Goal: Task Accomplishment & Management: Manage account settings

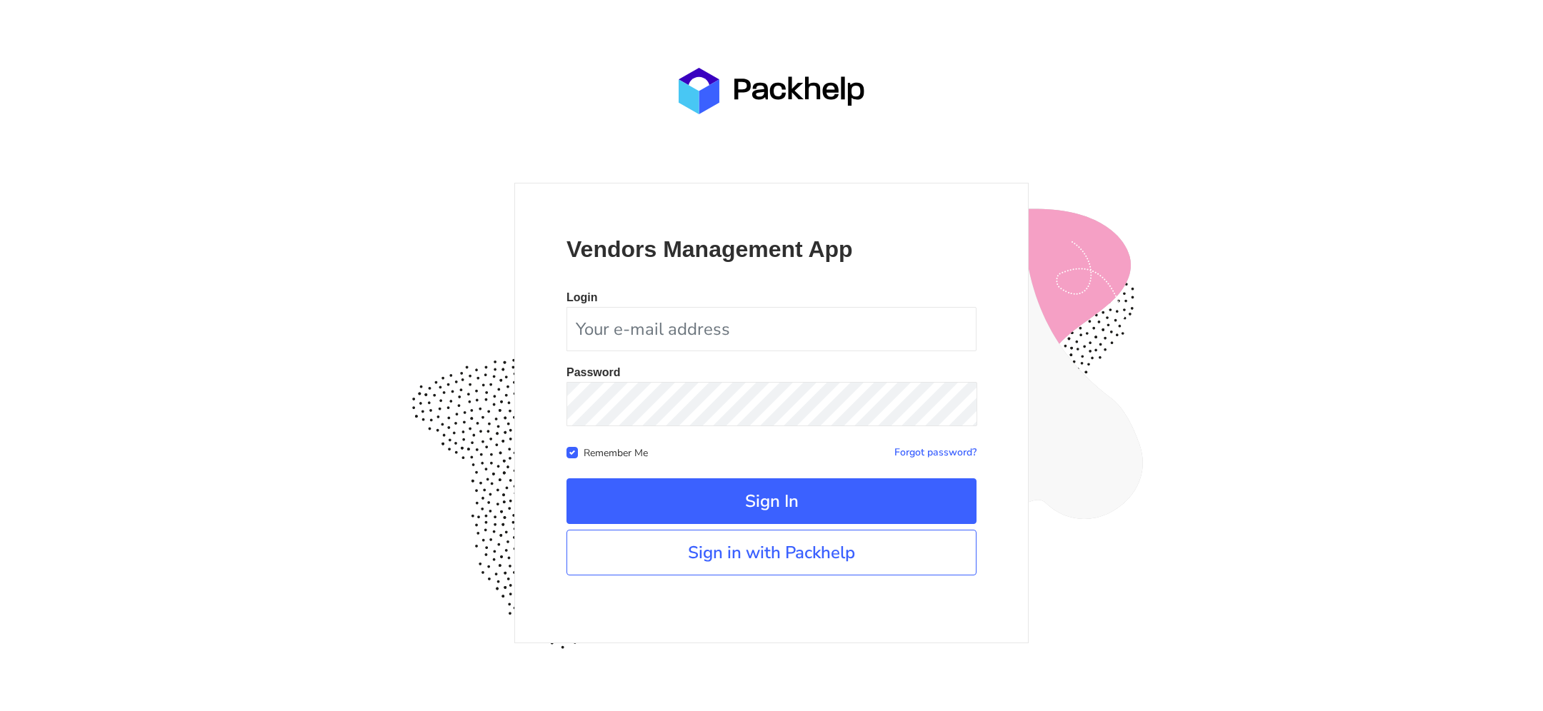
click at [709, 576] on div "Vendors Management App Login Password Remember Me Forgot password? Sign In" at bounding box center [771, 413] width 514 height 461
click at [714, 551] on link "Sign in with Packhelp" at bounding box center [771, 553] width 410 height 46
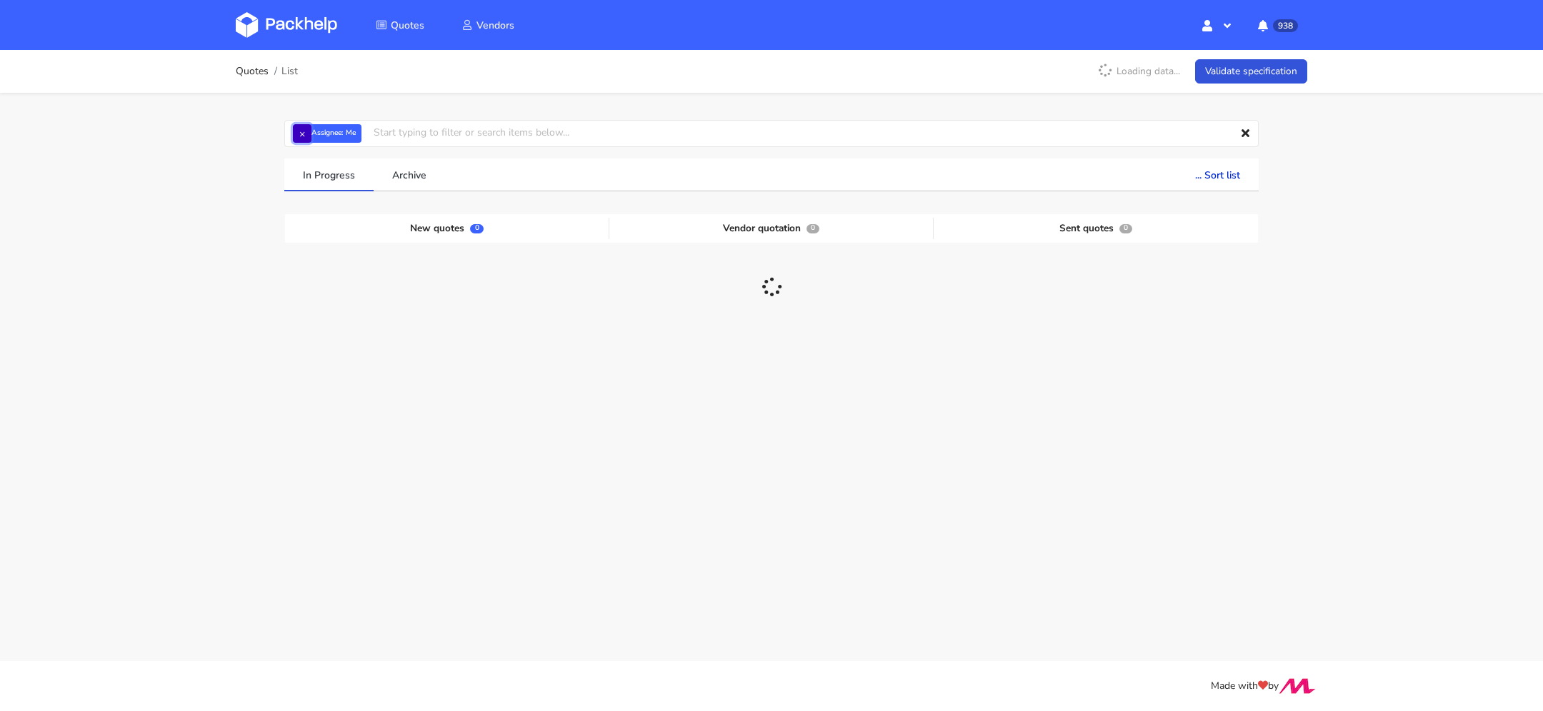
click at [299, 133] on button "×" at bounding box center [302, 133] width 19 height 19
click at [319, 133] on input "text" at bounding box center [771, 133] width 974 height 27
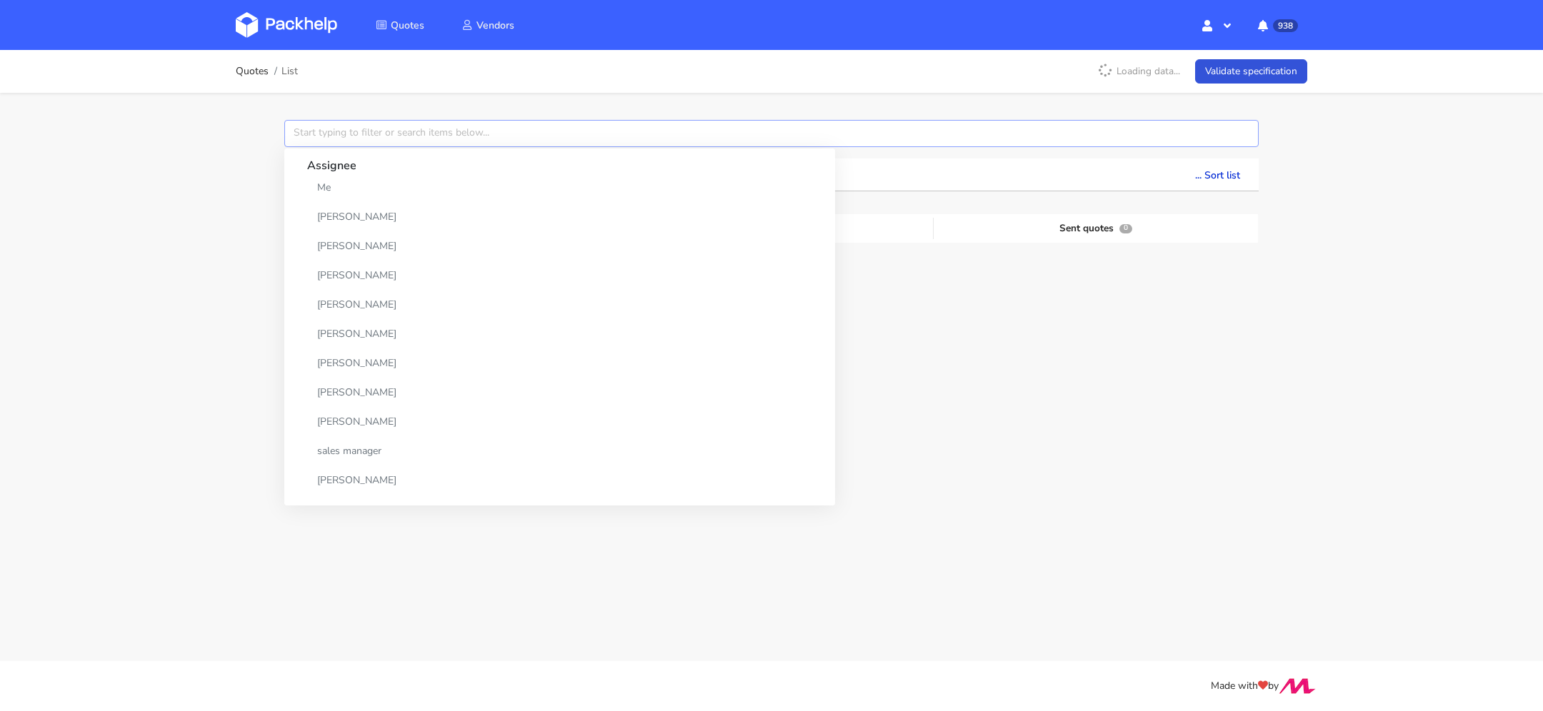
paste input "CBOB"
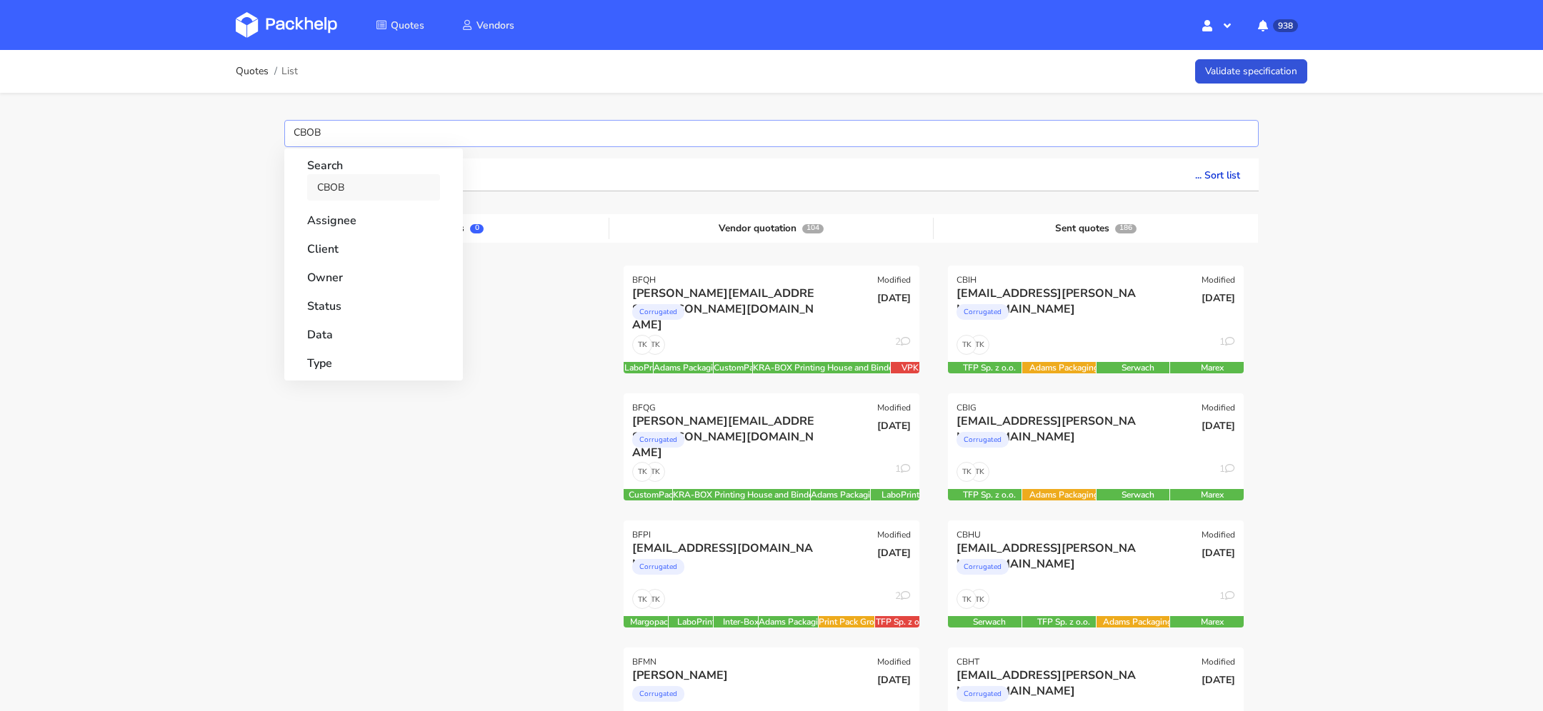
type input "CBOB"
click at [340, 188] on link "CBOB" at bounding box center [373, 187] width 133 height 26
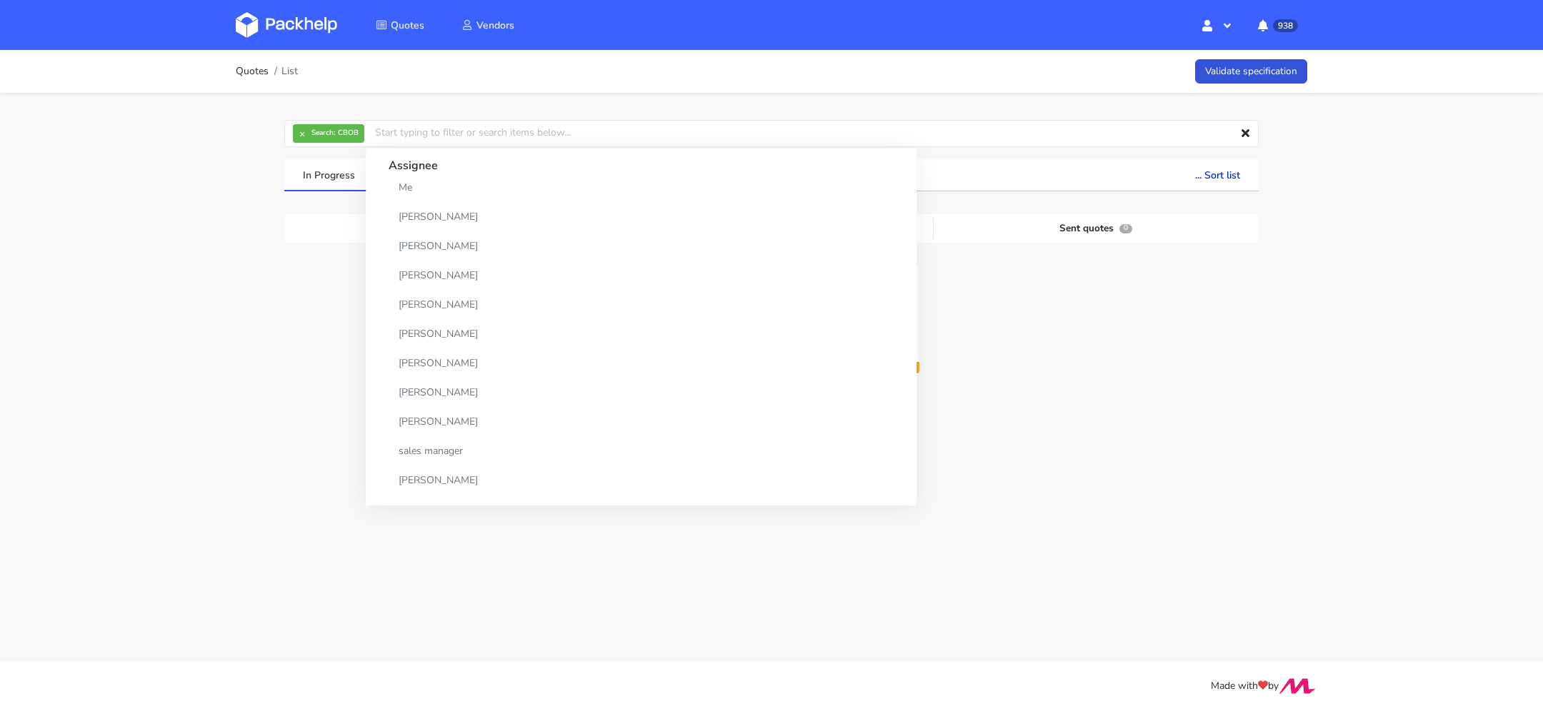
click at [992, 411] on div "New quotes 0 Vendor quotation 1 Sent quotes 0 CBOB Modified konrad.kwiatkowski@…" at bounding box center [771, 321] width 953 height 214
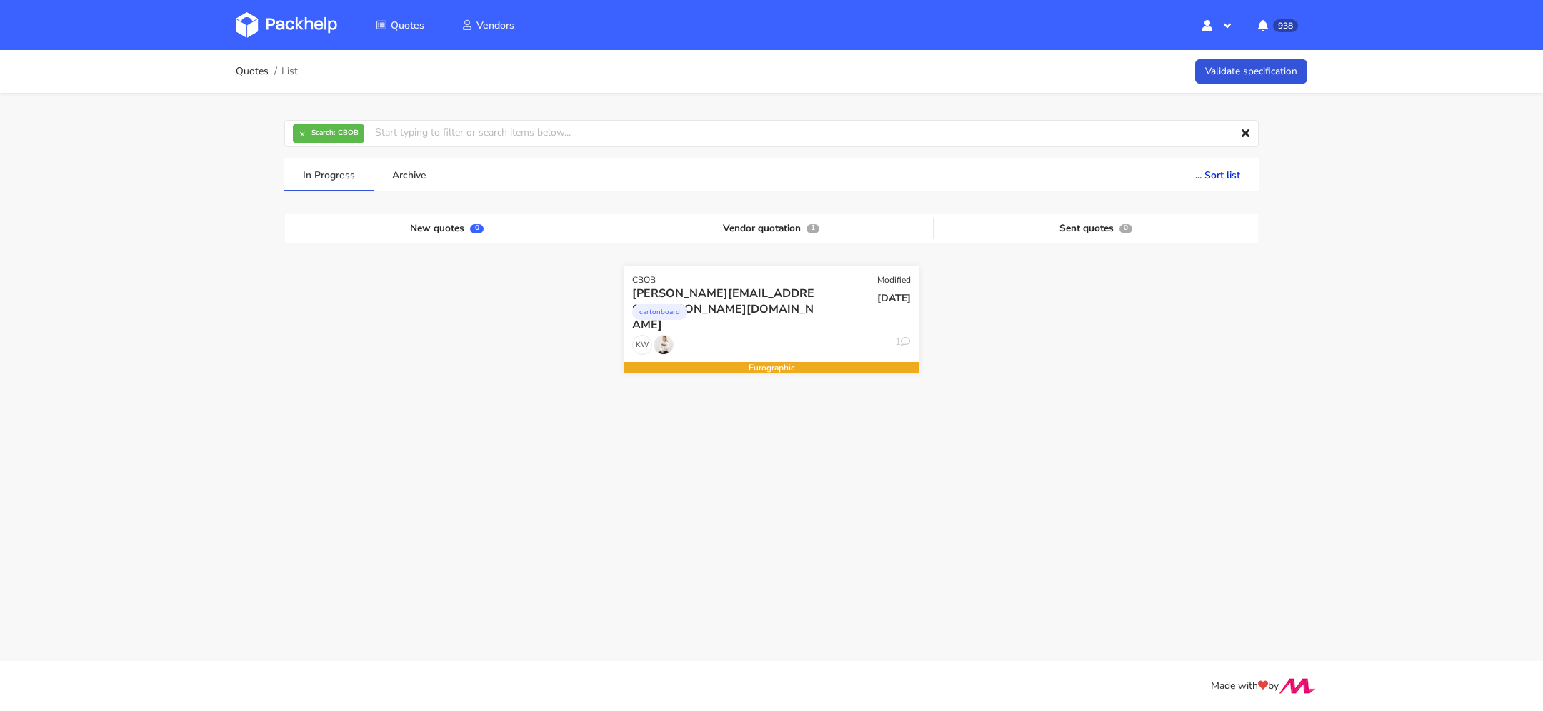
click at [802, 303] on div "cartonboard" at bounding box center [726, 315] width 189 height 29
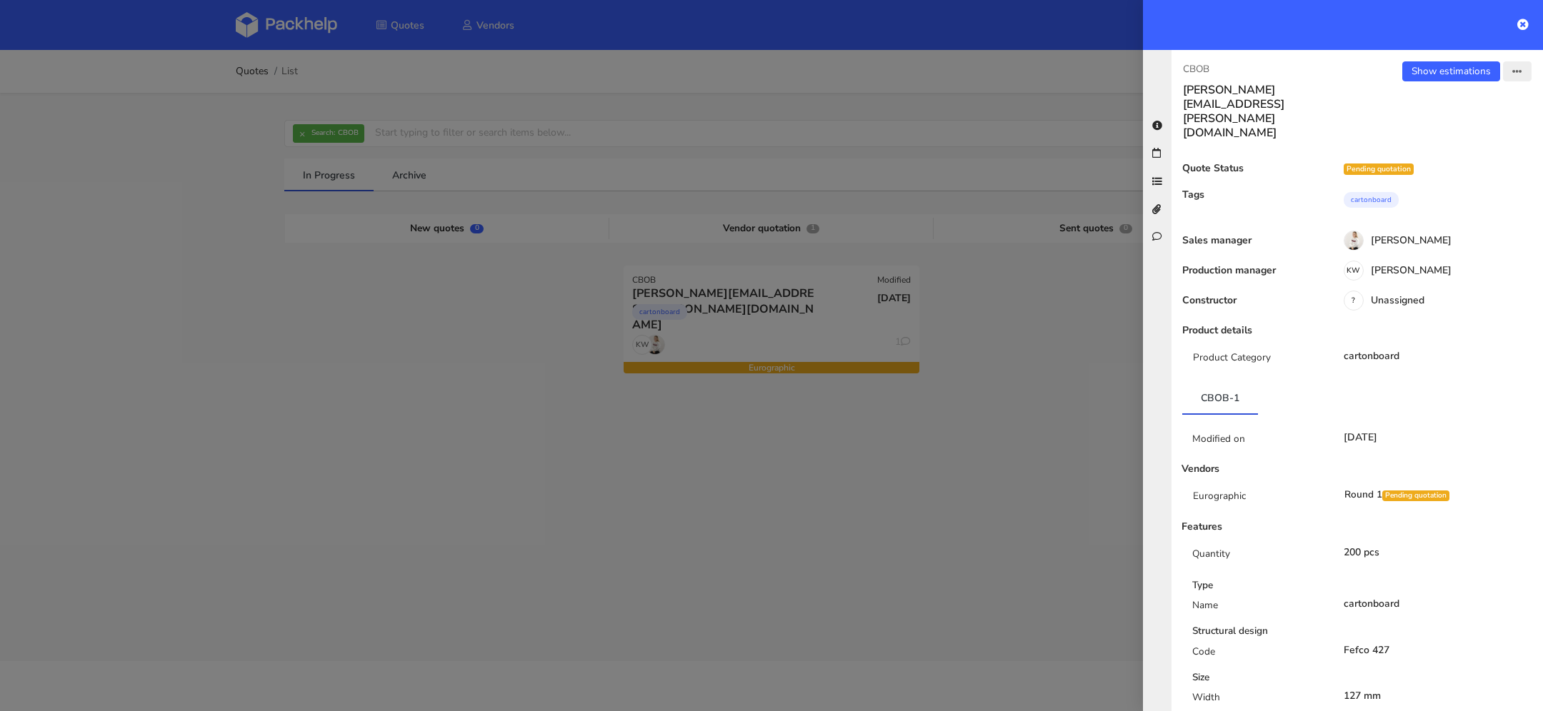
click at [1513, 66] on button "button" at bounding box center [1517, 71] width 29 height 20
click at [1463, 118] on link "View quote" at bounding box center [1470, 127] width 126 height 24
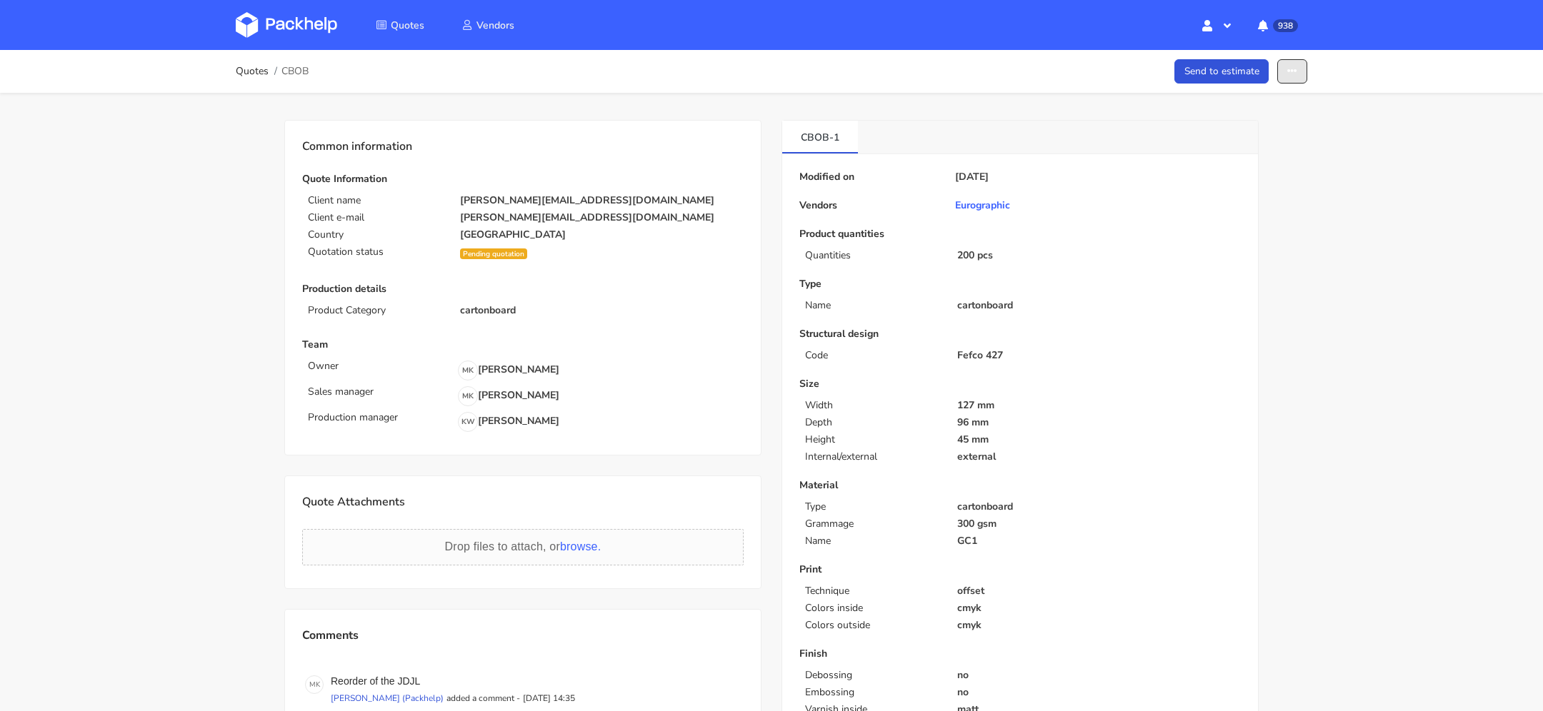
click at [1294, 69] on icon "button" at bounding box center [1292, 71] width 10 height 10
click at [1241, 171] on link "Show estimations" at bounding box center [1237, 183] width 126 height 24
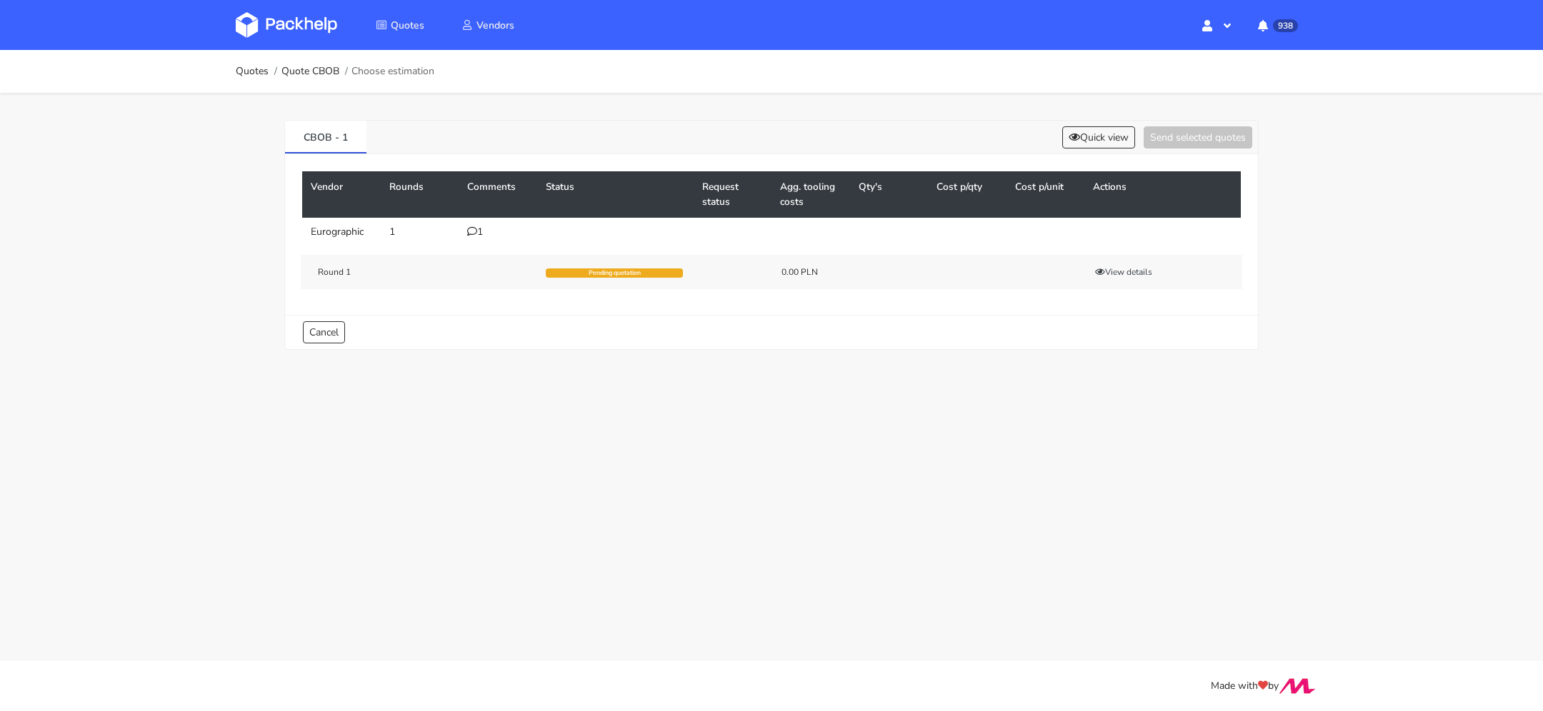
click at [479, 231] on div "1" at bounding box center [497, 231] width 61 height 11
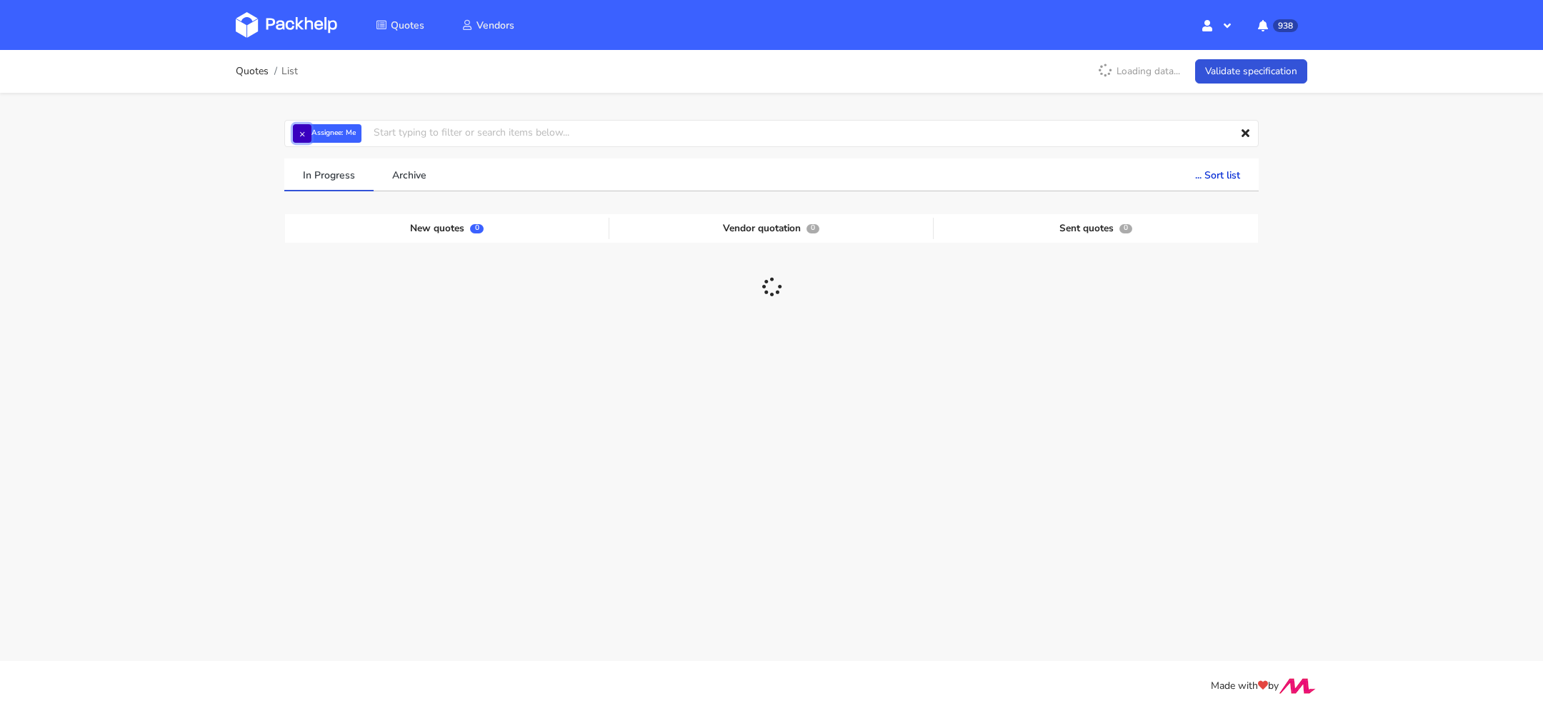
click at [306, 131] on button "×" at bounding box center [302, 133] width 19 height 19
click at [319, 134] on input "text" at bounding box center [771, 133] width 974 height 27
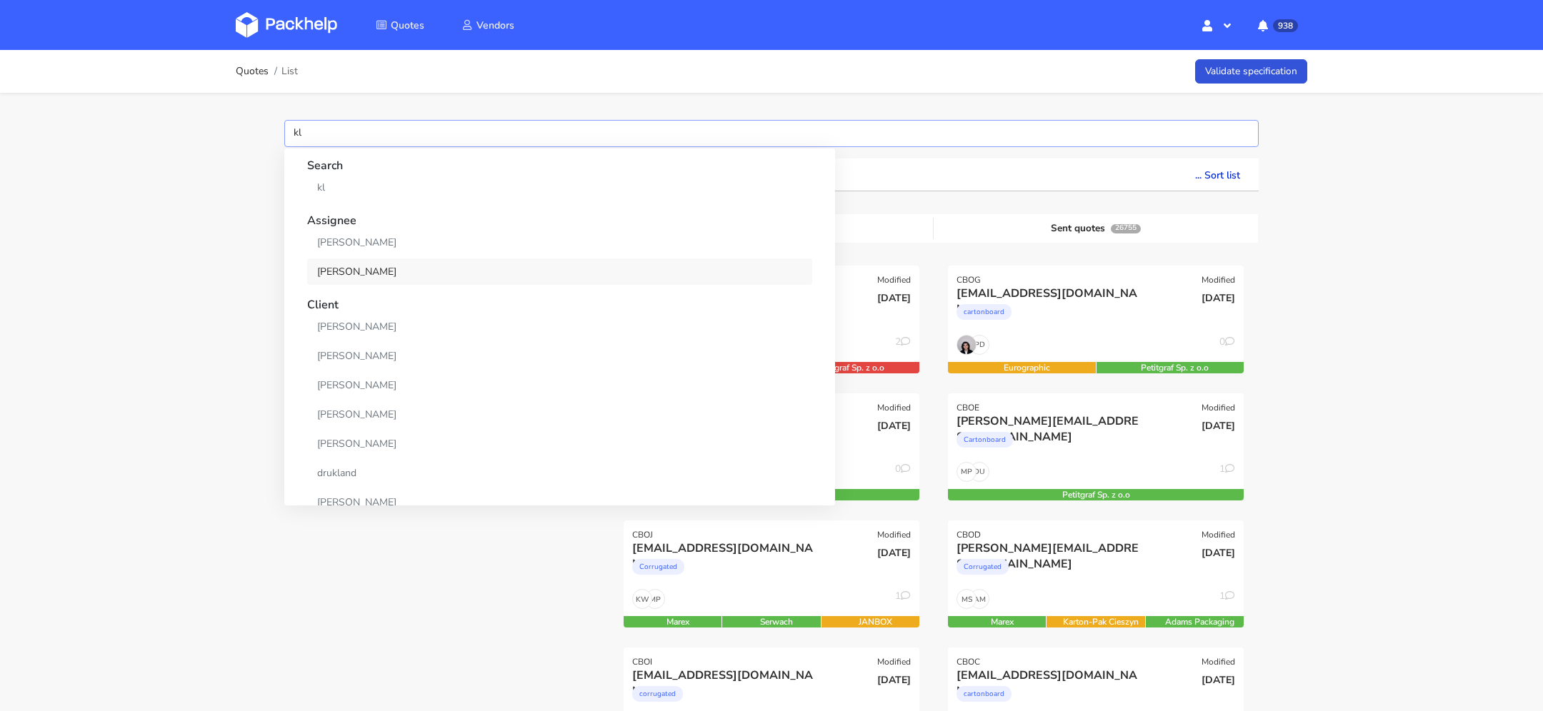
type input "kl"
click at [349, 273] on link "[PERSON_NAME]" at bounding box center [559, 272] width 505 height 26
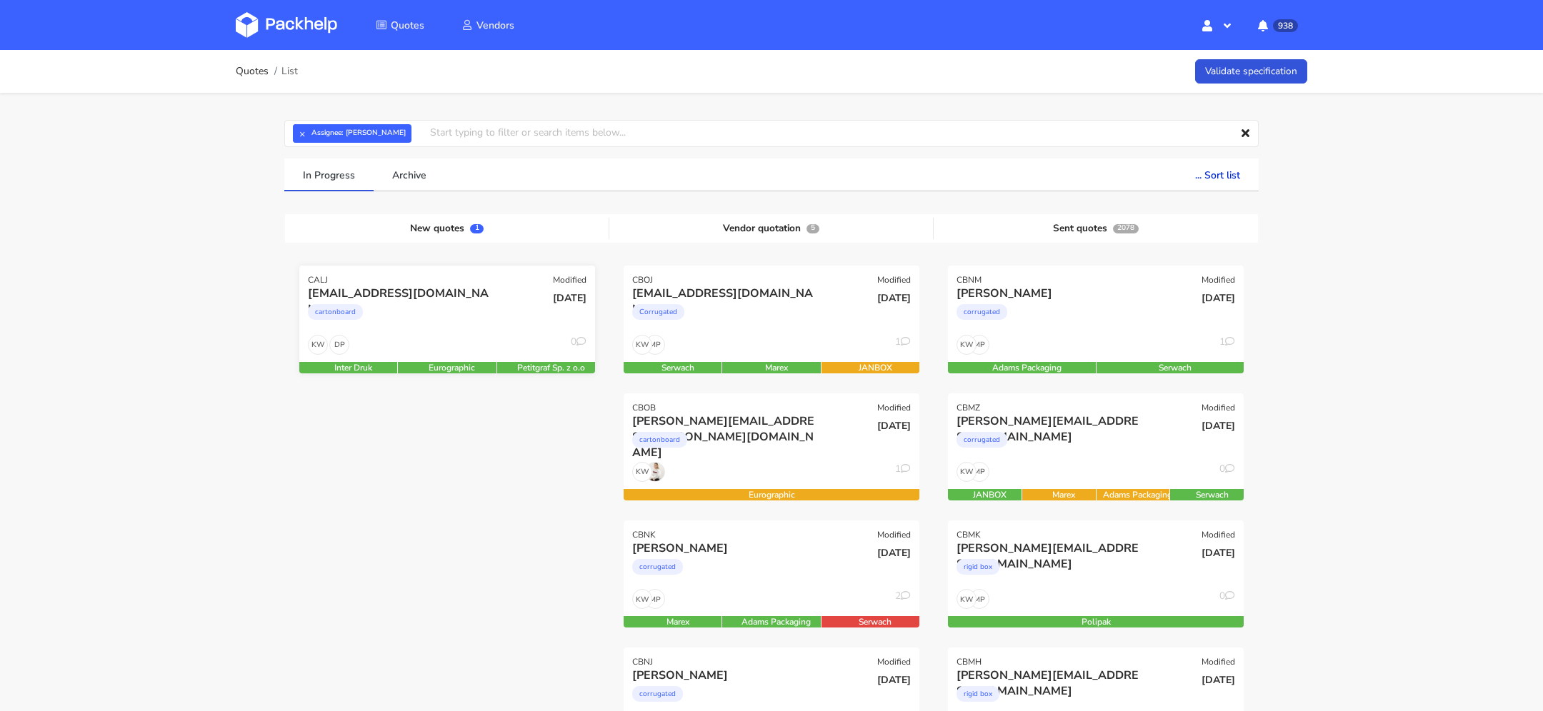
click at [442, 315] on div "cartonboard" at bounding box center [402, 315] width 189 height 29
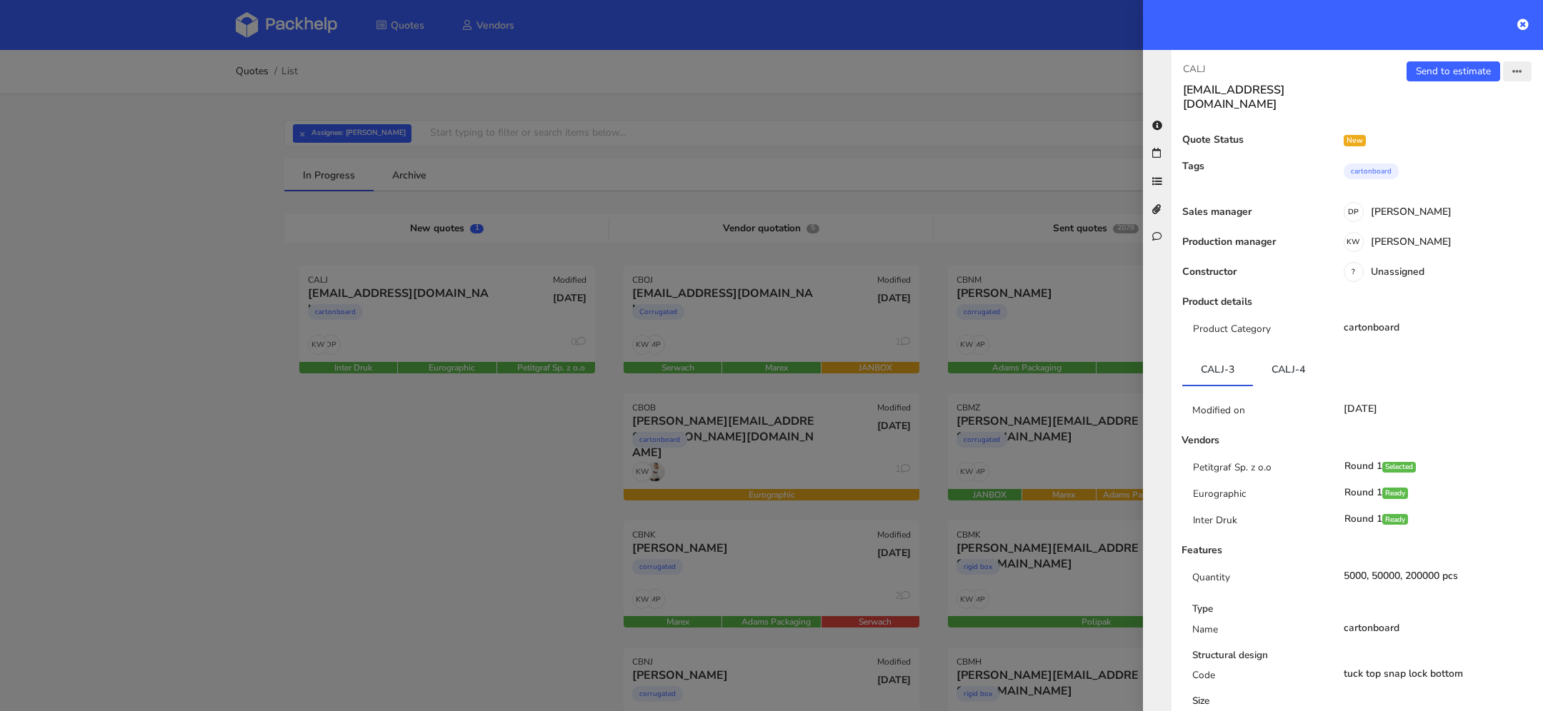
click at [1518, 69] on icon "button" at bounding box center [1517, 72] width 10 height 10
click at [859, 129] on div at bounding box center [771, 355] width 1543 height 711
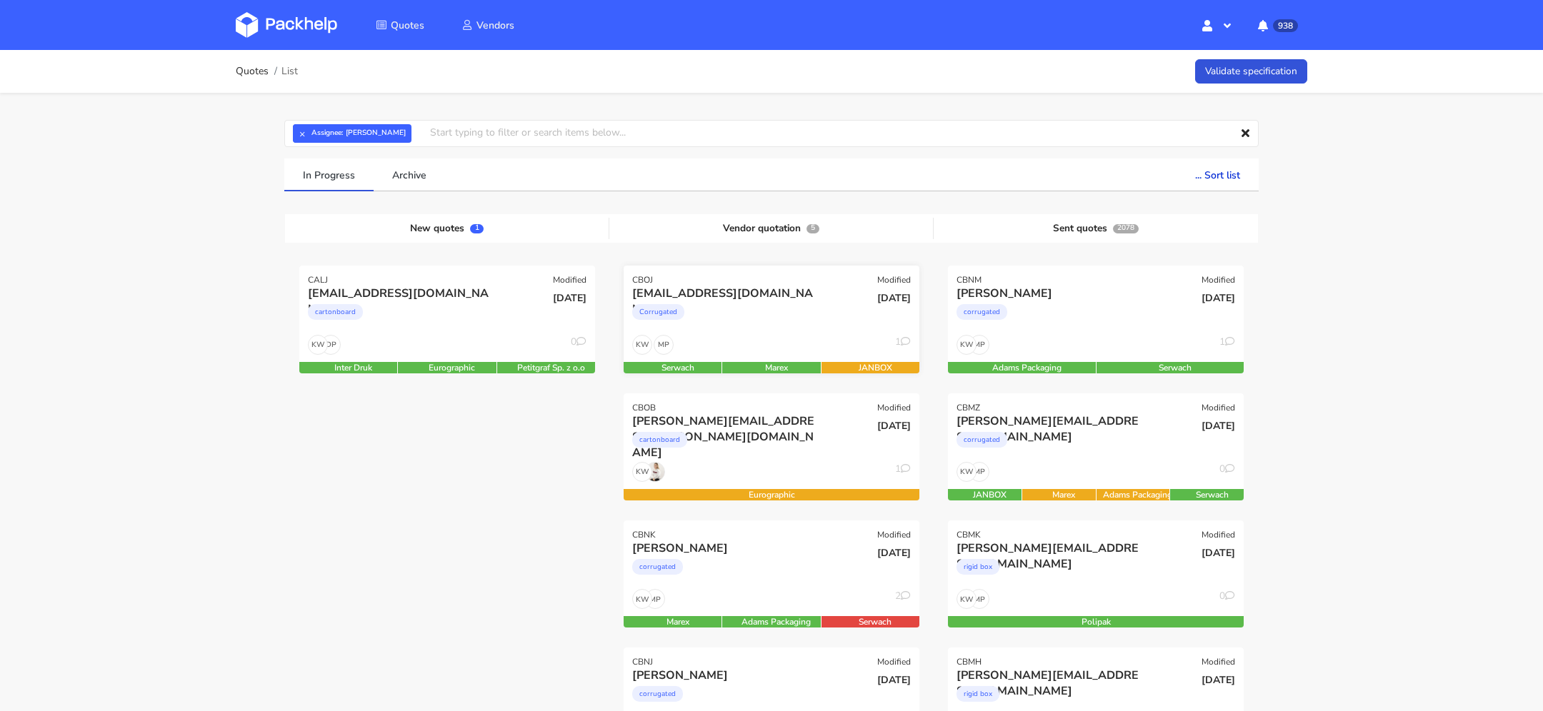
click at [806, 333] on div "marloes@motocoffee.nl Corrugated" at bounding box center [721, 310] width 199 height 49
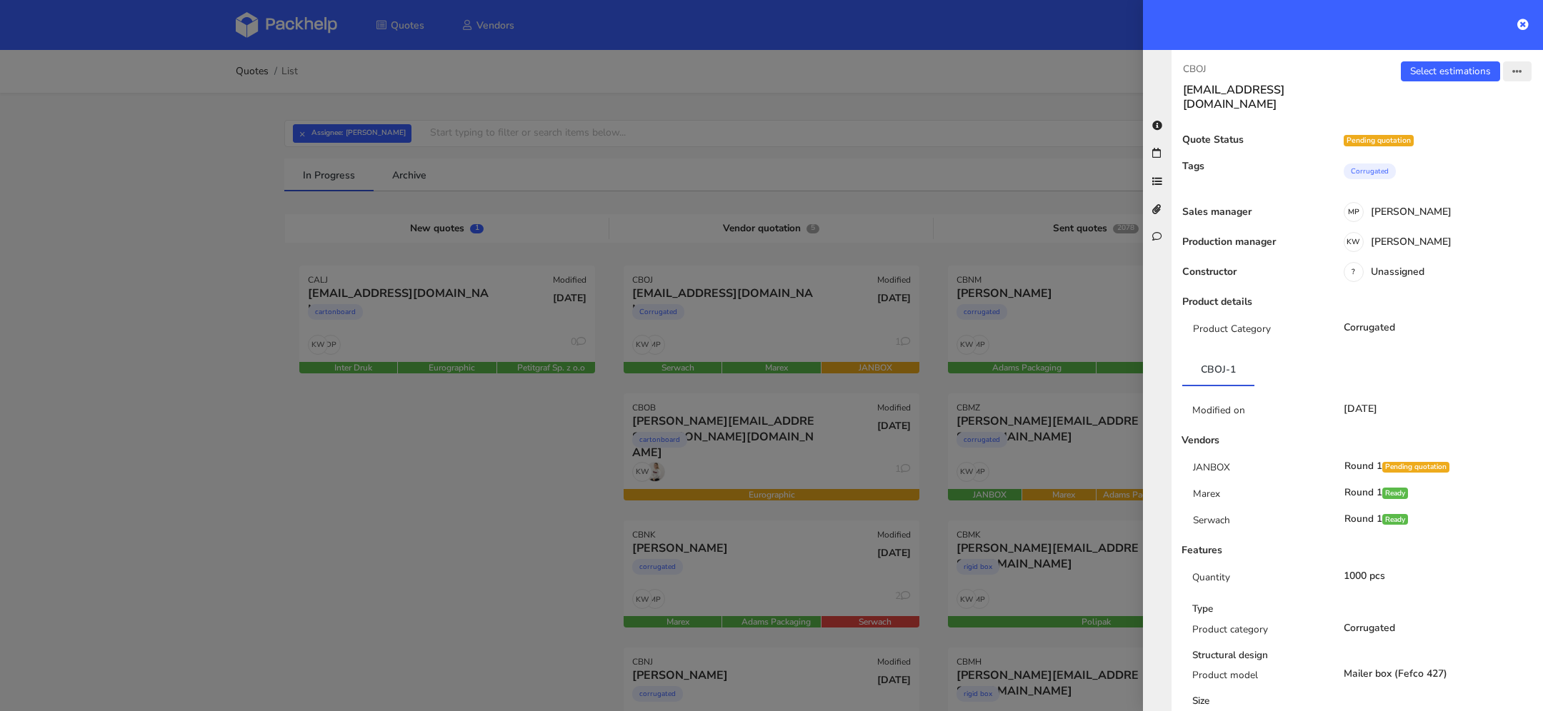
click at [1519, 79] on button "button" at bounding box center [1517, 71] width 29 height 20
click at [866, 207] on div at bounding box center [771, 355] width 1543 height 711
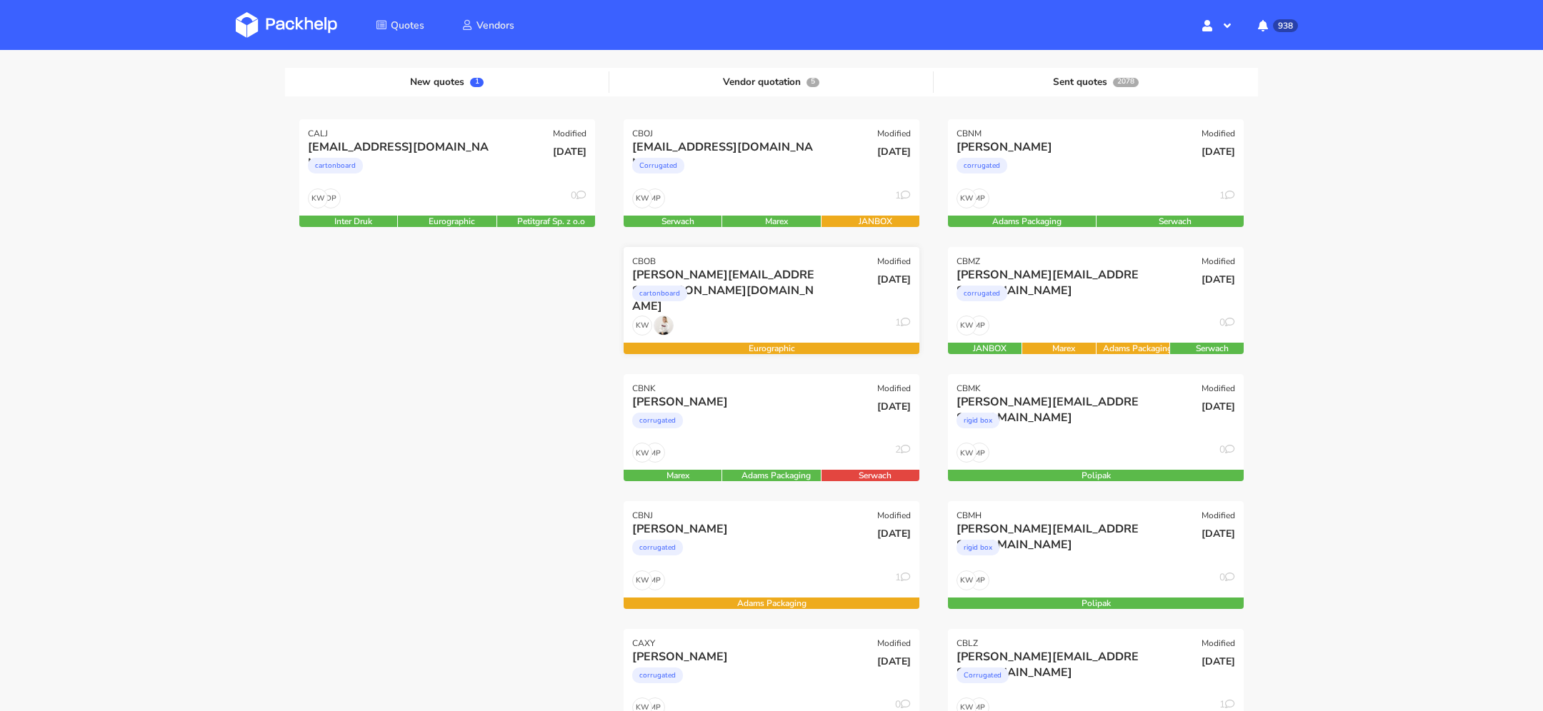
scroll to position [166, 0]
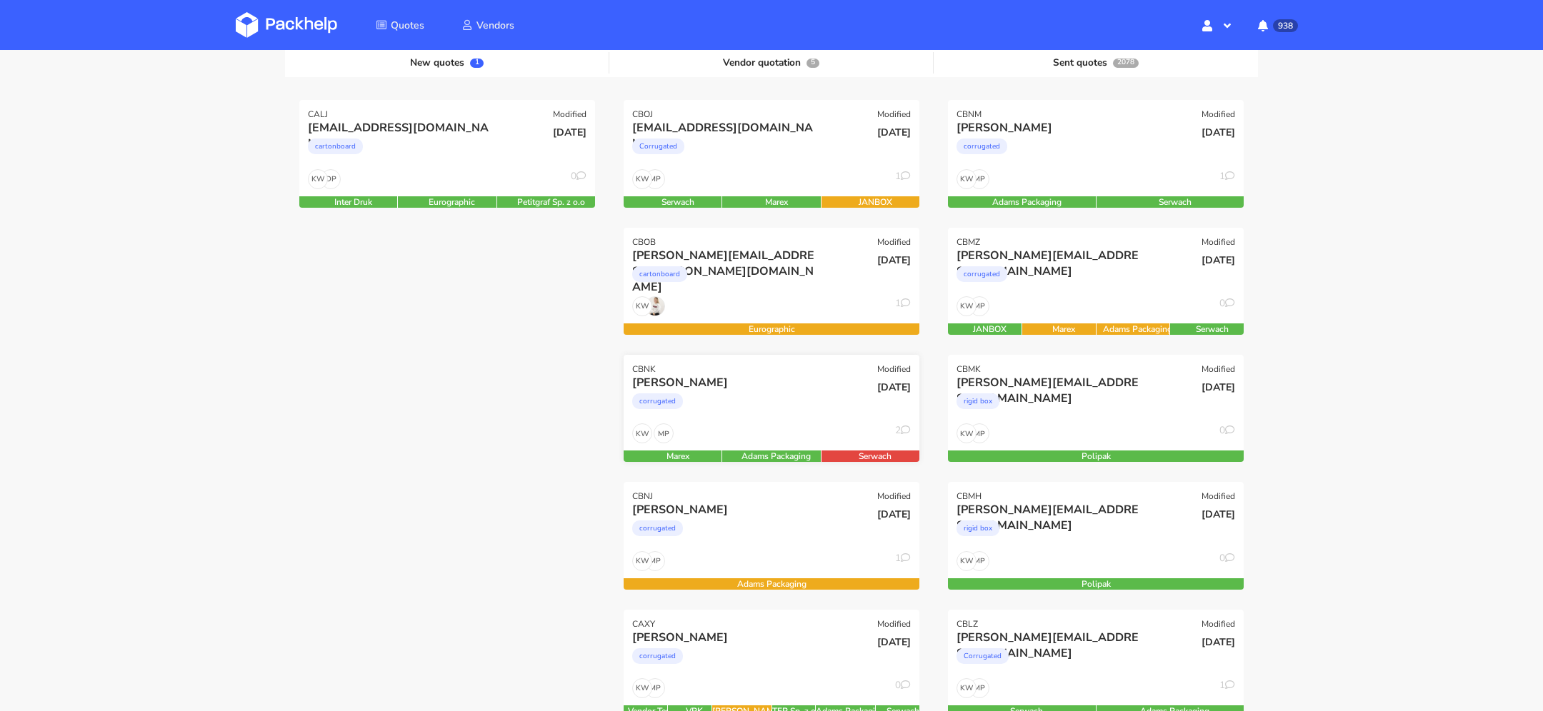
click at [809, 393] on div "corrugated" at bounding box center [726, 405] width 189 height 29
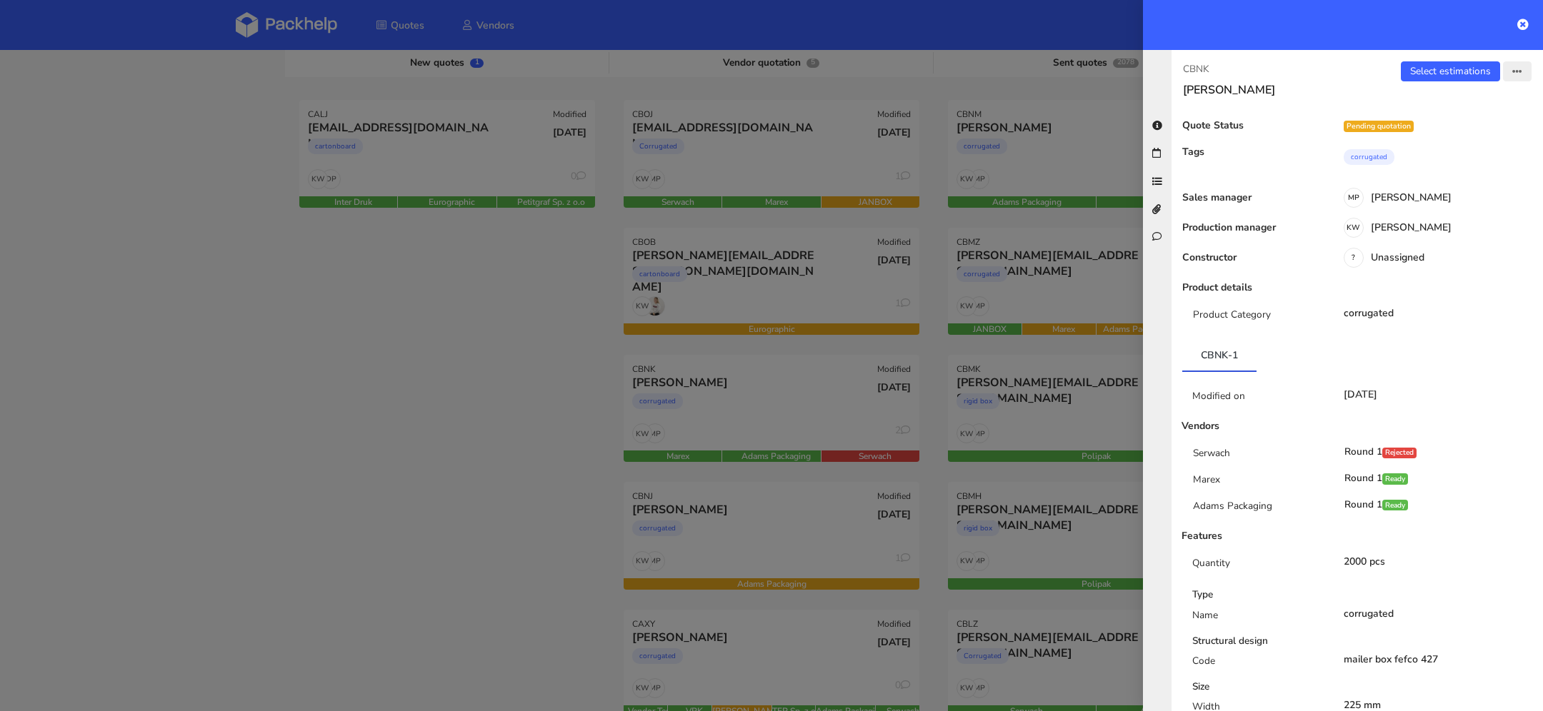
click at [1526, 69] on button "button" at bounding box center [1517, 71] width 29 height 20
click at [514, 438] on div at bounding box center [771, 355] width 1543 height 711
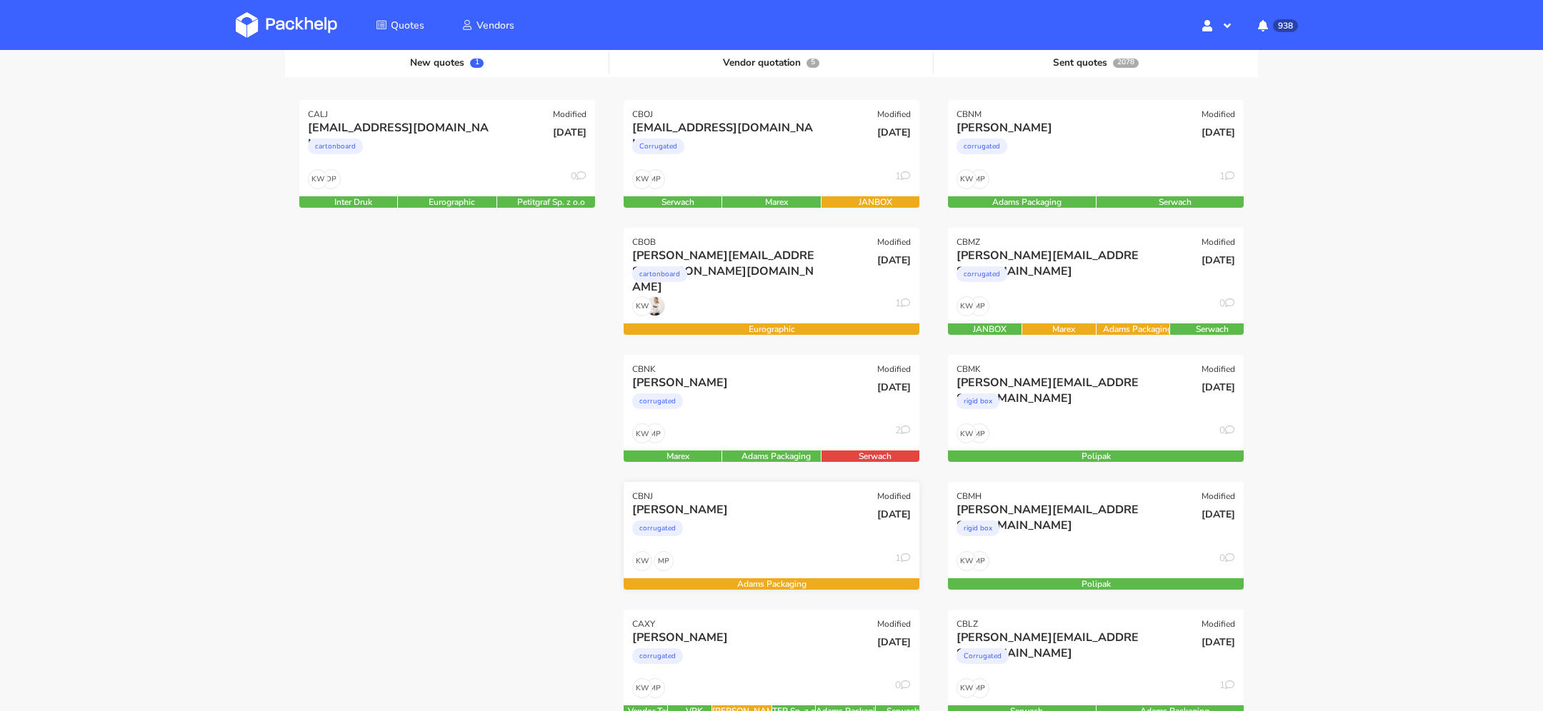
click at [821, 541] on div "24 Sep 2025" at bounding box center [870, 526] width 99 height 49
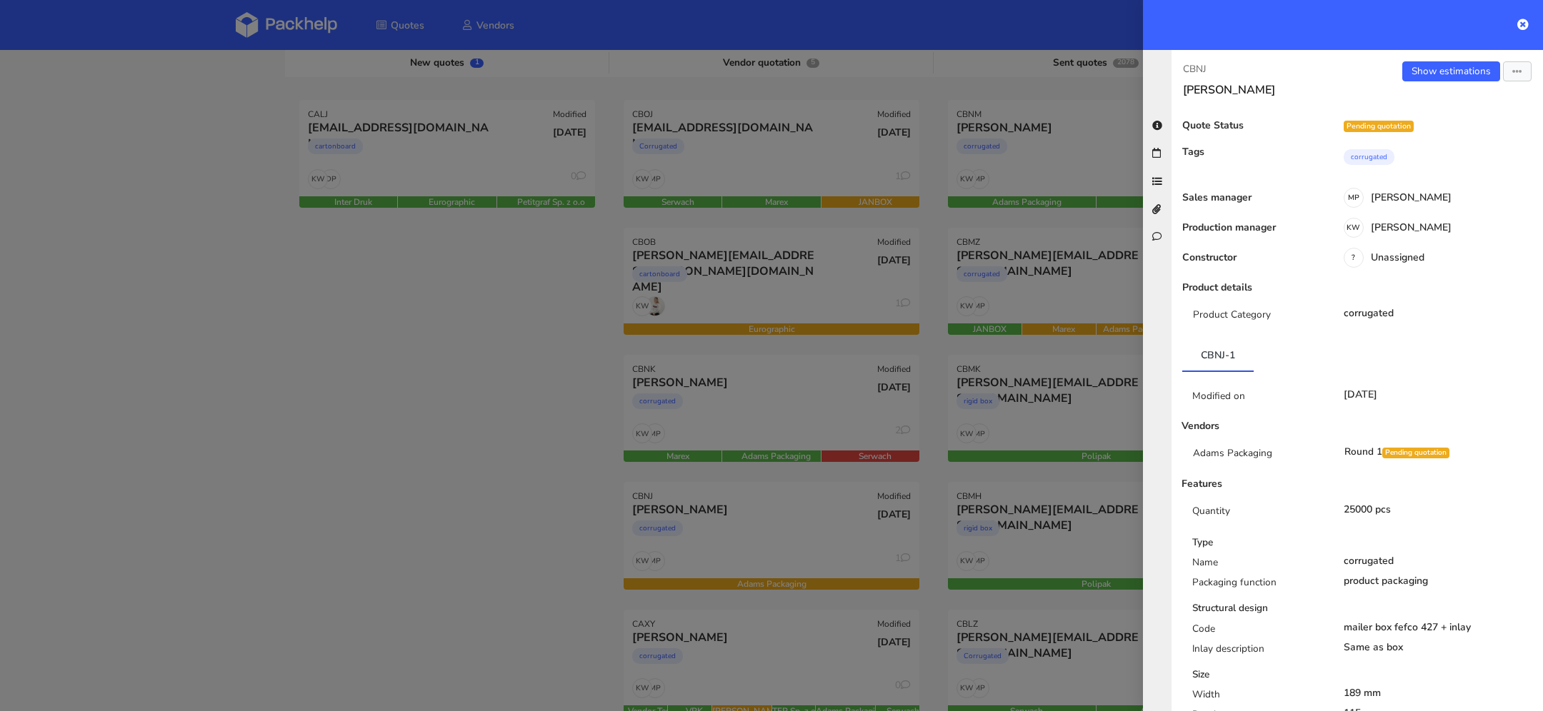
click at [1520, 61] on div "Send to estimate View quote Edit quote Missing data Reject quote Export to PDF" at bounding box center [1517, 71] width 29 height 20
click at [1520, 64] on button "button" at bounding box center [1517, 71] width 29 height 20
click at [499, 598] on div at bounding box center [771, 355] width 1543 height 711
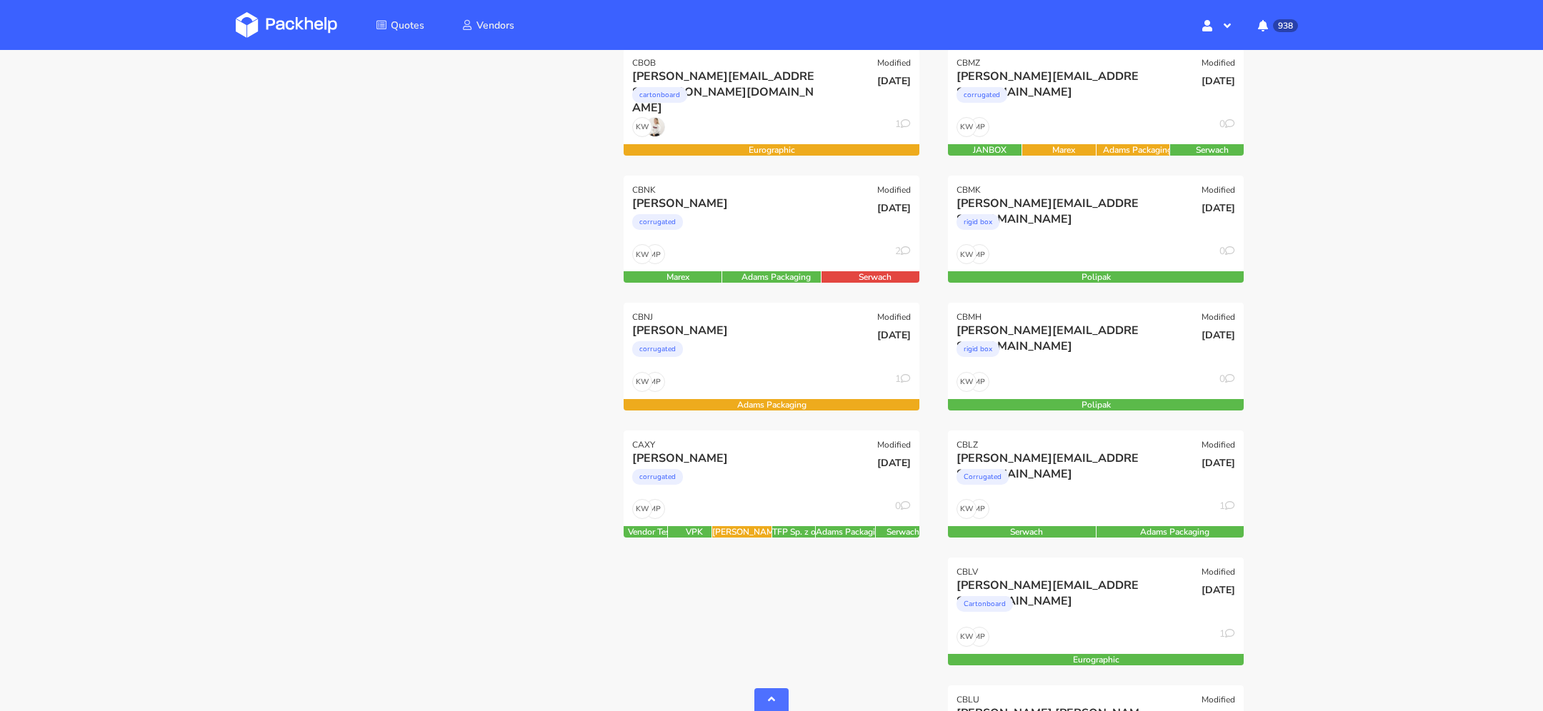
scroll to position [414, 0]
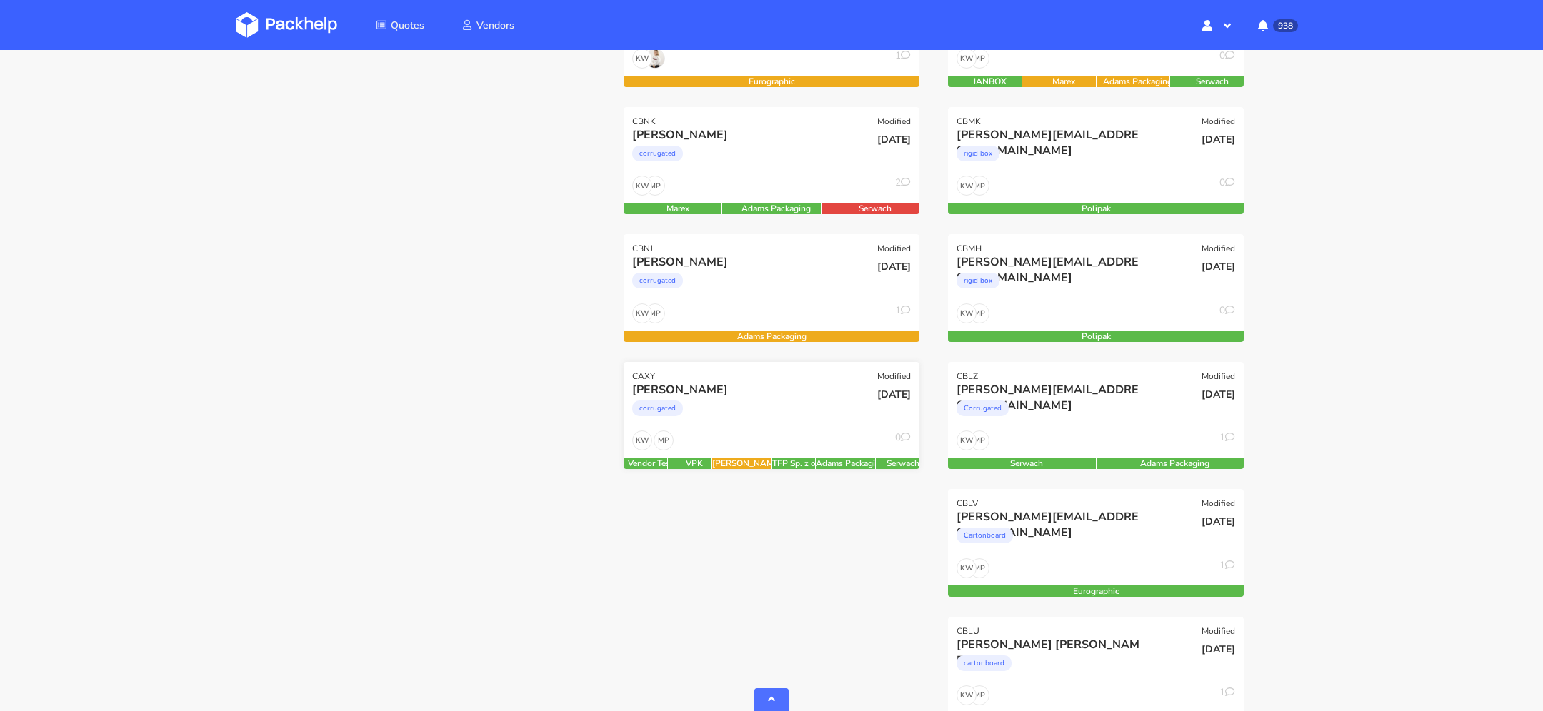
click at [799, 413] on div "corrugated" at bounding box center [726, 412] width 189 height 29
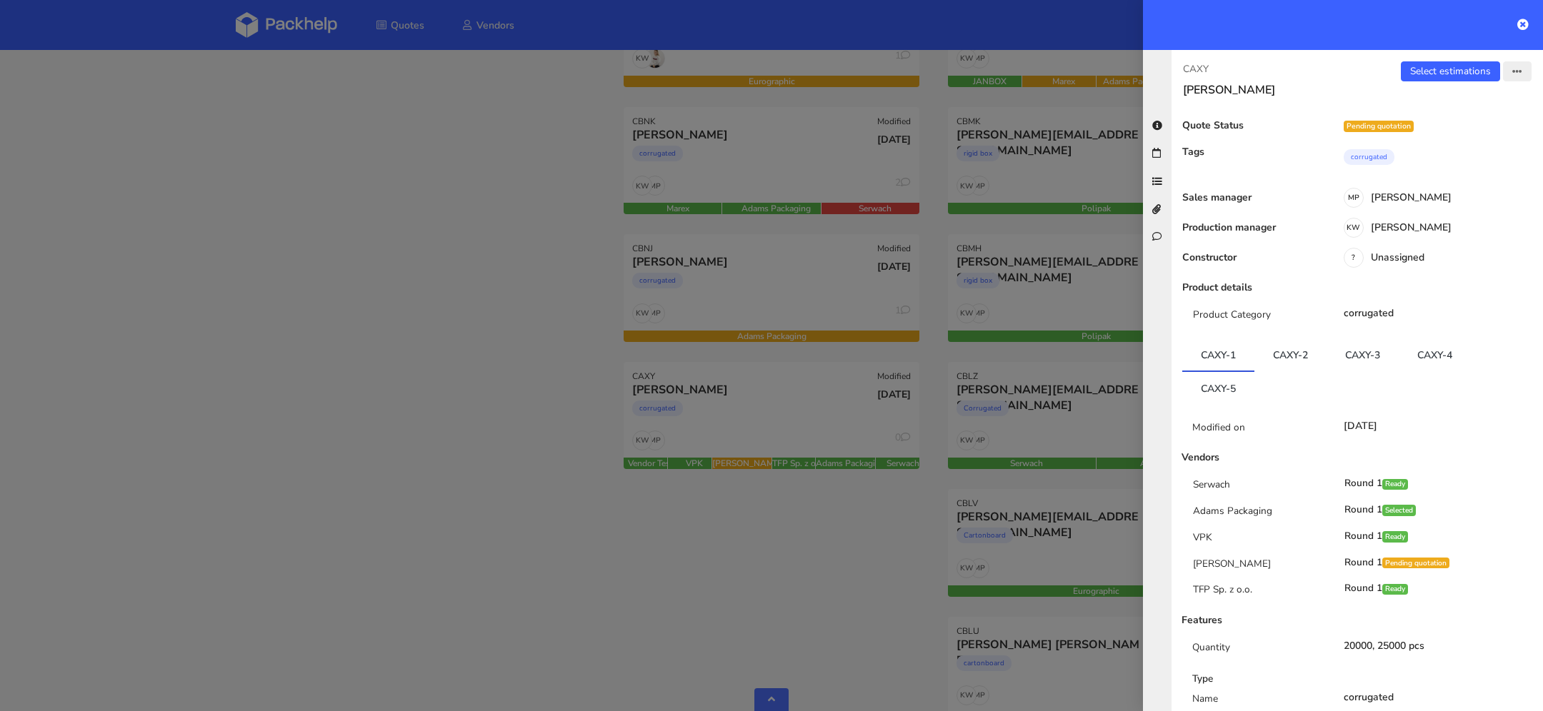
click at [1513, 70] on icon "button" at bounding box center [1517, 72] width 10 height 10
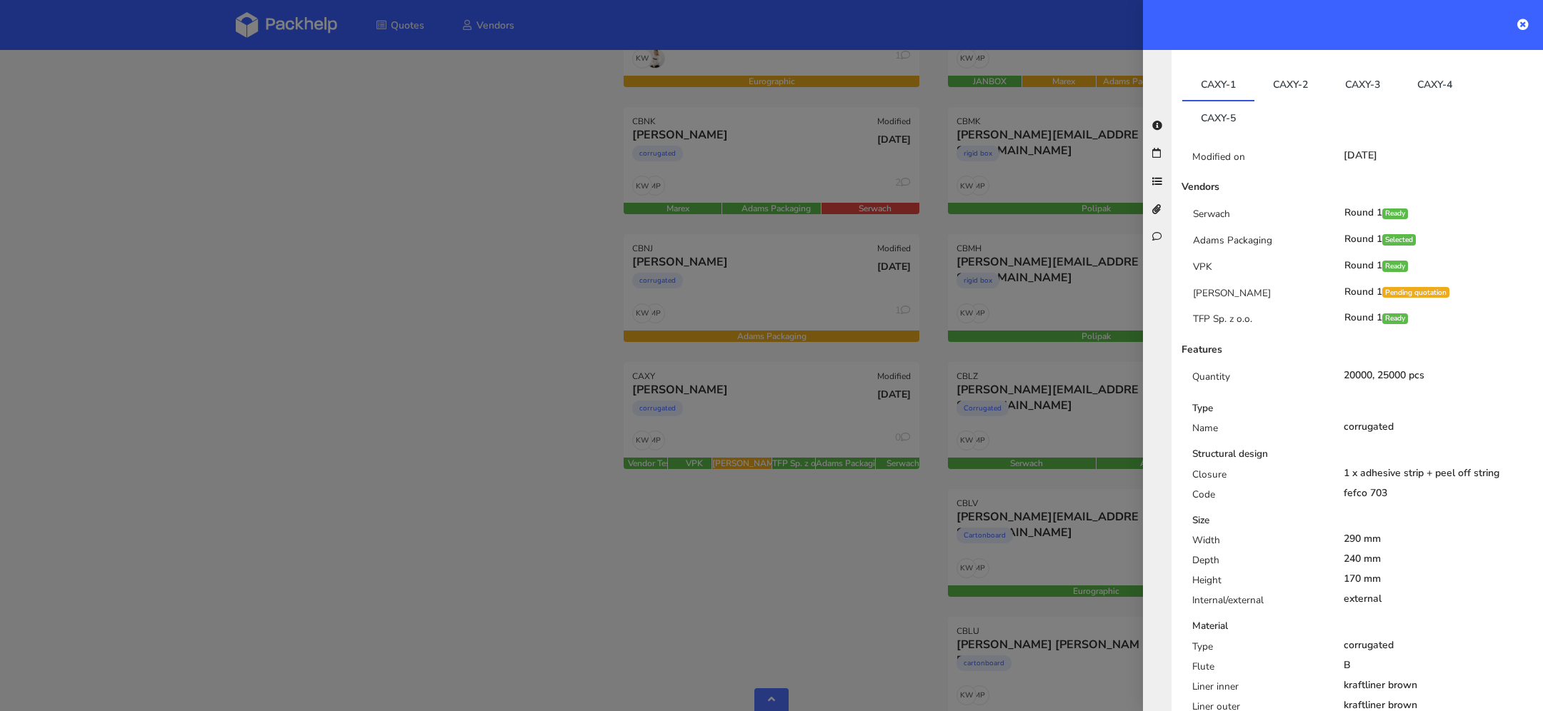
scroll to position [0, 0]
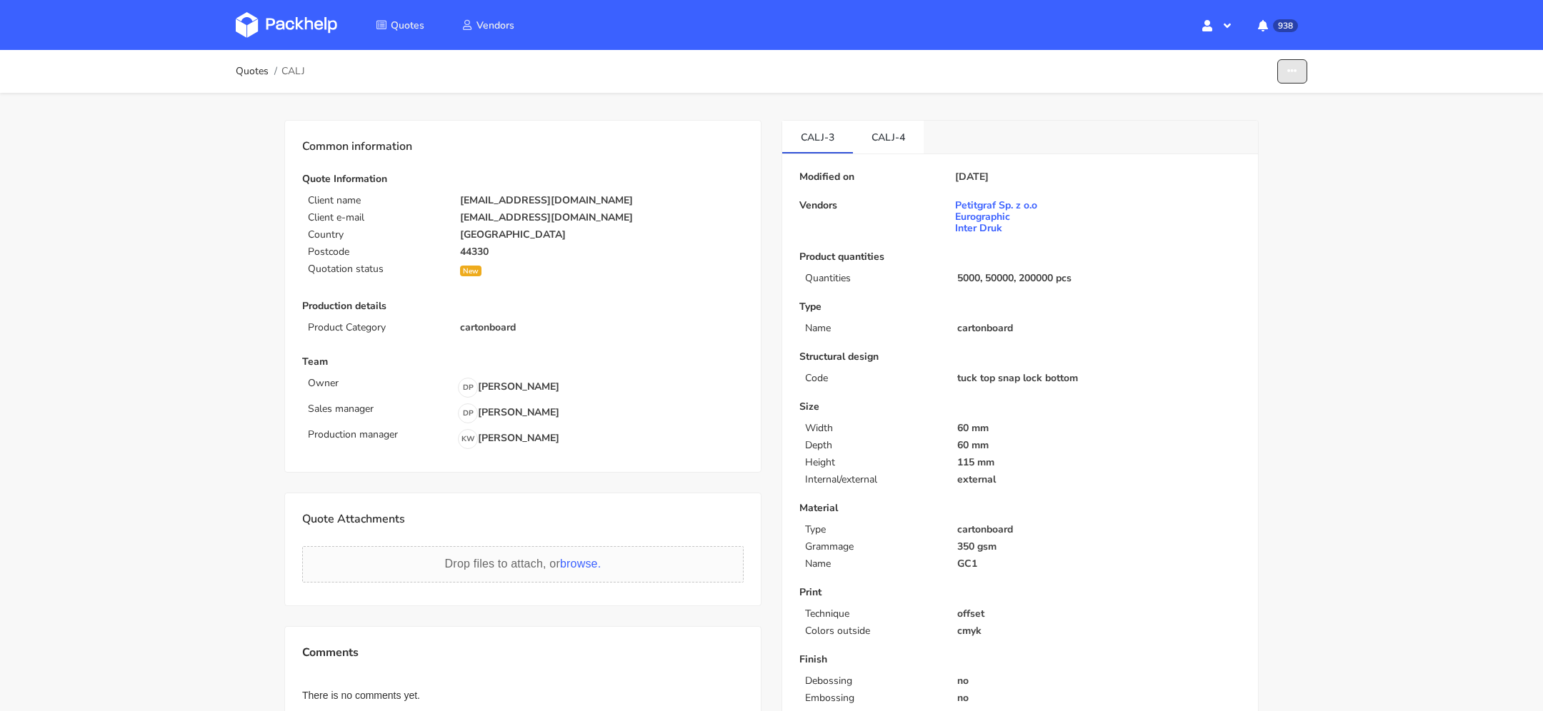
drag, startPoint x: 1299, startPoint y: 65, endPoint x: 1292, endPoint y: 84, distance: 19.9
click at [1299, 65] on button "button" at bounding box center [1292, 71] width 30 height 25
click at [1276, 149] on link "Show estimations" at bounding box center [1237, 156] width 126 height 24
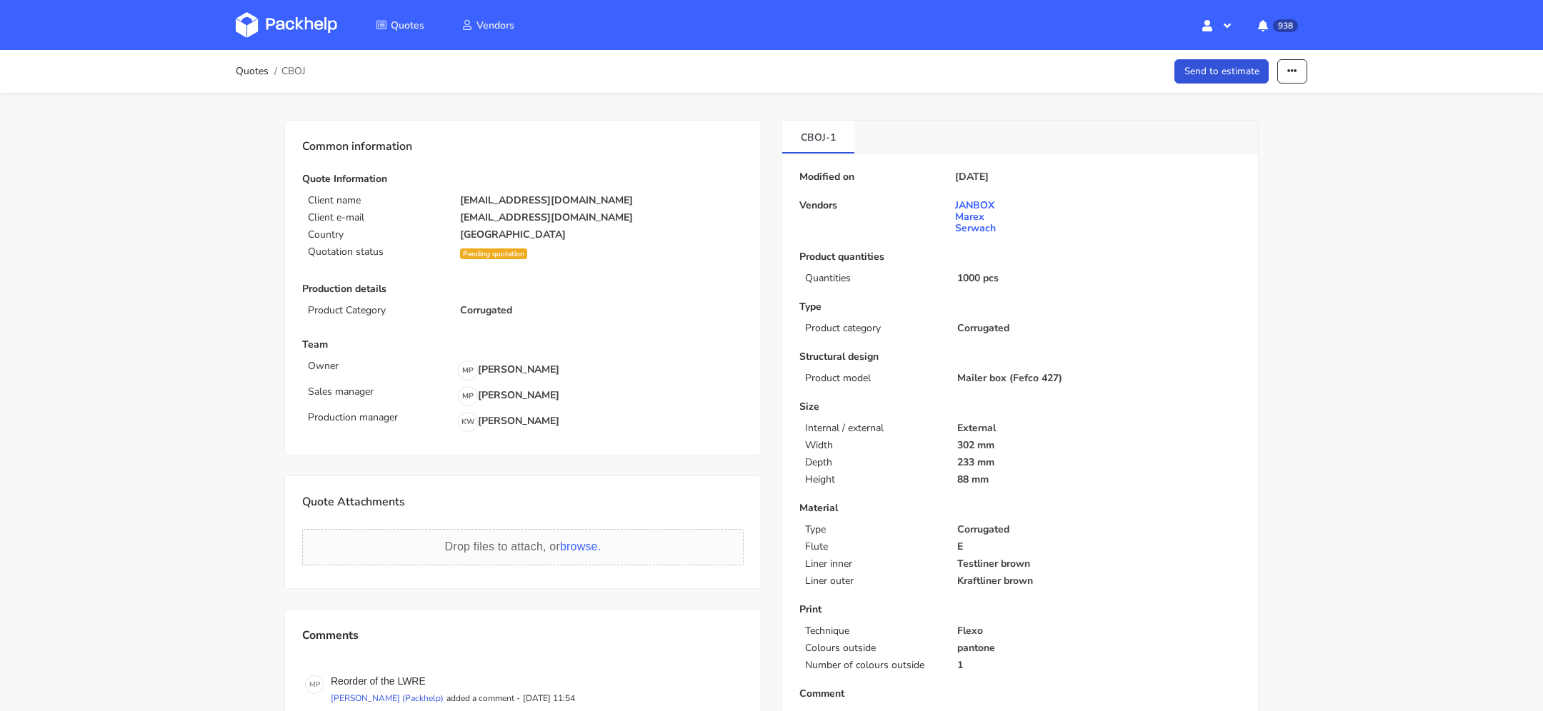
click at [1305, 59] on li "Send to estimate Edit quote Missing data Show estimations Reject quote" at bounding box center [1292, 71] width 30 height 25
click at [1291, 80] on button "button" at bounding box center [1292, 71] width 30 height 25
click at [1266, 182] on link "Show estimations" at bounding box center [1237, 183] width 126 height 24
click at [1282, 69] on button "button" at bounding box center [1292, 71] width 30 height 25
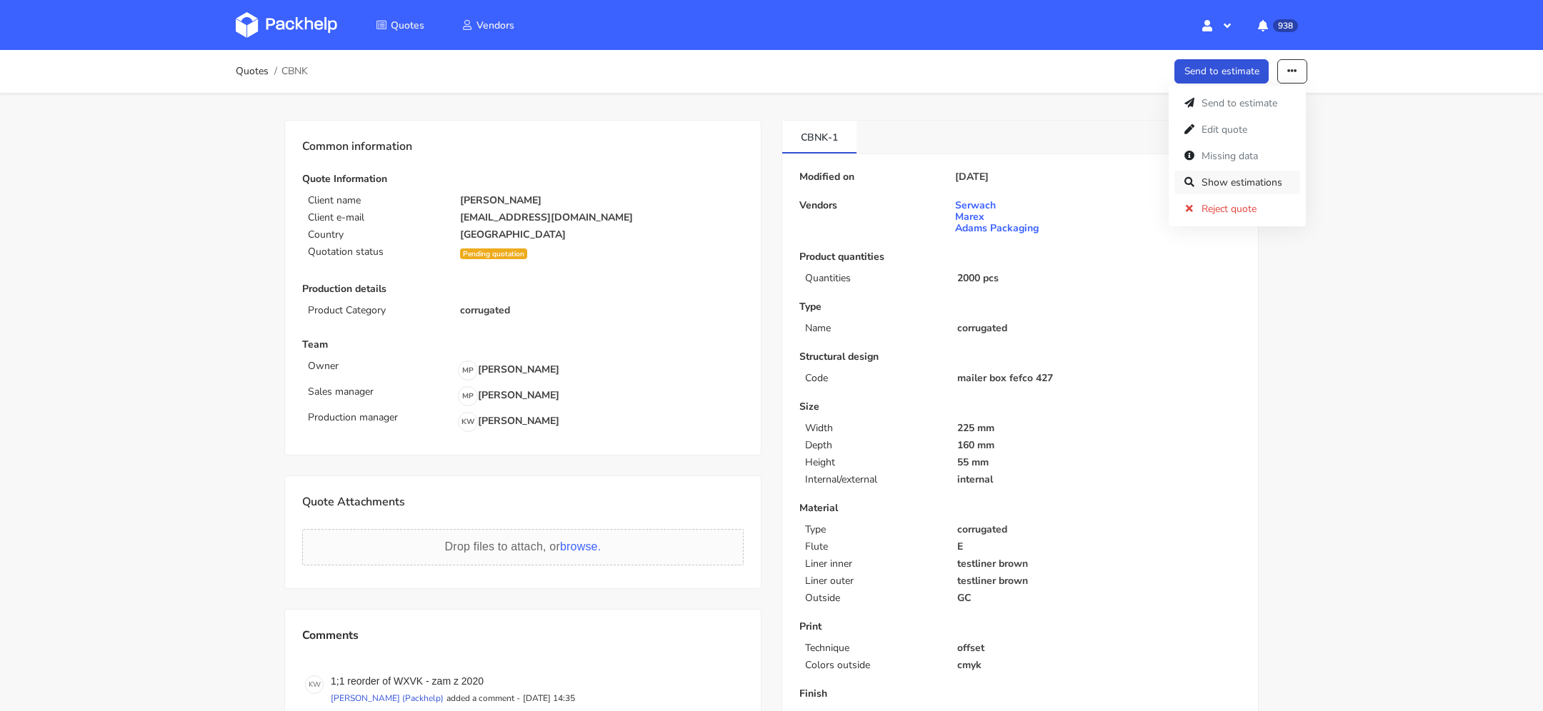
click at [1259, 179] on link "Show estimations" at bounding box center [1237, 183] width 126 height 24
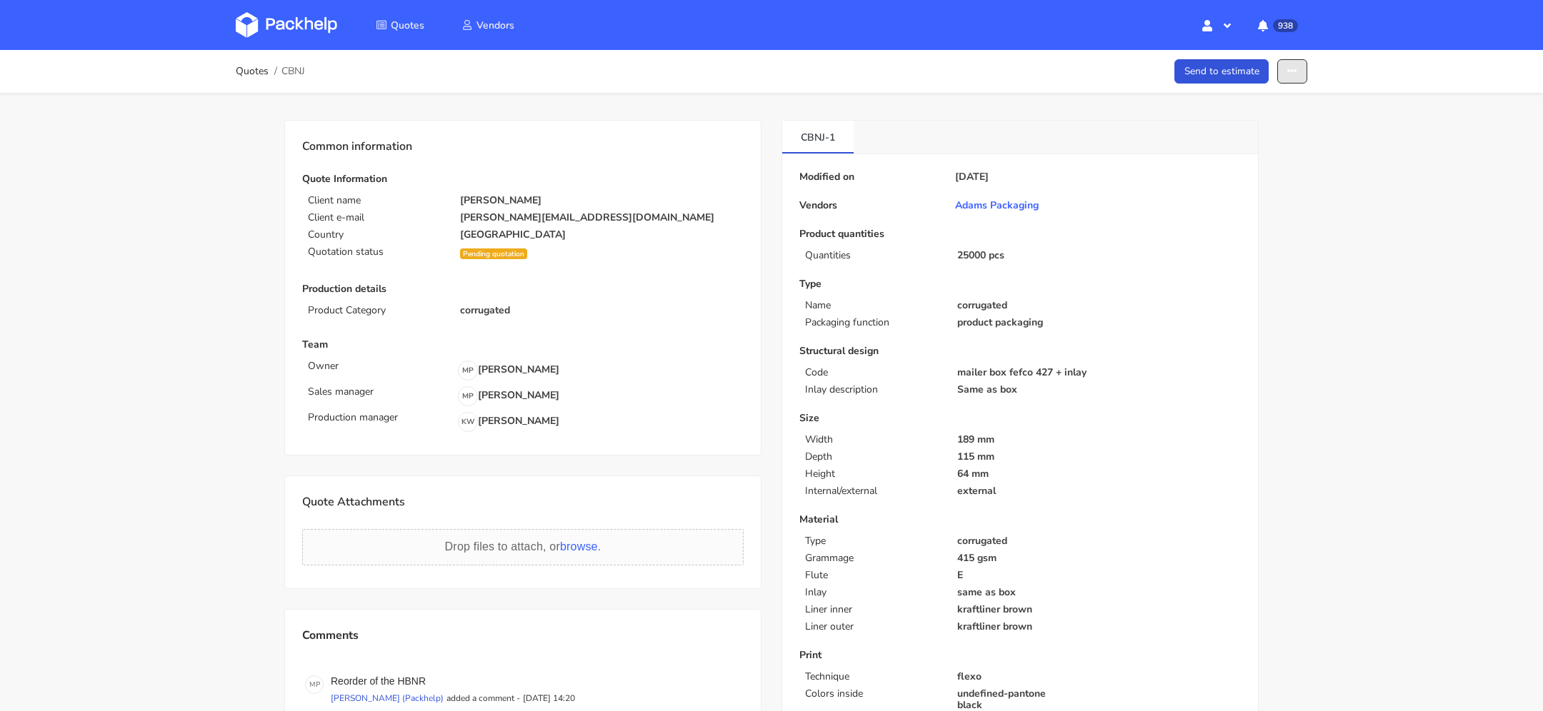
click at [1296, 71] on icon "button" at bounding box center [1292, 71] width 10 height 10
click at [1271, 176] on link "Show estimations" at bounding box center [1237, 183] width 126 height 24
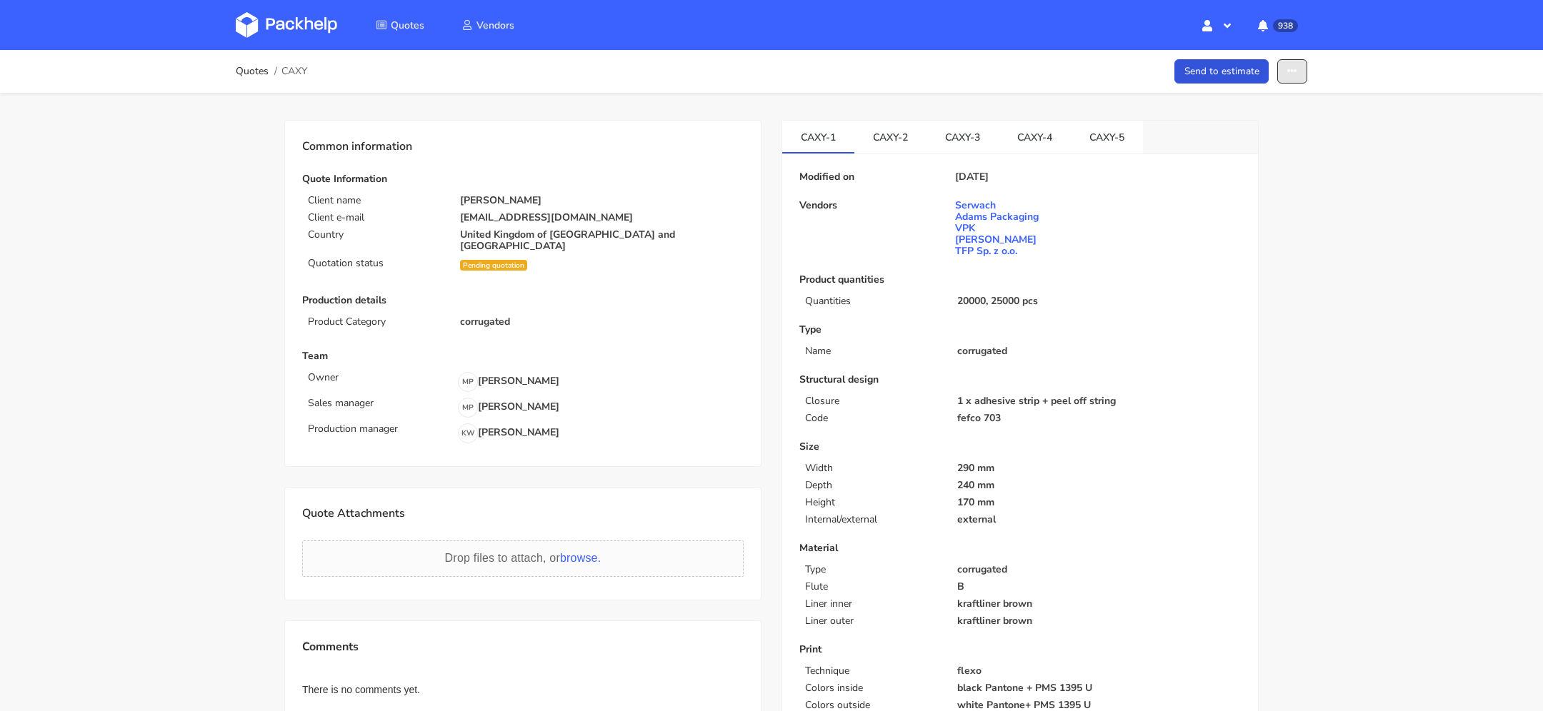
click at [1303, 71] on button "button" at bounding box center [1292, 71] width 30 height 25
click at [1263, 190] on link "Show estimations" at bounding box center [1237, 183] width 126 height 24
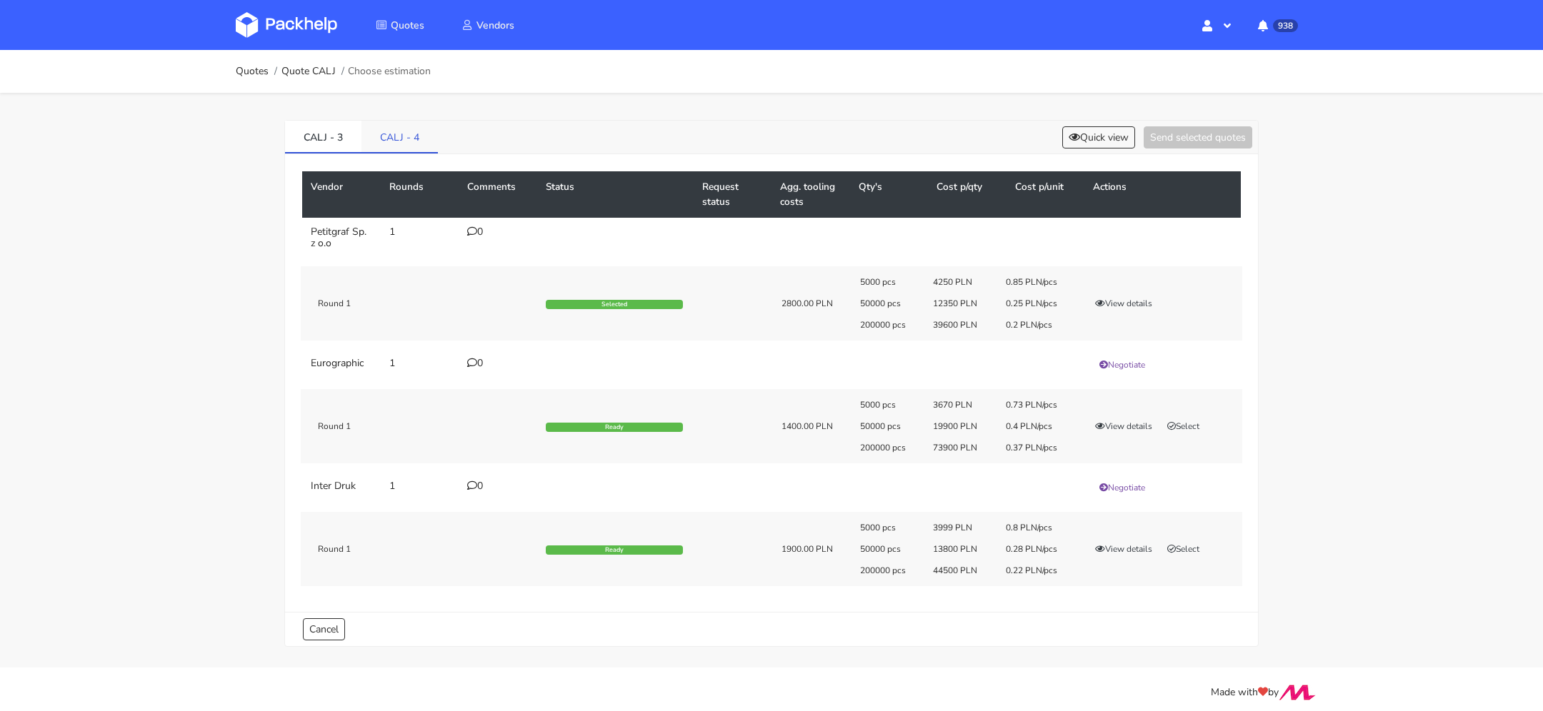
click at [411, 139] on link "CALJ - 4" at bounding box center [399, 136] width 76 height 31
click at [1186, 422] on button "Select" at bounding box center [1183, 426] width 45 height 14
click at [1159, 138] on button "Send selected quotes ( 1 )" at bounding box center [1187, 137] width 129 height 22
click at [336, 138] on link "CALJ - 3" at bounding box center [323, 136] width 76 height 31
click at [1198, 421] on button "Select" at bounding box center [1183, 426] width 45 height 14
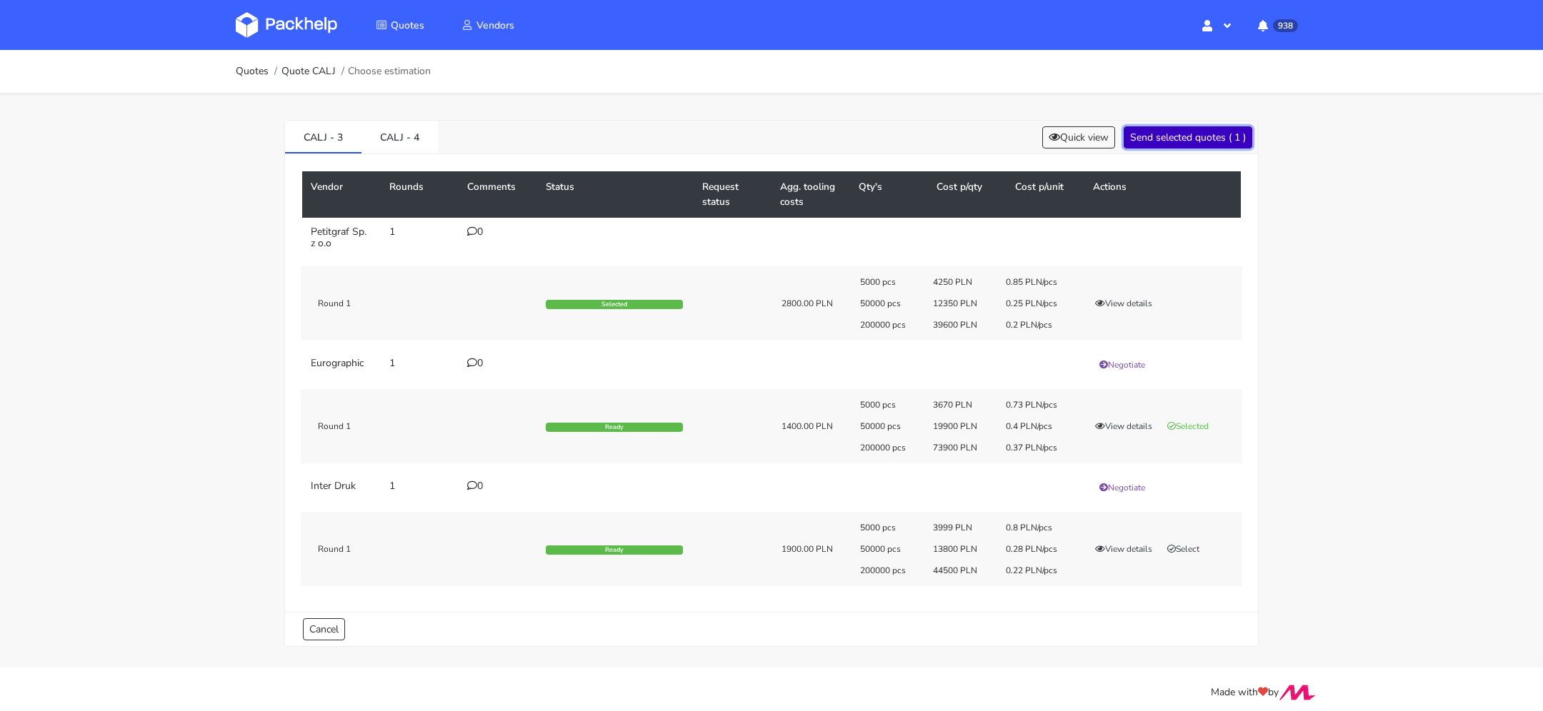
click at [1157, 141] on button "Send selected quotes ( 1 )" at bounding box center [1187, 137] width 129 height 22
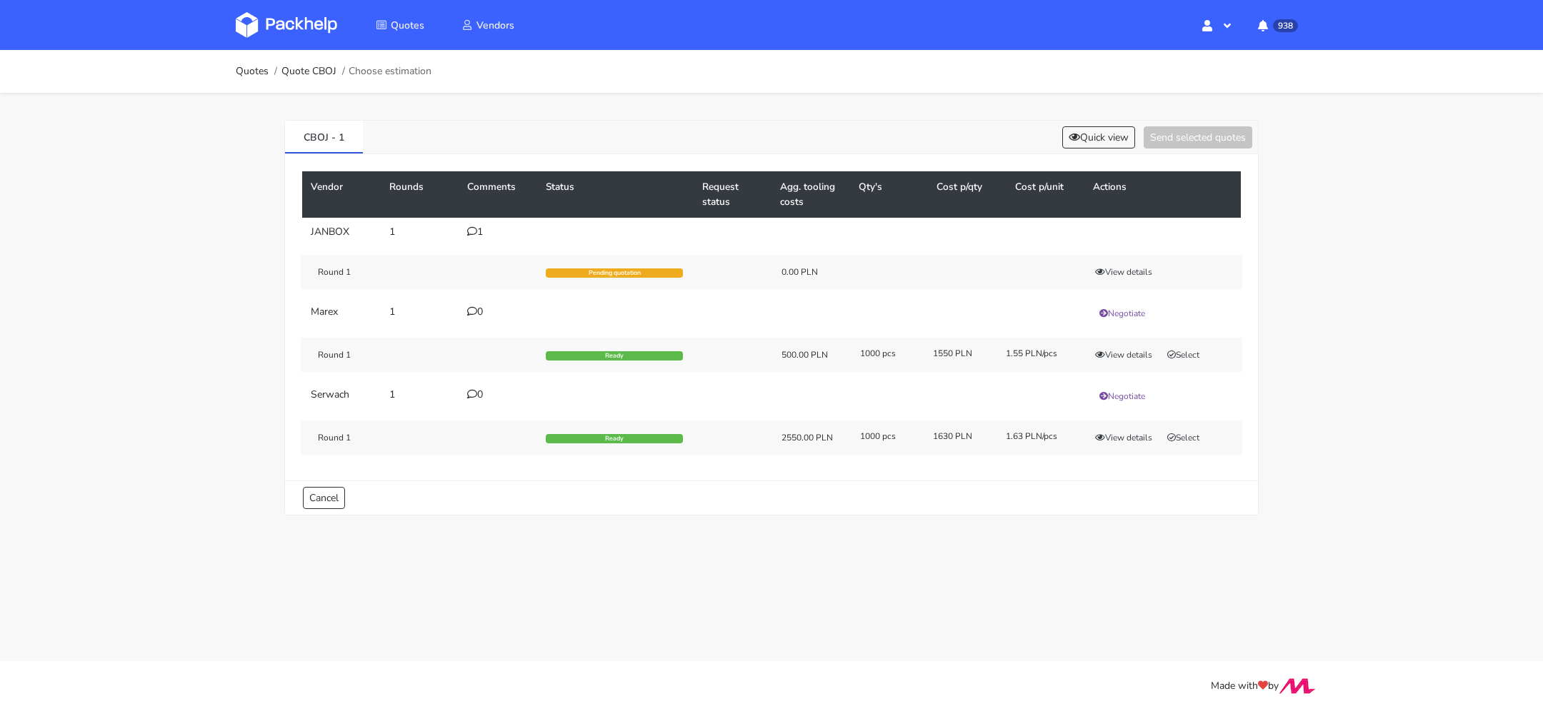
click at [469, 231] on icon at bounding box center [472, 231] width 10 height 10
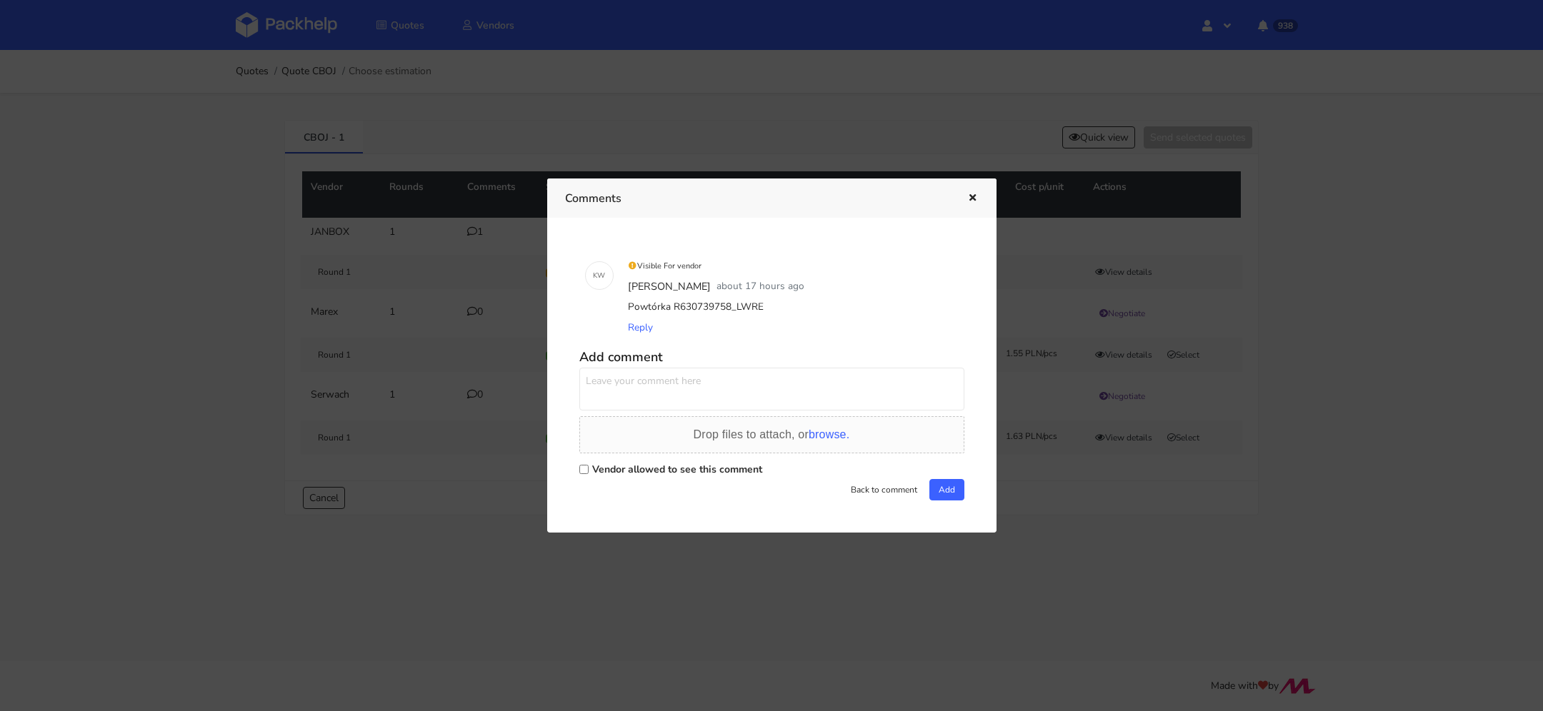
click at [638, 464] on label "Vendor allowed to see this comment" at bounding box center [677, 470] width 170 height 14
click at [589, 465] on input "Vendor allowed to see this comment" at bounding box center [583, 469] width 9 height 9
checkbox input "true"
click at [668, 384] on textarea at bounding box center [771, 389] width 385 height 43
click at [751, 379] on textarea "Cześć Sylwia, uda się tu dziś podesłaś ofertę?" at bounding box center [771, 389] width 385 height 43
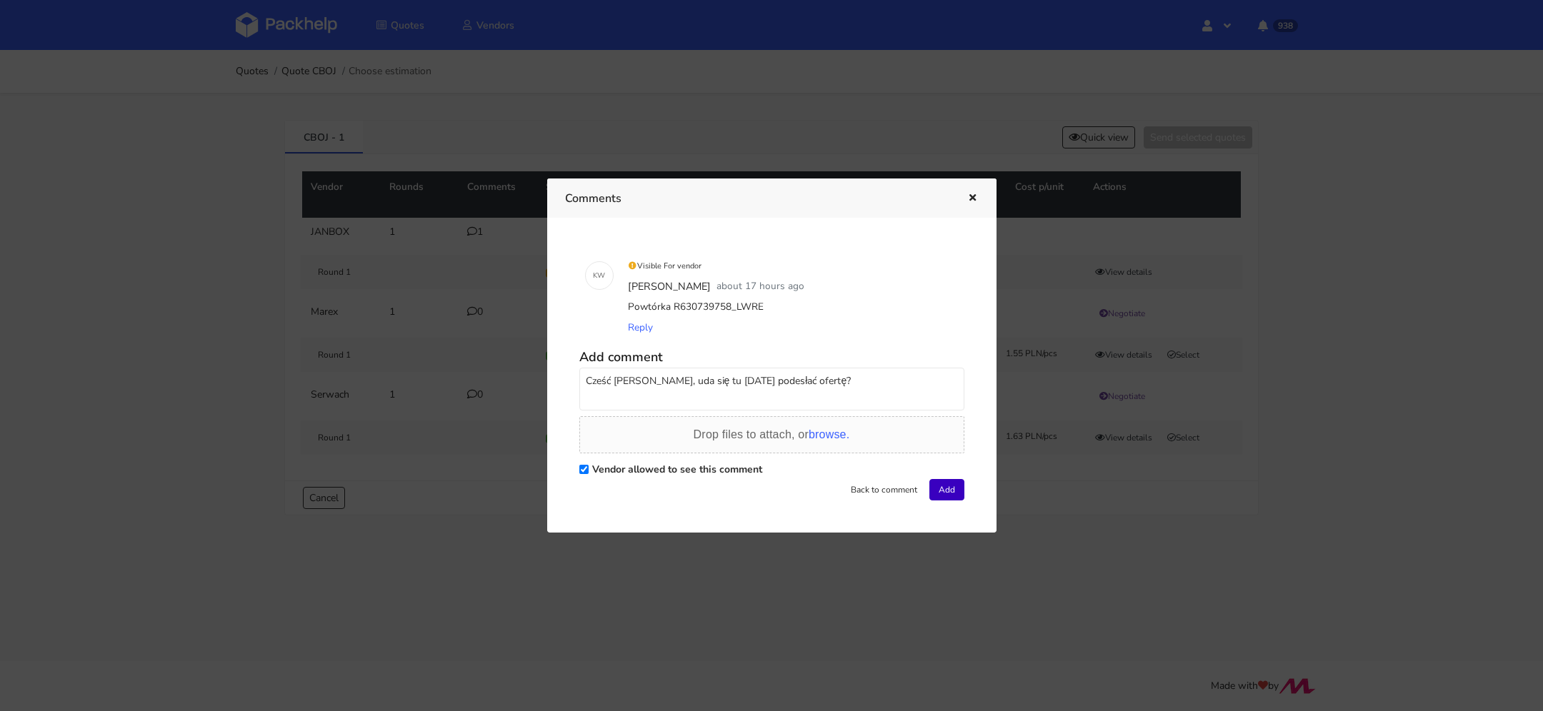
type textarea "Cześć Sylwia, uda się tu dziś podesłać ofertę?"
click at [952, 494] on button "Add" at bounding box center [946, 489] width 35 height 21
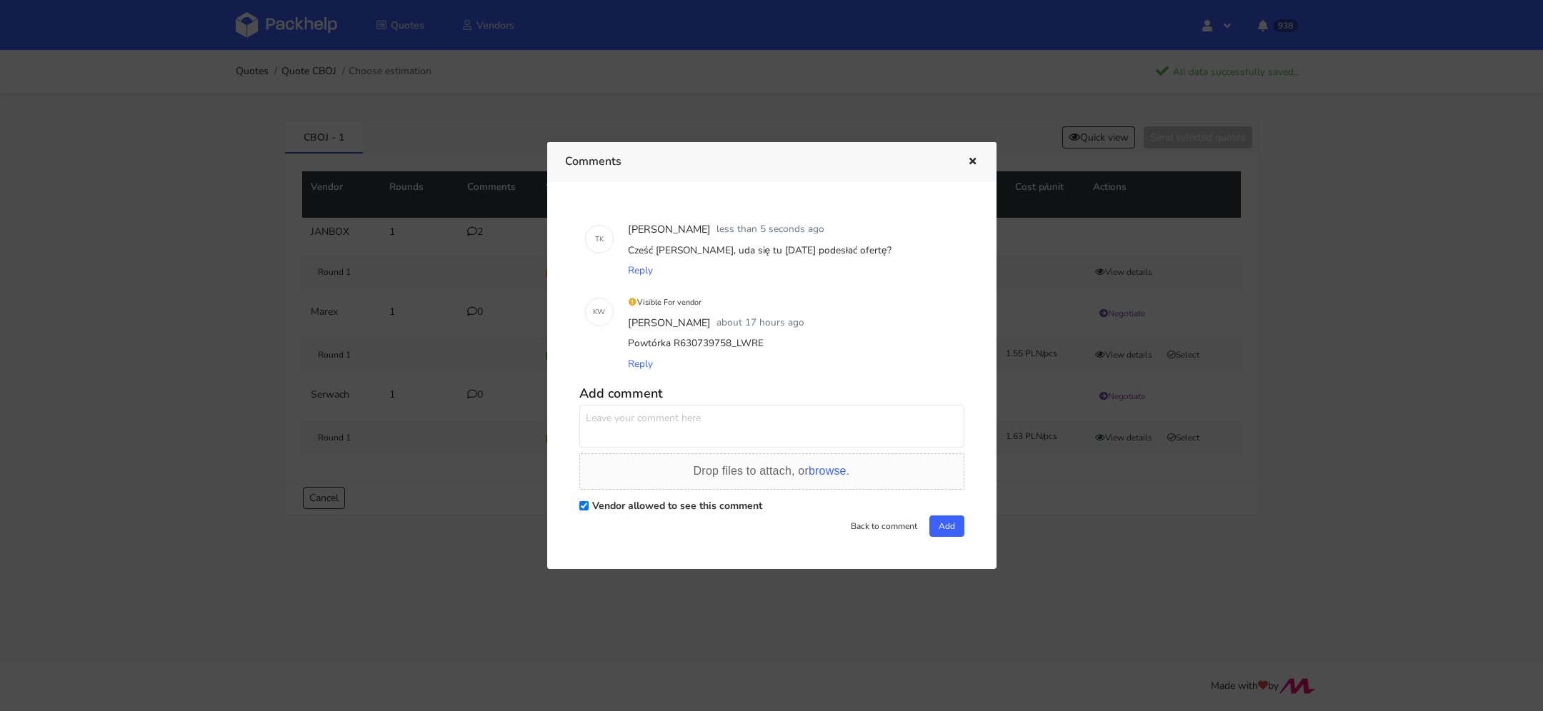
click at [970, 167] on button "button" at bounding box center [971, 162] width 16 height 19
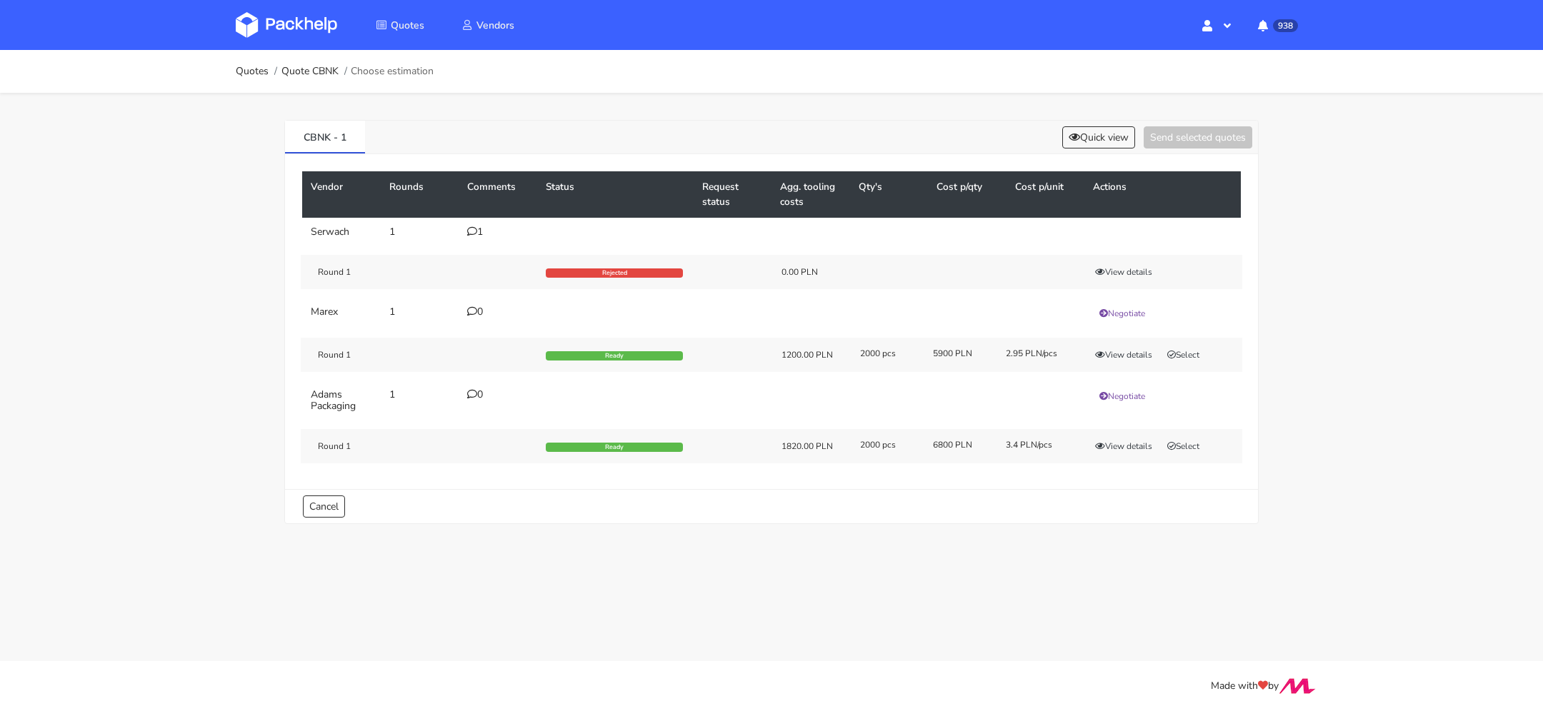
click at [483, 229] on div "1" at bounding box center [497, 231] width 61 height 11
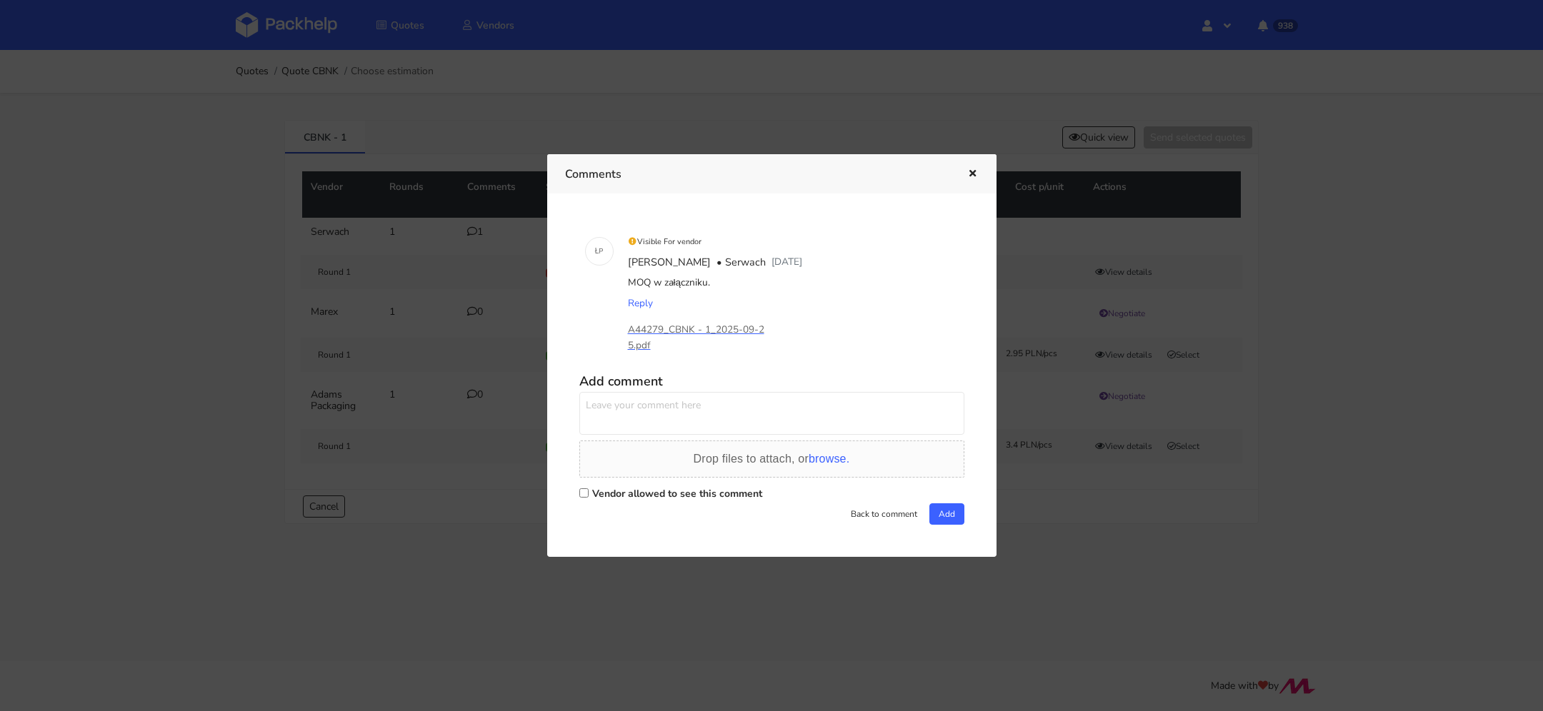
click at [970, 173] on icon "button" at bounding box center [972, 174] width 12 height 10
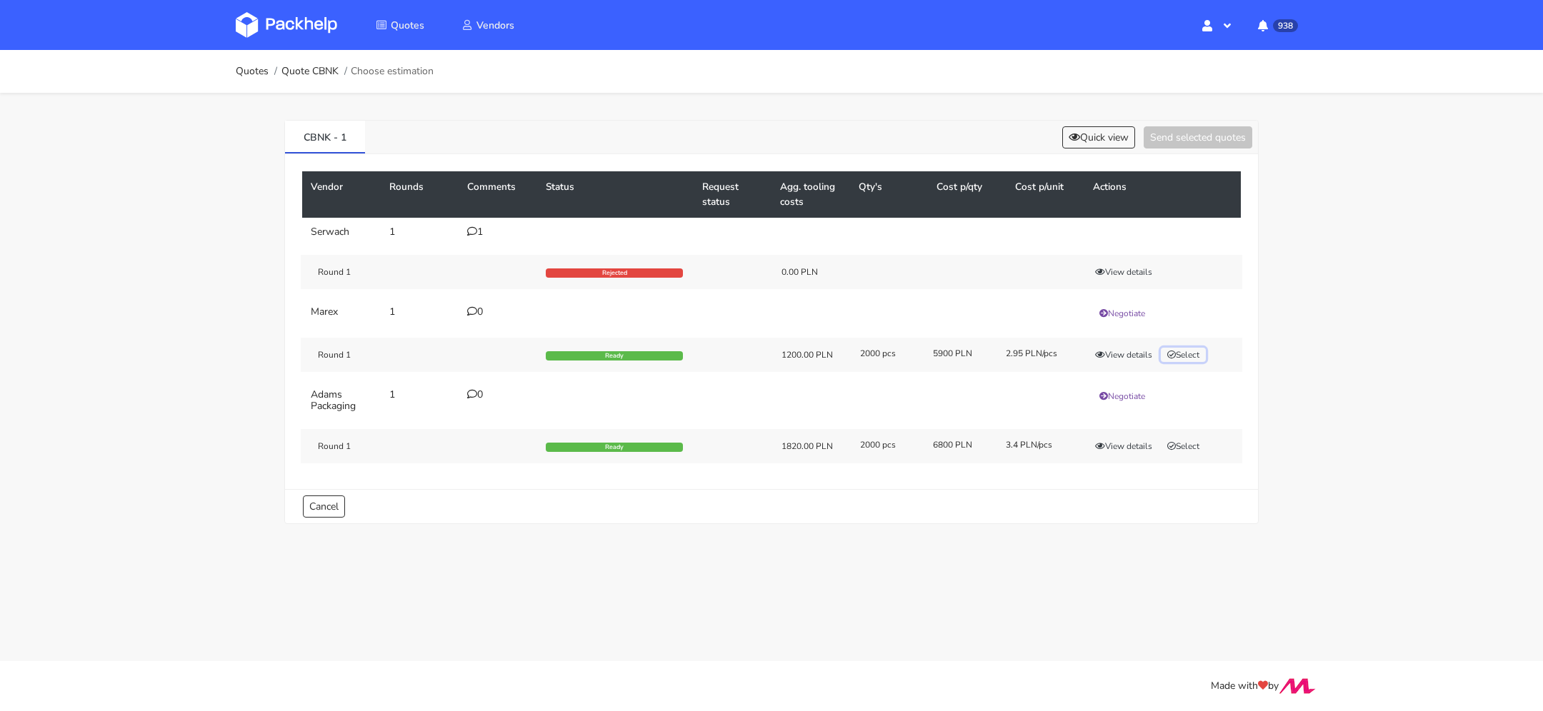
click at [1184, 356] on button "Select" at bounding box center [1183, 355] width 45 height 14
click at [1165, 145] on button "Send selected quotes ( 1 )" at bounding box center [1187, 137] width 129 height 22
click at [331, 72] on link "Quote CBNK" at bounding box center [309, 71] width 57 height 11
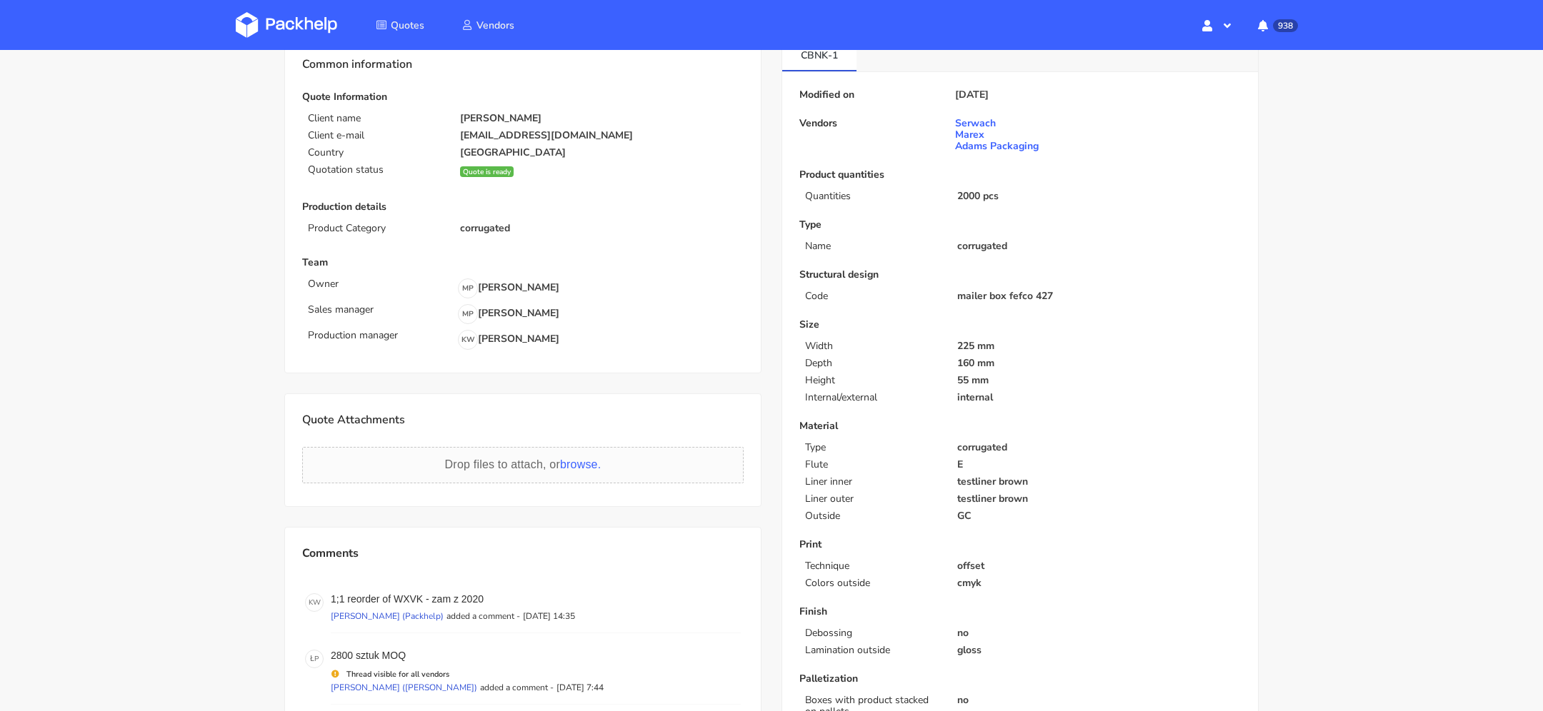
scroll to position [84, 0]
click at [404, 592] on p "1;1 reorder of WXVK - zam z 2020" at bounding box center [536, 597] width 410 height 11
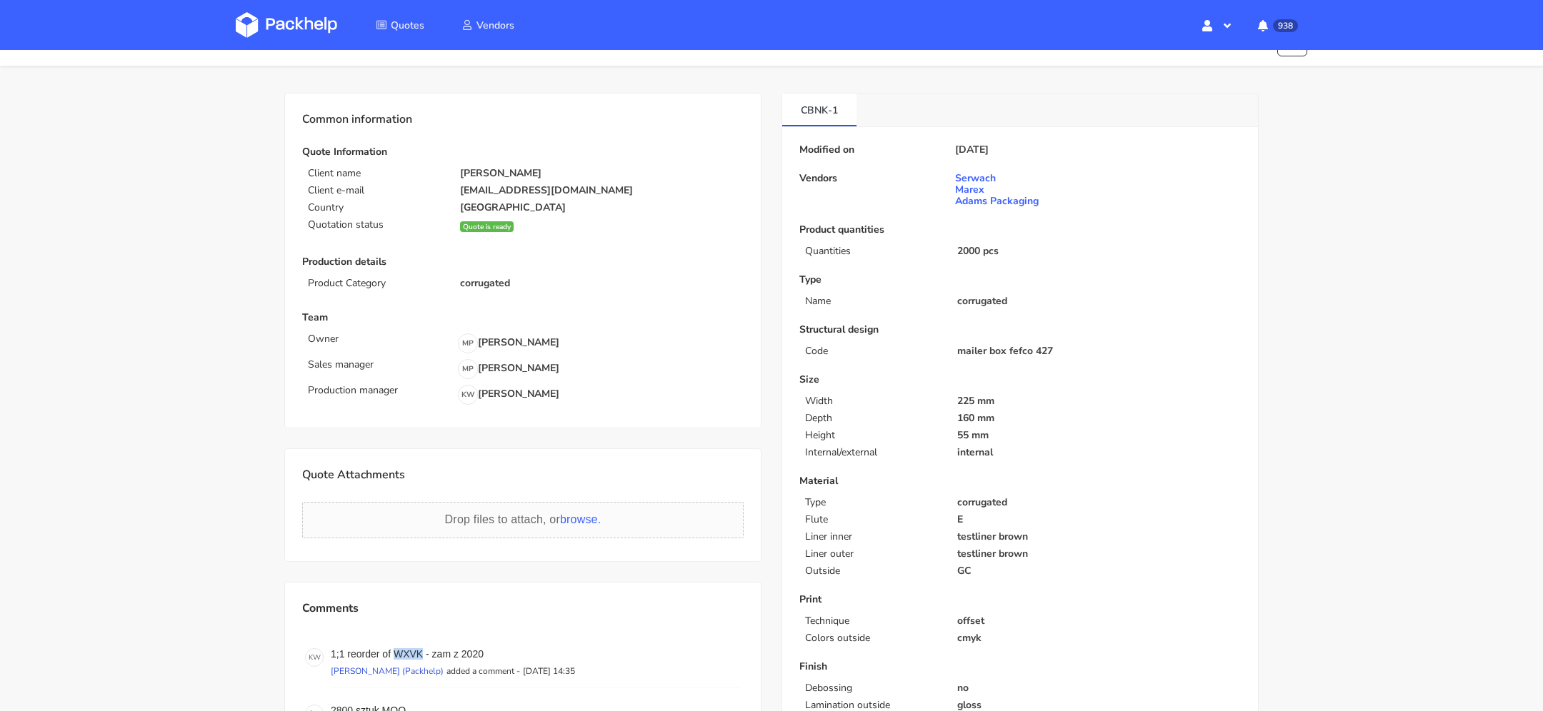
scroll to position [0, 0]
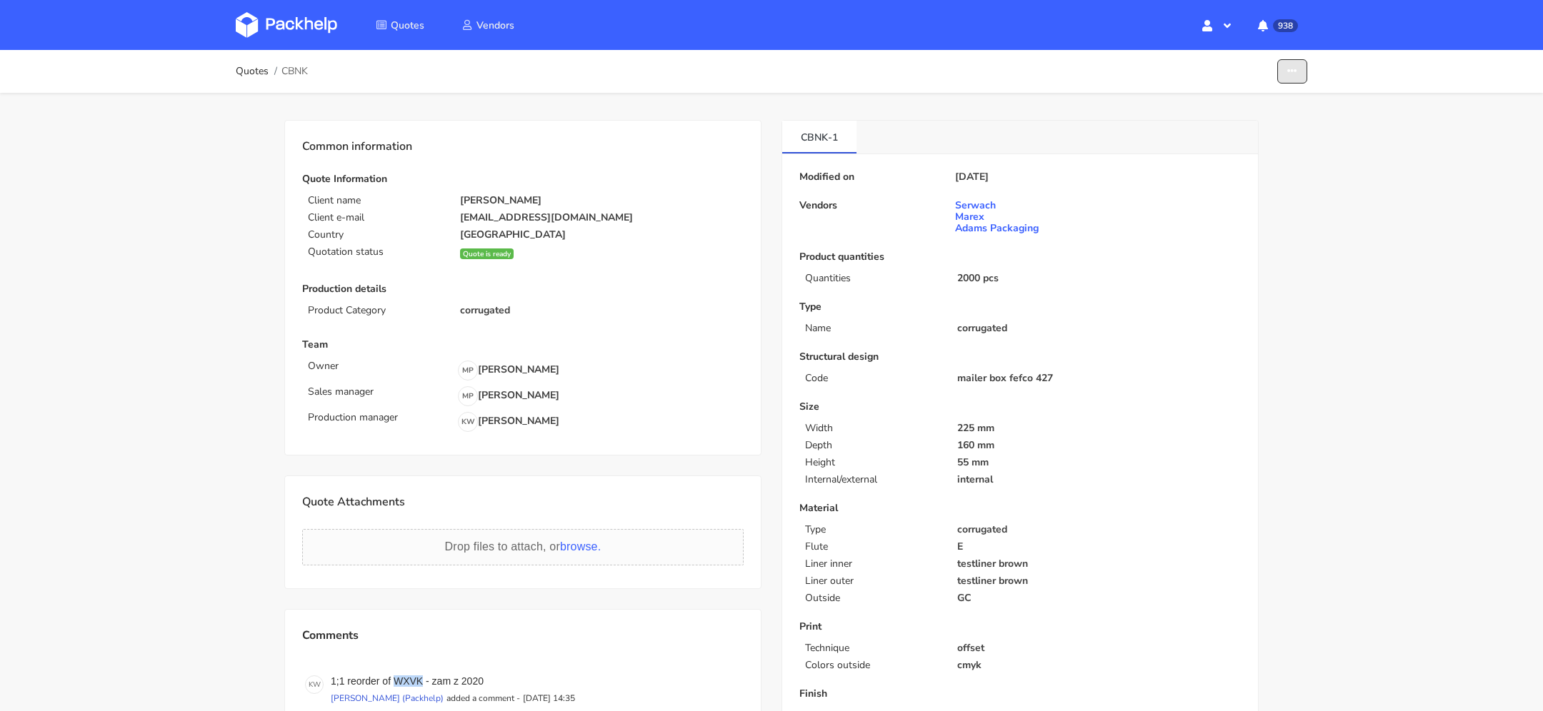
click at [1298, 84] on div "Quotes CBNK Edit quote Missing data Show estimations" at bounding box center [771, 71] width 1071 height 29
click at [1290, 61] on button "button" at bounding box center [1292, 71] width 30 height 25
click at [1281, 155] on link "Show estimations" at bounding box center [1237, 156] width 126 height 24
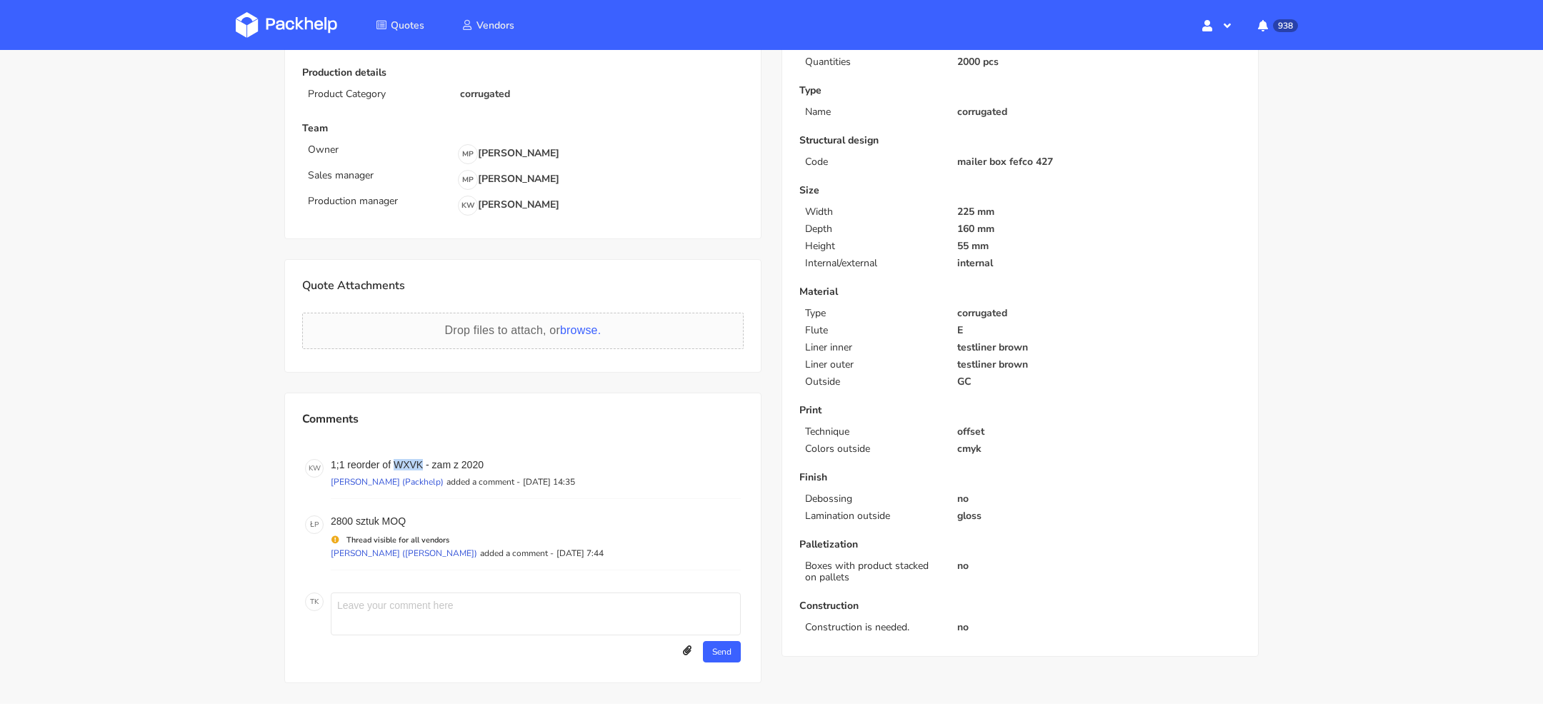
scroll to position [213, 0]
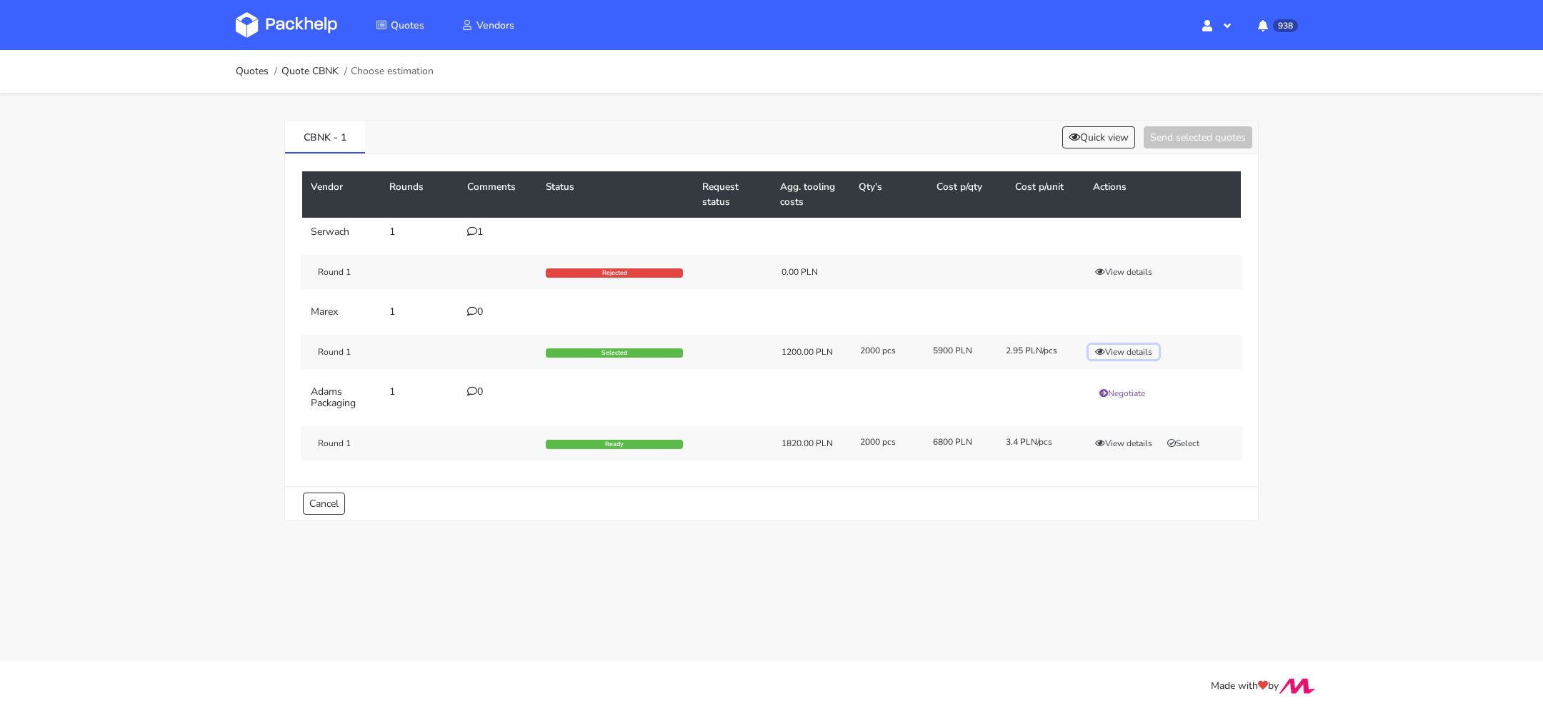
click at [1116, 352] on button "View details" at bounding box center [1123, 352] width 70 height 14
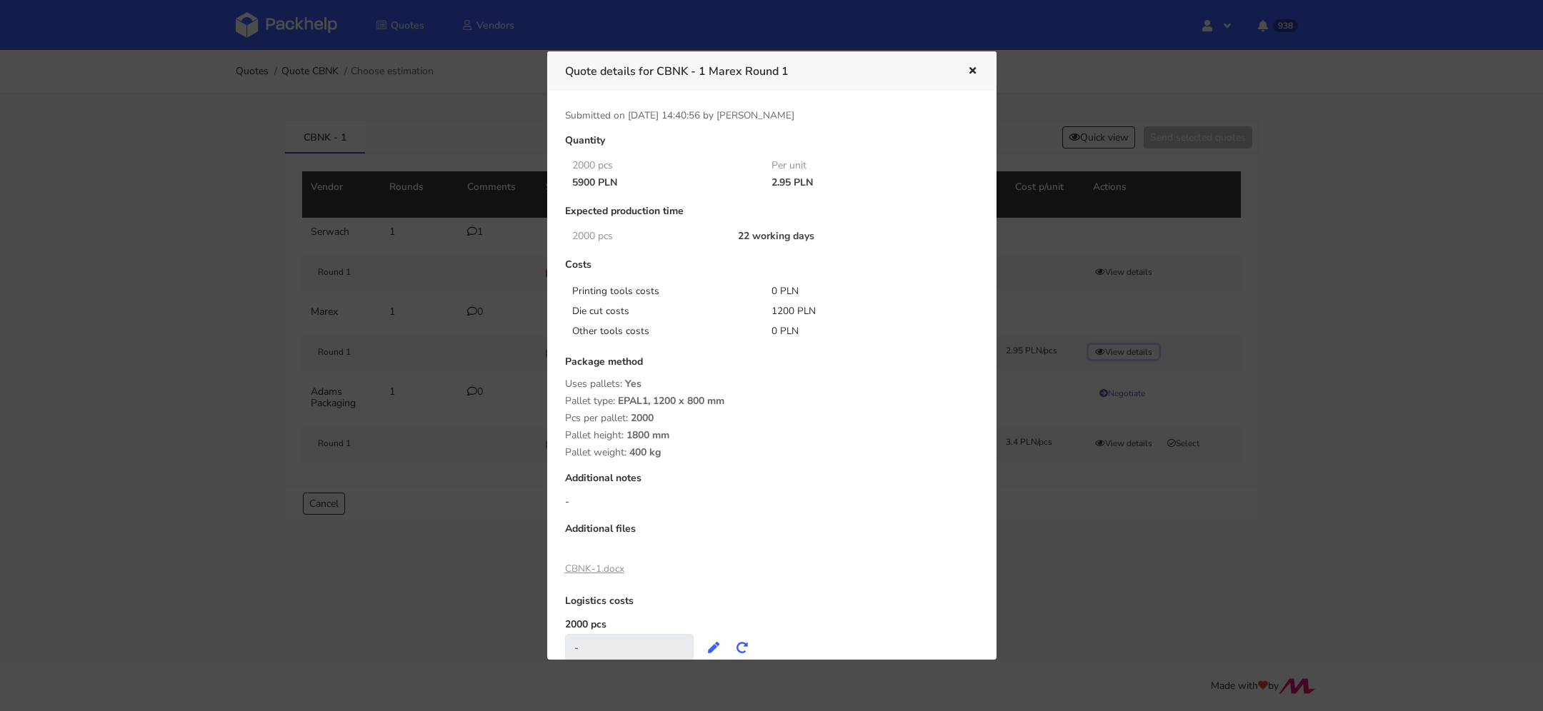
scroll to position [45, 0]
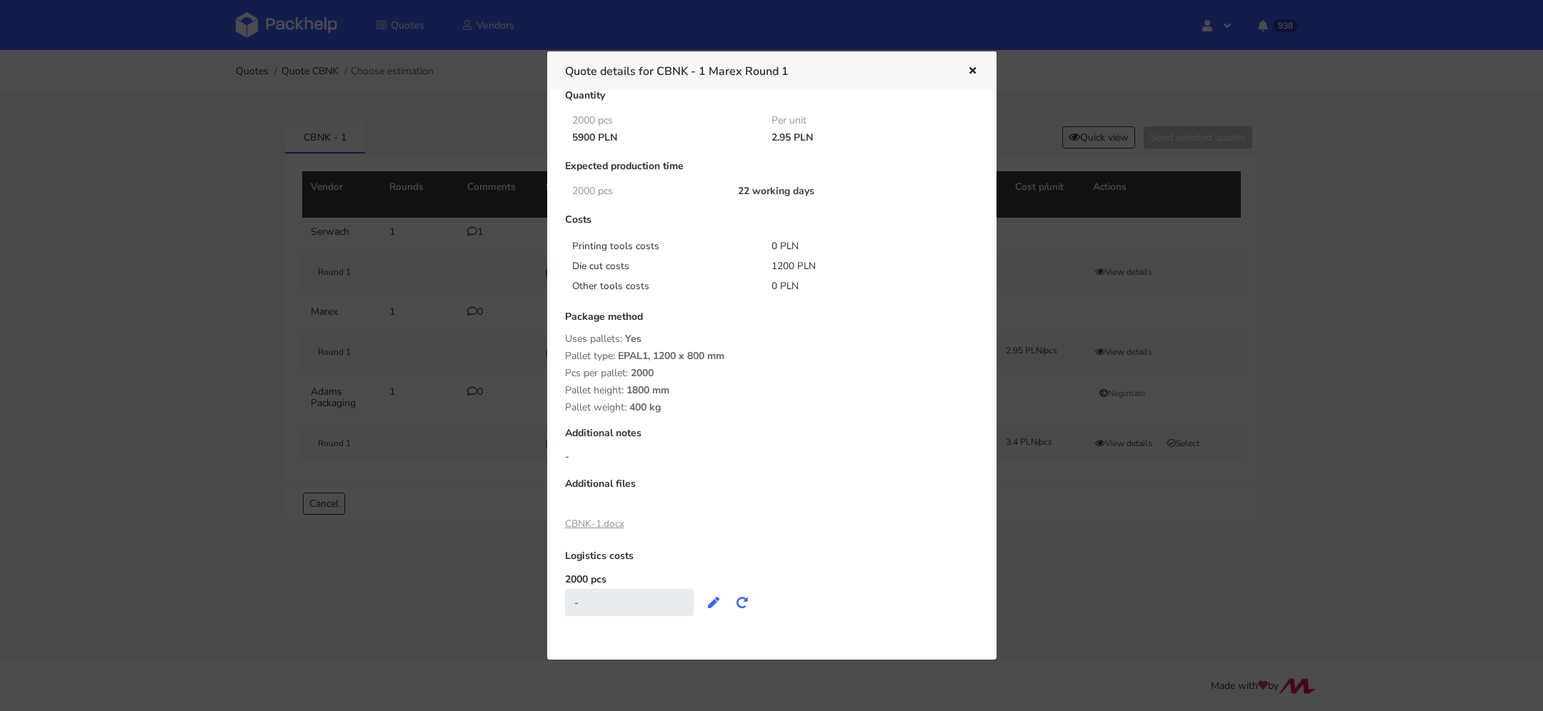
click at [589, 521] on link "CBNK-1.docx" at bounding box center [594, 524] width 59 height 14
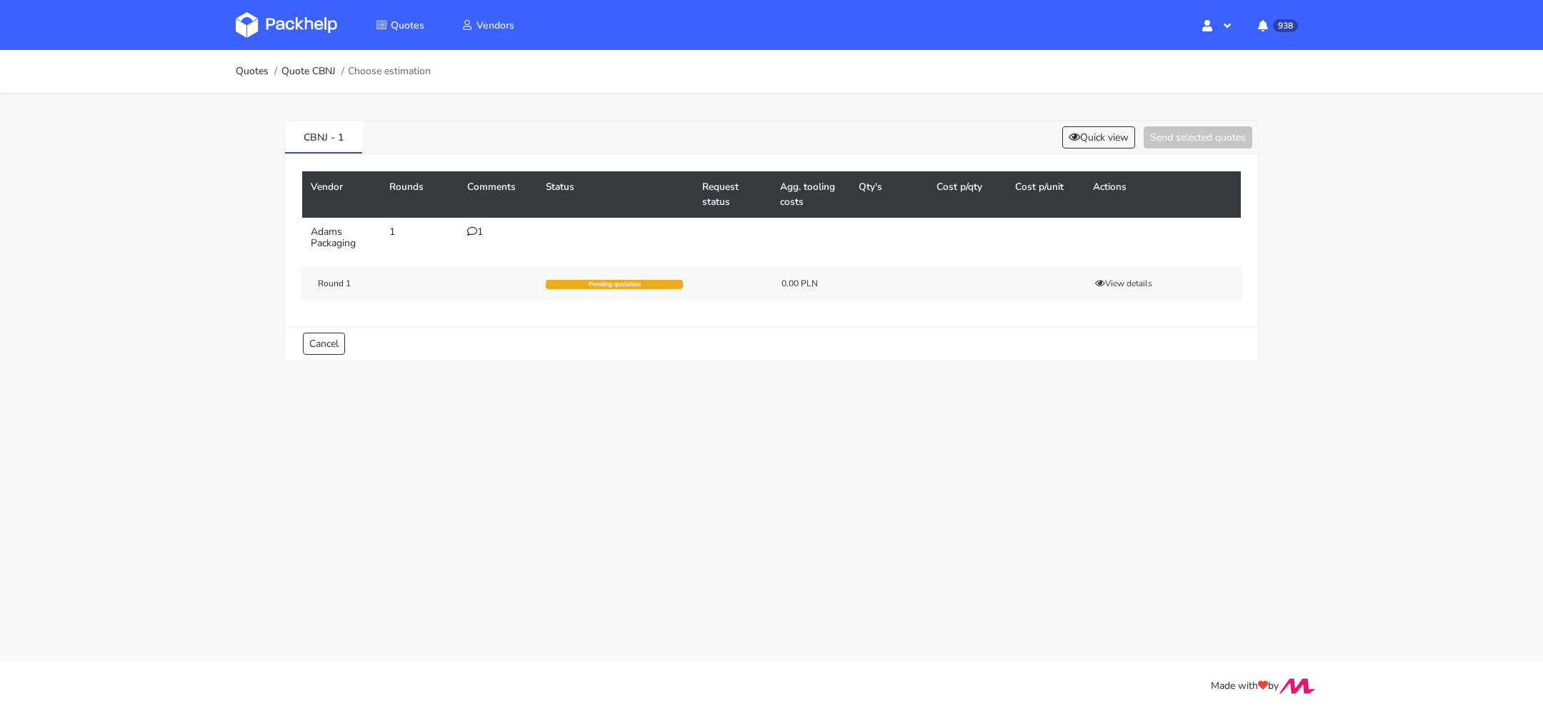
click at [478, 234] on div "1" at bounding box center [497, 231] width 61 height 11
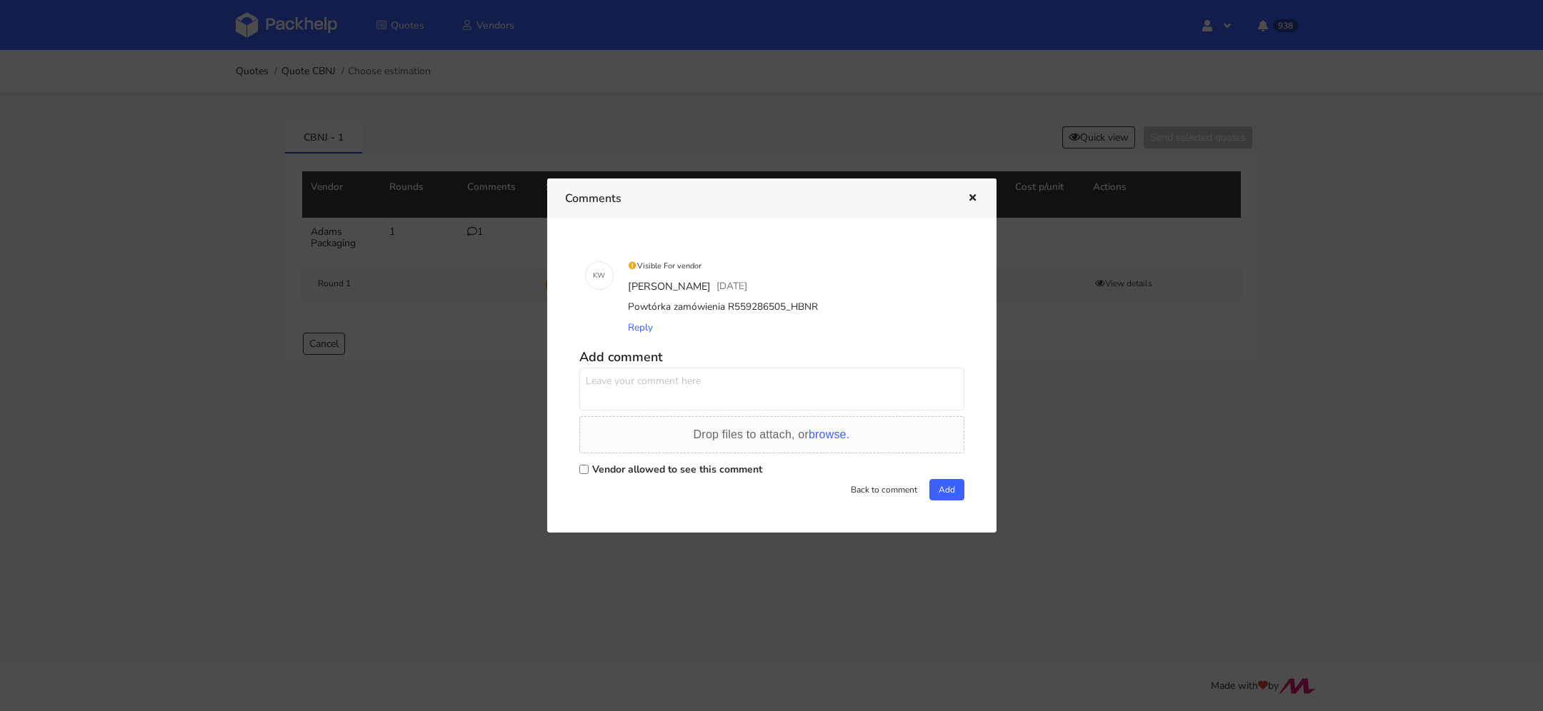
click at [975, 199] on icon "button" at bounding box center [972, 199] width 12 height 10
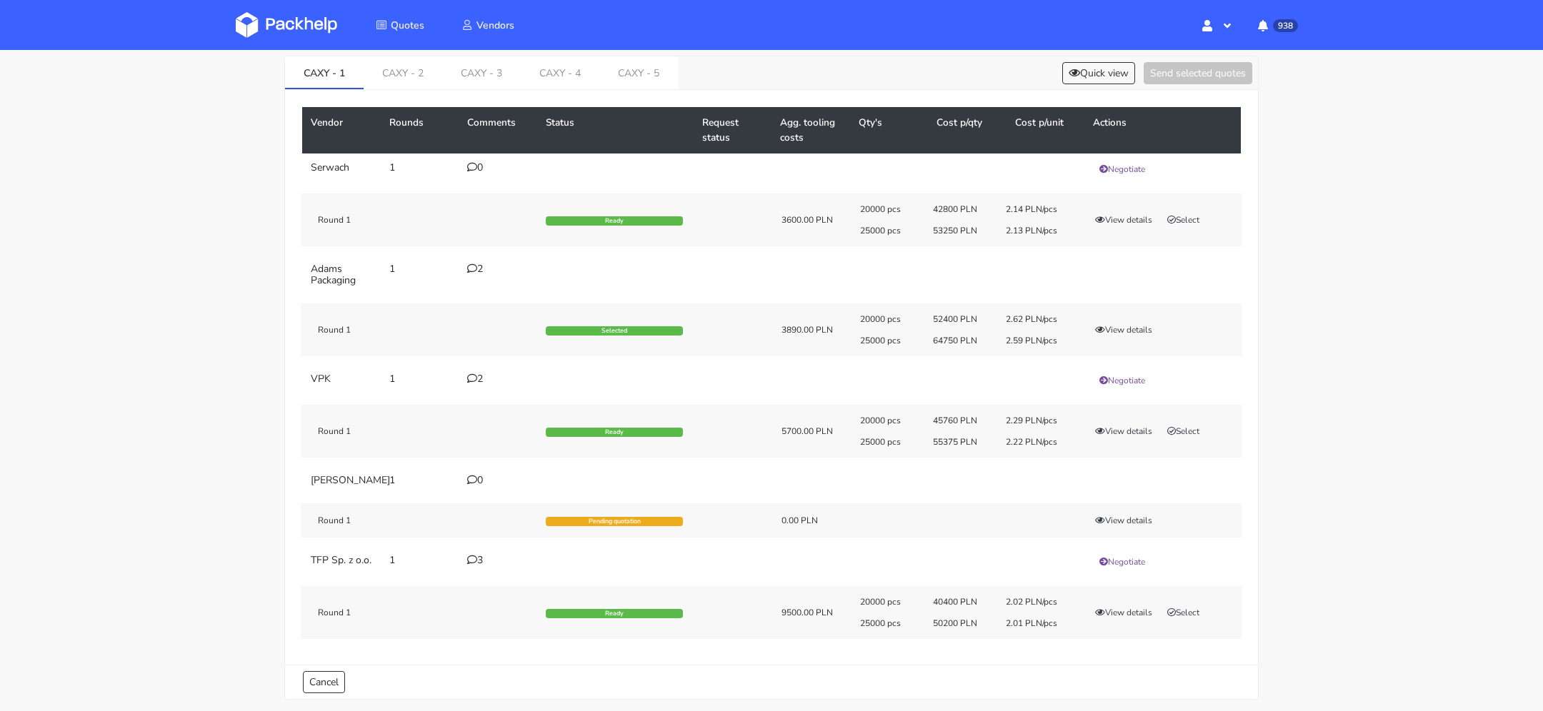
scroll to position [66, 0]
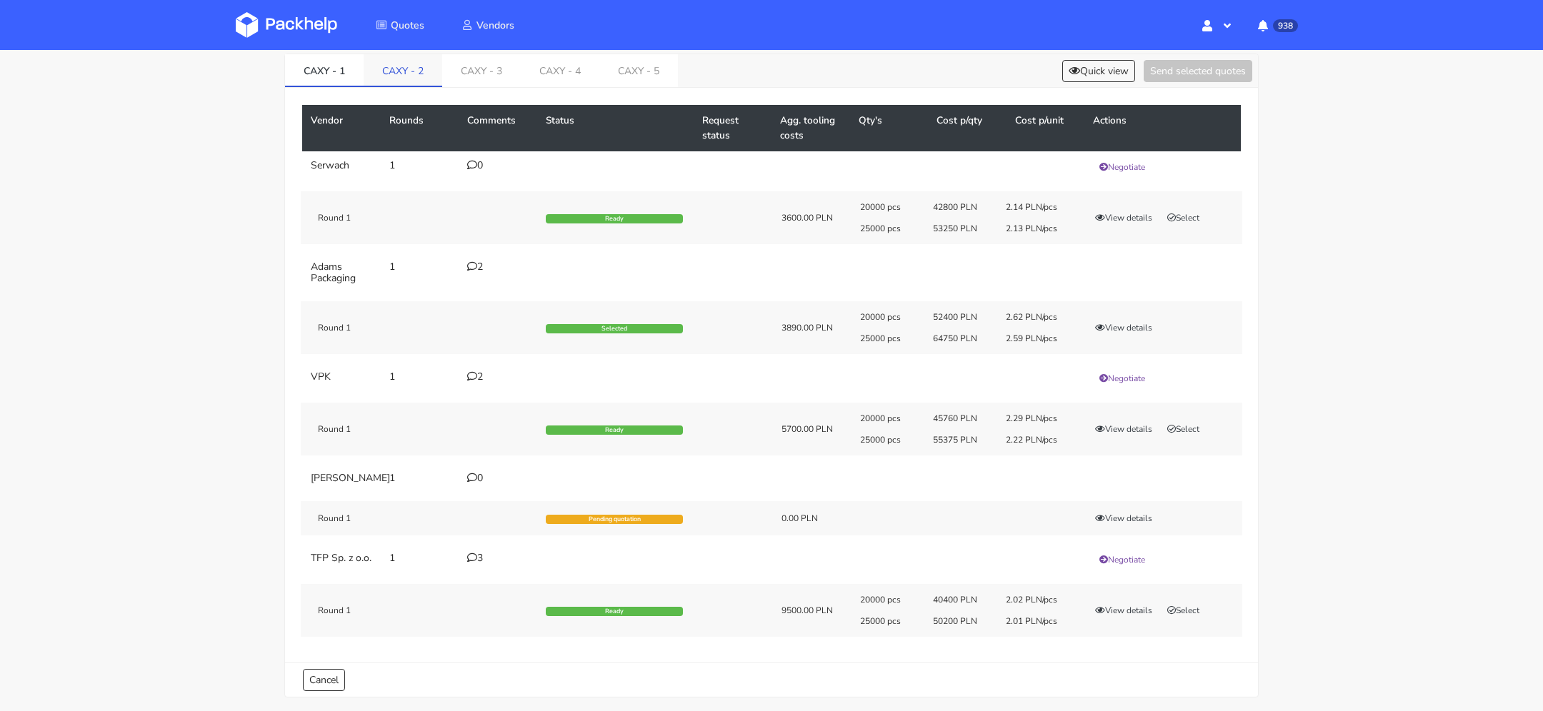
click at [403, 73] on link "CAXY - 2" at bounding box center [403, 69] width 79 height 31
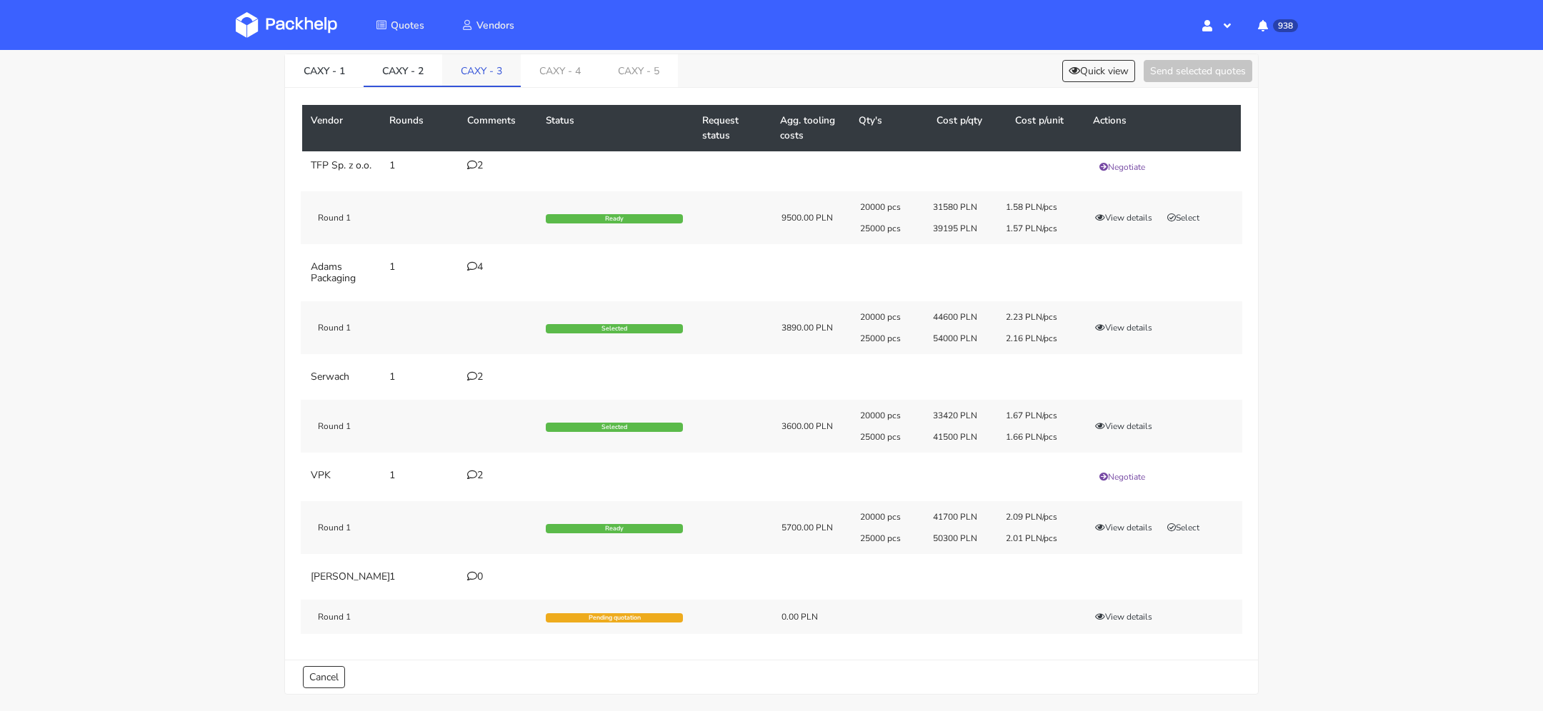
click at [471, 81] on link "CAXY - 3" at bounding box center [481, 69] width 79 height 31
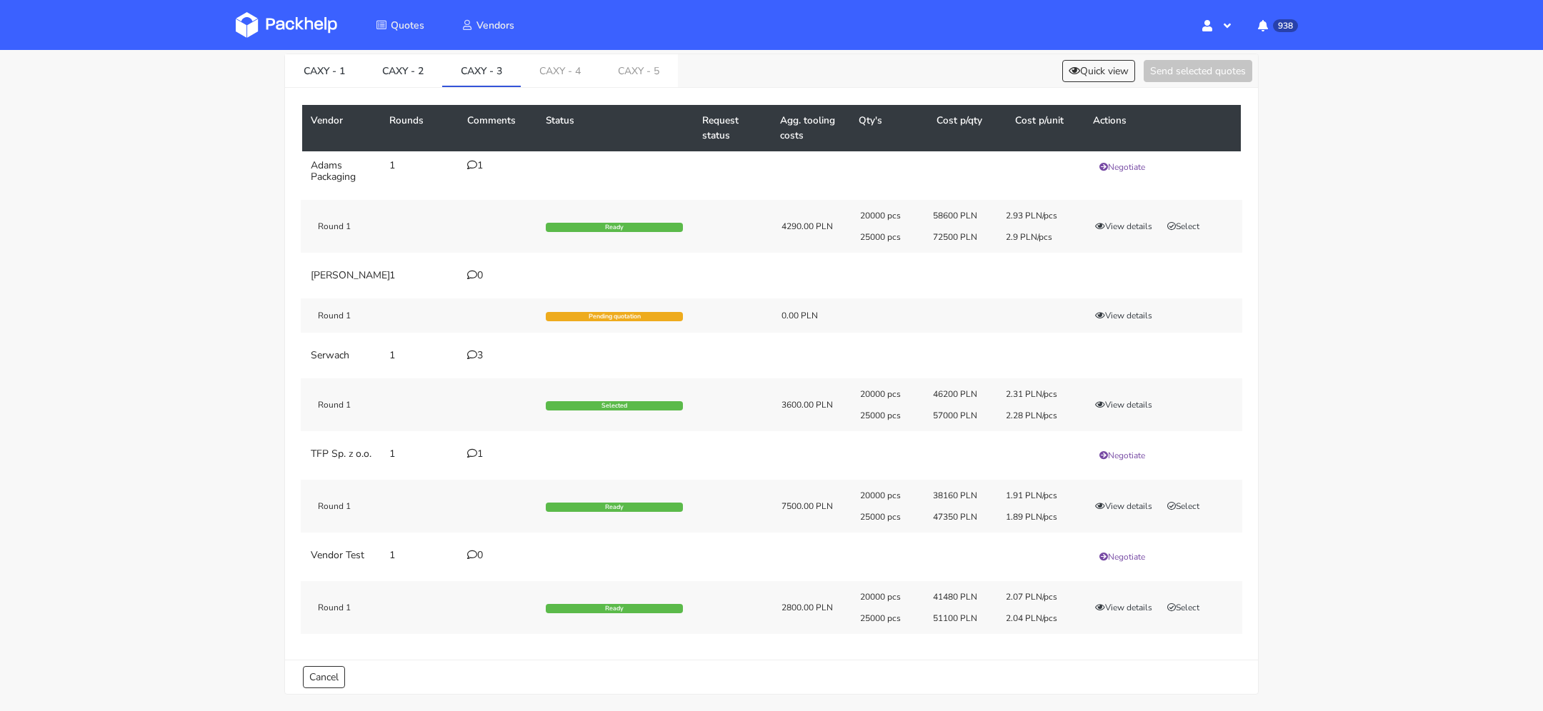
click at [568, 91] on div "Vendor Rounds Comments Status Request status Agg. tooling costs Qty's Cost p/qt…" at bounding box center [771, 374] width 973 height 572
click at [568, 89] on div "Vendor Rounds Comments Status Request status Agg. tooling costs Qty's Cost p/qt…" at bounding box center [771, 374] width 973 height 572
click at [560, 79] on link "CAXY - 4" at bounding box center [560, 69] width 79 height 31
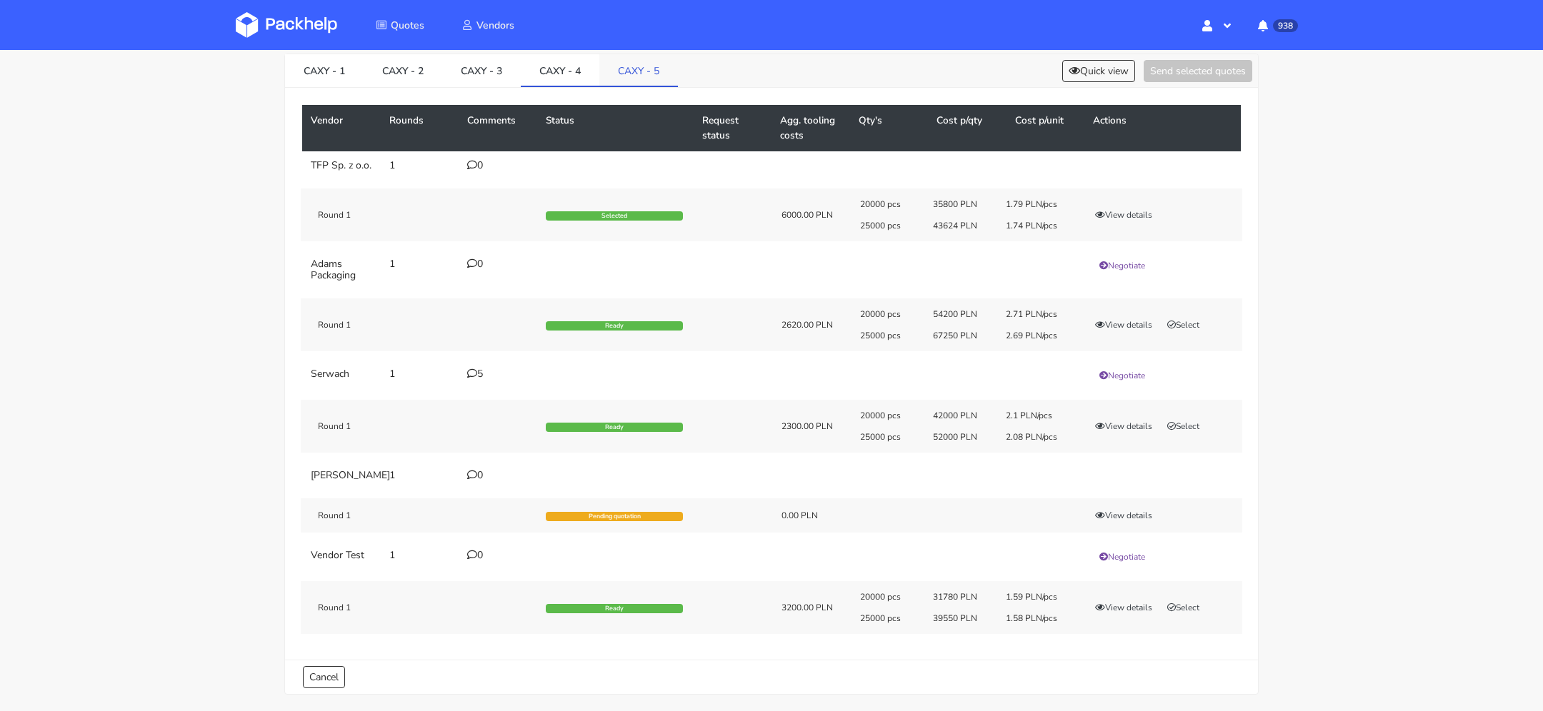
click at [638, 79] on link "CAXY - 5" at bounding box center [638, 69] width 79 height 31
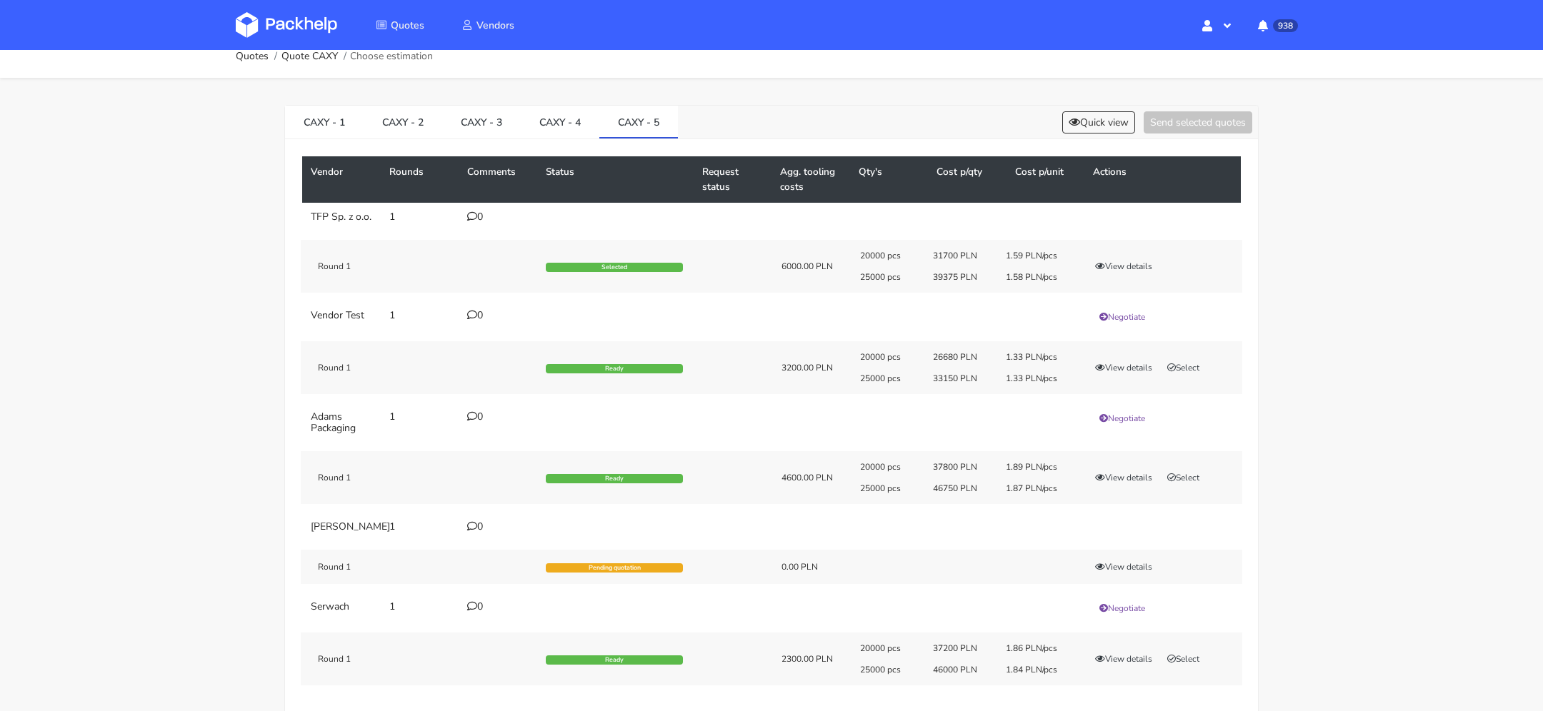
scroll to position [4, 0]
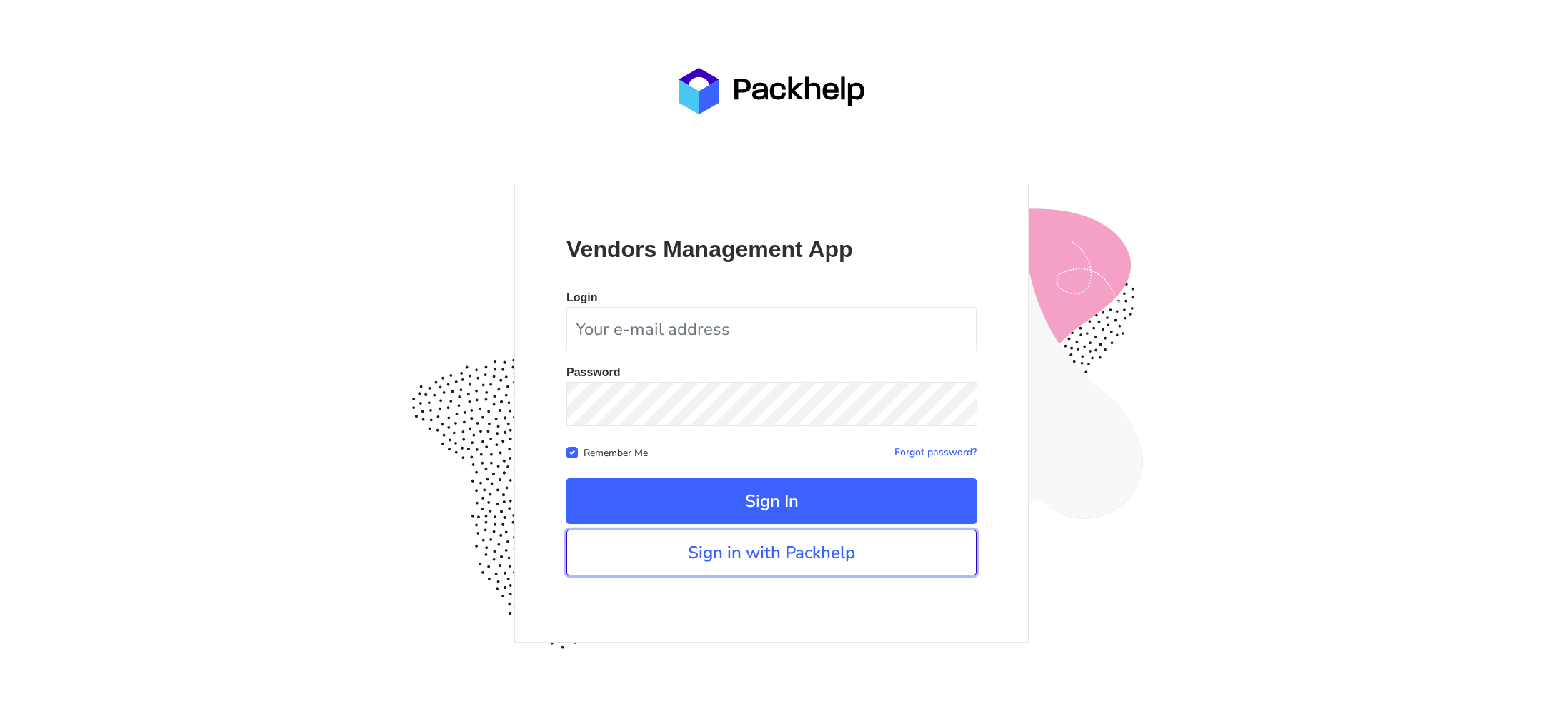
click at [716, 555] on link "Sign in with Packhelp" at bounding box center [771, 553] width 410 height 46
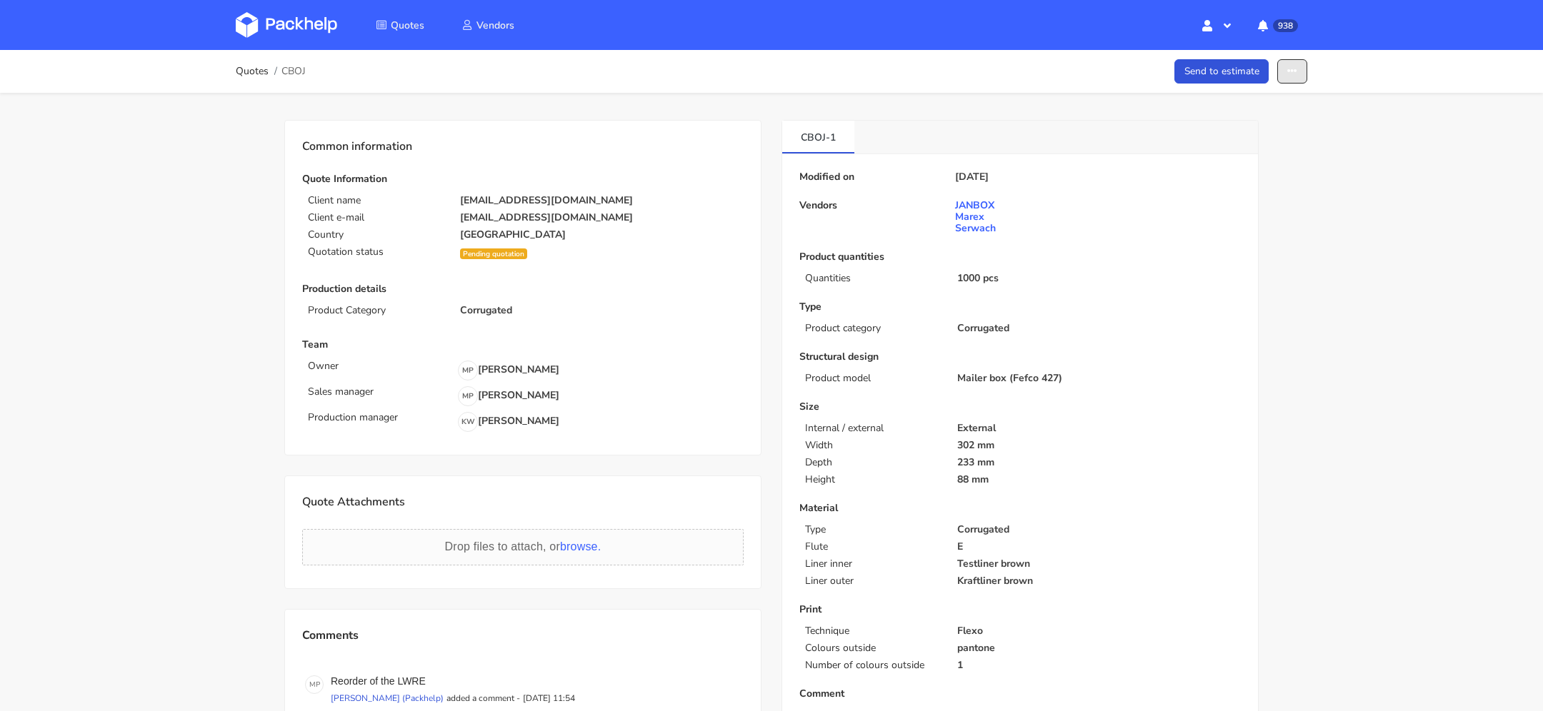
click at [1288, 66] on icon "button" at bounding box center [1292, 71] width 10 height 10
click at [1268, 174] on link "Show estimations" at bounding box center [1237, 183] width 126 height 24
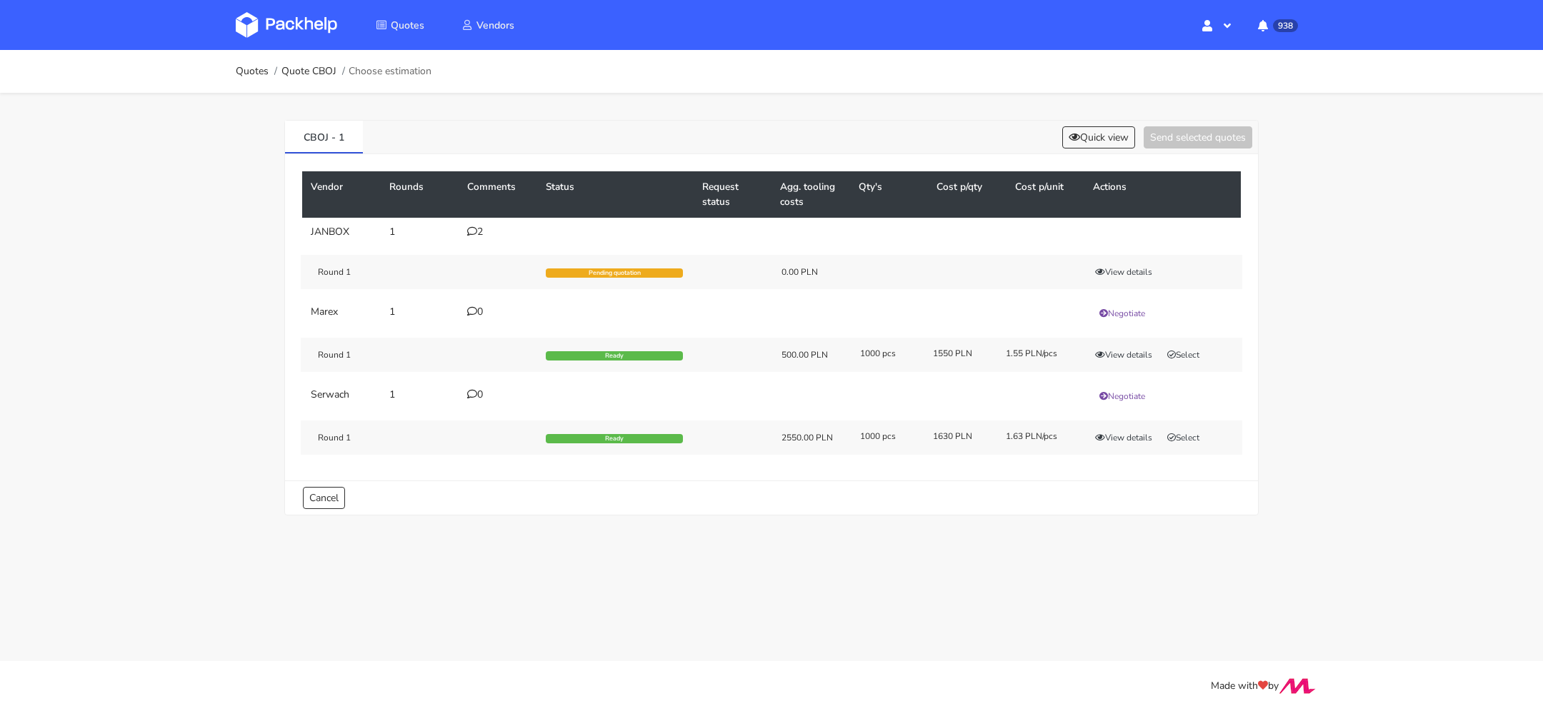
click at [293, 399] on div "Vendor Rounds Comments Status Request status Agg. tooling costs Qty's Cost p/qt…" at bounding box center [771, 317] width 973 height 326
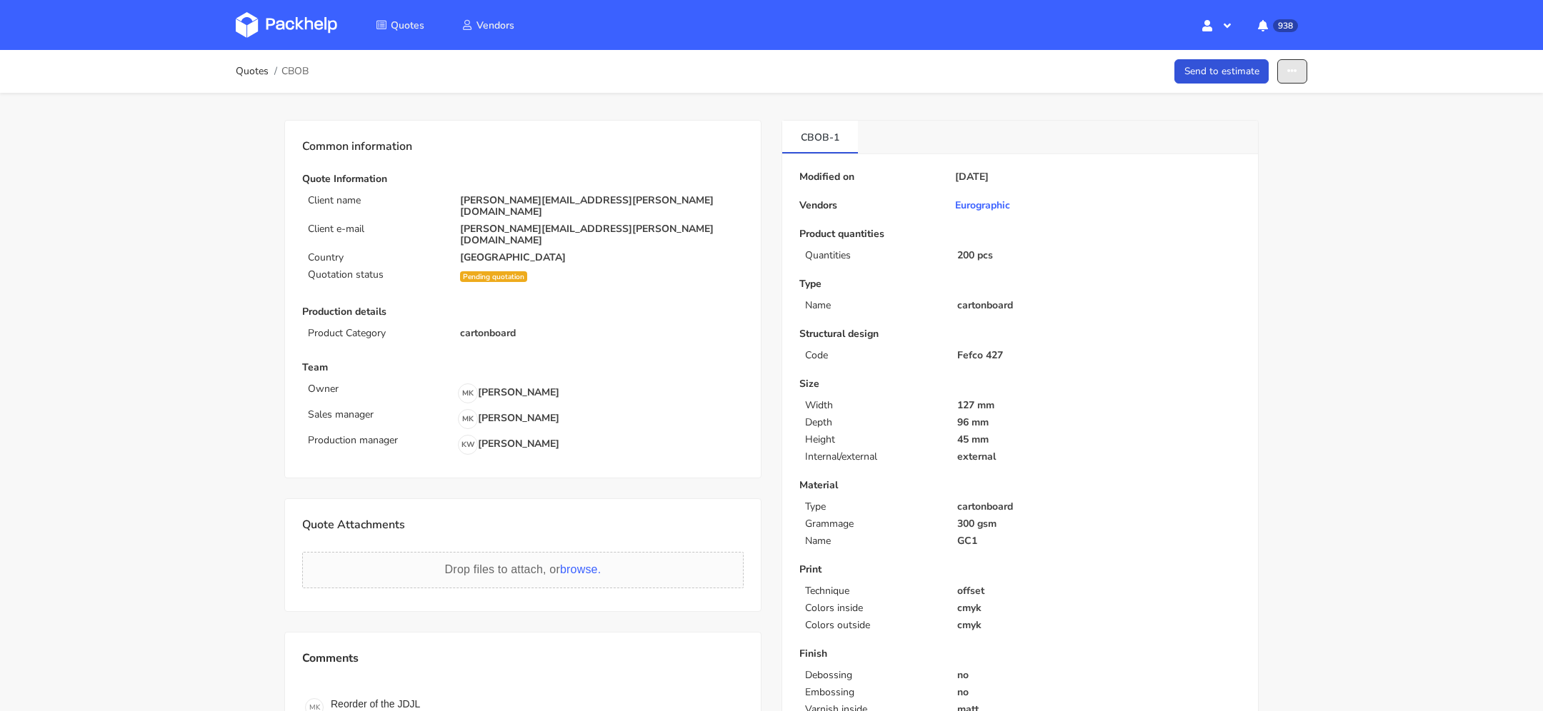
click at [1295, 70] on icon "button" at bounding box center [1292, 71] width 10 height 10
click at [1273, 181] on link "Show estimations" at bounding box center [1237, 183] width 126 height 24
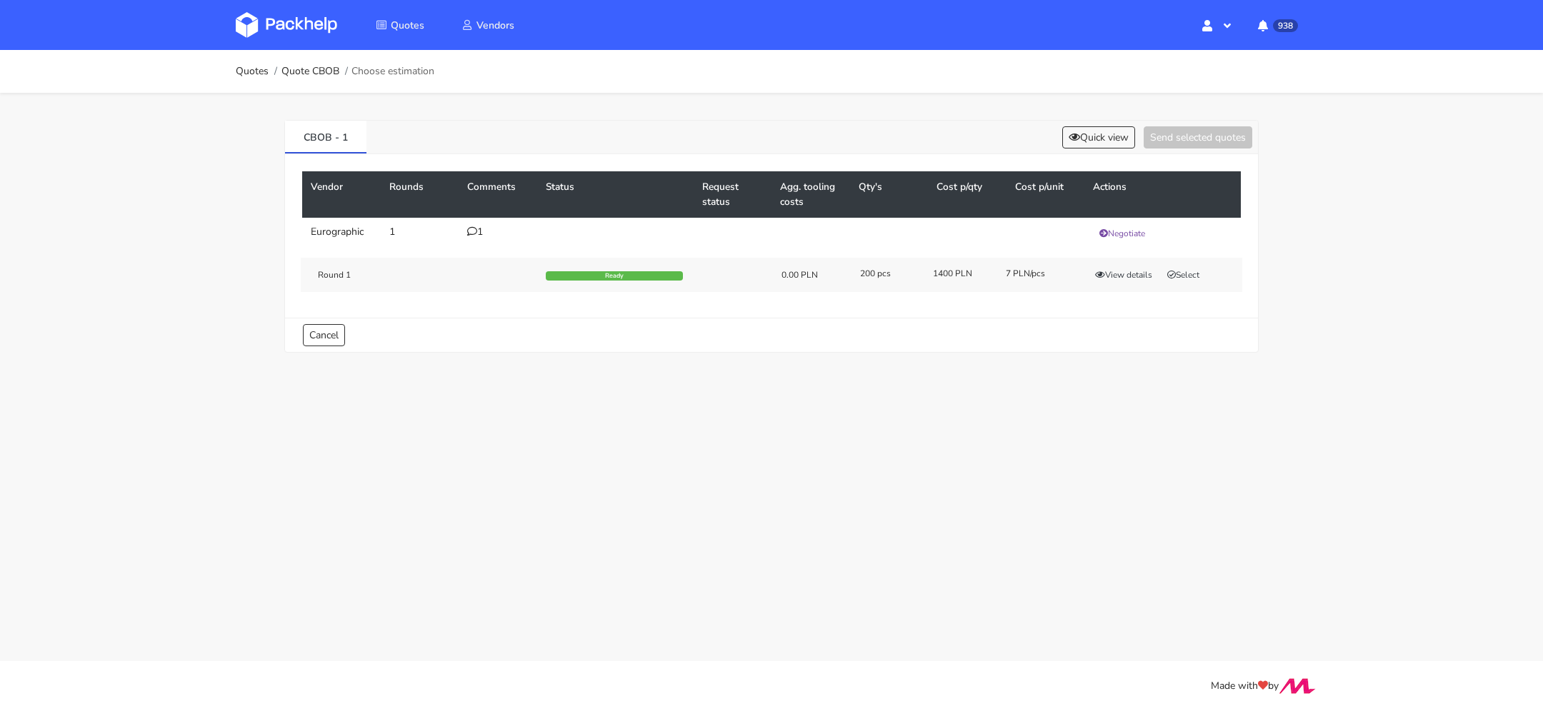
click at [465, 234] on td "1" at bounding box center [498, 233] width 79 height 31
click at [469, 230] on icon at bounding box center [472, 231] width 10 height 10
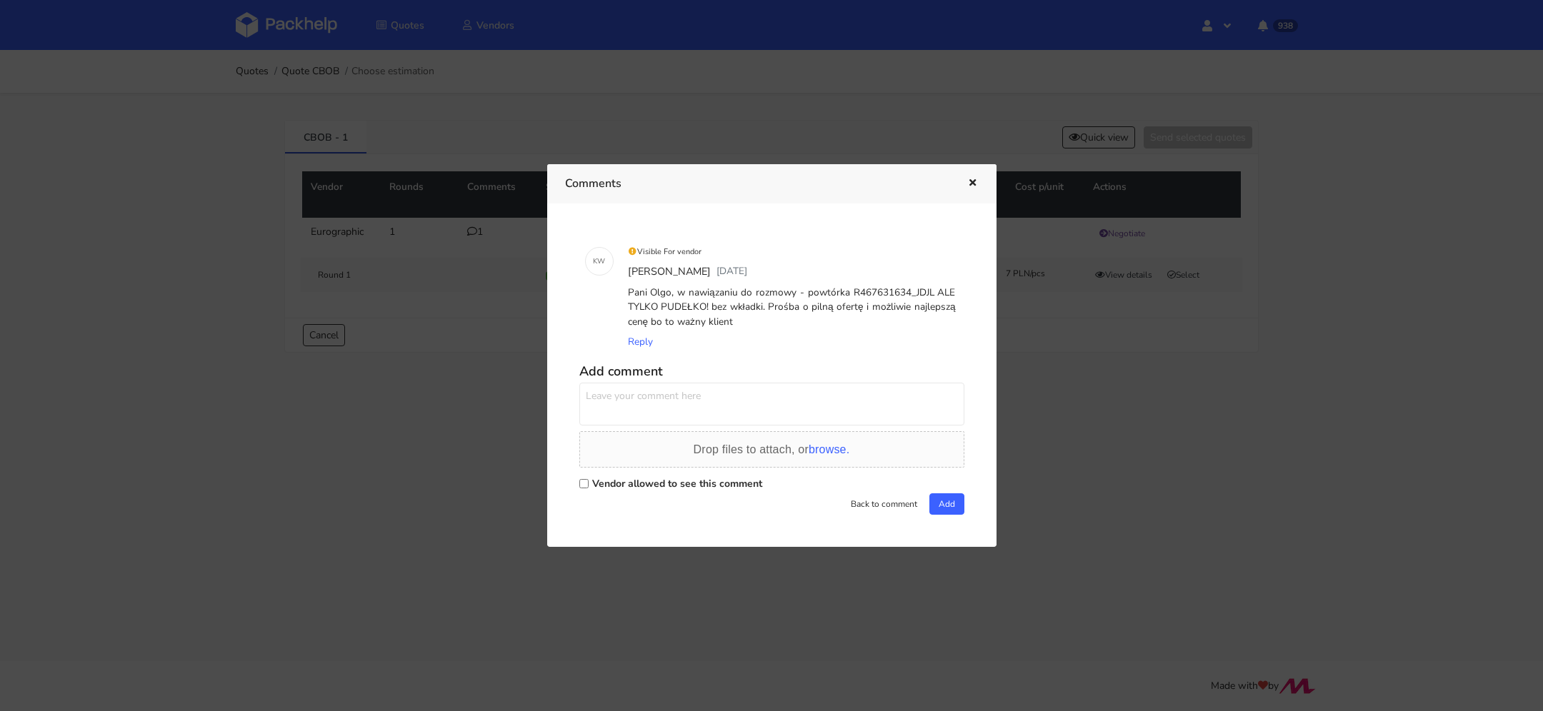
click at [979, 181] on div "Comments" at bounding box center [771, 183] width 449 height 39
click at [969, 181] on icon "button" at bounding box center [972, 184] width 12 height 10
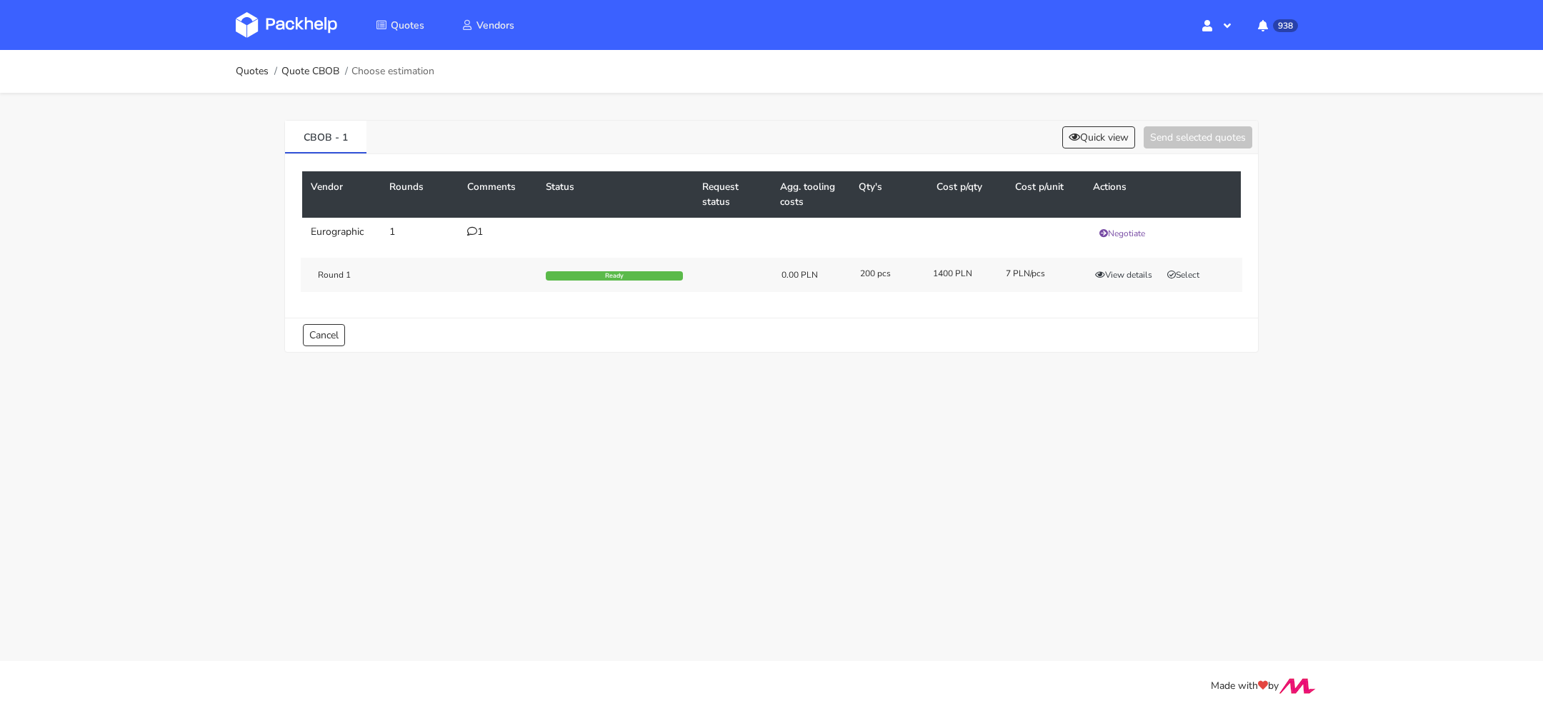
click at [474, 230] on icon at bounding box center [472, 231] width 10 height 10
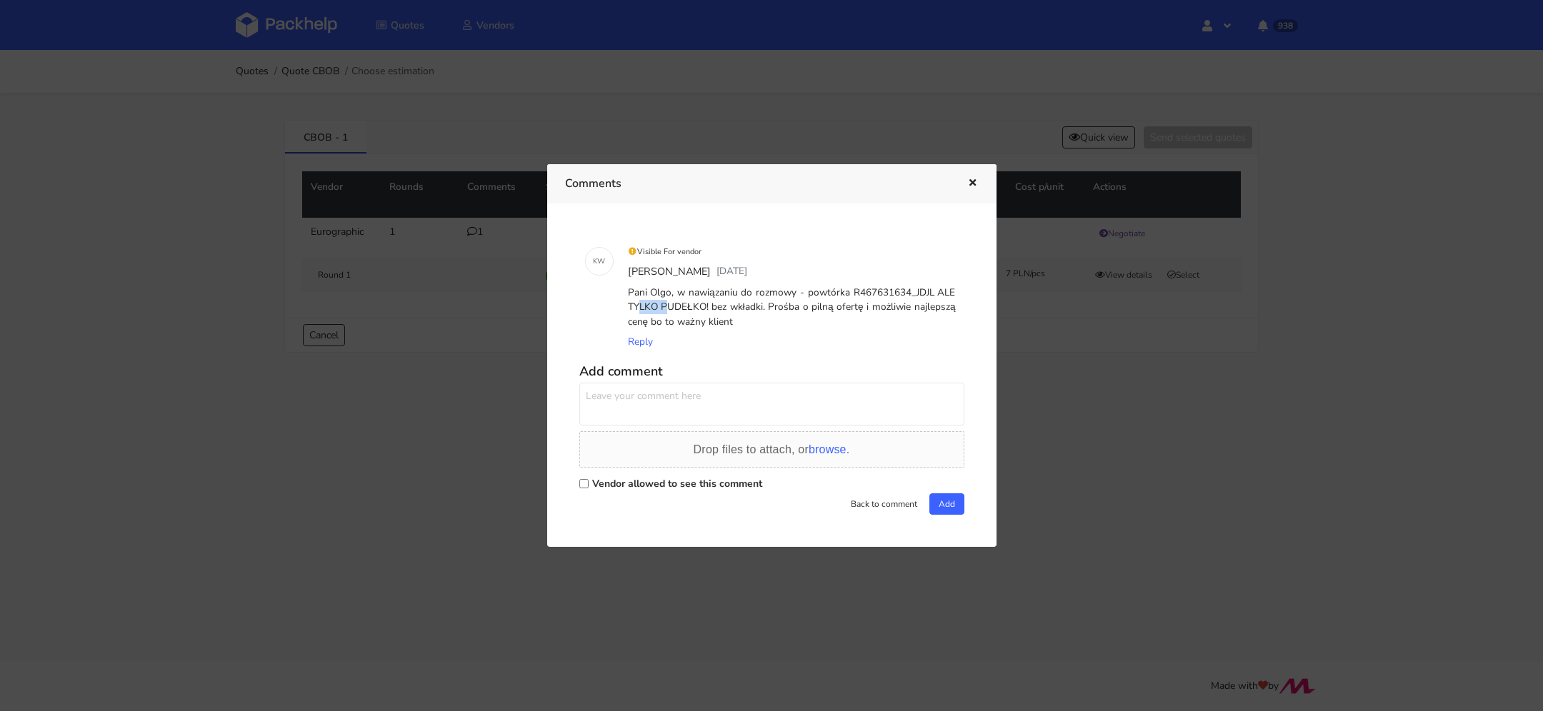
drag, startPoint x: 909, startPoint y: 289, endPoint x: 931, endPoint y: 286, distance: 22.3
click at [931, 286] on div "Pani Olgo, w nawiązaniu do rozmowy - powtórka R467631634_JDJL ALE TYLKO PUDEŁKO…" at bounding box center [792, 307] width 334 height 49
copy div "_JDJL"
click at [969, 174] on button "button" at bounding box center [971, 183] width 16 height 19
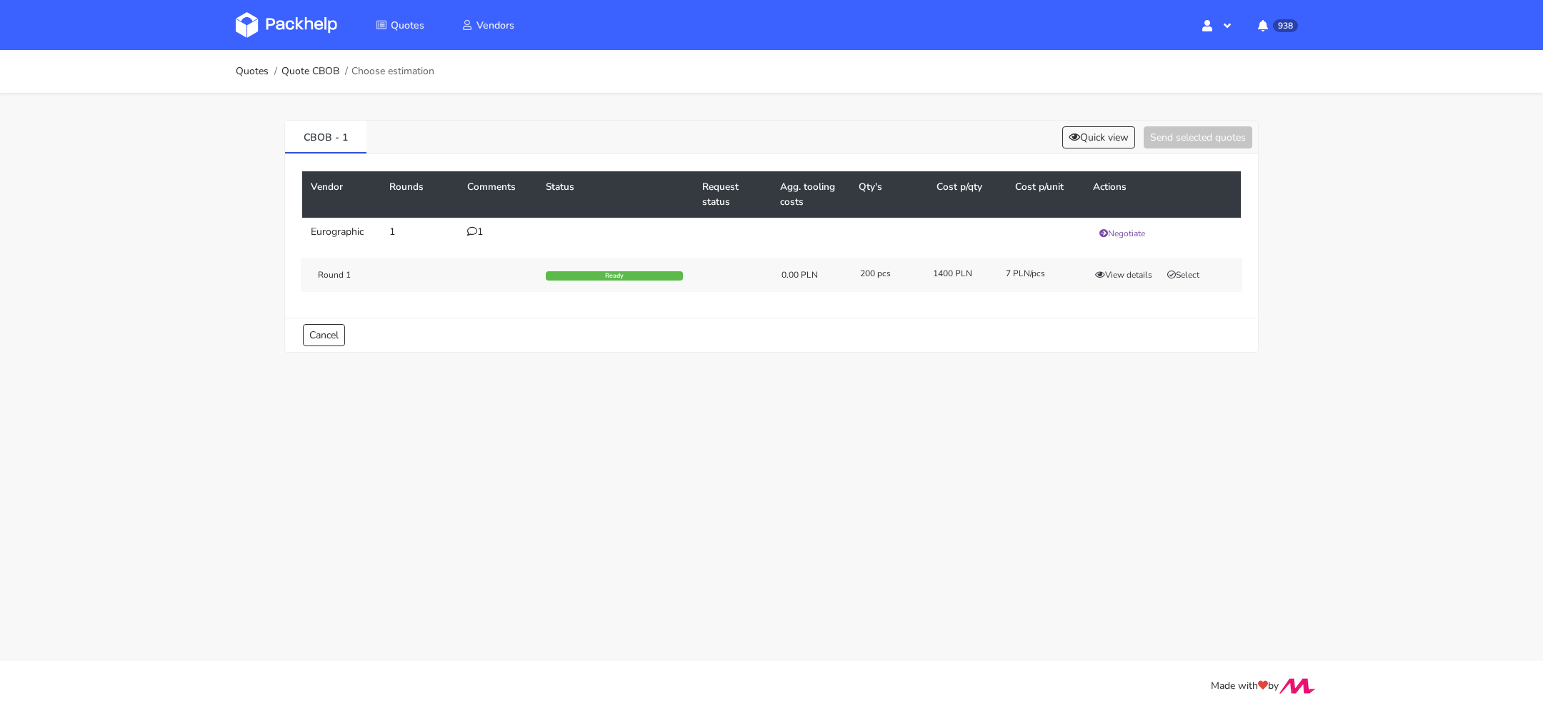
click at [1024, 271] on div "7 PLN/pcs" at bounding box center [1032, 273] width 73 height 11
click at [1009, 271] on div "7 PLN/pcs" at bounding box center [1032, 273] width 73 height 11
click at [1179, 275] on button "Select" at bounding box center [1183, 275] width 45 height 14
click at [1196, 140] on button "Send selected quotes ( 1 )" at bounding box center [1187, 137] width 129 height 22
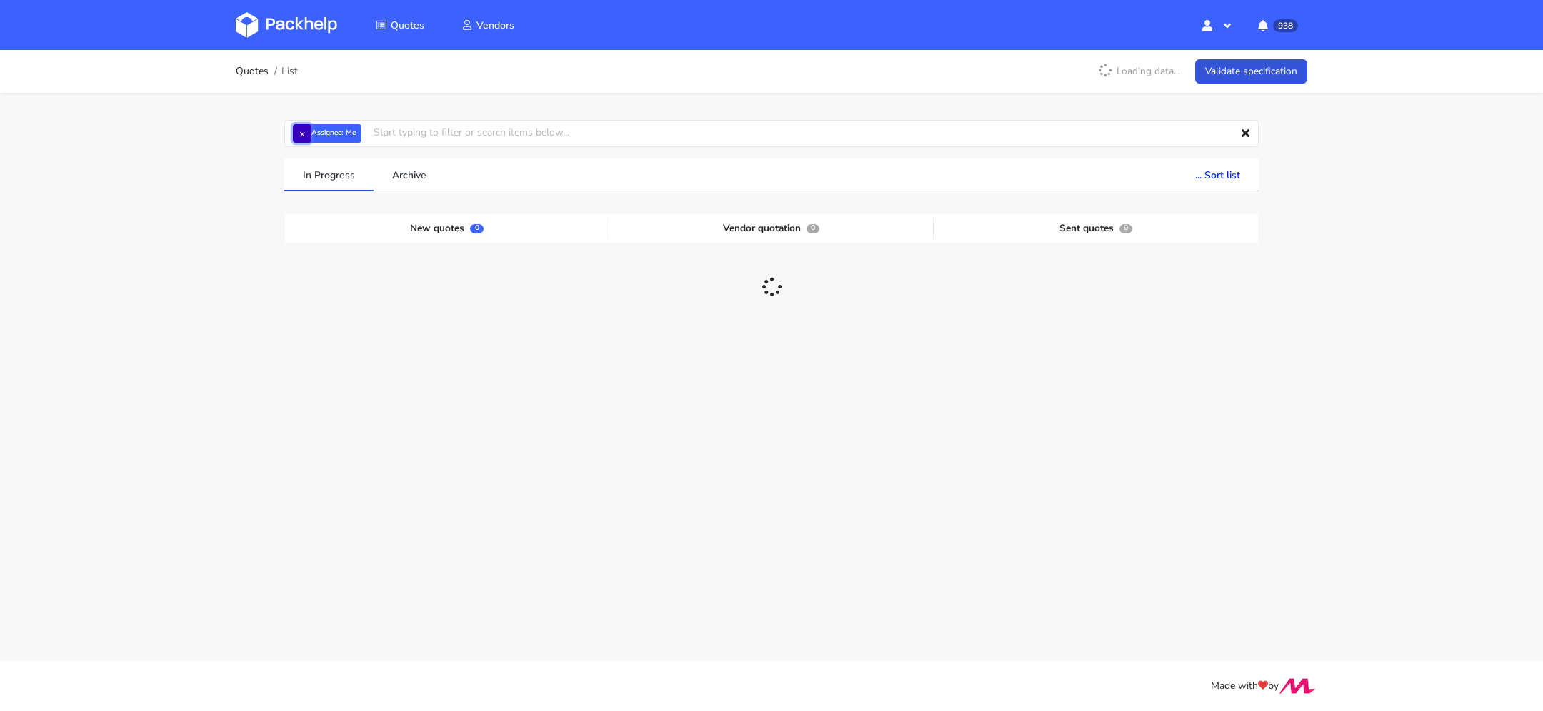
click at [301, 132] on button "×" at bounding box center [302, 133] width 19 height 19
click at [342, 134] on input "text" at bounding box center [771, 133] width 974 height 27
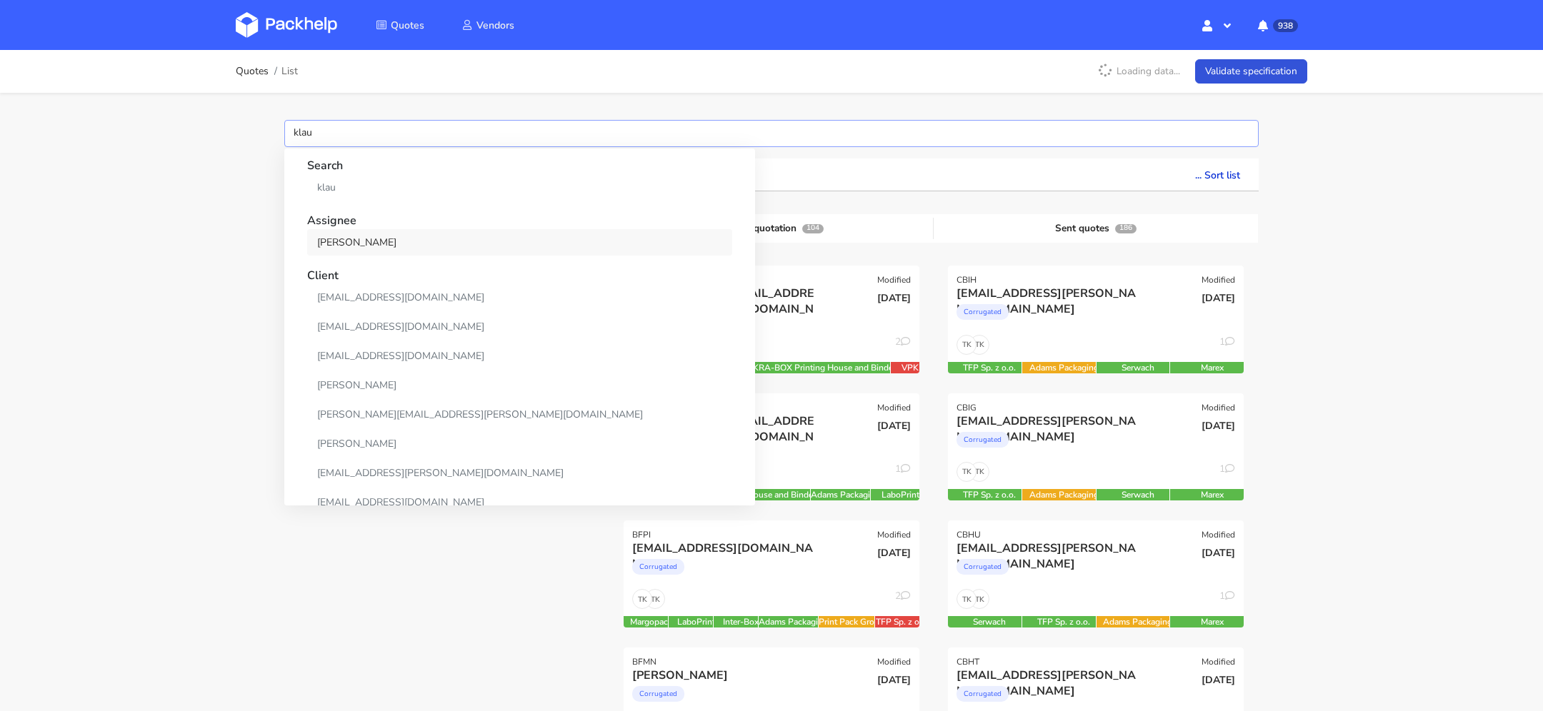
type input "klau"
click at [386, 239] on link "[PERSON_NAME]" at bounding box center [519, 242] width 425 height 26
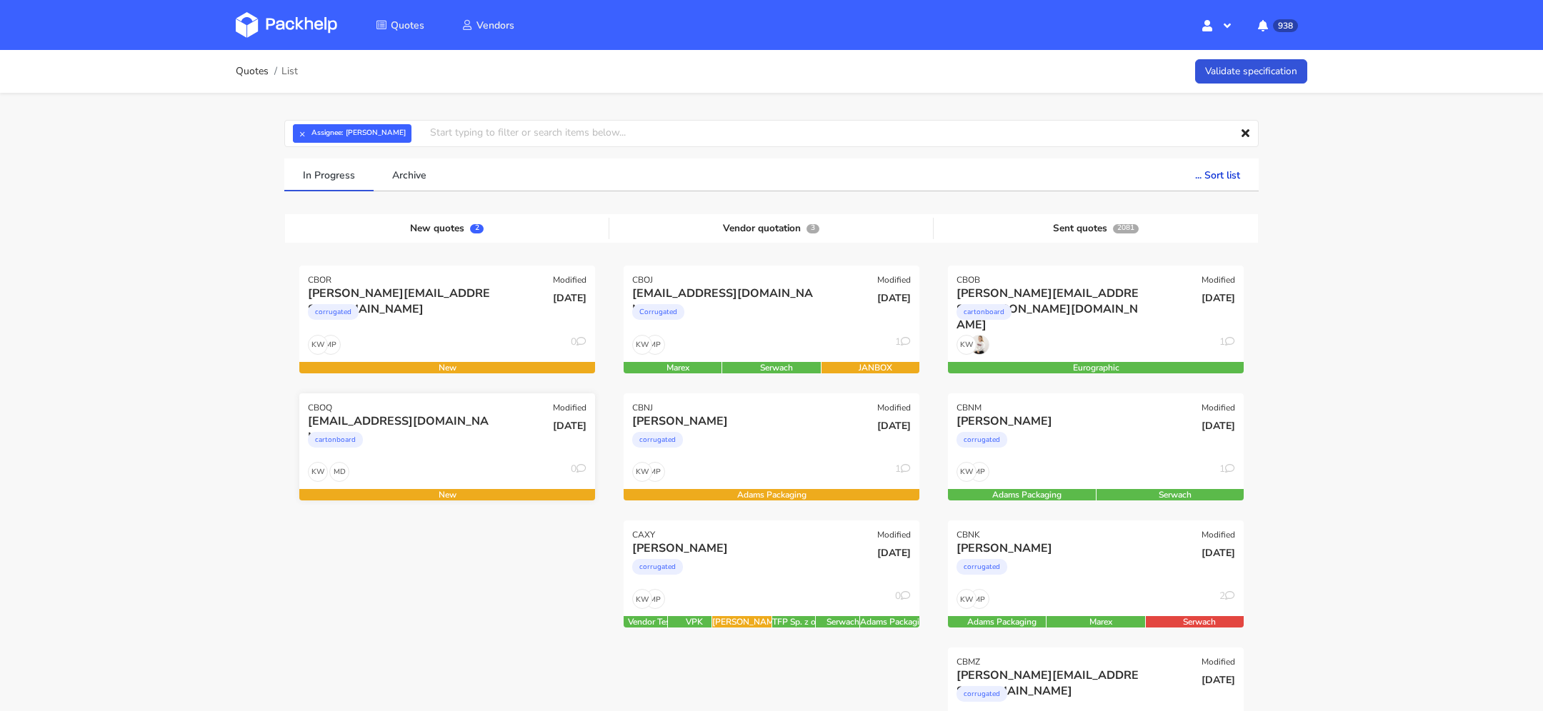
click at [476, 439] on div "cartonboard" at bounding box center [402, 443] width 189 height 29
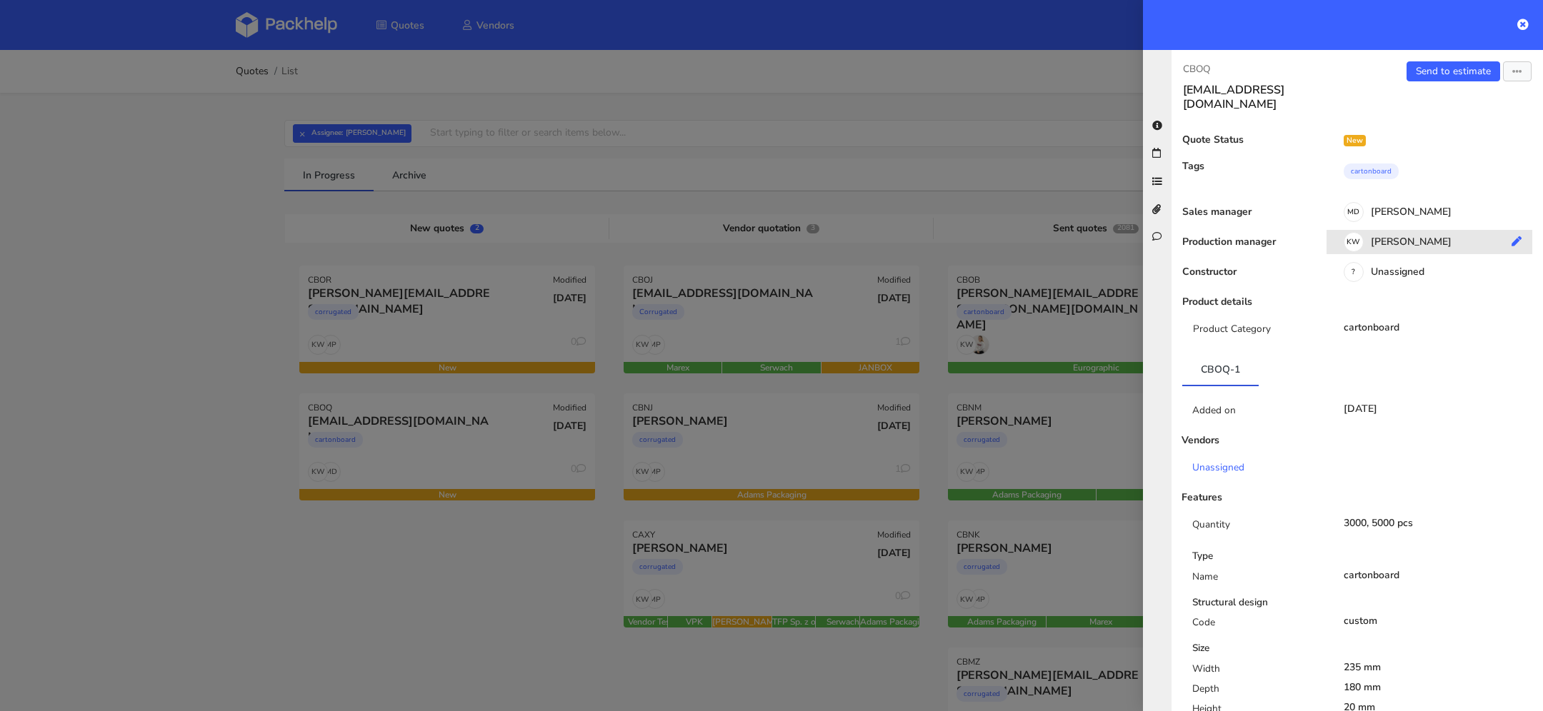
click at [1402, 236] on div "KW Klaudia Wiśniewska" at bounding box center [1434, 244] width 216 height 16
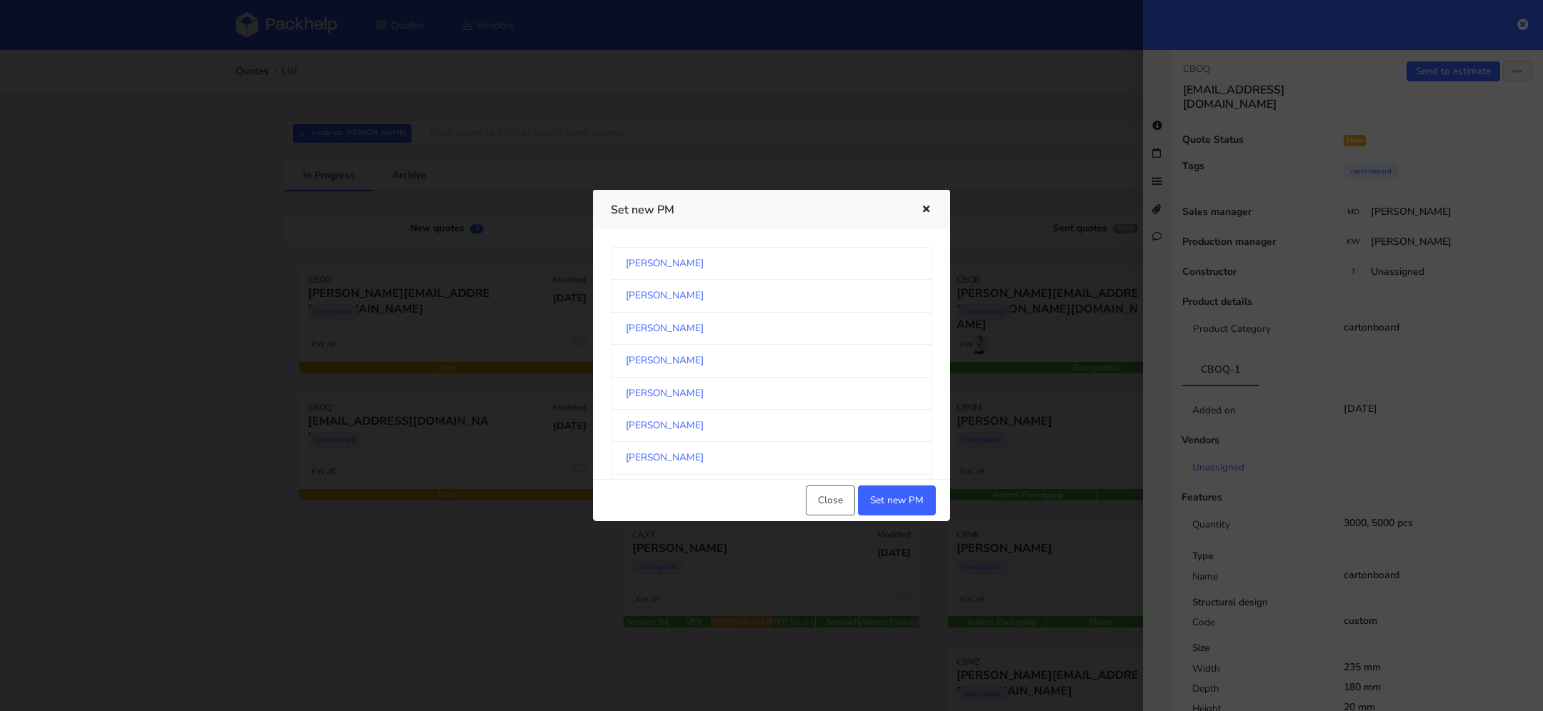
scroll to position [1296, 0]
click at [701, 352] on link "[PERSON_NAME]" at bounding box center [771, 362] width 321 height 32
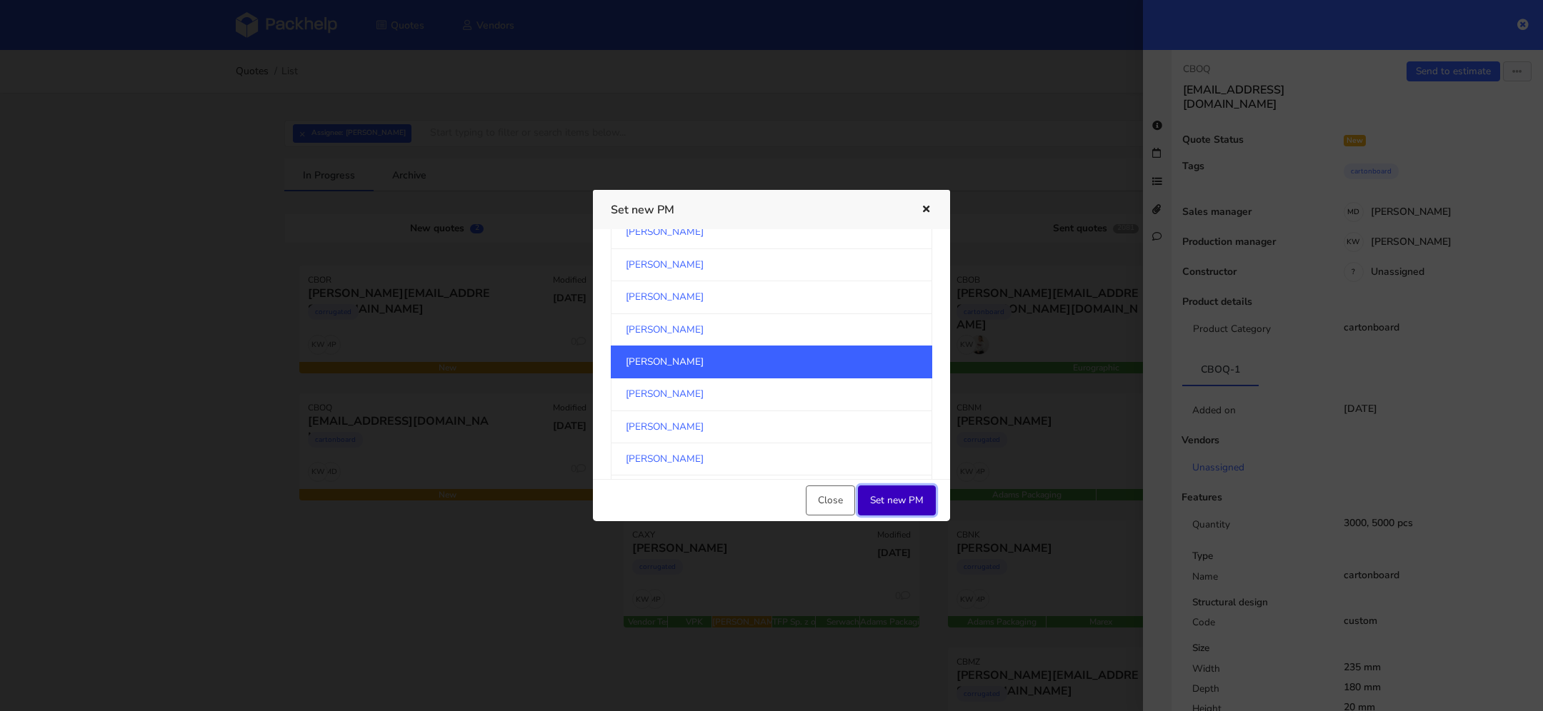
click at [910, 501] on button "Set new PM" at bounding box center [897, 501] width 78 height 30
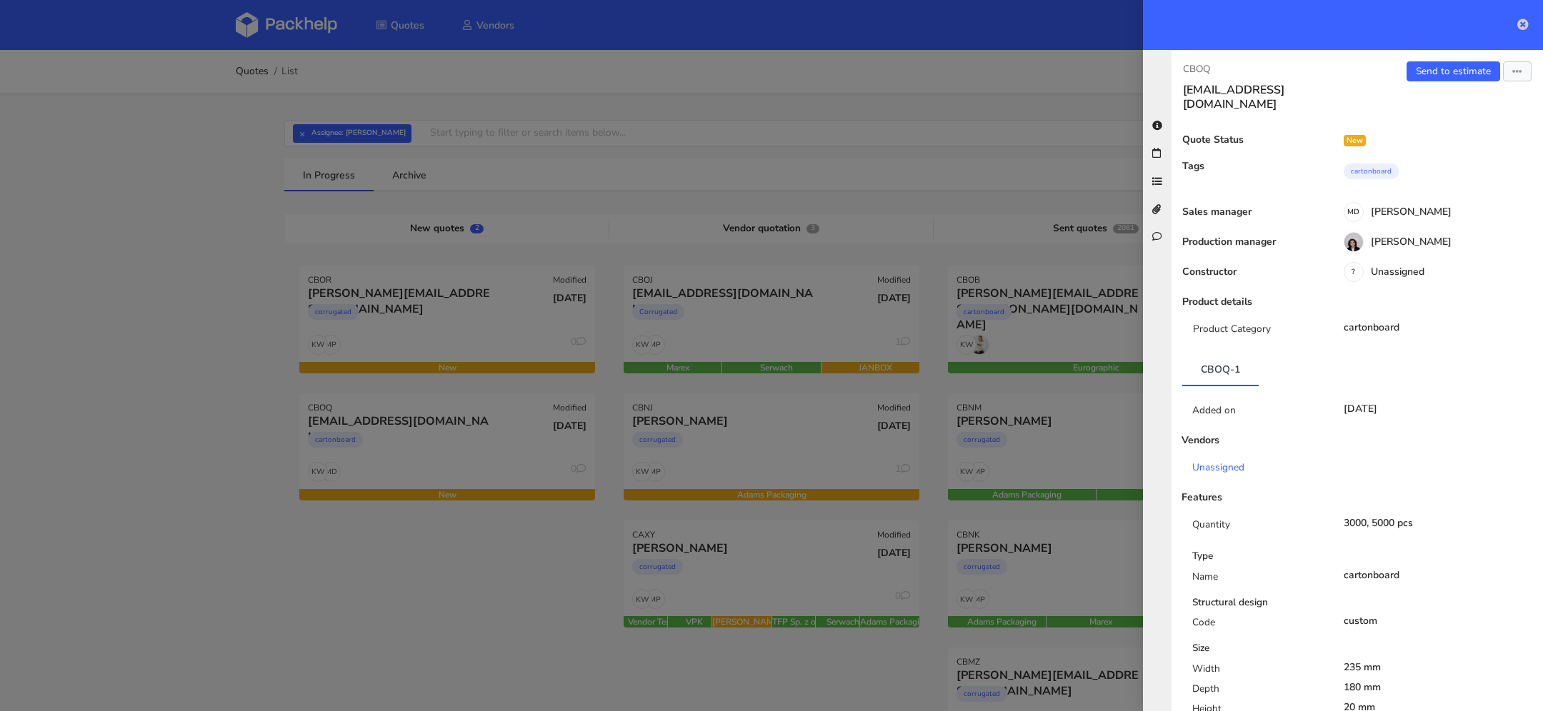
click at [1523, 21] on icon at bounding box center [1522, 24] width 11 height 11
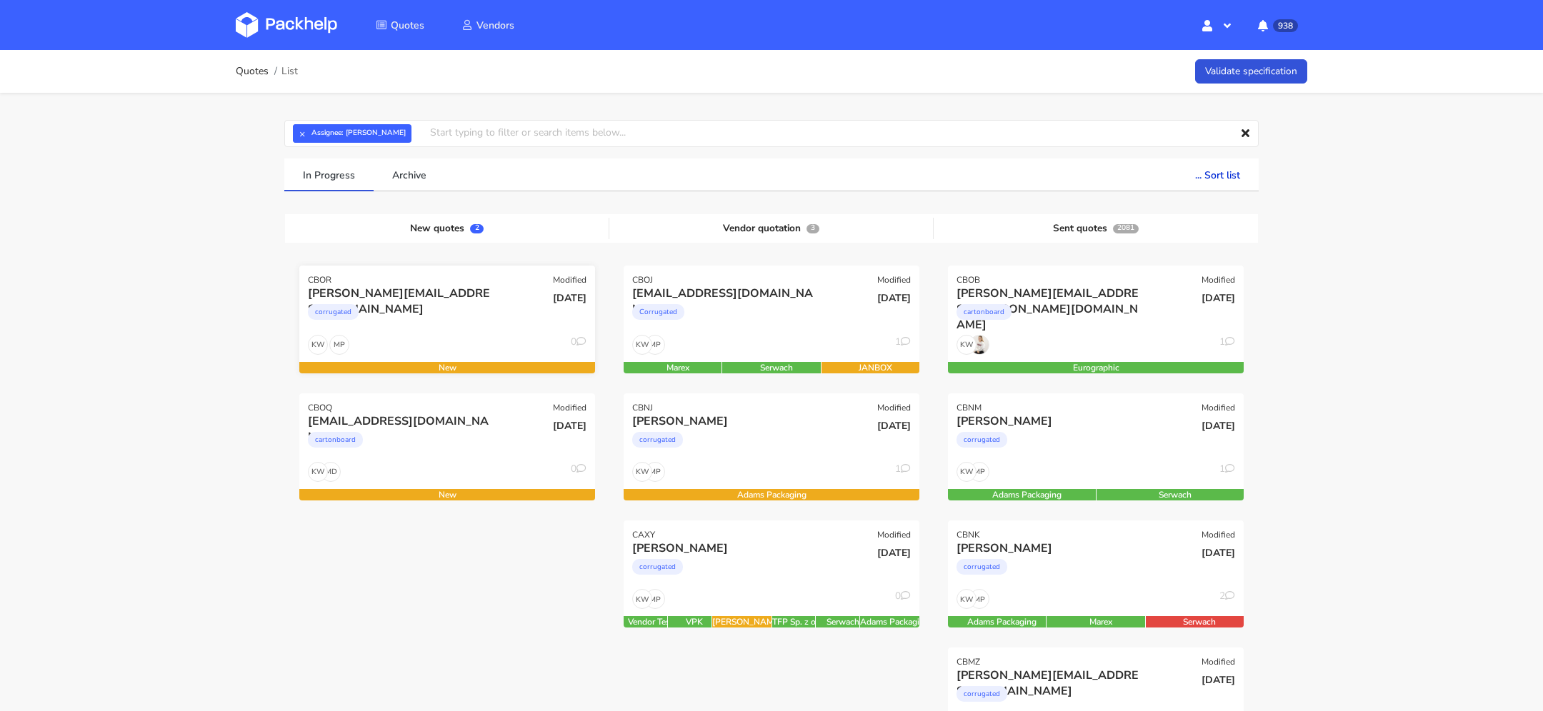
click at [406, 304] on div "corrugated" at bounding box center [402, 315] width 189 height 29
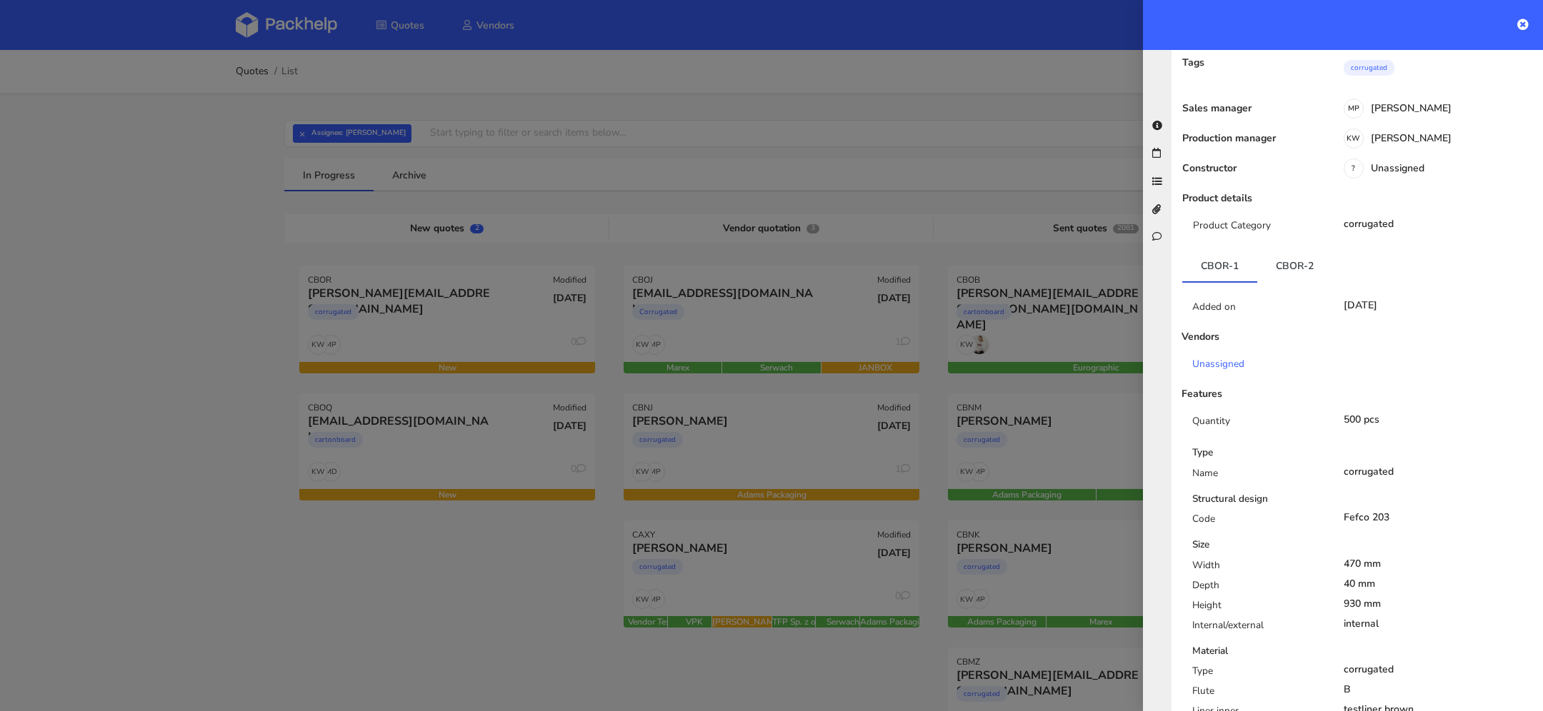
scroll to position [116, 0]
click at [1288, 252] on link "CBOR-2" at bounding box center [1294, 267] width 75 height 31
click at [1226, 252] on link "CBOR-1" at bounding box center [1219, 267] width 75 height 31
click at [1273, 252] on link "CBOR-2" at bounding box center [1294, 267] width 75 height 31
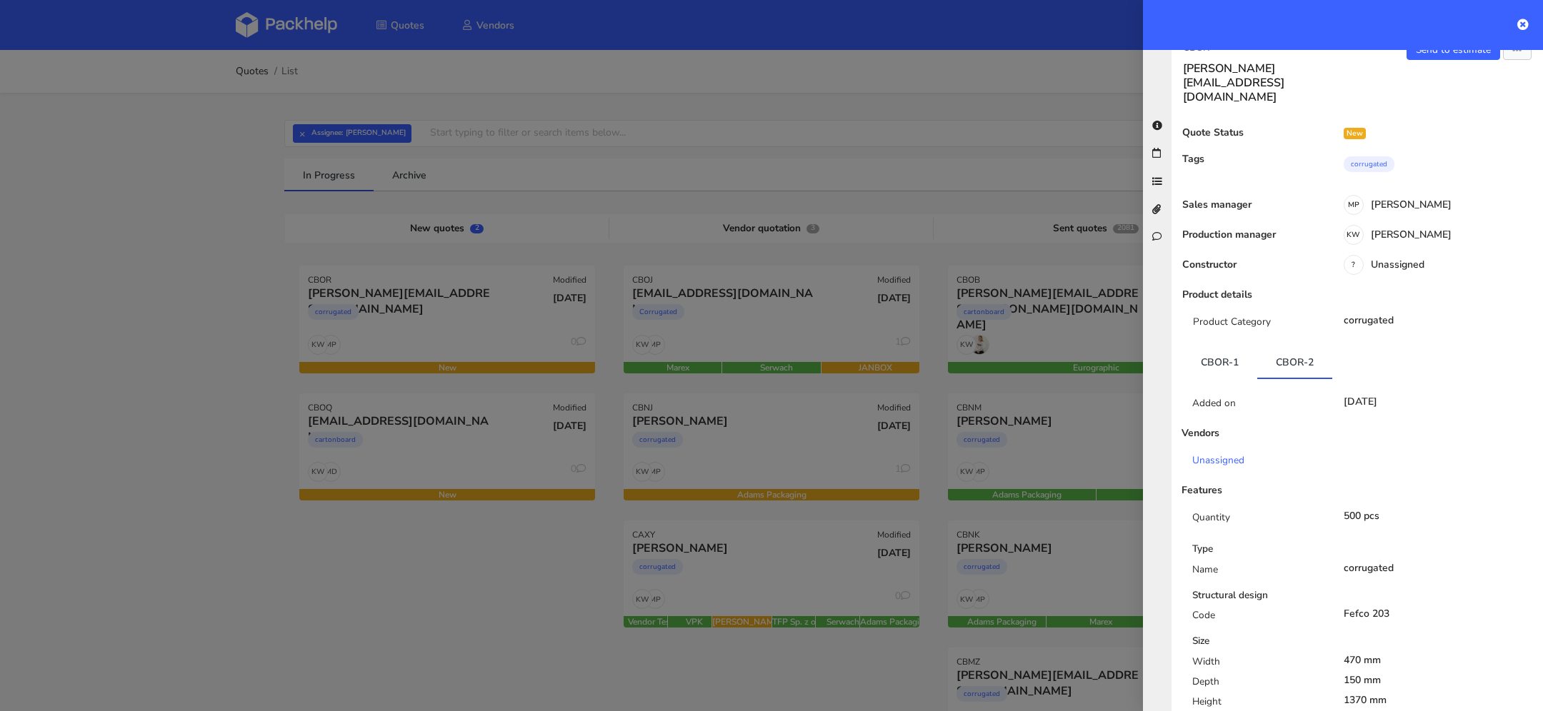
scroll to position [0, 0]
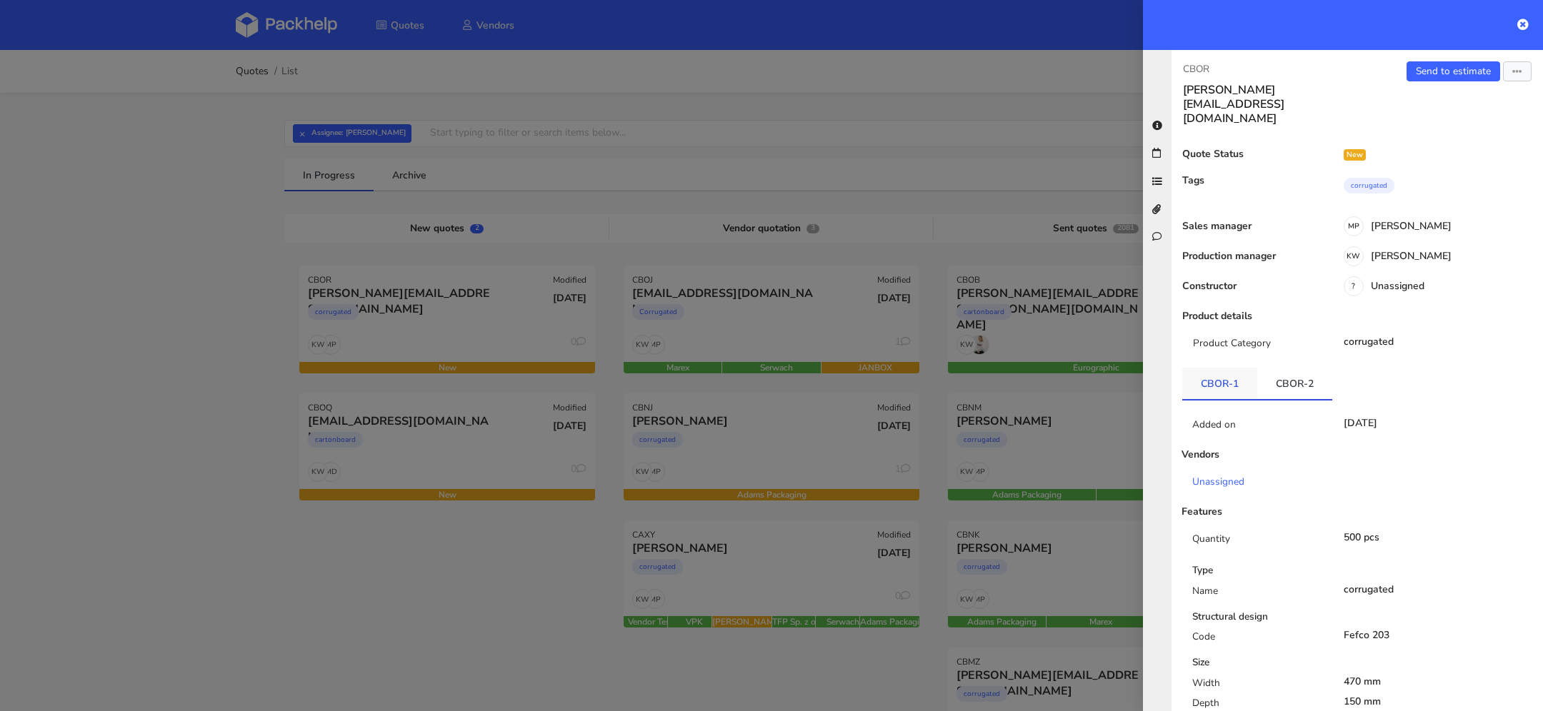
click at [1235, 369] on link "CBOR-1" at bounding box center [1219, 383] width 75 height 31
click at [1281, 369] on link "CBOR-2" at bounding box center [1294, 383] width 75 height 31
click at [1233, 368] on link "CBOR-1" at bounding box center [1219, 383] width 75 height 31
click at [1308, 368] on link "CBOR-2" at bounding box center [1294, 383] width 75 height 31
click at [1258, 368] on link "CBOR-2" at bounding box center [1294, 383] width 75 height 31
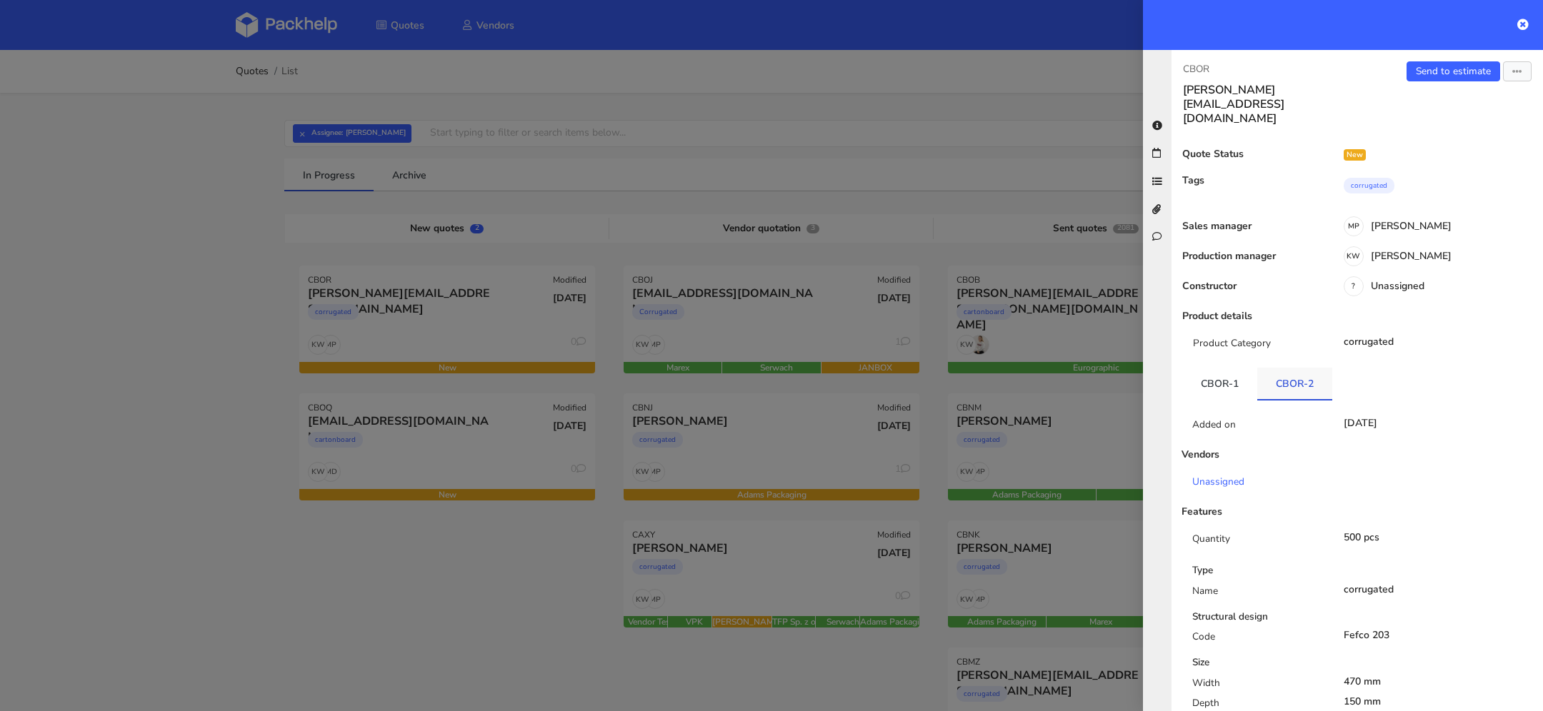
click at [1311, 368] on link "CBOR-2" at bounding box center [1294, 383] width 75 height 31
click at [1242, 368] on link "CBOR-1" at bounding box center [1219, 383] width 75 height 31
click at [1328, 401] on div "Added on 26 Sep 2025 Vendors Unassigned Features Quantity 500 pcs Type Name cor…" at bounding box center [1357, 701] width 350 height 600
click at [1303, 368] on link "CBOR-2" at bounding box center [1294, 383] width 75 height 31
click at [1472, 74] on link "Send to estimate" at bounding box center [1453, 71] width 94 height 20
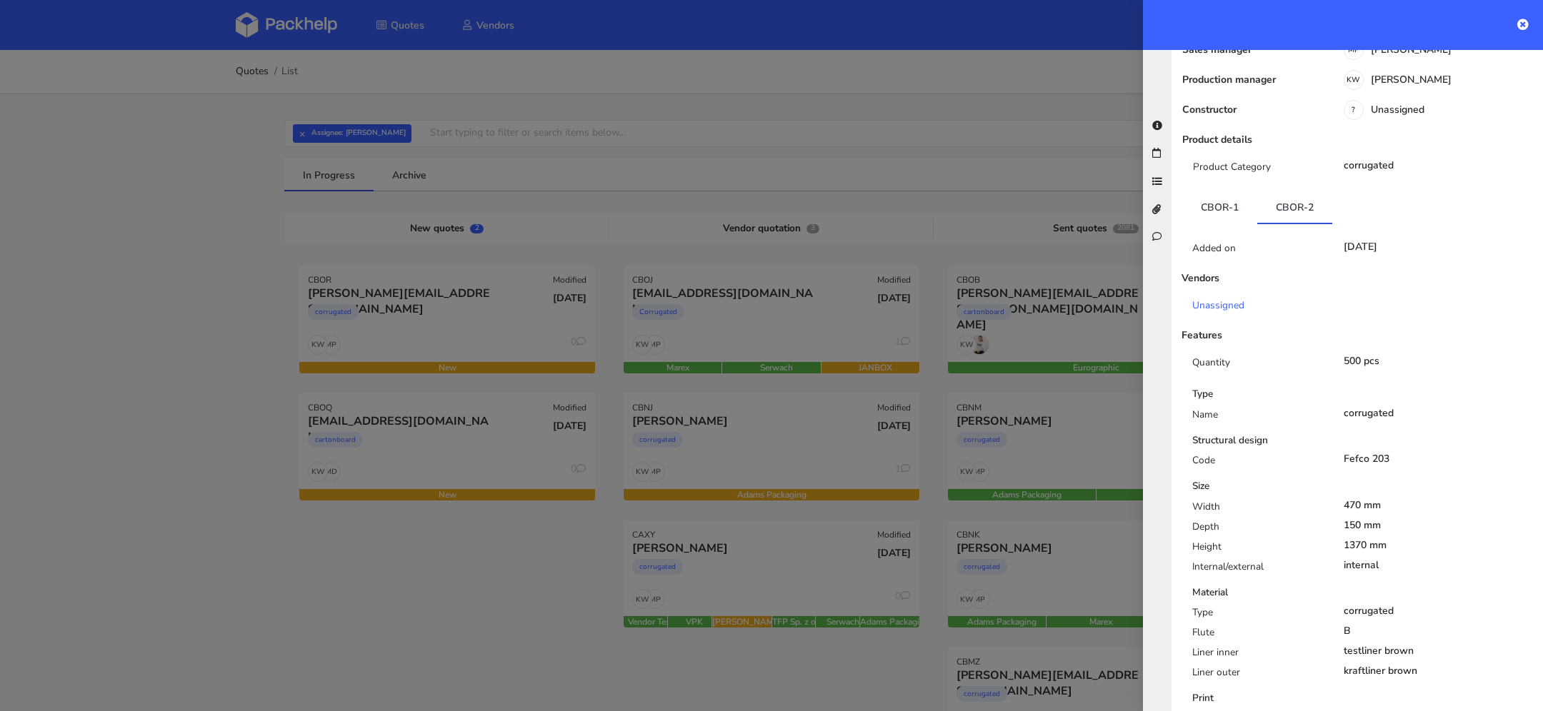
scroll to position [183, 0]
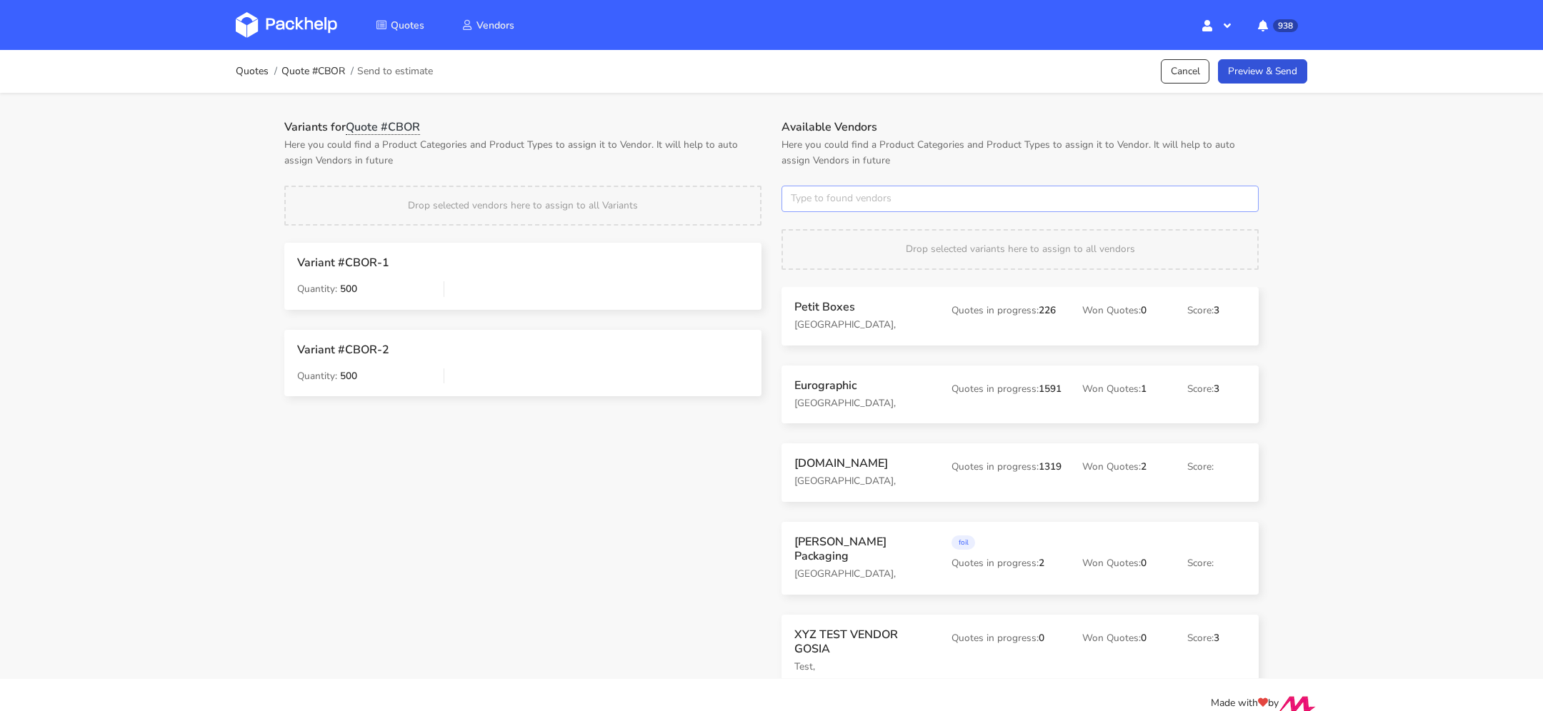
click at [804, 201] on input "text" at bounding box center [1019, 199] width 477 height 27
type input "marex"
click at [846, 266] on div "Search marex" at bounding box center [870, 241] width 167 height 55
click at [847, 249] on link "marex" at bounding box center [870, 252] width 133 height 26
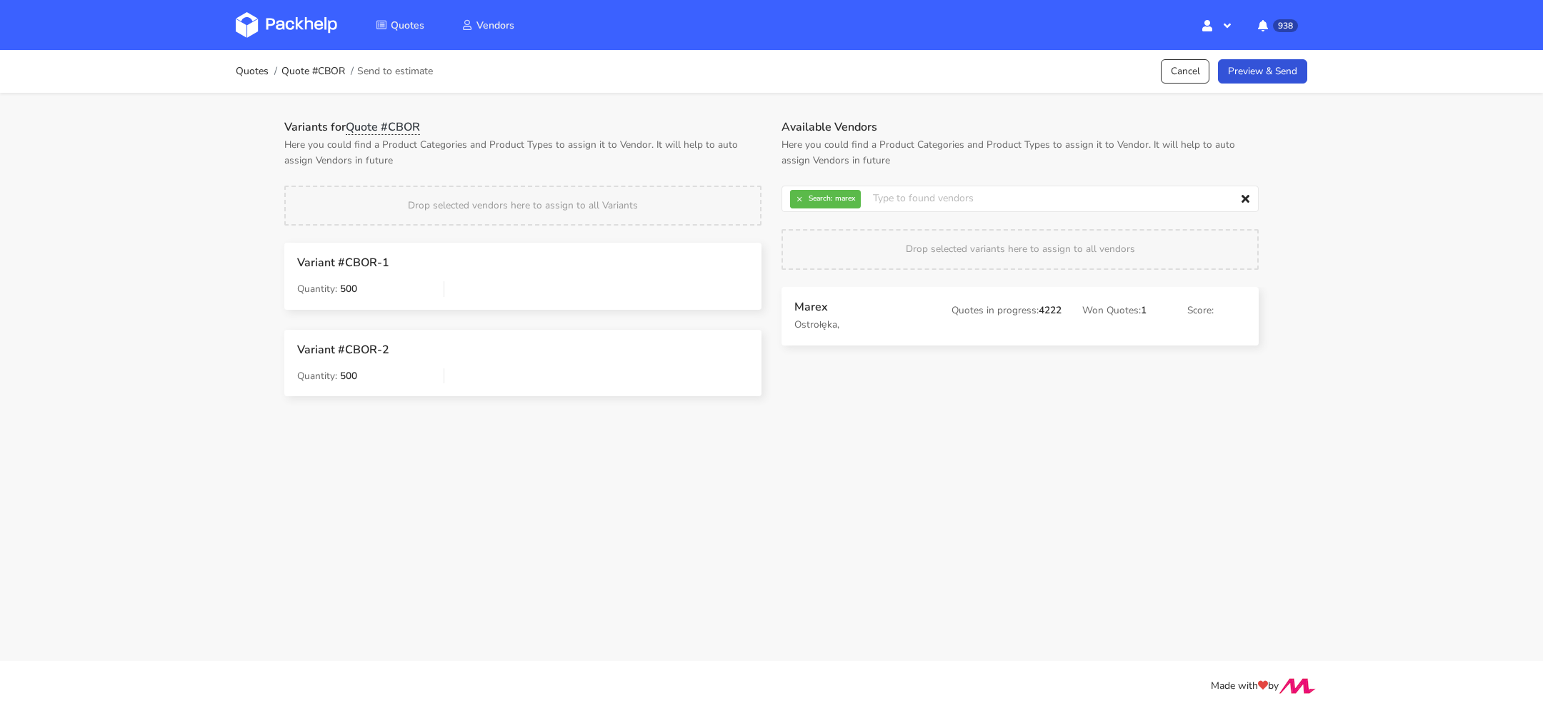
click at [1354, 199] on div "Quotes Quote #CBOR Send to estimate Cancel Preview & Send Variants for Quote #C…" at bounding box center [771, 233] width 1543 height 367
drag, startPoint x: 898, startPoint y: 301, endPoint x: 884, endPoint y: 302, distance: 14.3
click at [794, 195] on button "×" at bounding box center [799, 199] width 19 height 19
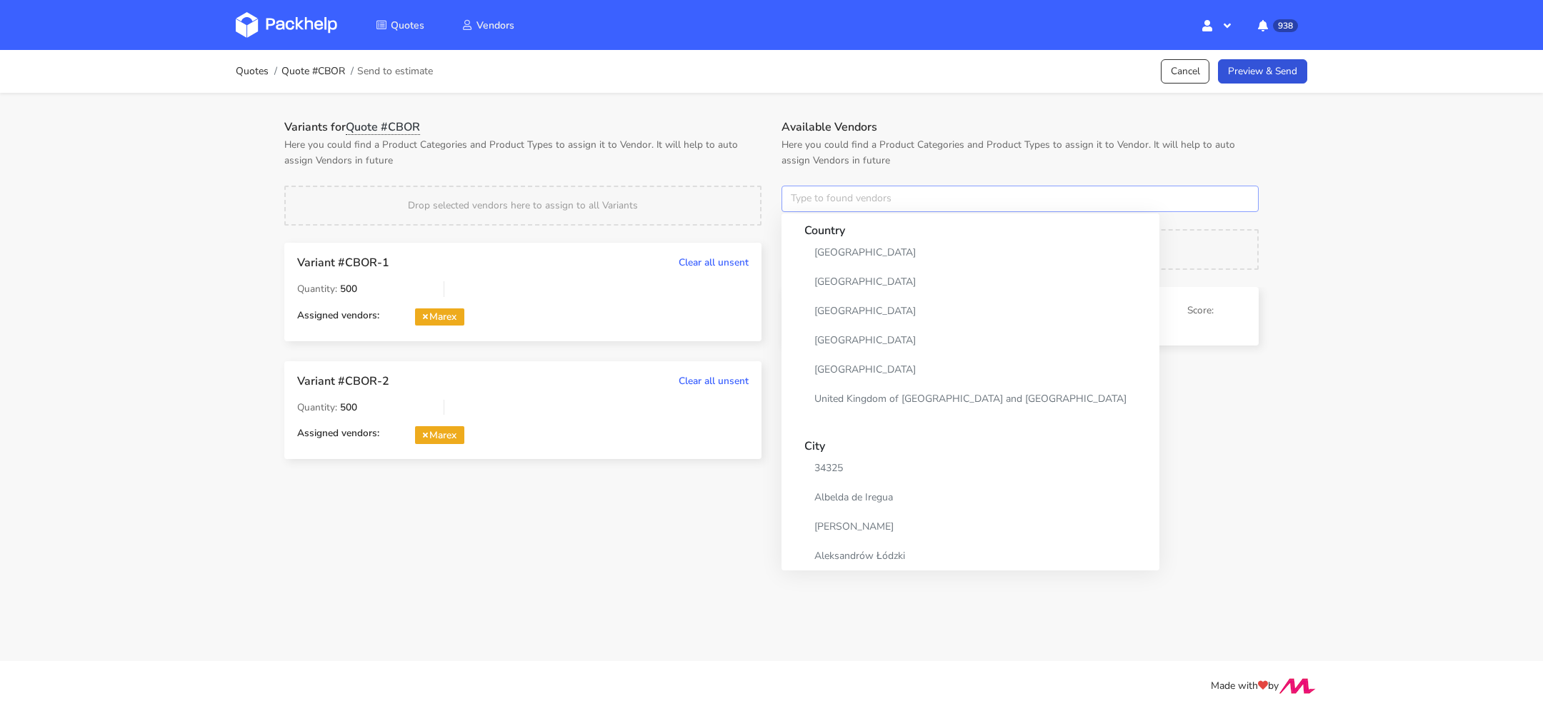
click at [813, 195] on input "text" at bounding box center [1019, 199] width 477 height 27
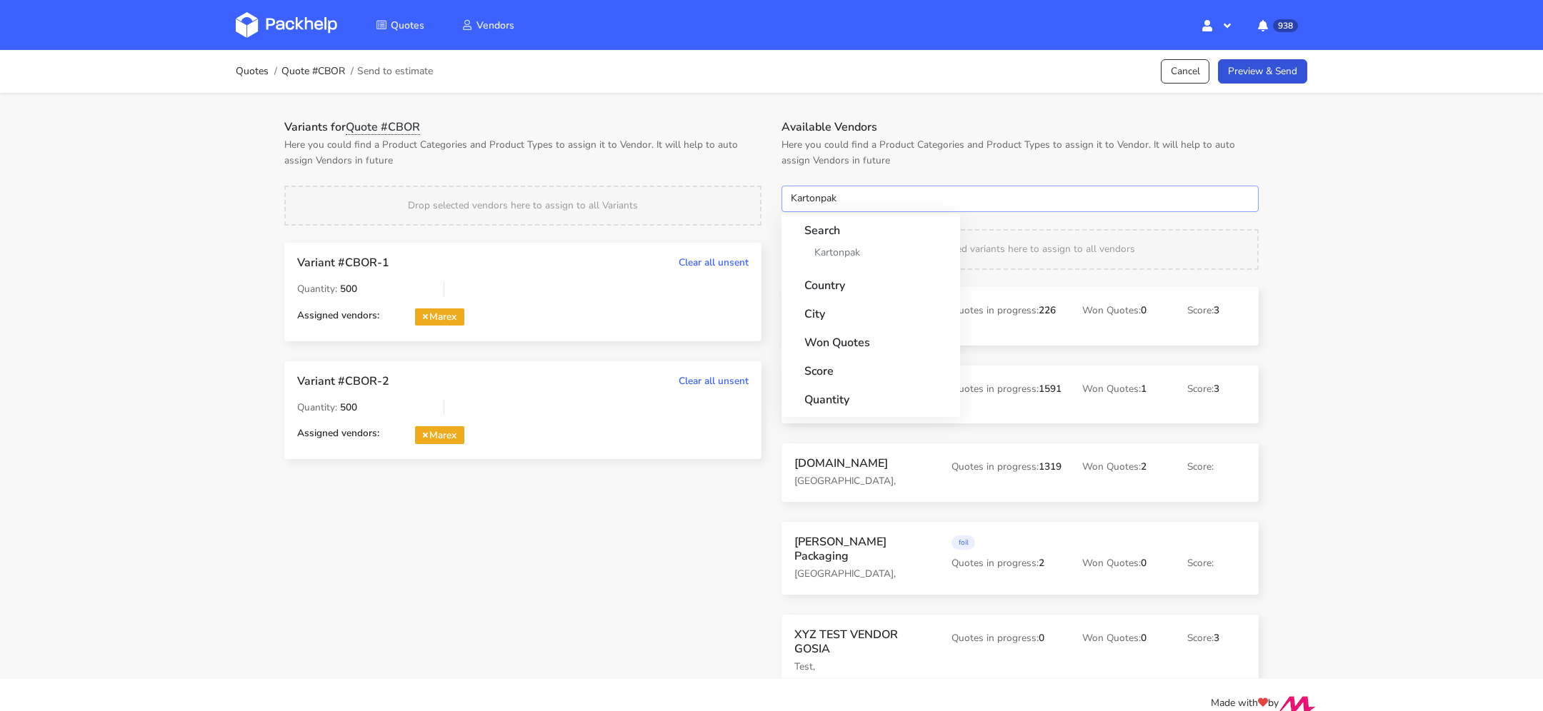
type input "Kartonpak"
click at [868, 265] on div "Search Kartonpak" at bounding box center [870, 241] width 167 height 55
click at [868, 264] on link "Kartonpak" at bounding box center [870, 252] width 133 height 26
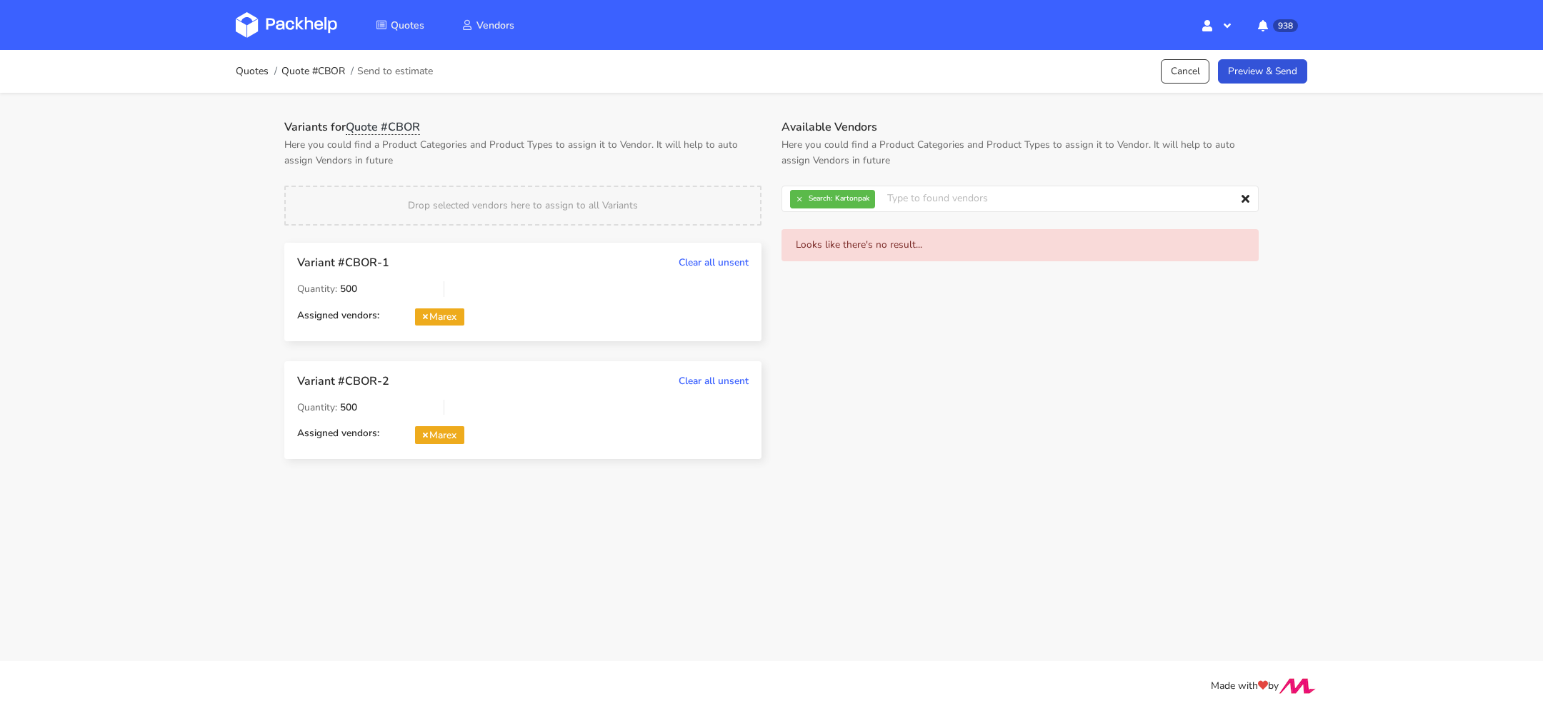
click at [981, 149] on p "Here you could find a Product Categories and Product Types to assign it to Vend…" at bounding box center [1019, 152] width 477 height 31
click at [801, 199] on button "×" at bounding box center [799, 199] width 19 height 19
click at [835, 204] on input "text" at bounding box center [1019, 199] width 477 height 27
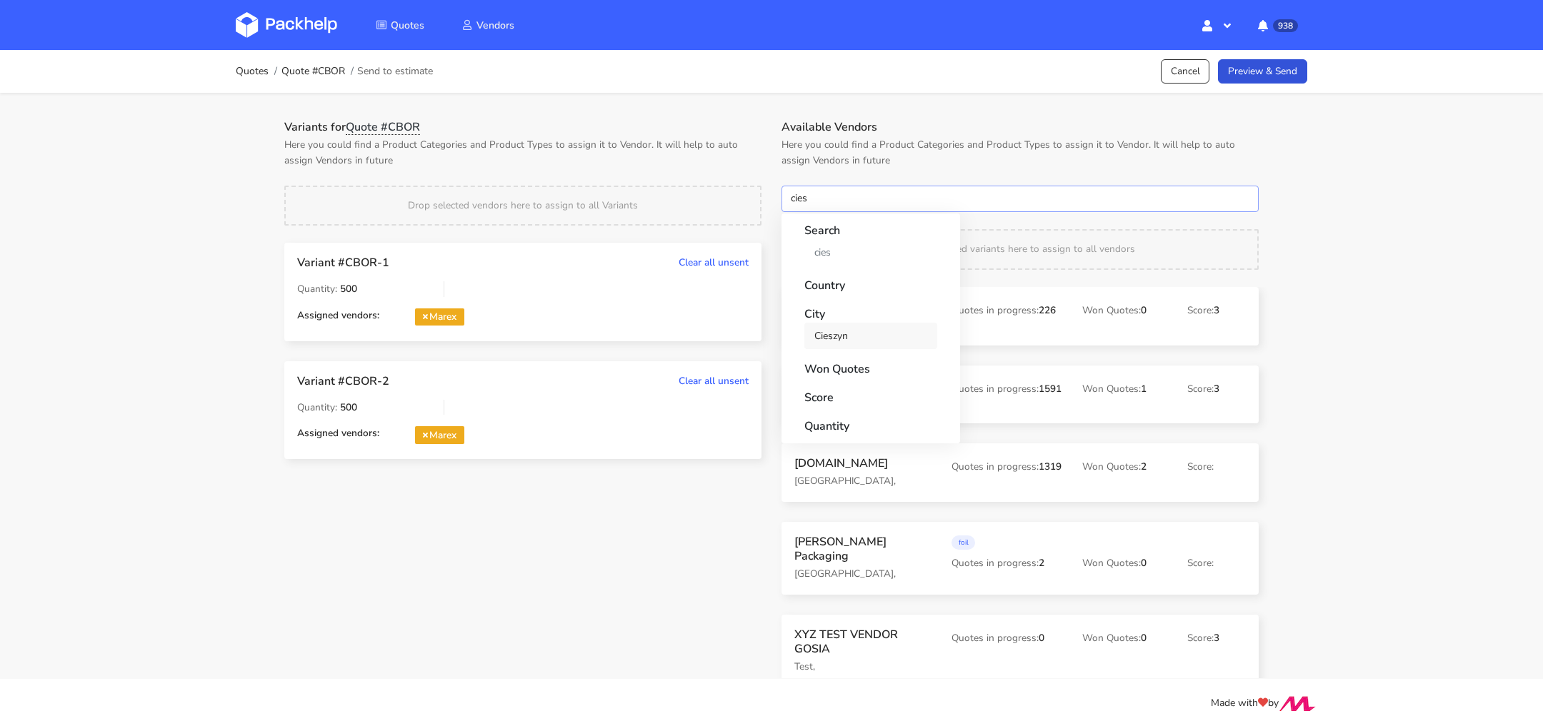
type input "cies"
click at [843, 333] on link "Cieszyn" at bounding box center [870, 336] width 133 height 26
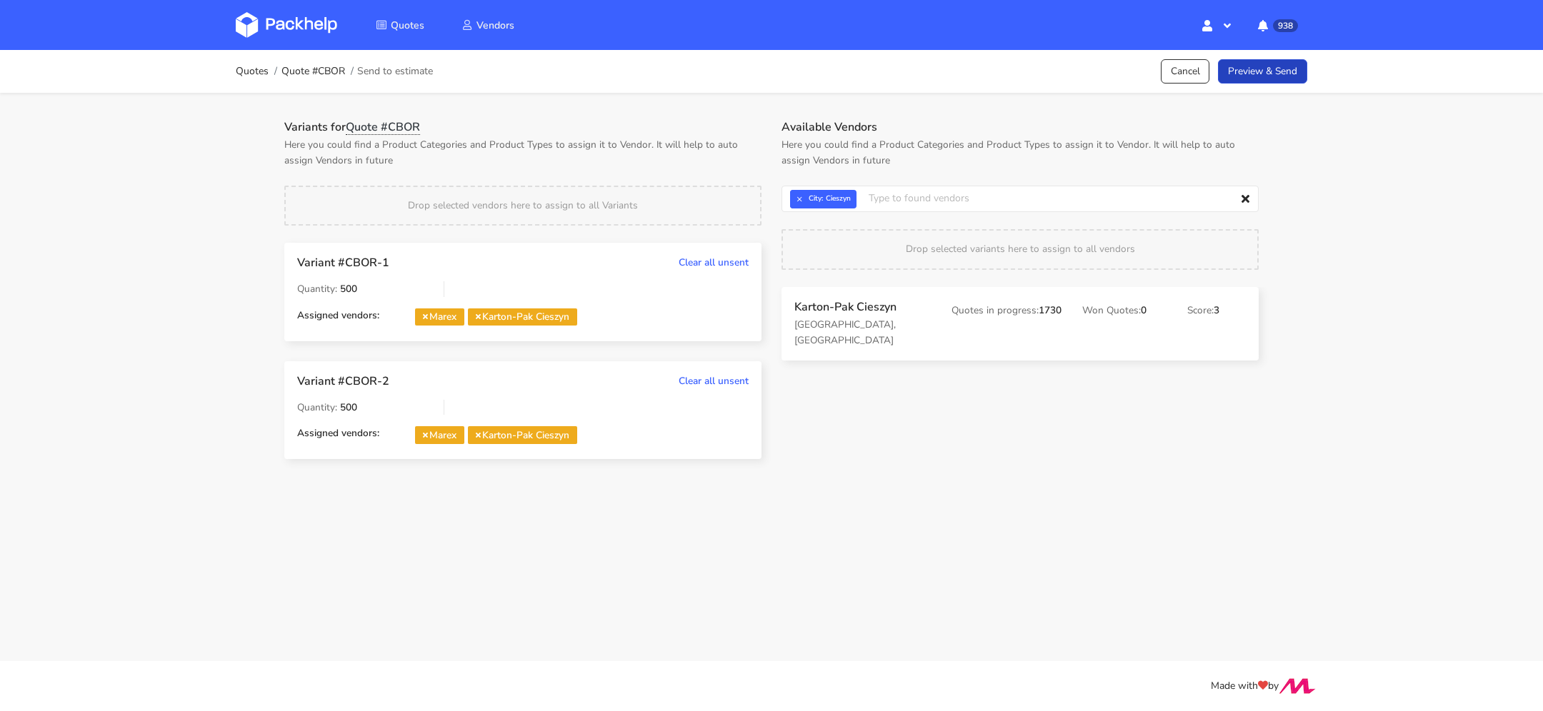
click at [1281, 75] on link "Preview & Send" at bounding box center [1262, 71] width 89 height 25
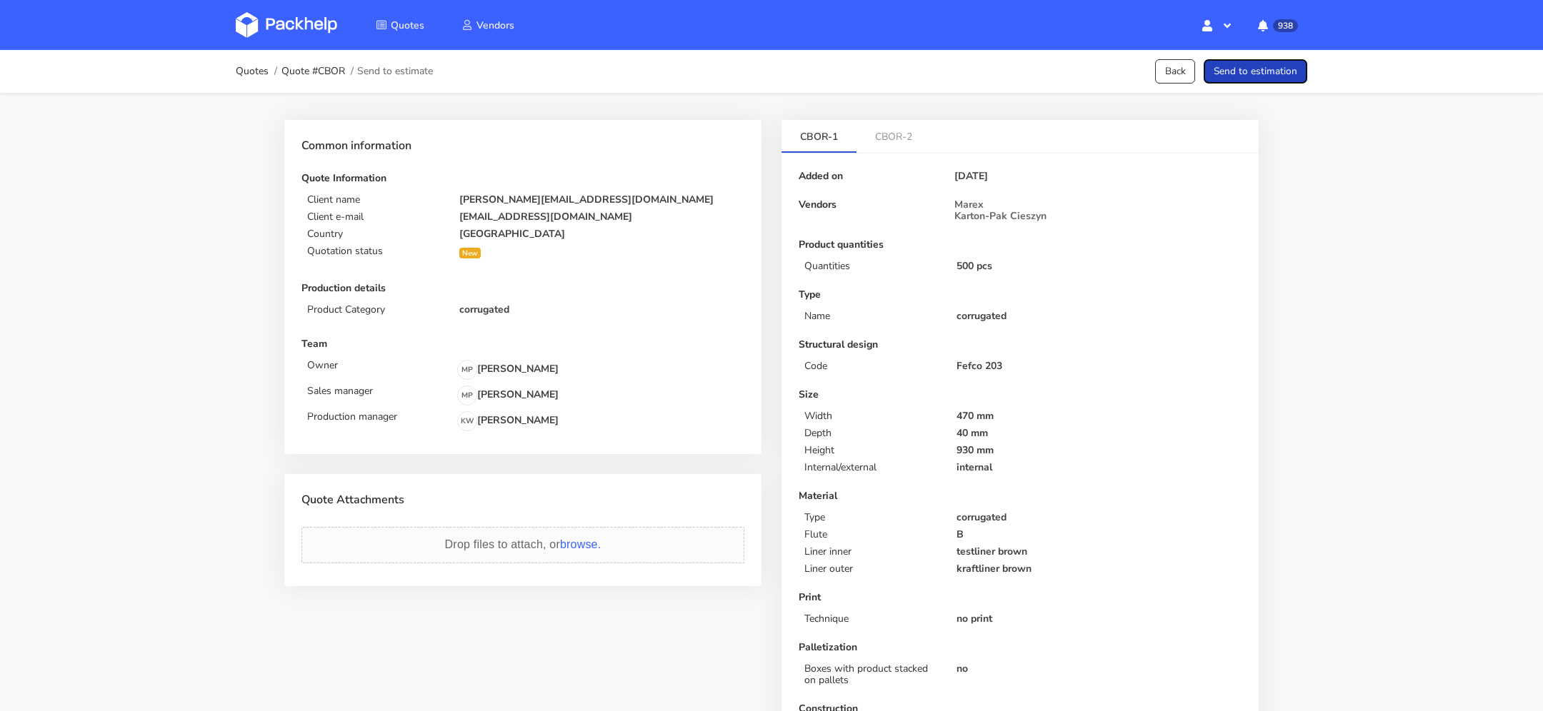
click at [1272, 66] on button "Send to estimation" at bounding box center [1255, 71] width 104 height 25
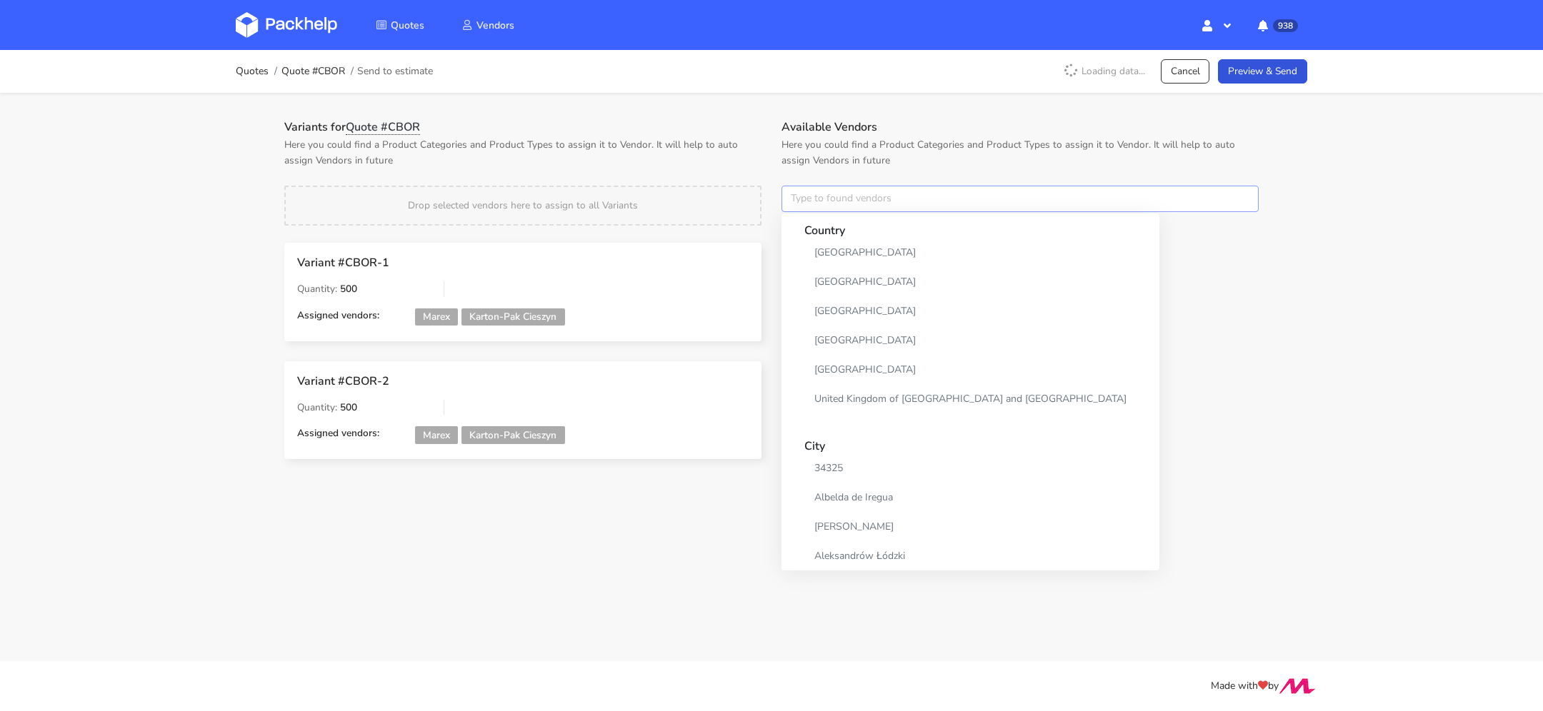
click at [929, 194] on input "text" at bounding box center [1019, 199] width 477 height 27
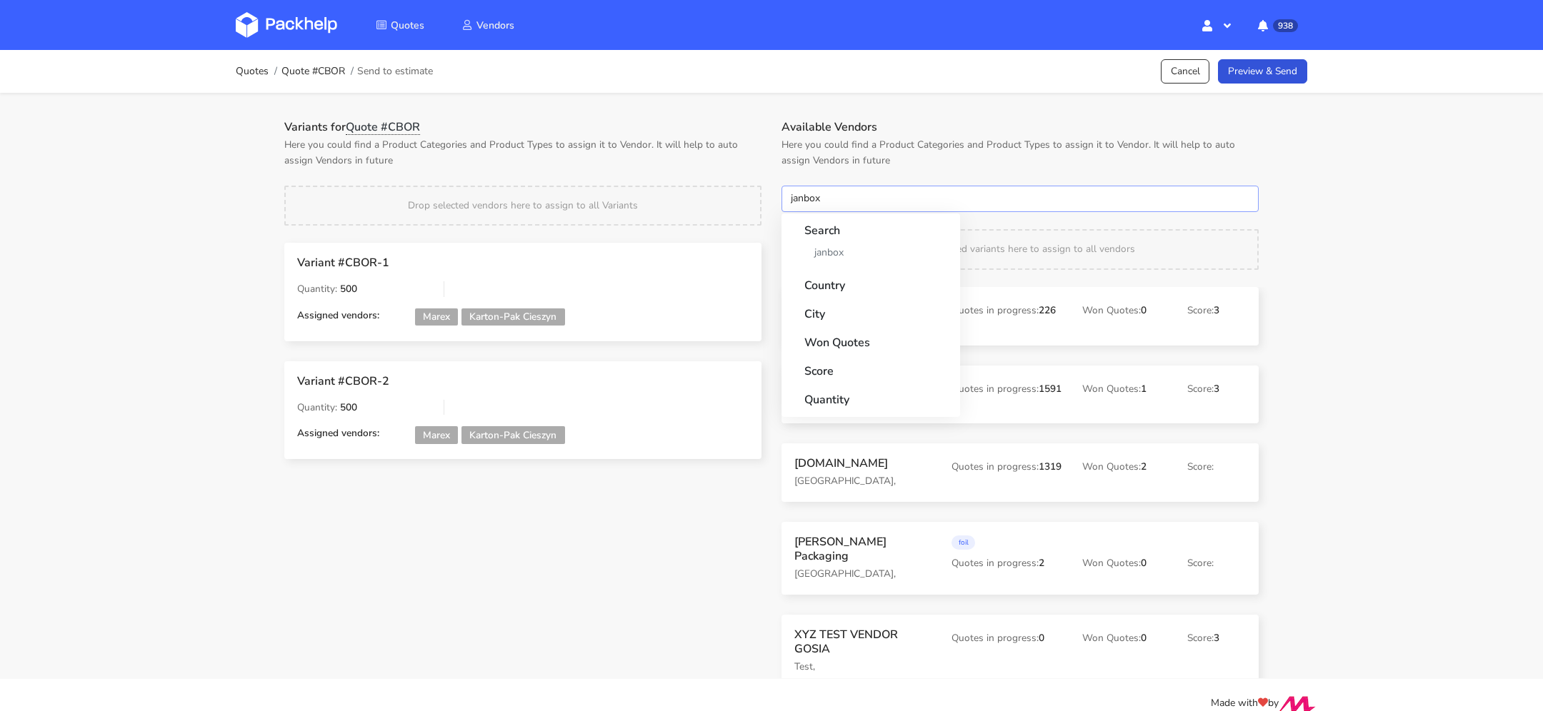
type input "janbox"
click at [891, 269] on strong "Country" at bounding box center [870, 282] width 133 height 26
click at [885, 260] on link "janbox" at bounding box center [870, 252] width 133 height 26
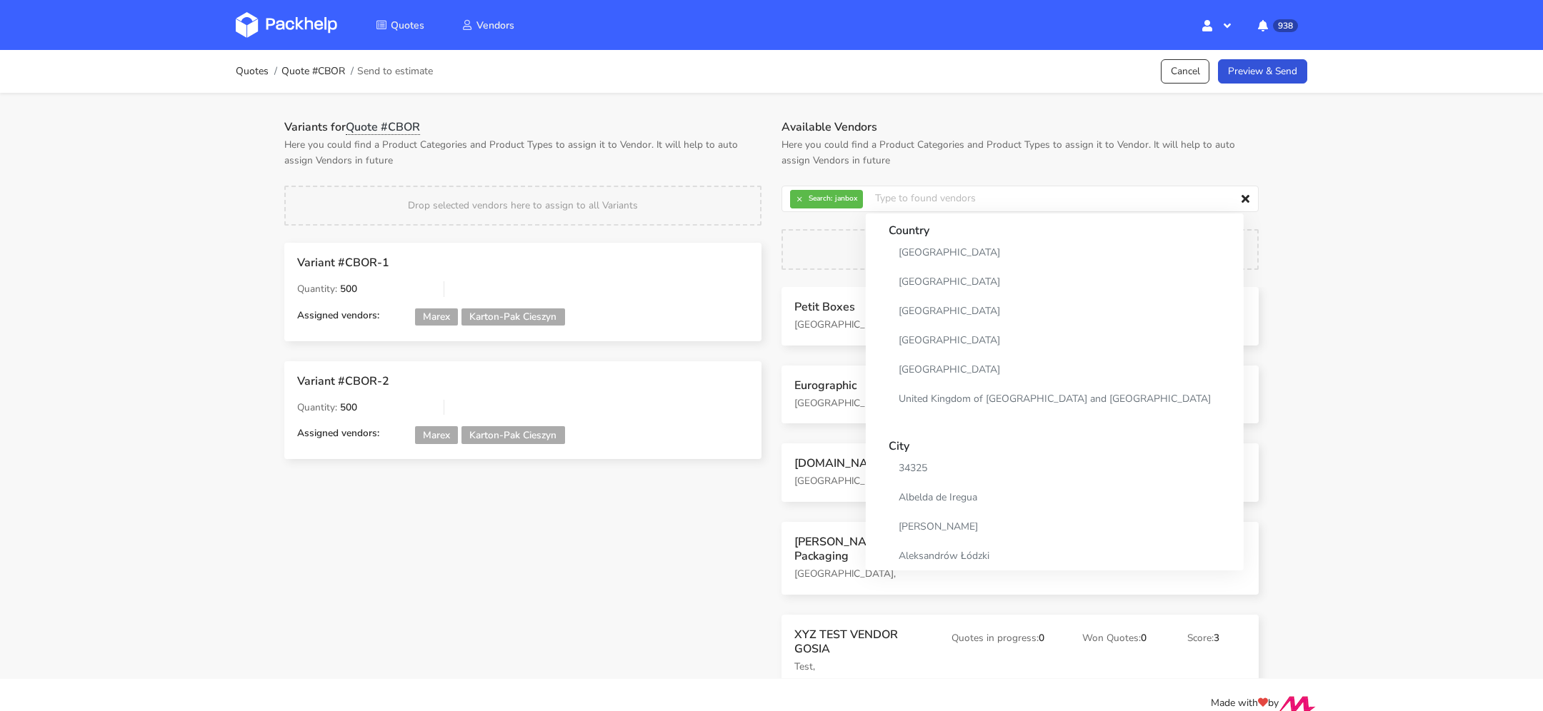
click at [1105, 149] on p "Here you could find a Product Categories and Product Types to assign it to Vend…" at bounding box center [1019, 152] width 477 height 31
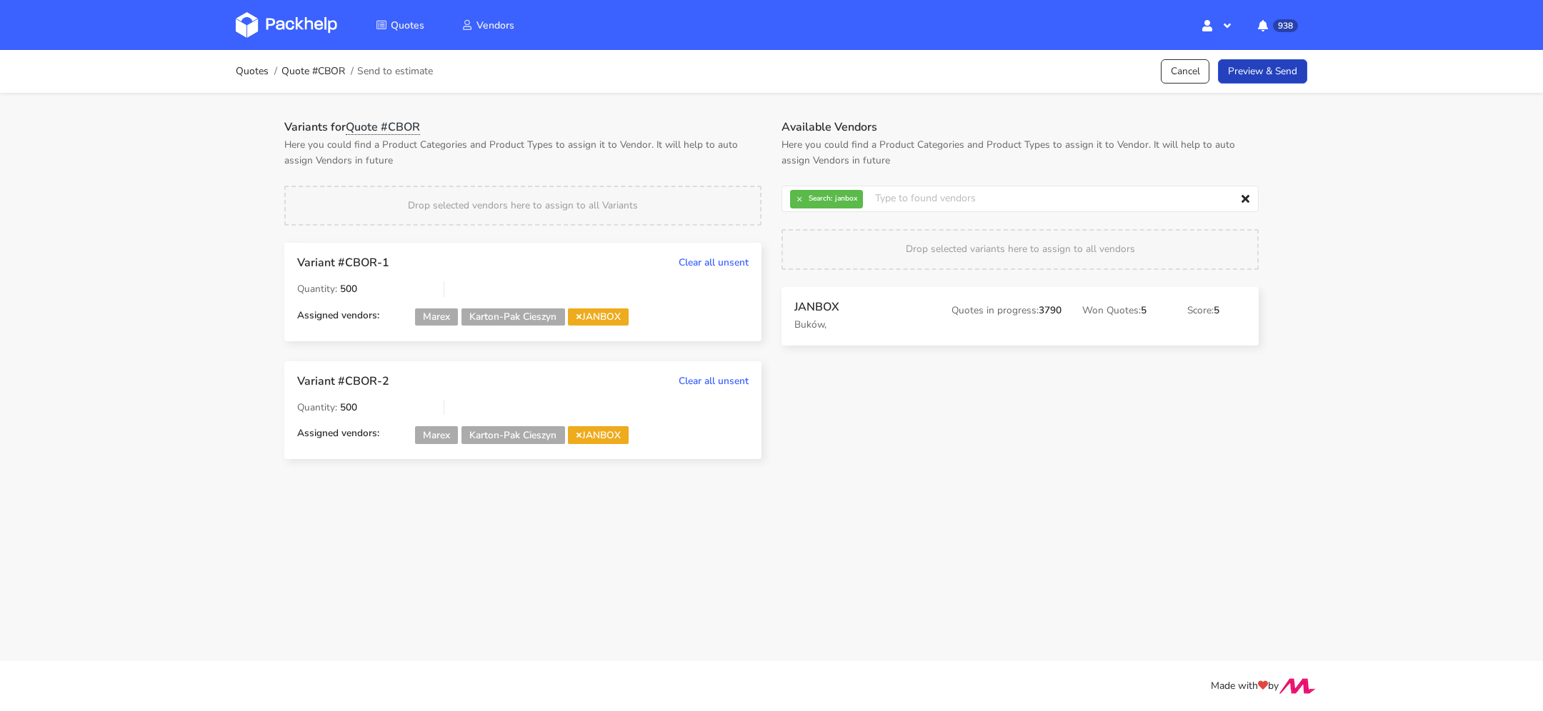
click at [1272, 69] on link "Preview & Send" at bounding box center [1262, 71] width 89 height 25
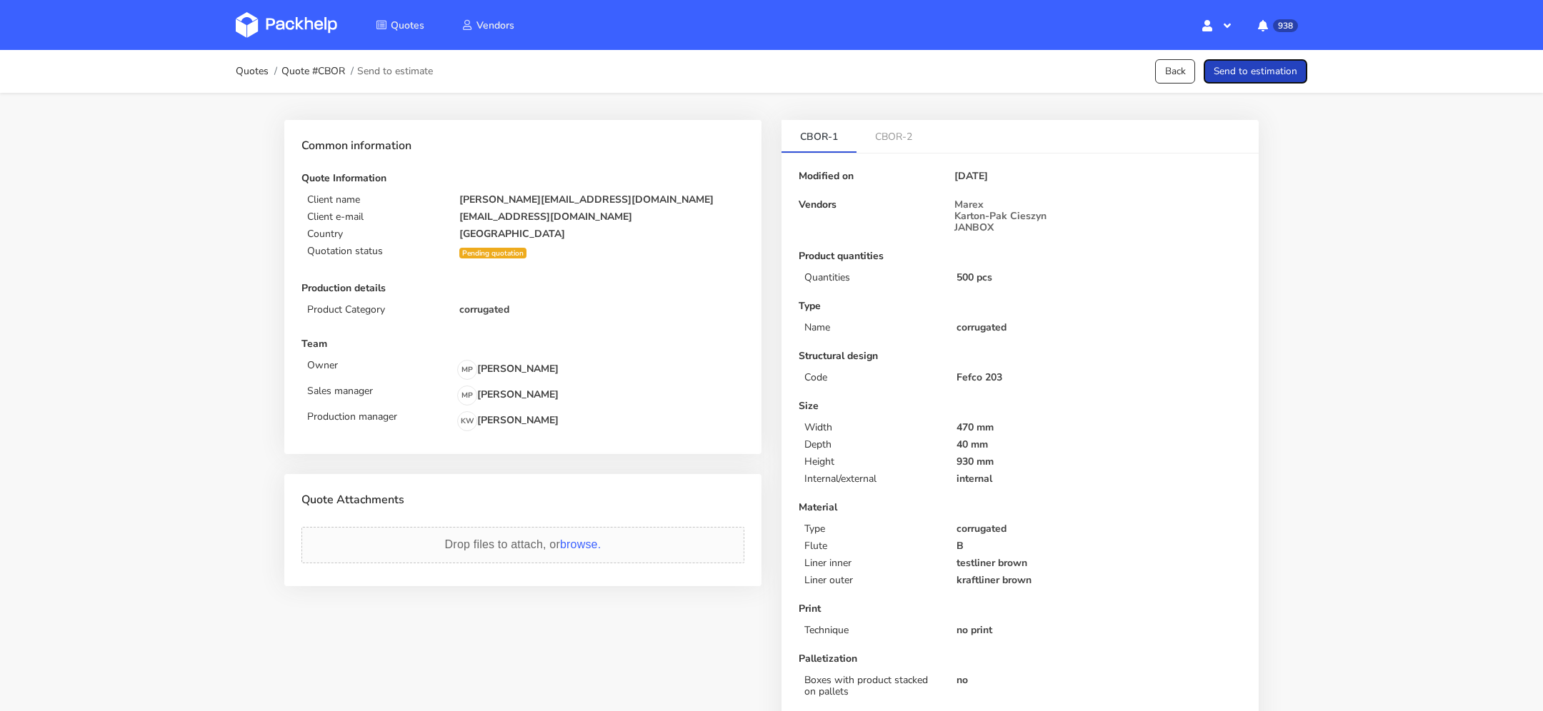
click at [1252, 70] on button "Send to estimation" at bounding box center [1255, 71] width 104 height 25
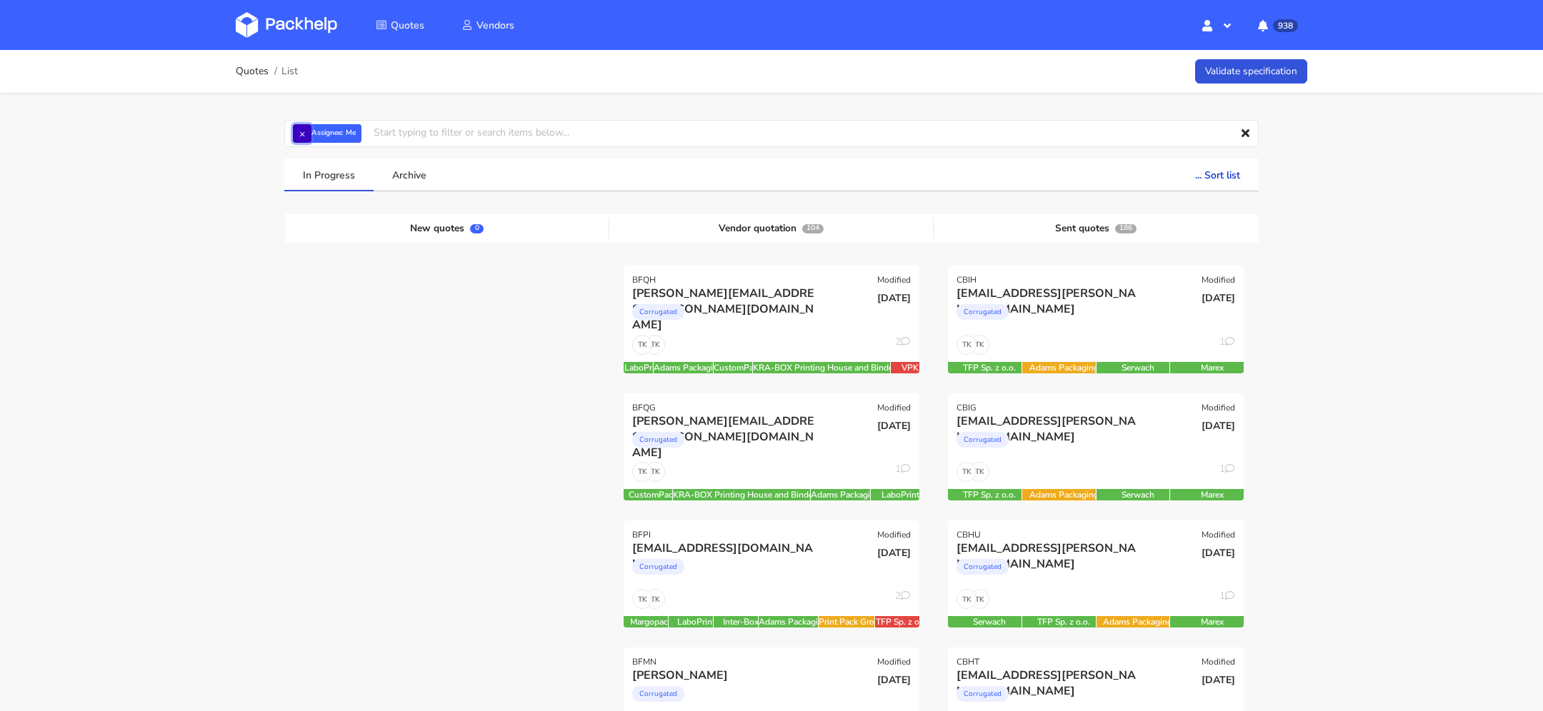
click at [302, 137] on button "×" at bounding box center [302, 133] width 19 height 19
click at [316, 141] on input "text" at bounding box center [771, 133] width 974 height 27
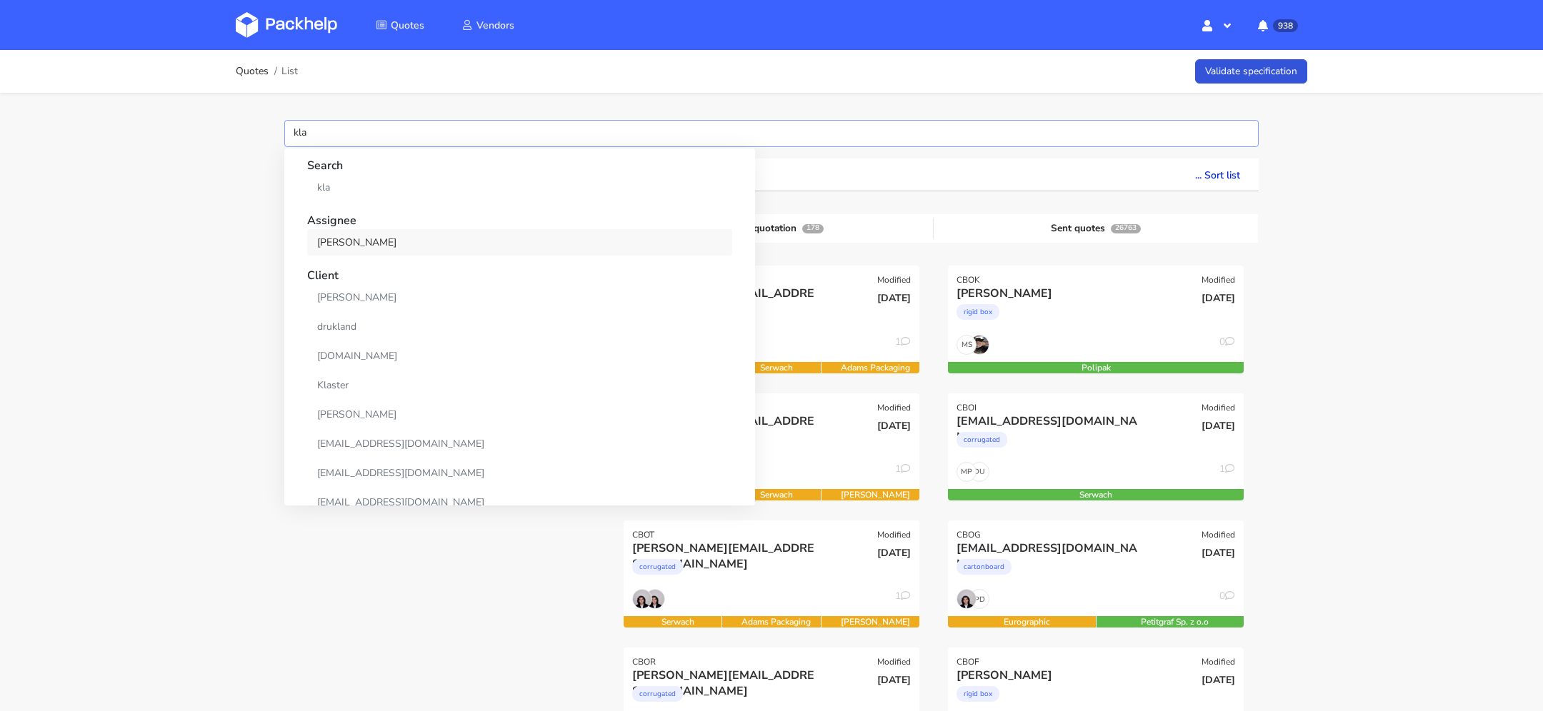
type input "kla"
click at [369, 241] on link "[PERSON_NAME]" at bounding box center [519, 242] width 425 height 26
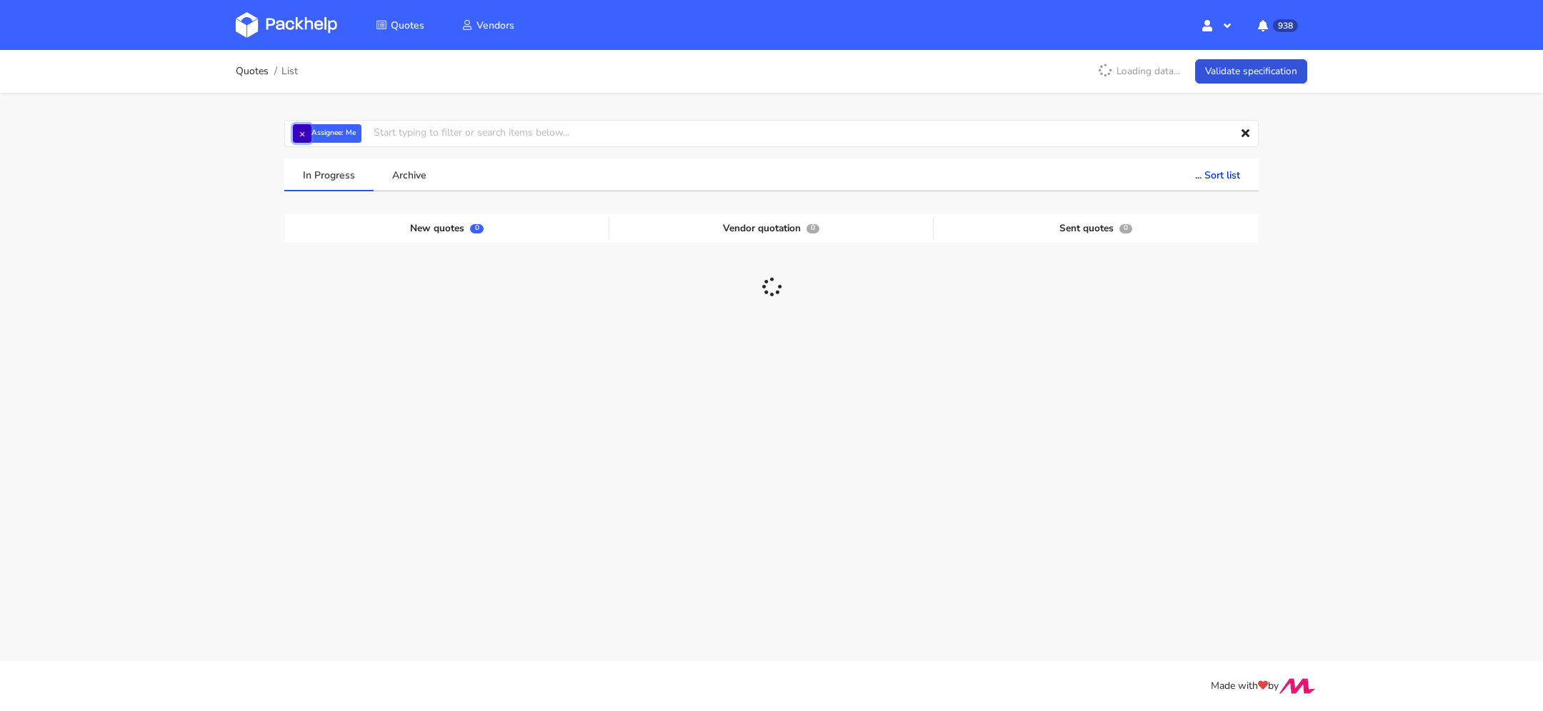
click at [301, 129] on button "×" at bounding box center [302, 133] width 19 height 19
click at [305, 134] on input "text" at bounding box center [771, 133] width 974 height 27
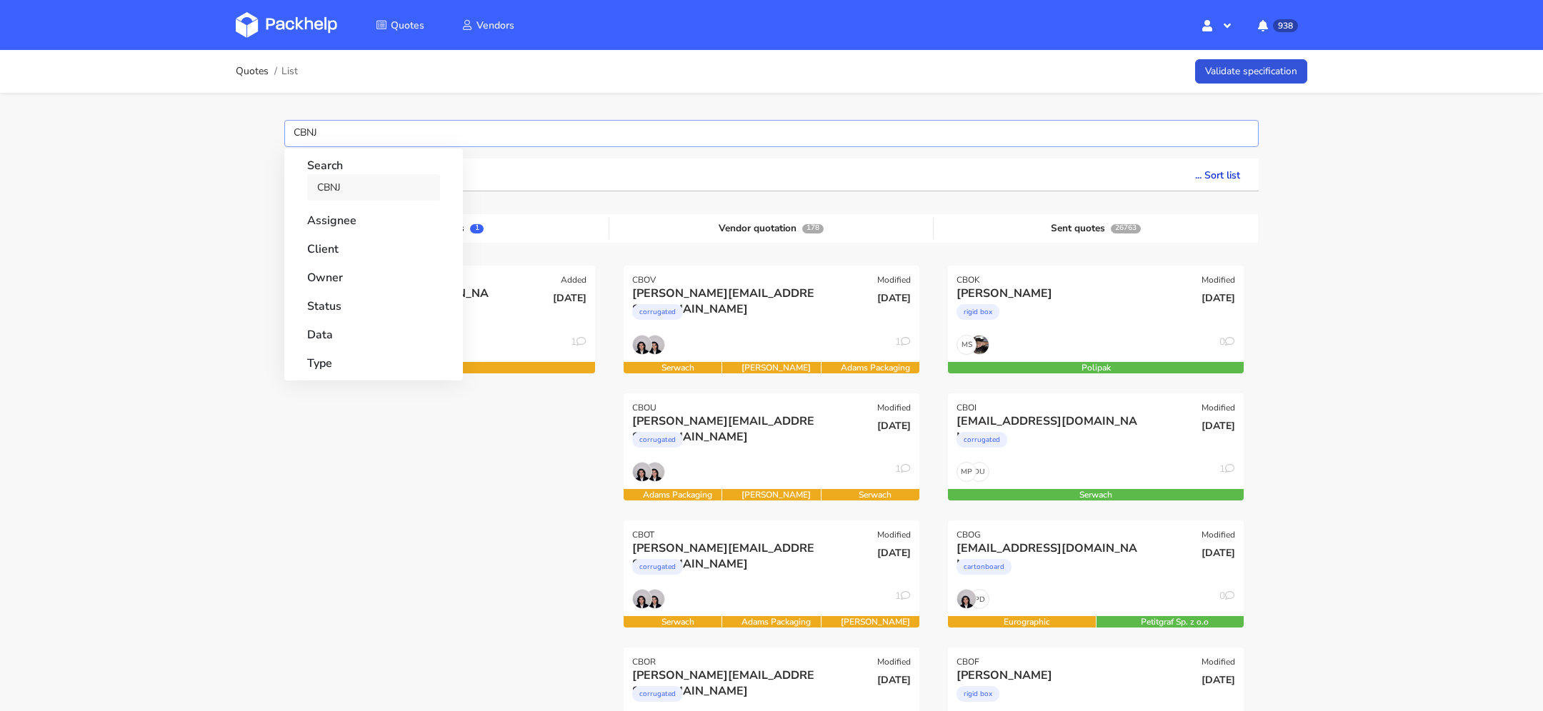
type input "CBNJ"
click at [351, 195] on link "CBNJ" at bounding box center [373, 187] width 133 height 26
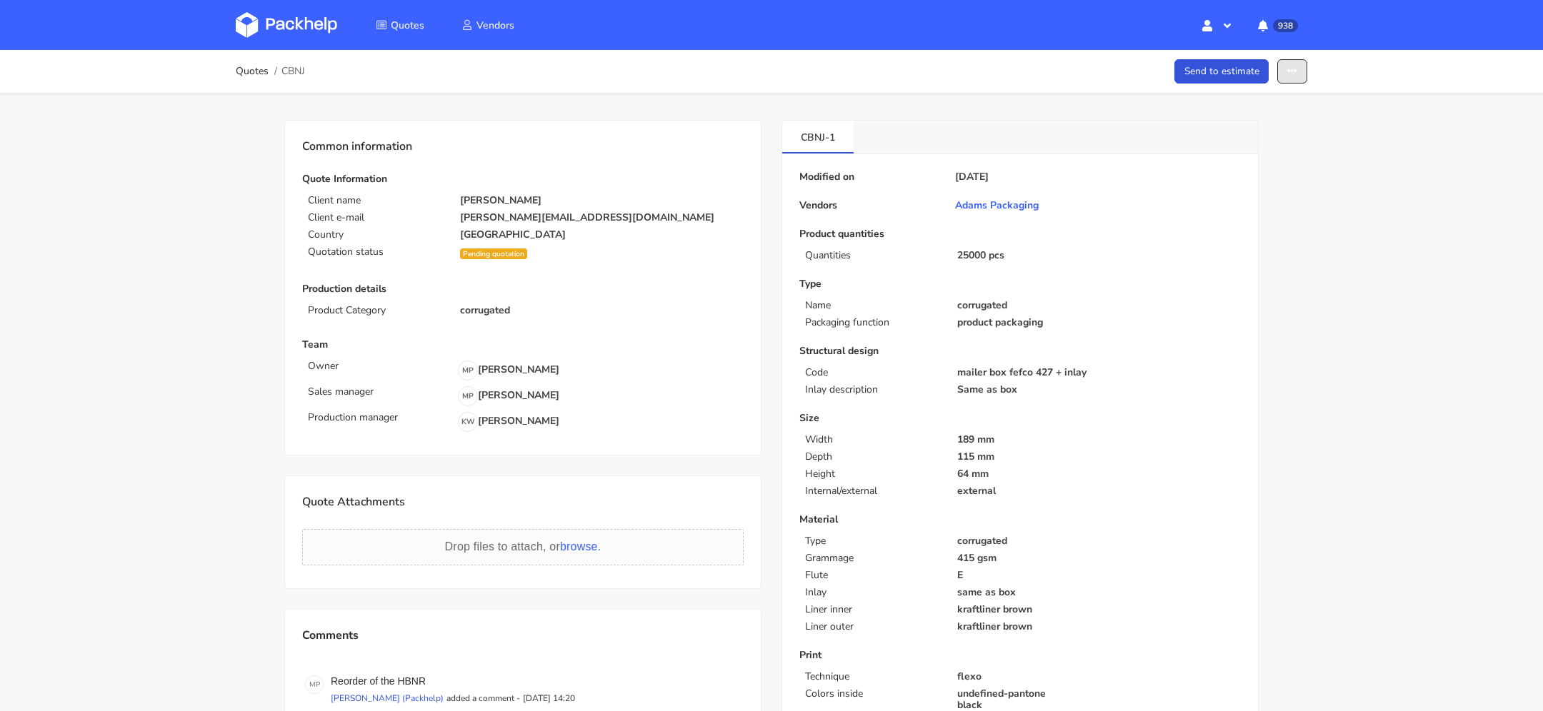
click at [1283, 76] on button "button" at bounding box center [1292, 71] width 30 height 25
click at [1280, 171] on link "Show estimations" at bounding box center [1237, 183] width 126 height 24
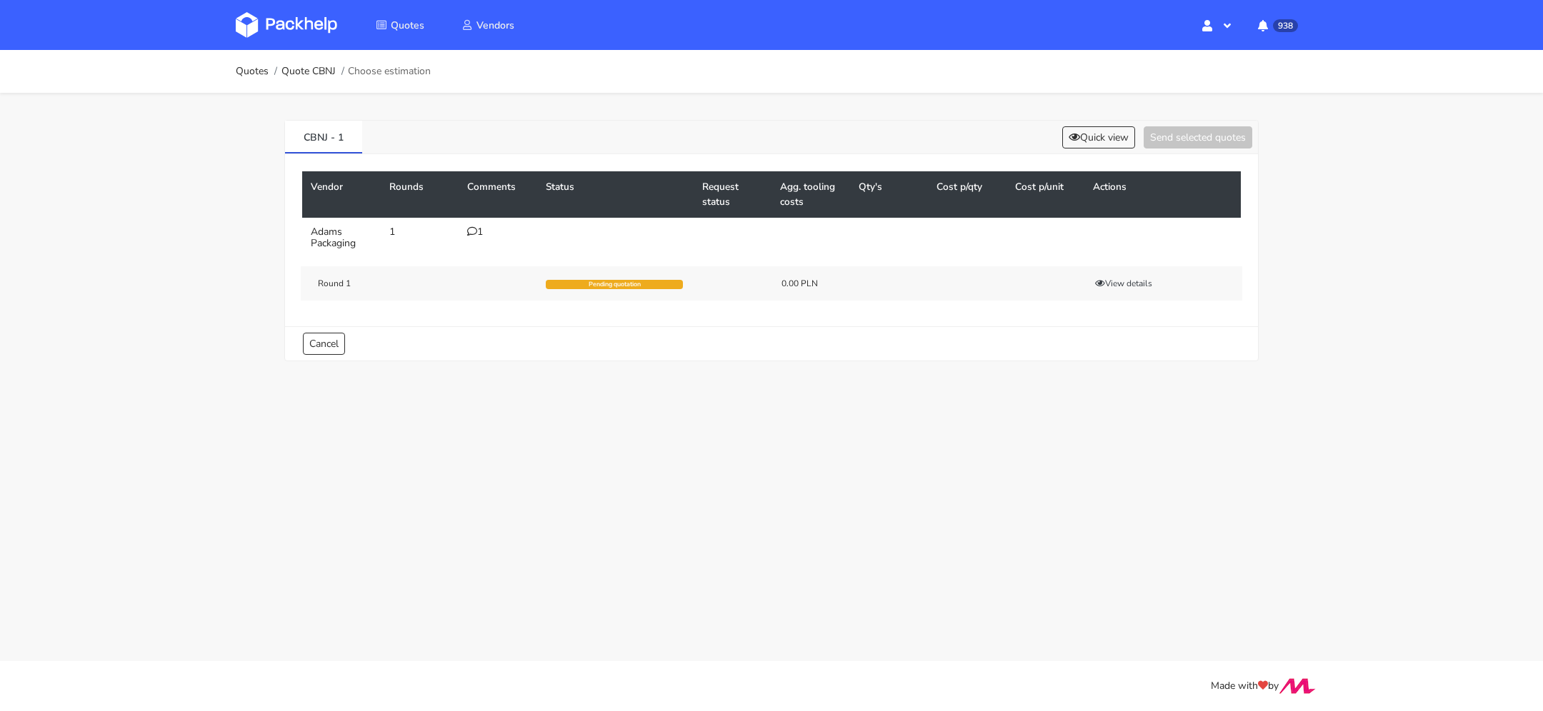
click at [471, 218] on td "1" at bounding box center [498, 238] width 79 height 40
click at [471, 226] on icon at bounding box center [472, 231] width 10 height 10
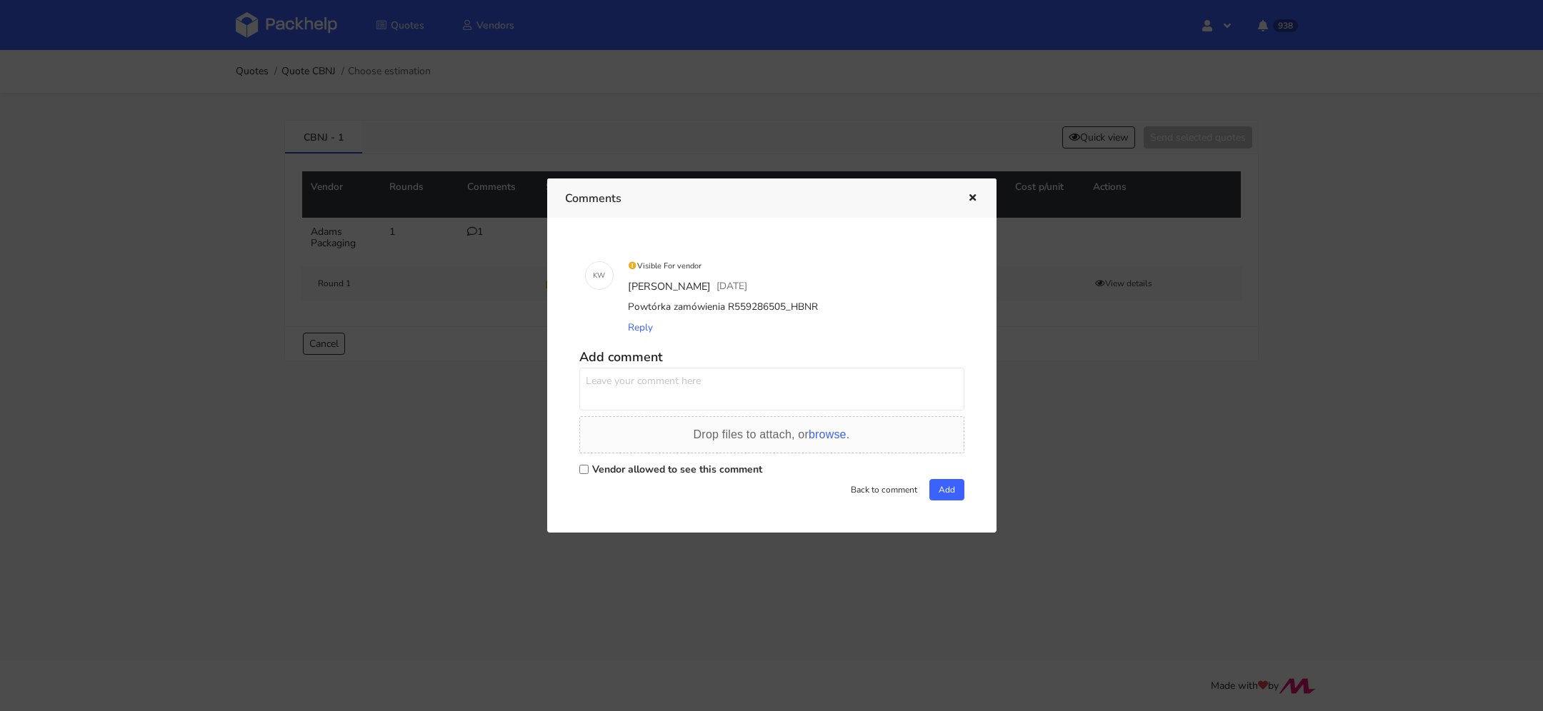
click at [590, 468] on div "Vendor allowed to see this comment" at bounding box center [771, 469] width 385 height 20
click at [584, 471] on input "Vendor allowed to see this comment" at bounding box center [583, 469] width 9 height 9
checkbox input "true"
click at [650, 378] on textarea at bounding box center [771, 389] width 385 height 43
click at [689, 388] on textarea "udałoby się" at bounding box center [771, 389] width 385 height 43
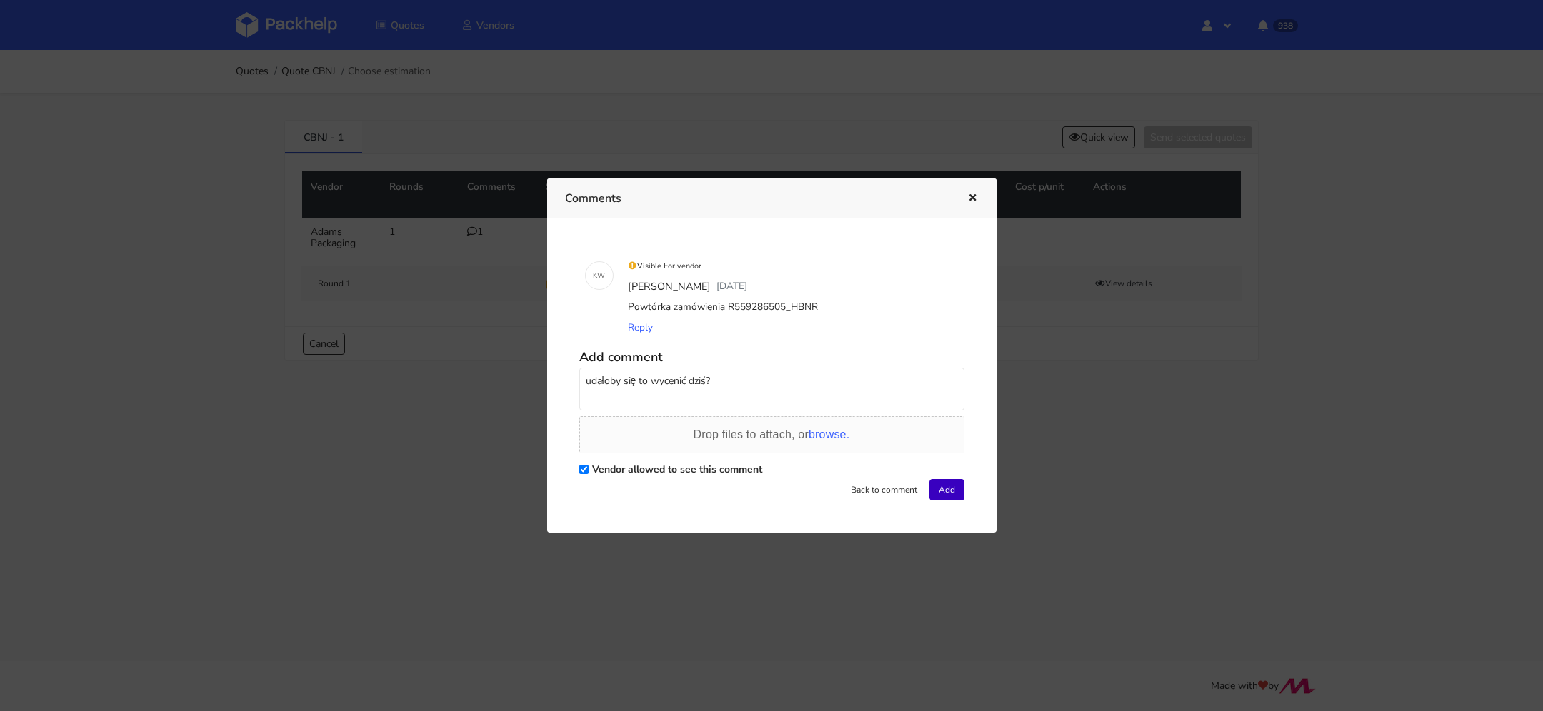
type textarea "udałoby się to wycenić dziś?"
click at [943, 487] on button "Add" at bounding box center [946, 489] width 35 height 21
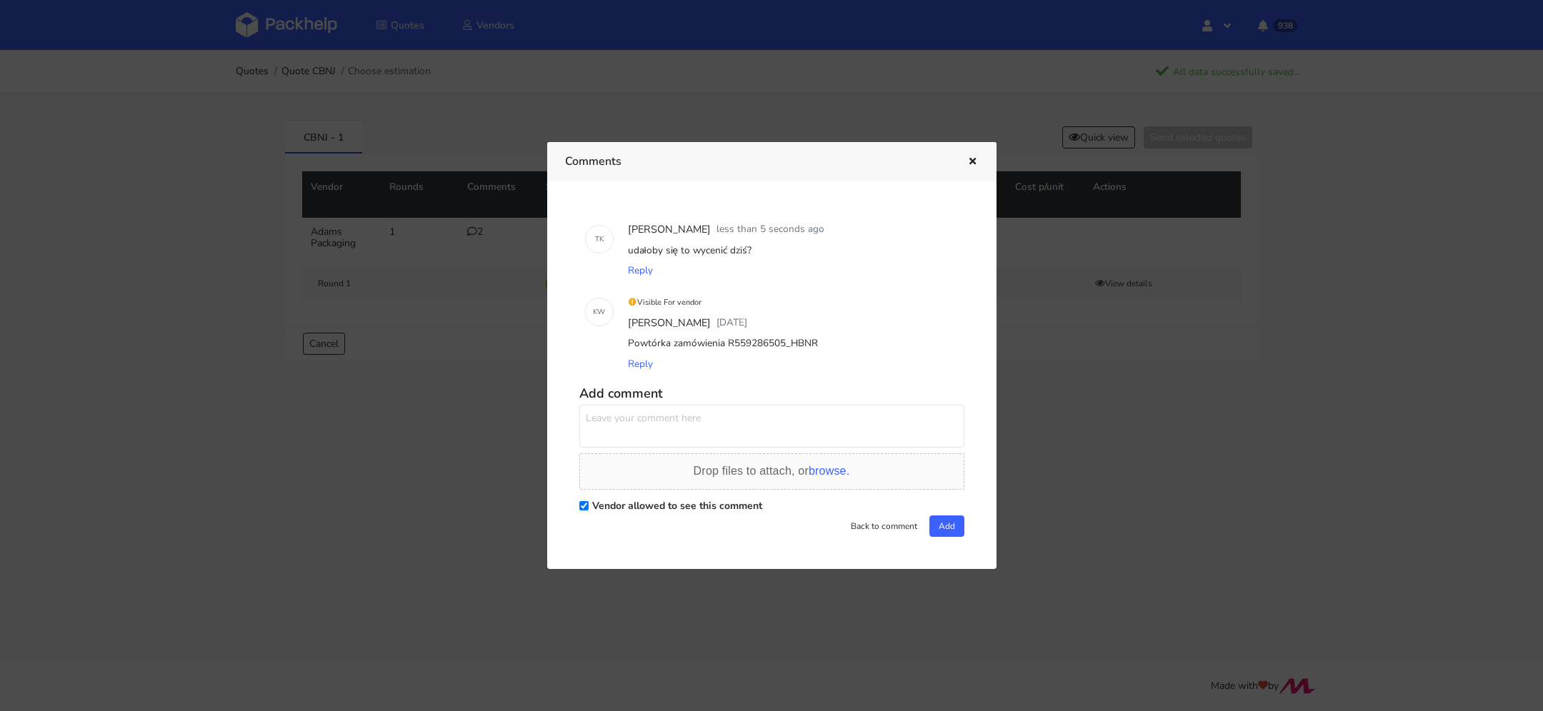
click at [971, 162] on icon "button" at bounding box center [972, 162] width 12 height 10
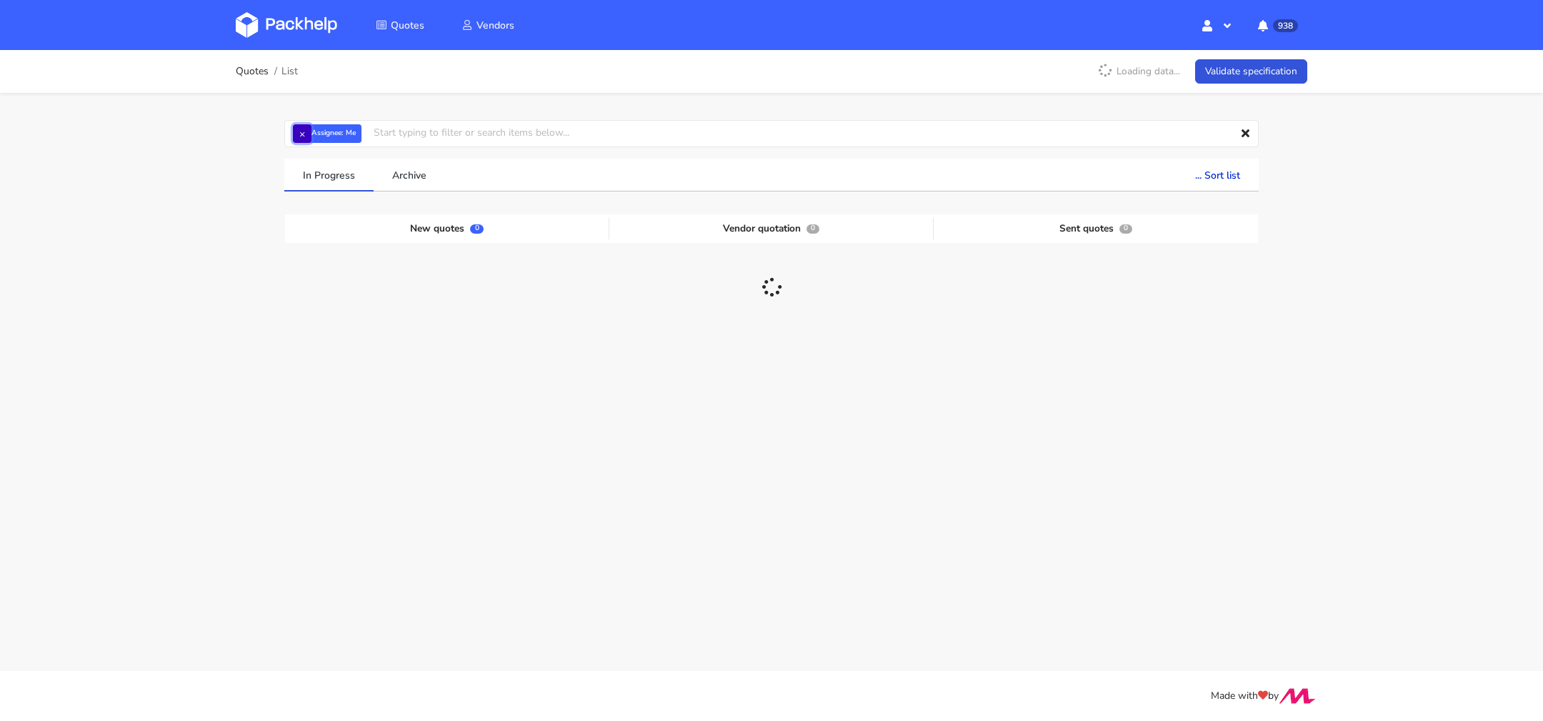
click at [302, 131] on button "×" at bounding box center [302, 133] width 19 height 19
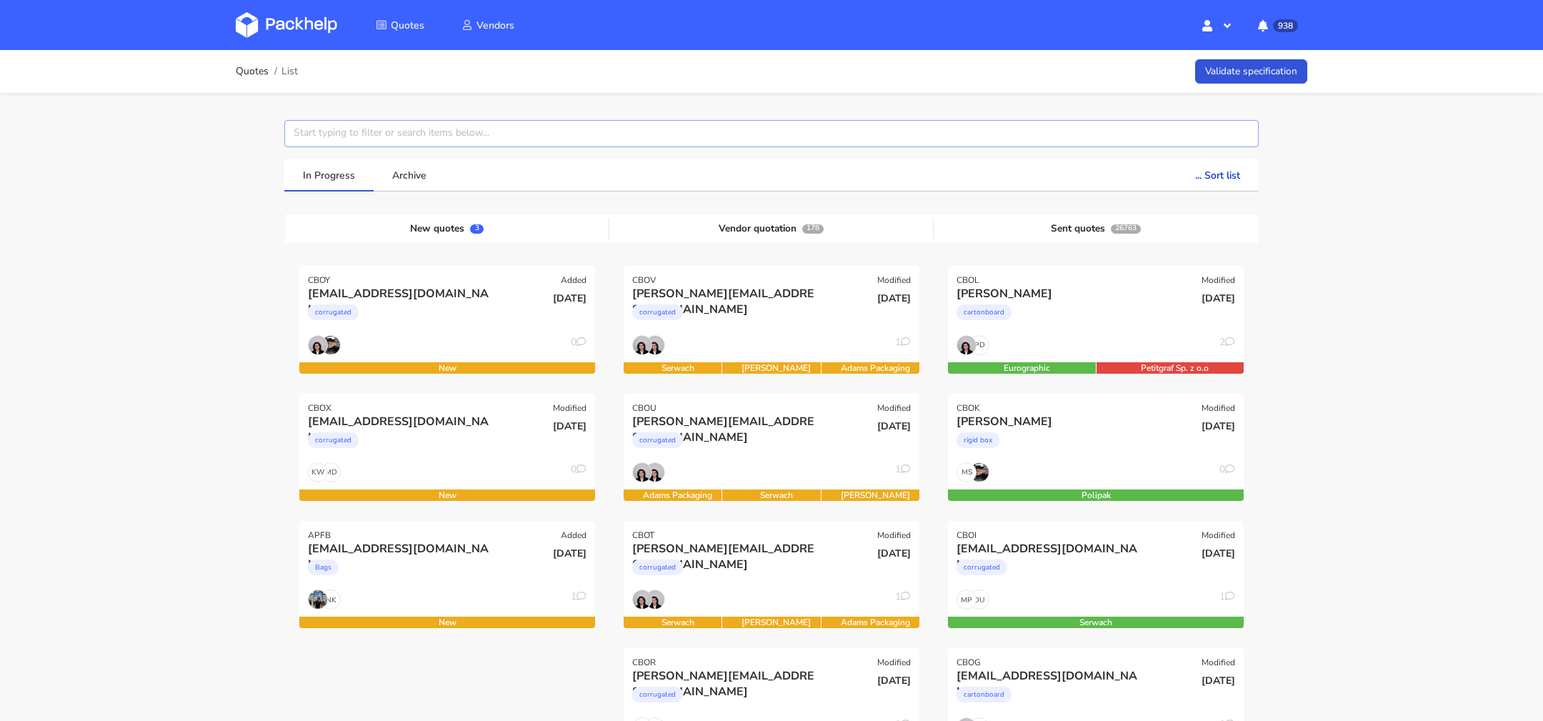
click at [392, 134] on input "text" at bounding box center [771, 133] width 974 height 27
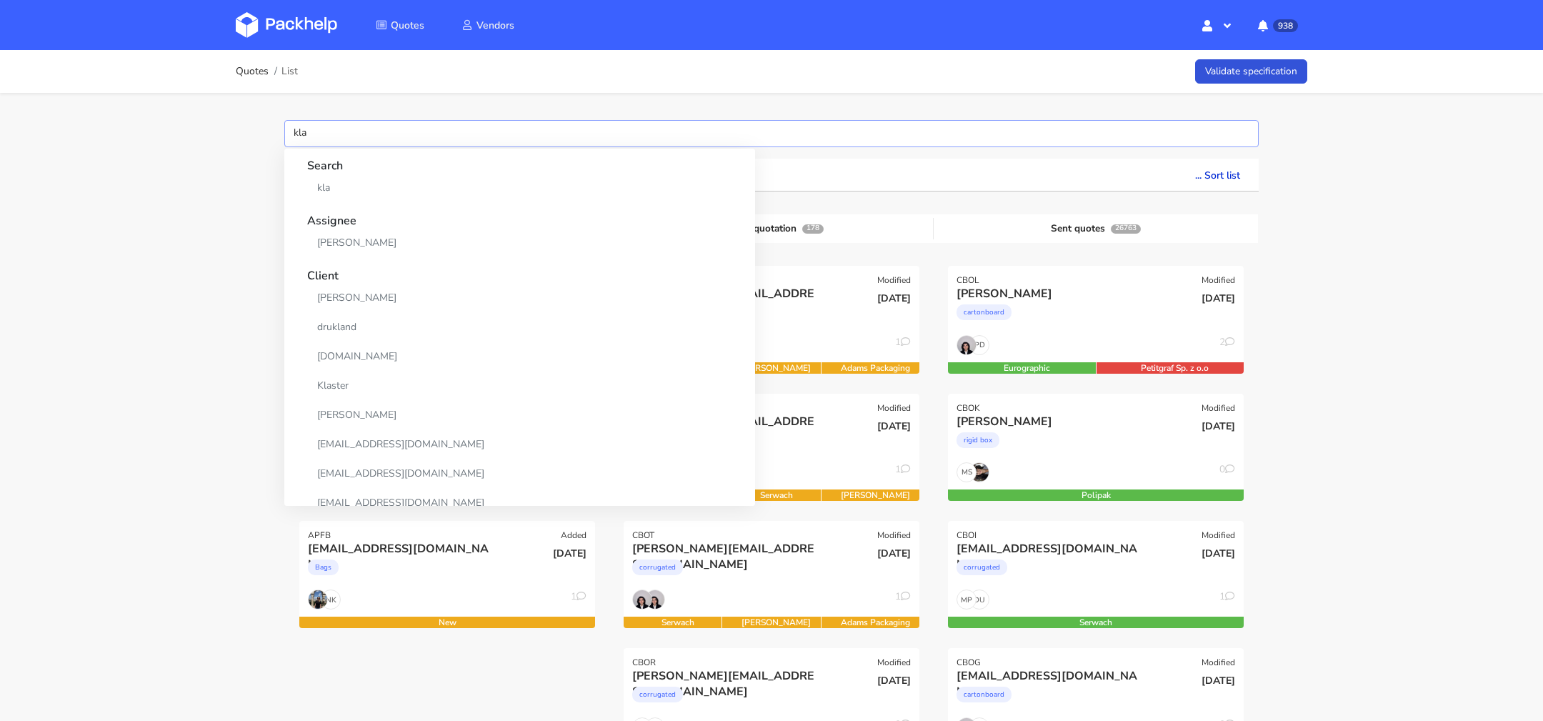
click at [346, 134] on input "kla" at bounding box center [771, 133] width 974 height 27
type input "kla"
click at [343, 241] on link "Klaudia Wiśniewska" at bounding box center [519, 242] width 425 height 26
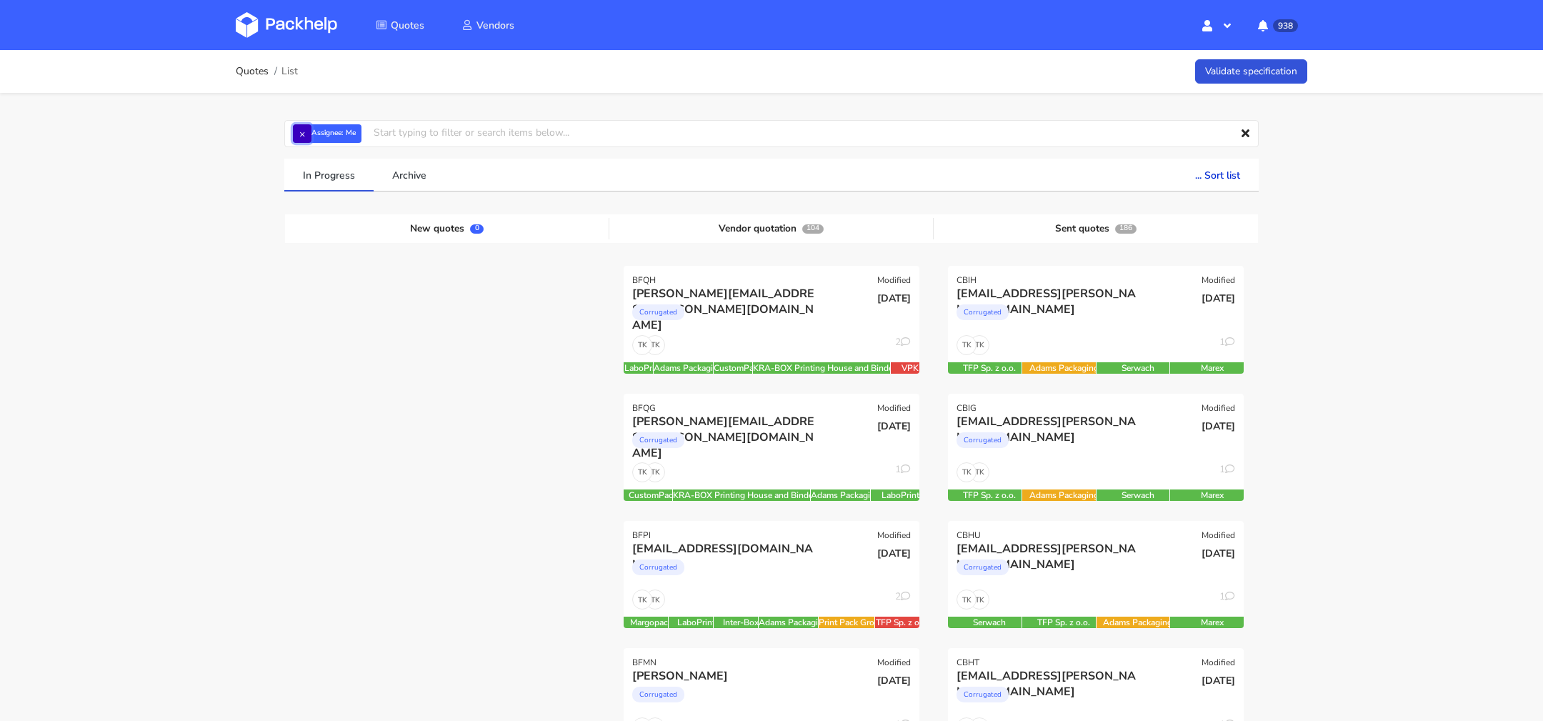
click at [304, 134] on button "×" at bounding box center [302, 133] width 19 height 19
click at [347, 134] on input "text" at bounding box center [771, 133] width 974 height 27
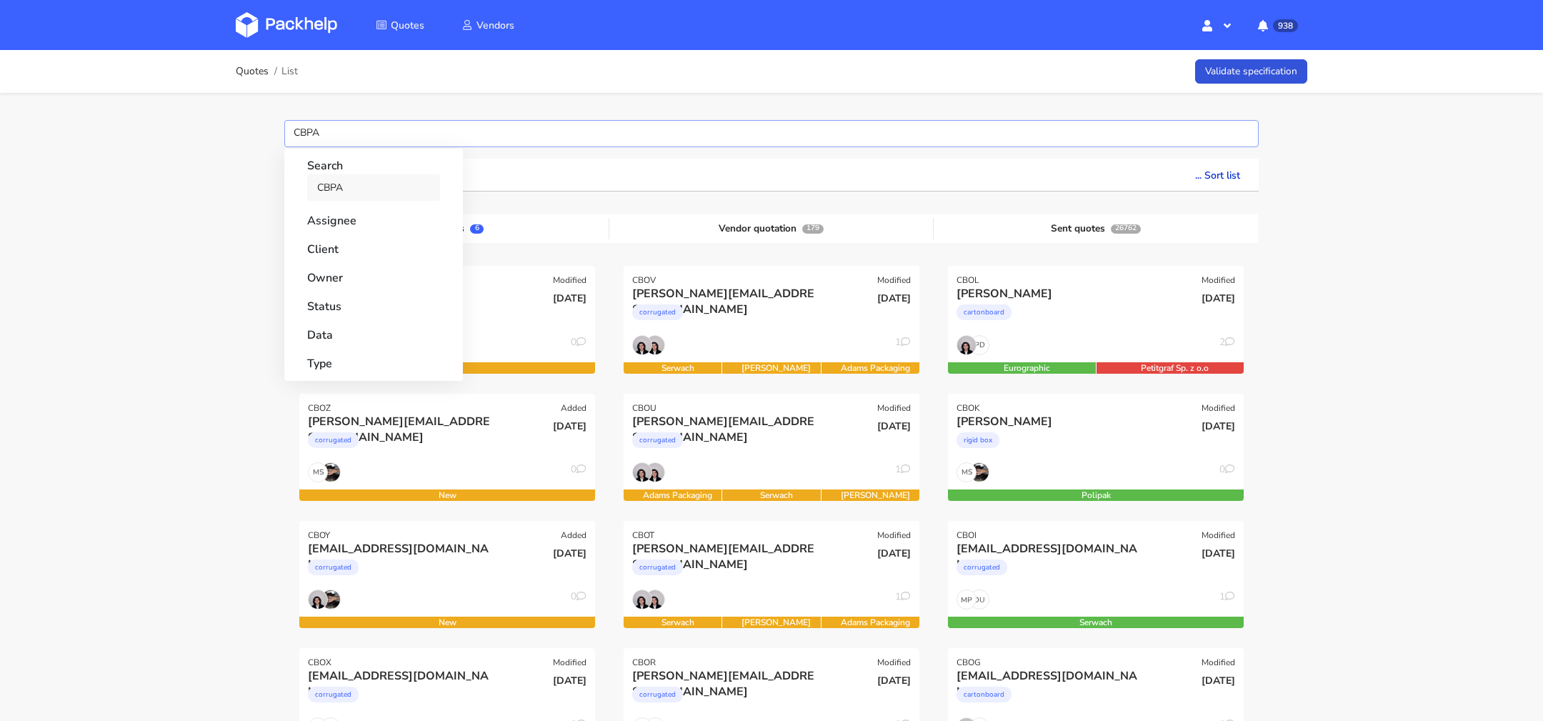
type input "CBPA"
click at [349, 177] on link "CBPA" at bounding box center [373, 187] width 133 height 26
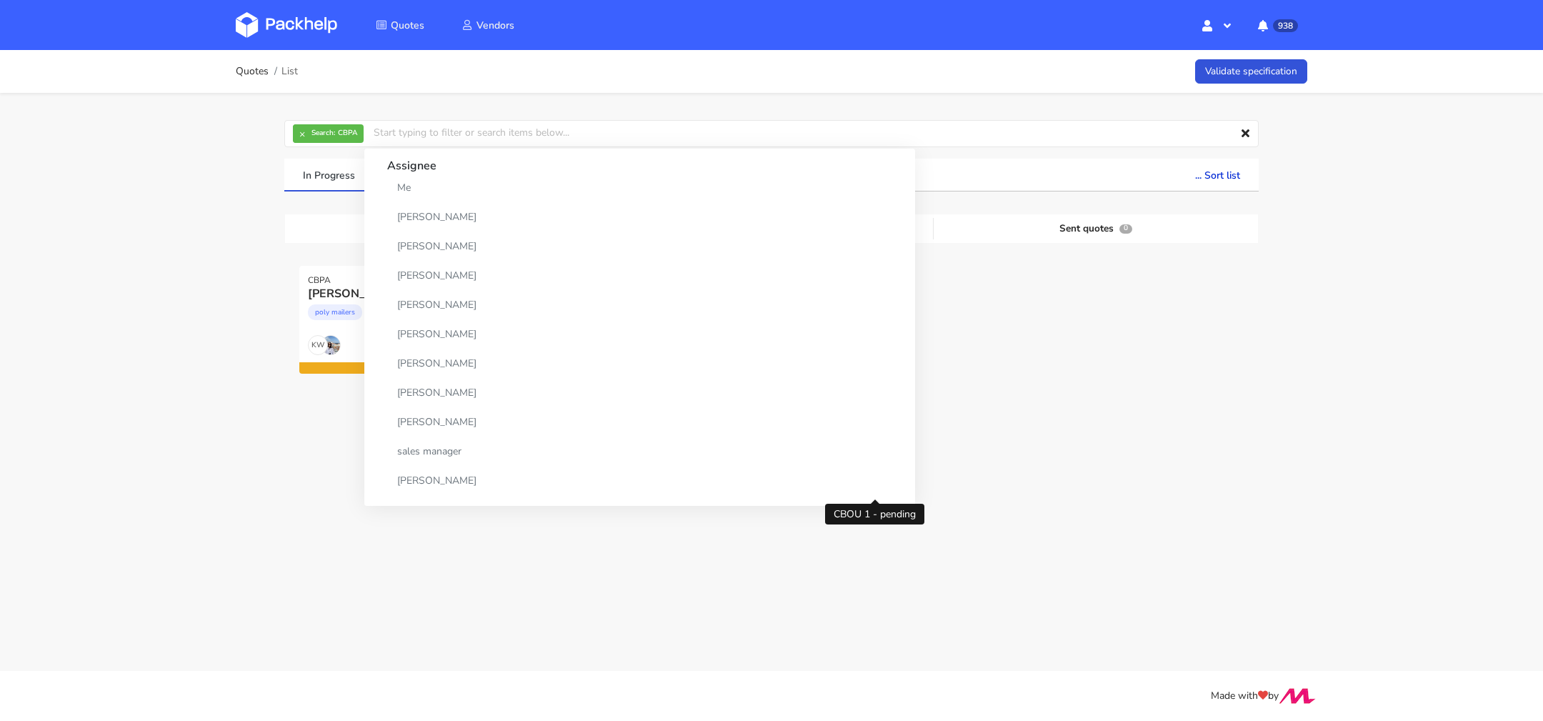
click at [306, 581] on main "Quotes List Validate specification × Search: CBPA Assignee Me Dylan Dewit Natal…" at bounding box center [771, 335] width 1543 height 671
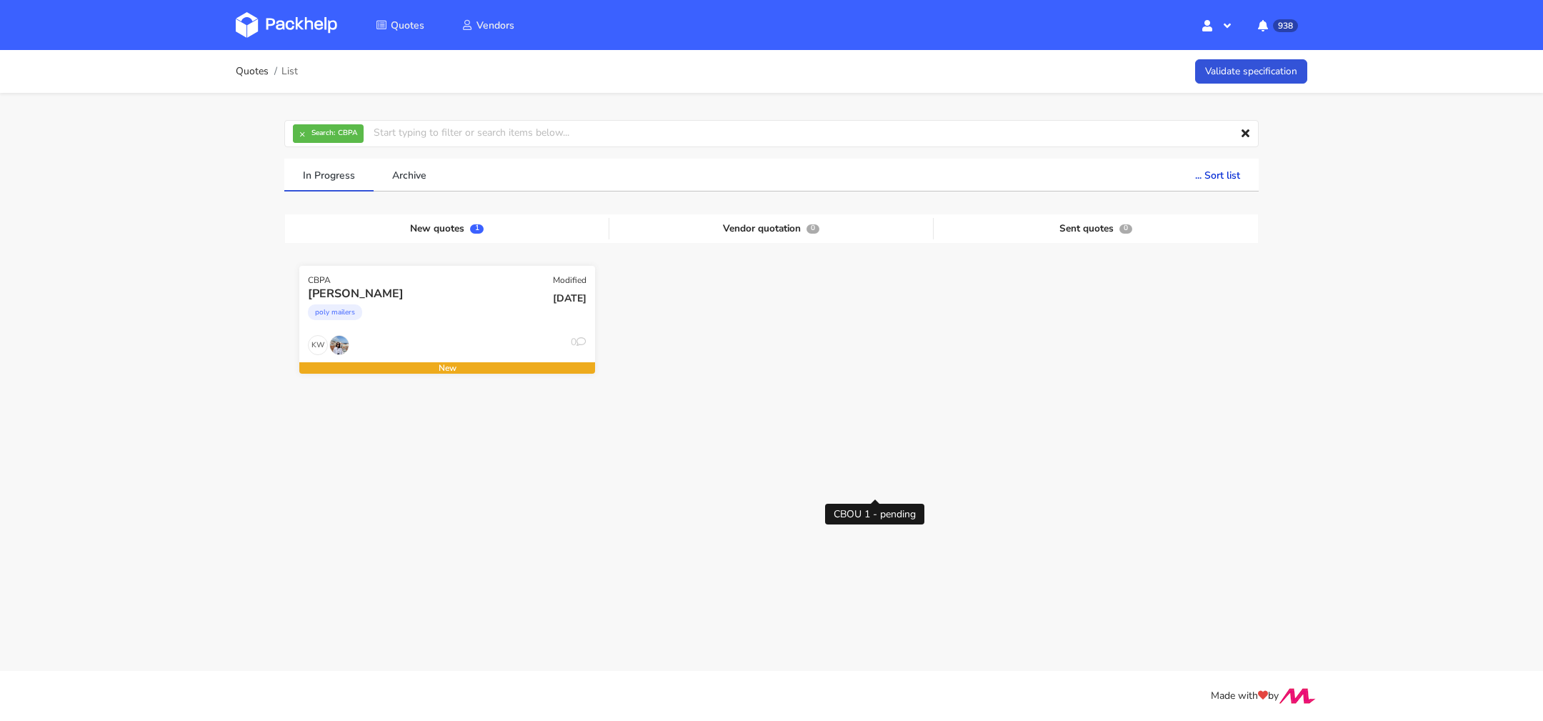
click at [436, 309] on div "poly mailers" at bounding box center [402, 315] width 189 height 29
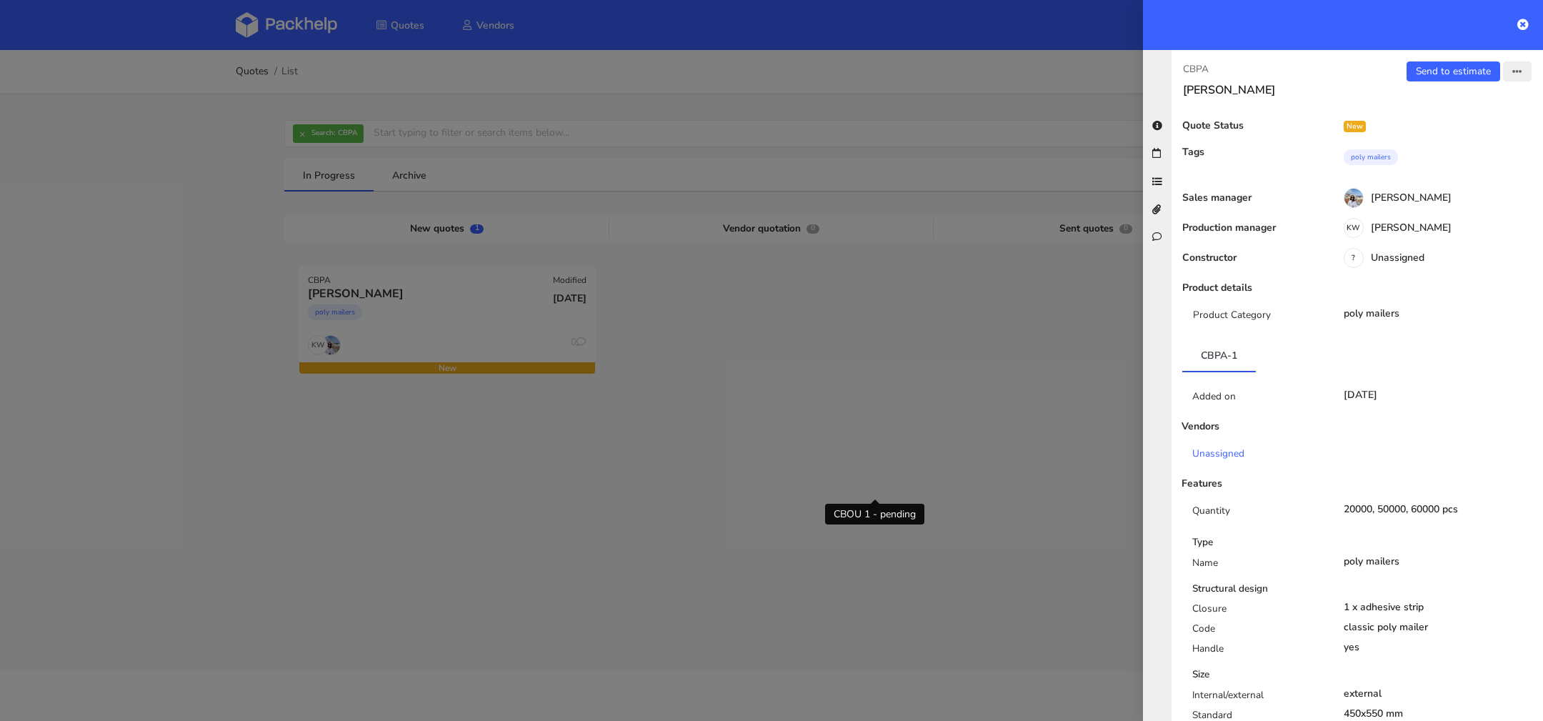
click at [1522, 71] on button "button" at bounding box center [1517, 71] width 29 height 20
click at [1464, 124] on link "Edit quote" at bounding box center [1470, 127] width 126 height 24
click at [1430, 227] on div "KW Klaudia Wiśniewska" at bounding box center [1434, 230] width 216 height 16
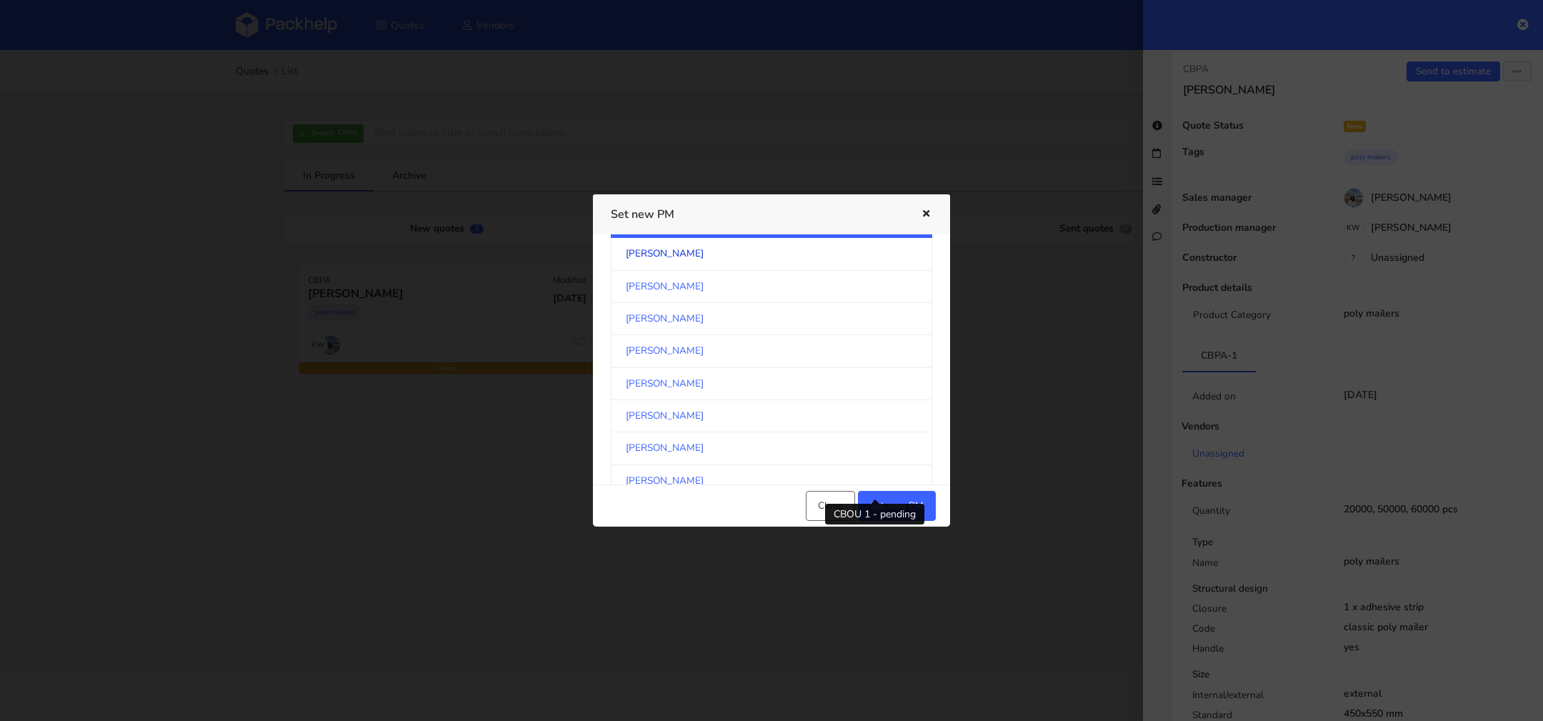
scroll to position [339, 0]
click at [691, 411] on link "[PERSON_NAME]" at bounding box center [771, 416] width 321 height 32
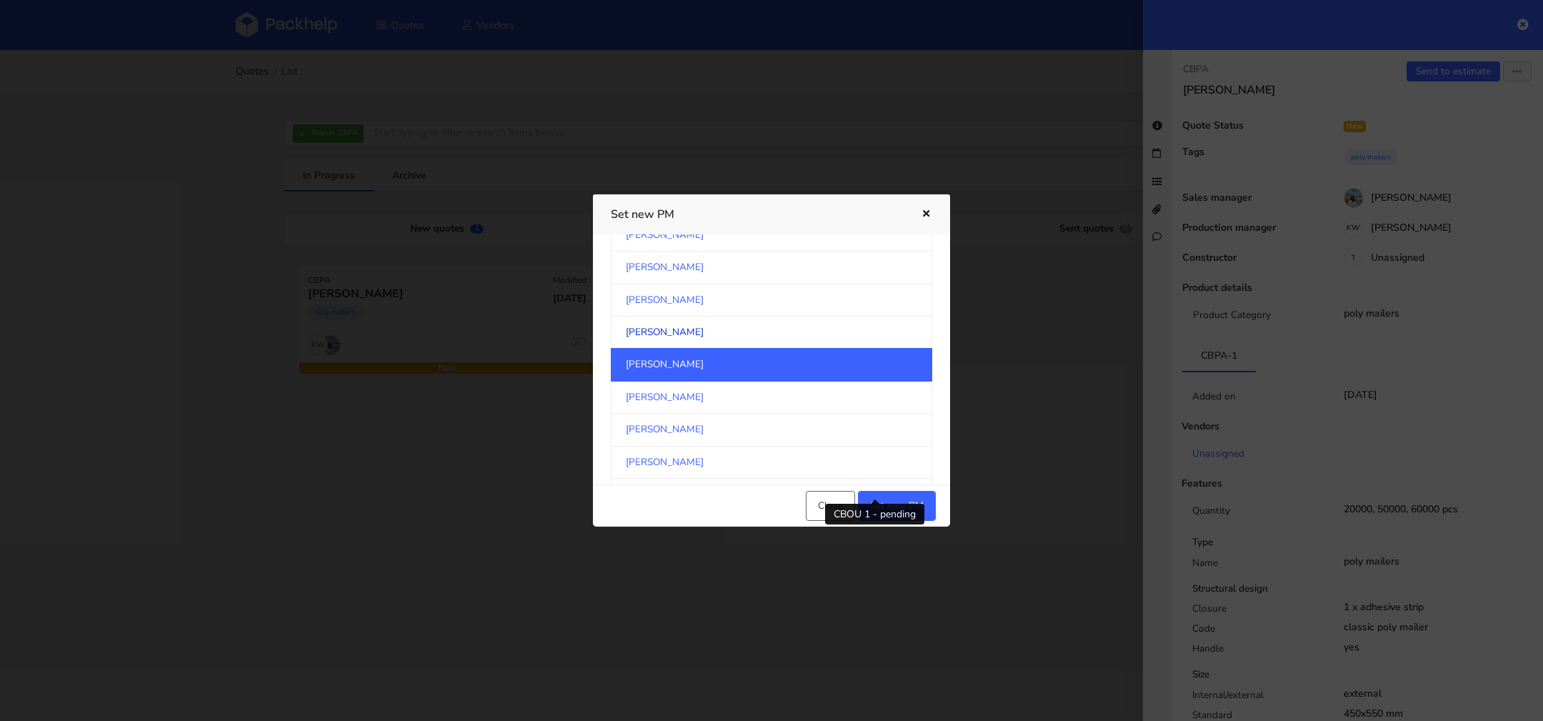
scroll to position [427, 0]
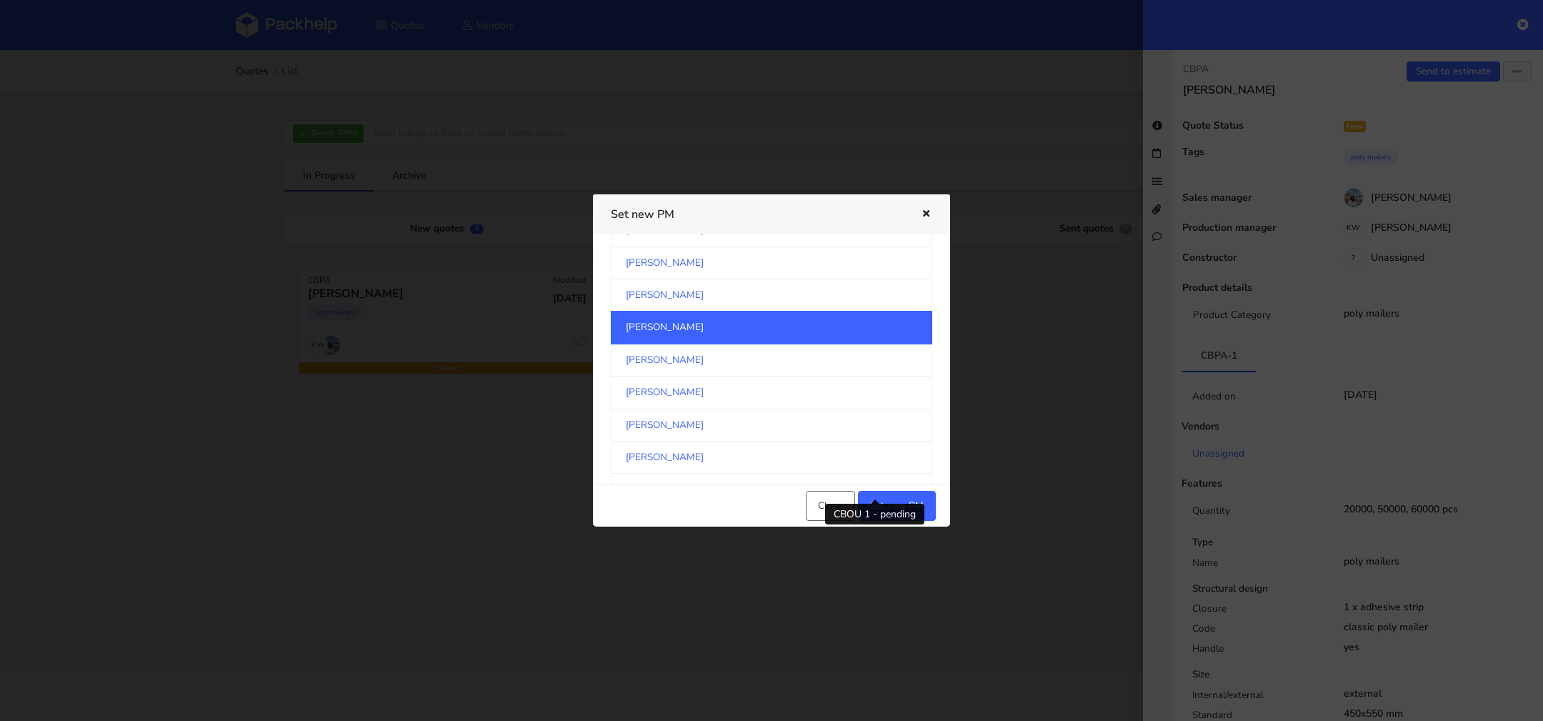
click at [905, 503] on div "CBOU 1 - pending" at bounding box center [874, 514] width 99 height 30
click at [916, 496] on button "Set new PM" at bounding box center [897, 506] width 78 height 30
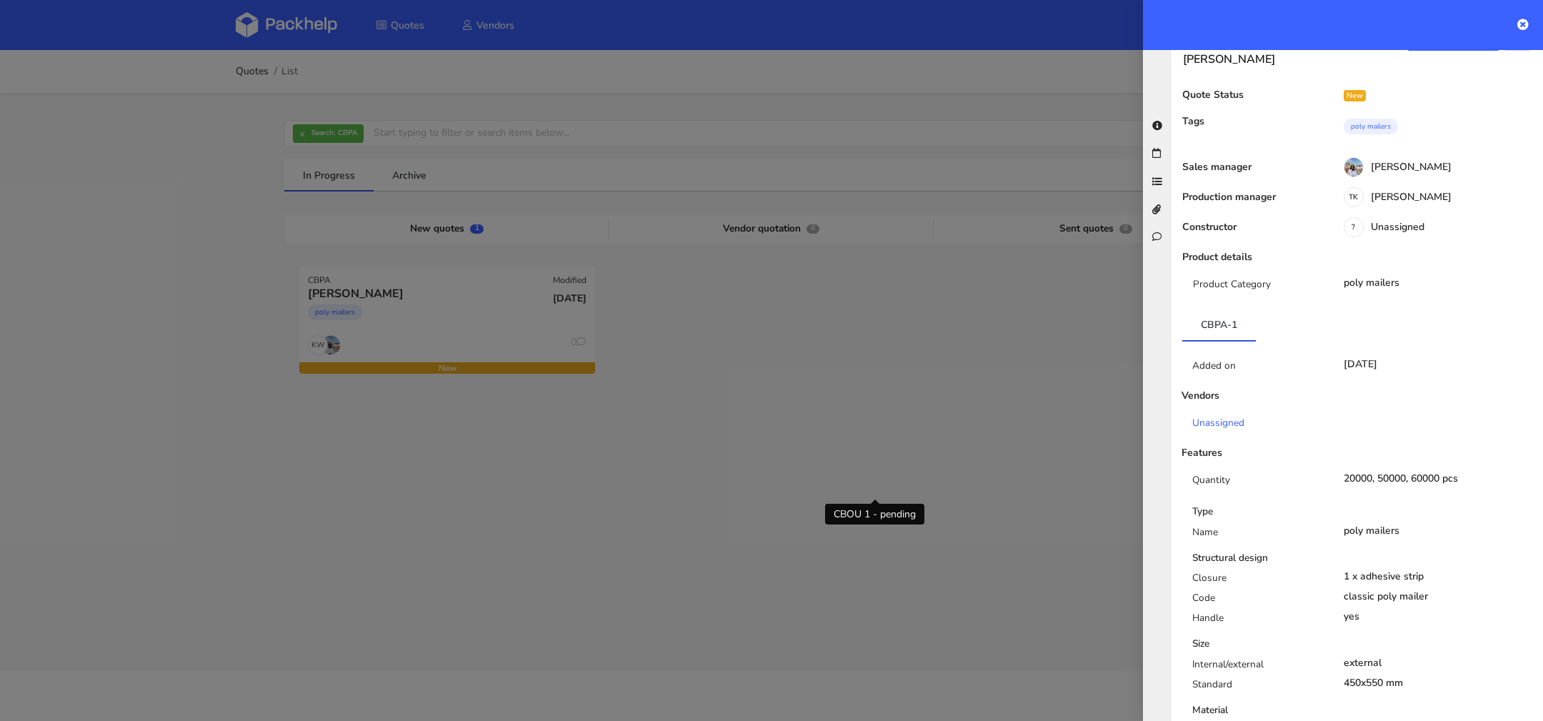
scroll to position [0, 0]
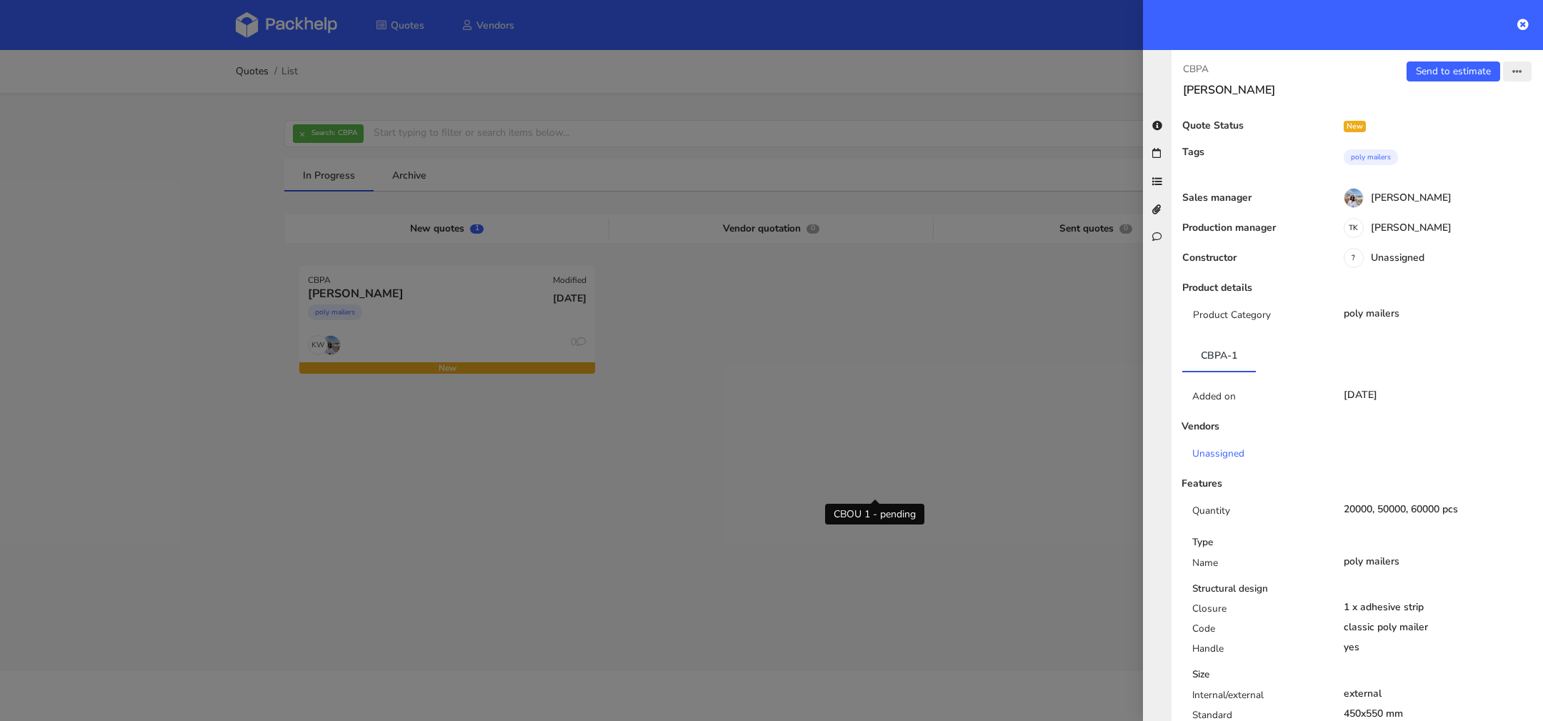
click at [1523, 74] on button "button" at bounding box center [1517, 71] width 29 height 20
click at [1443, 119] on link "Edit quote" at bounding box center [1470, 127] width 126 height 24
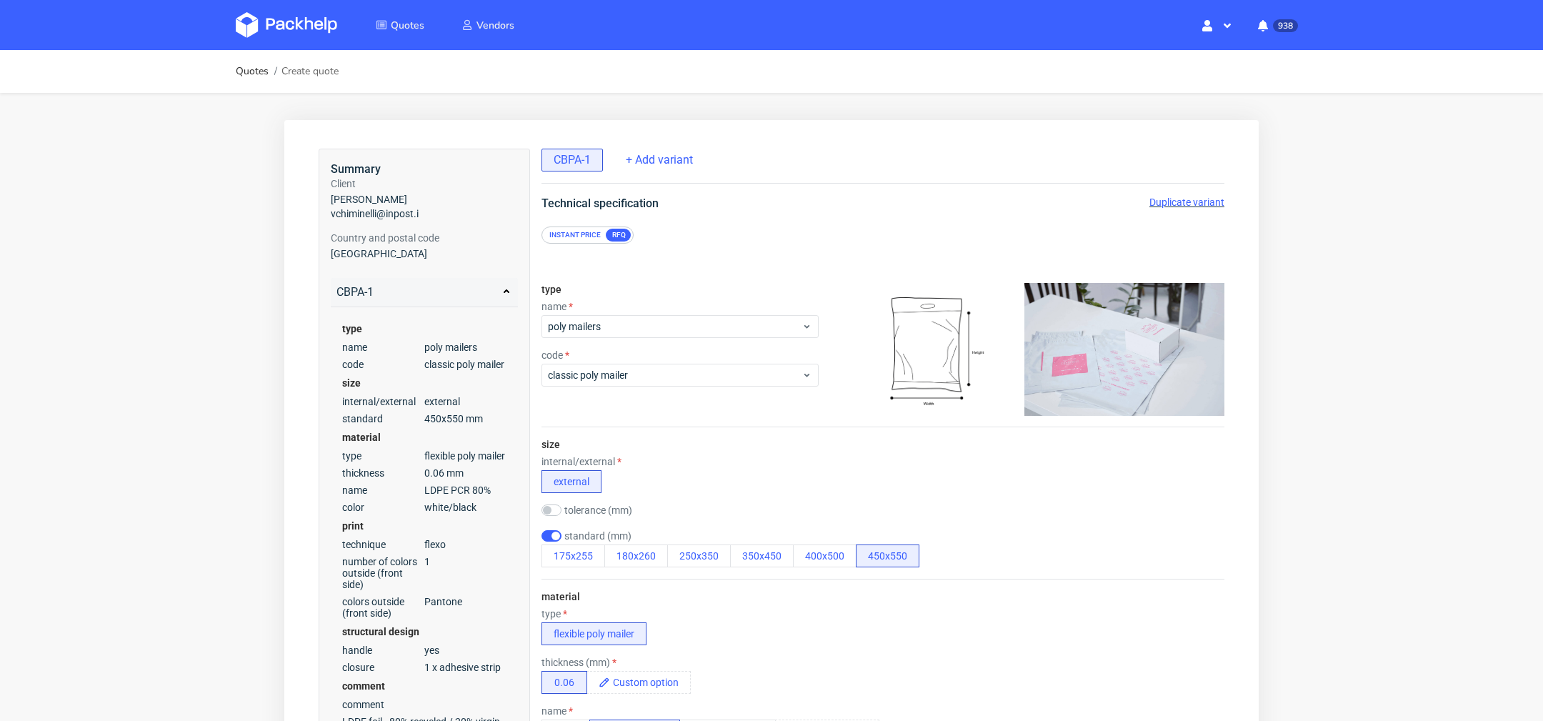
scroll to position [1, 0]
click at [642, 681] on span at bounding box center [650, 681] width 80 height 21
click at [741, 653] on div "material type flexible poly mailer thickness (mm) 0.06 0,05 name LDPE LDPE PCR …" at bounding box center [882, 691] width 683 height 224
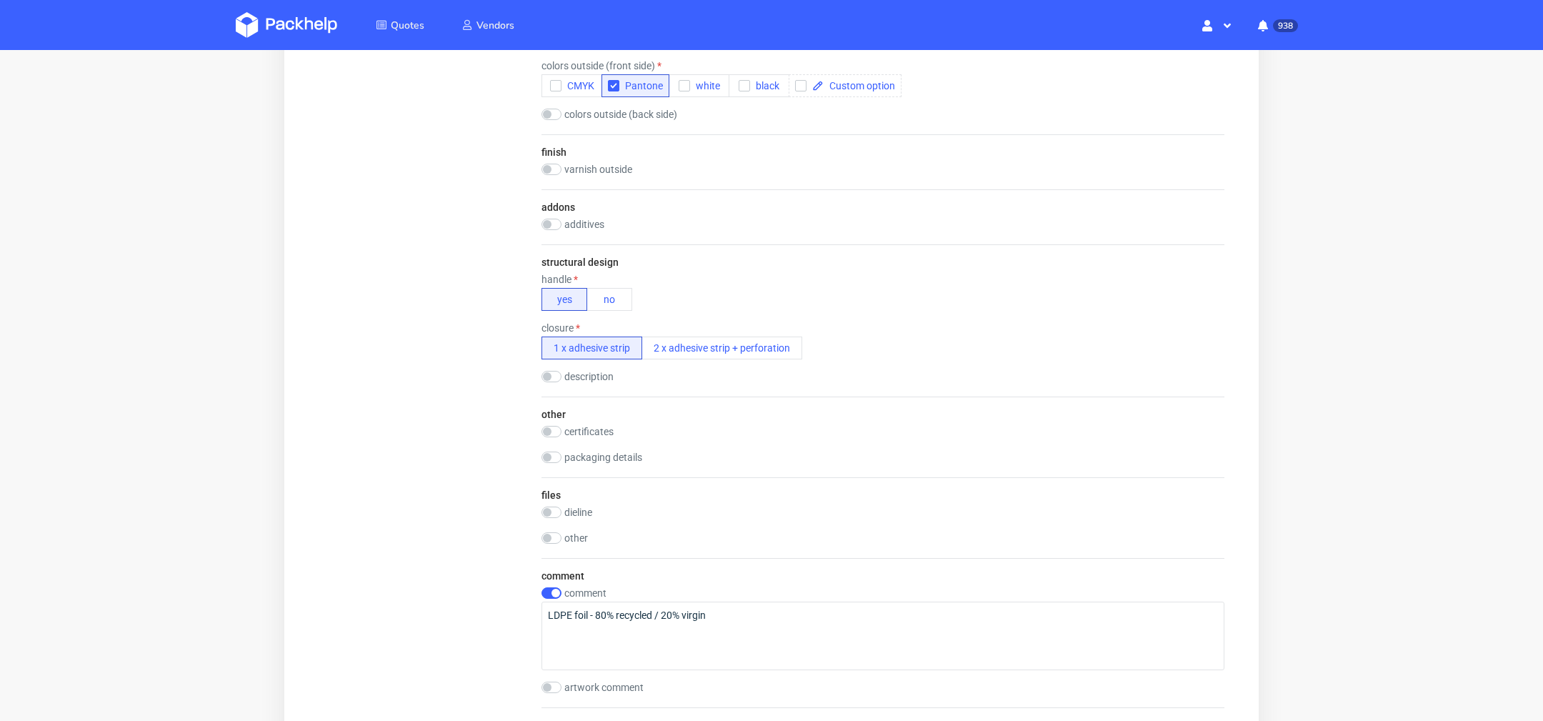
scroll to position [1269, 0]
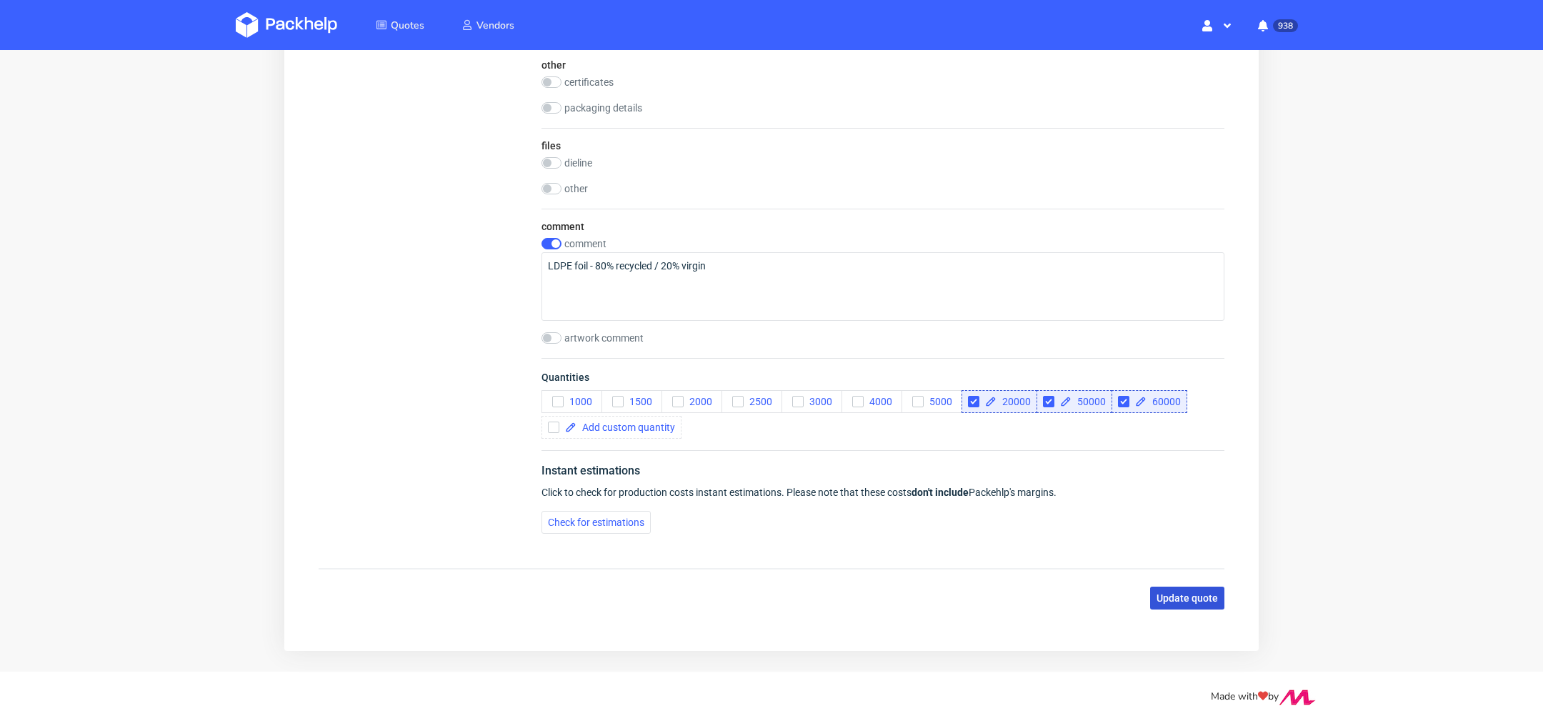
click at [1156, 593] on span "Update quote" at bounding box center [1186, 598] width 61 height 10
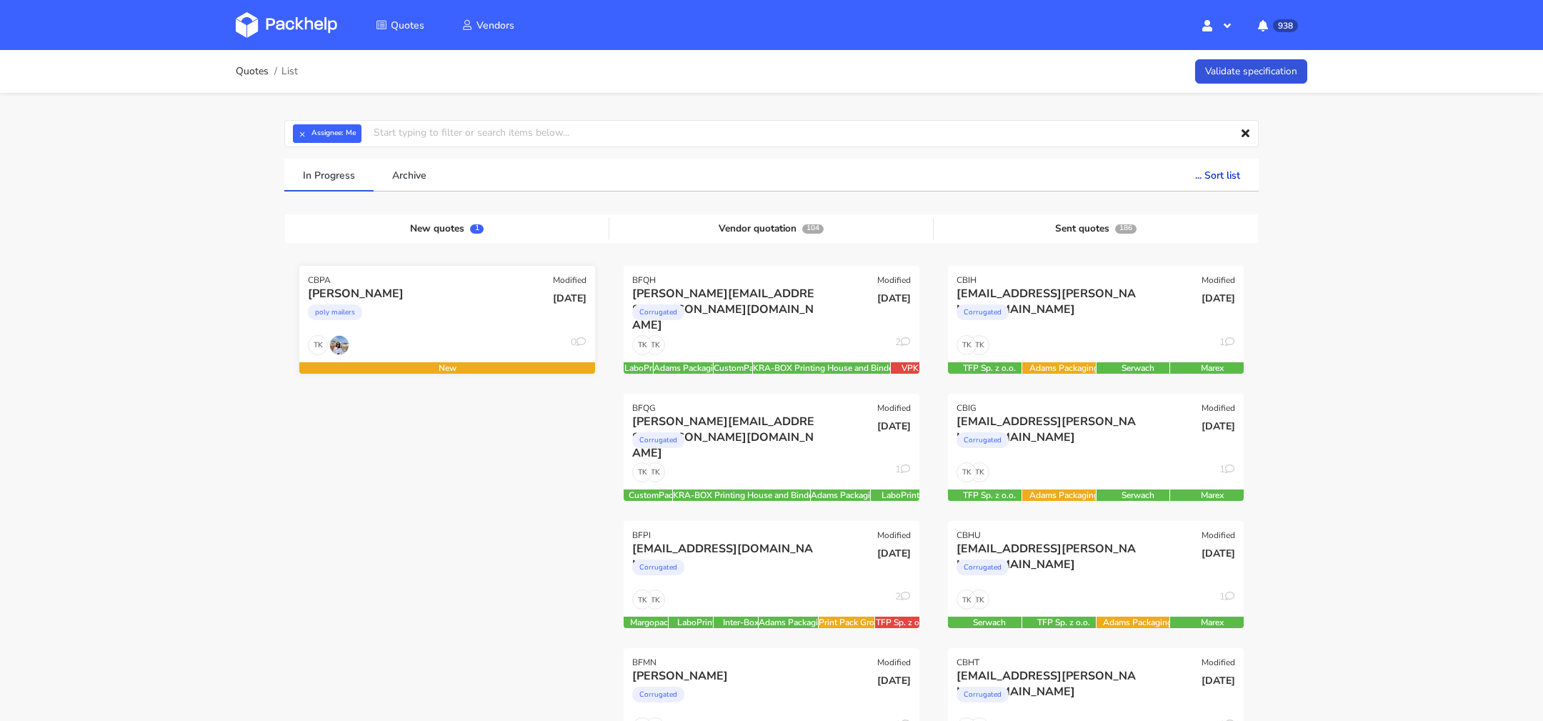
click at [474, 339] on div "TK 0" at bounding box center [447, 348] width 296 height 27
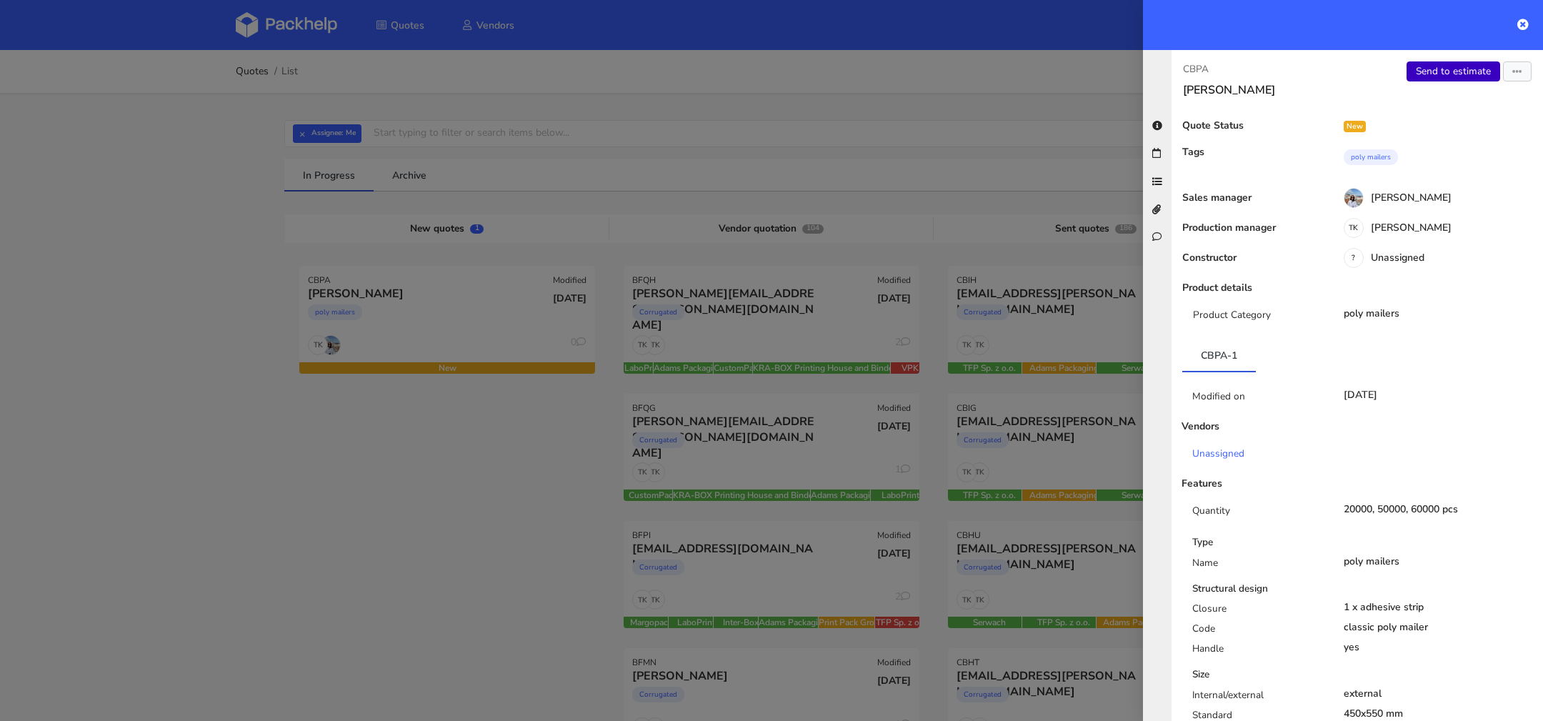
click at [1465, 64] on link "Send to estimate" at bounding box center [1453, 71] width 94 height 20
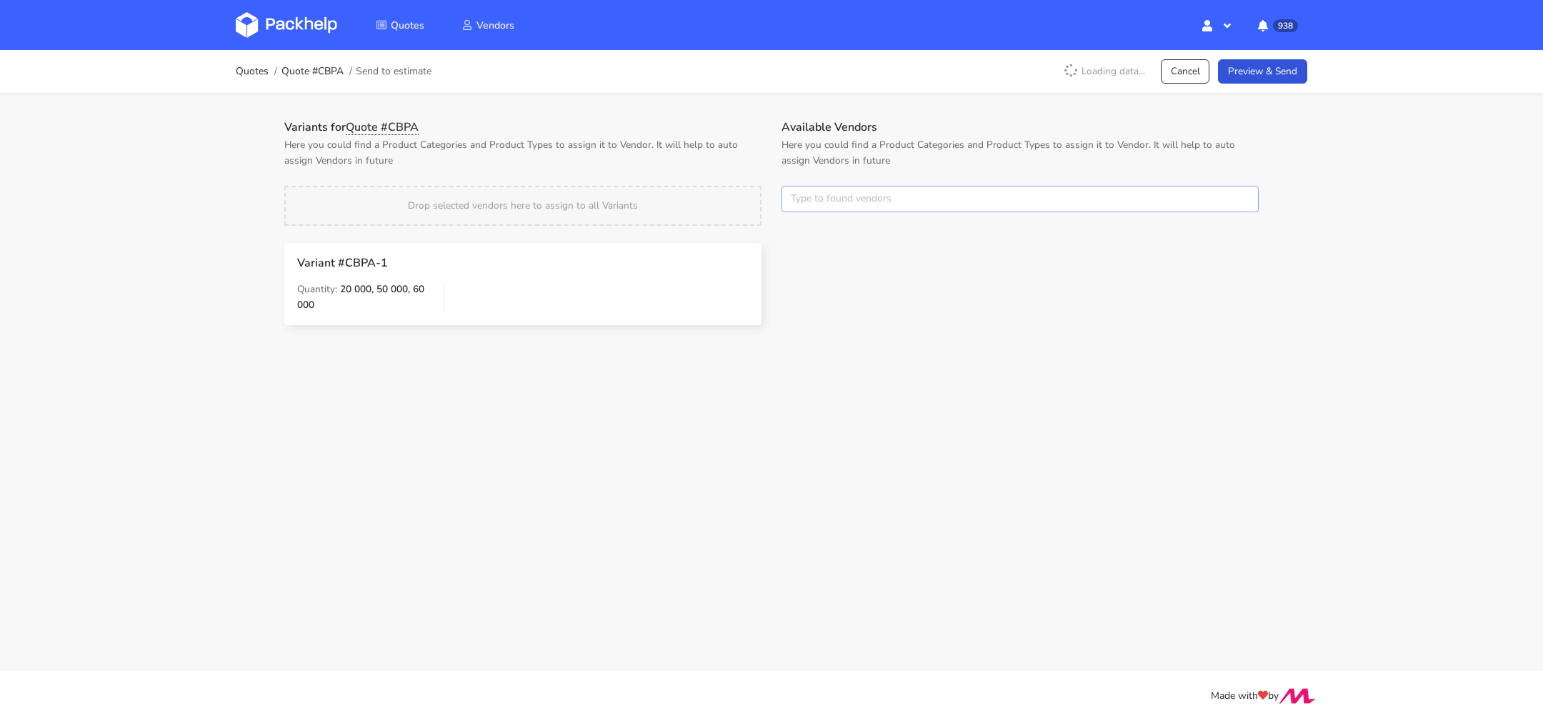
click at [892, 196] on input "text" at bounding box center [1019, 199] width 477 height 27
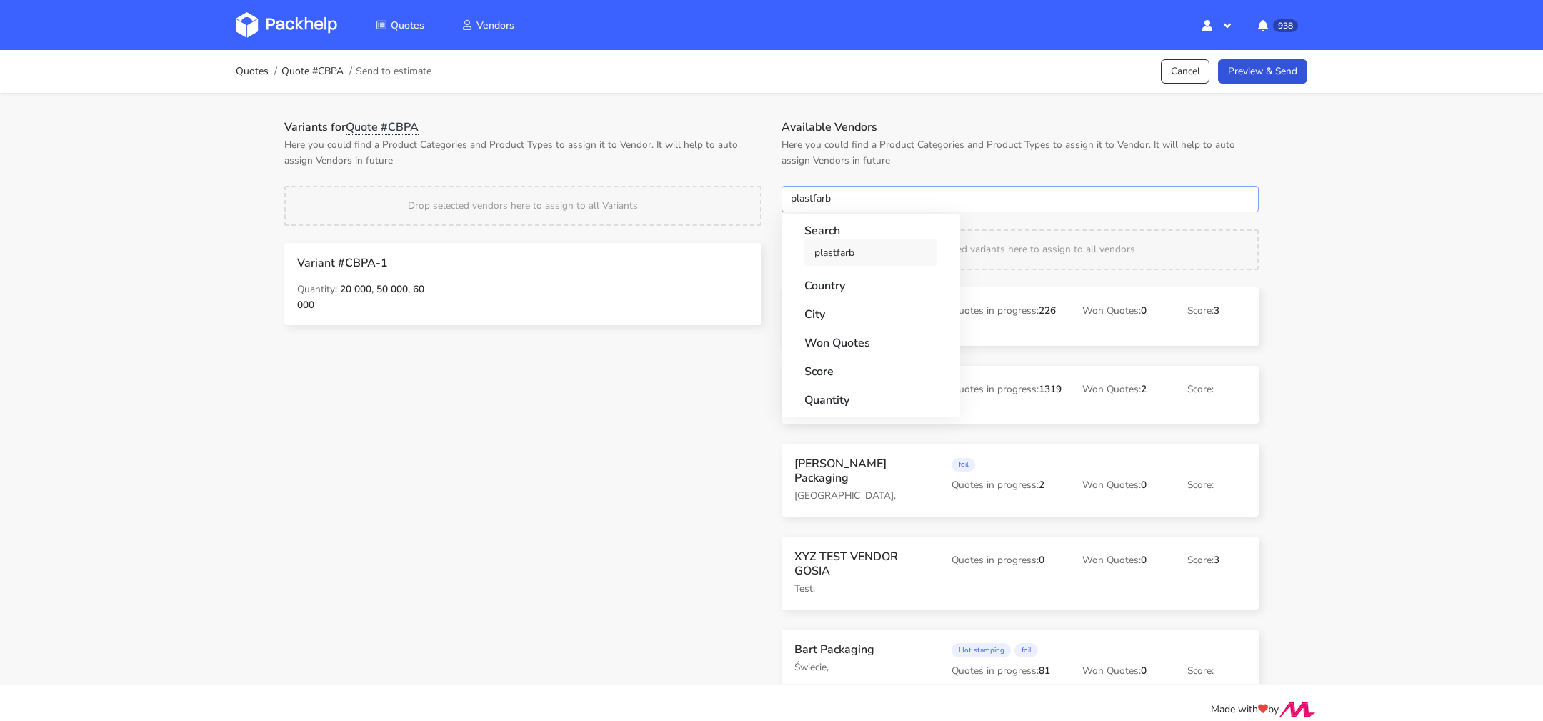
type input "plastfarb"
click at [884, 244] on link "plastfarb" at bounding box center [870, 252] width 133 height 26
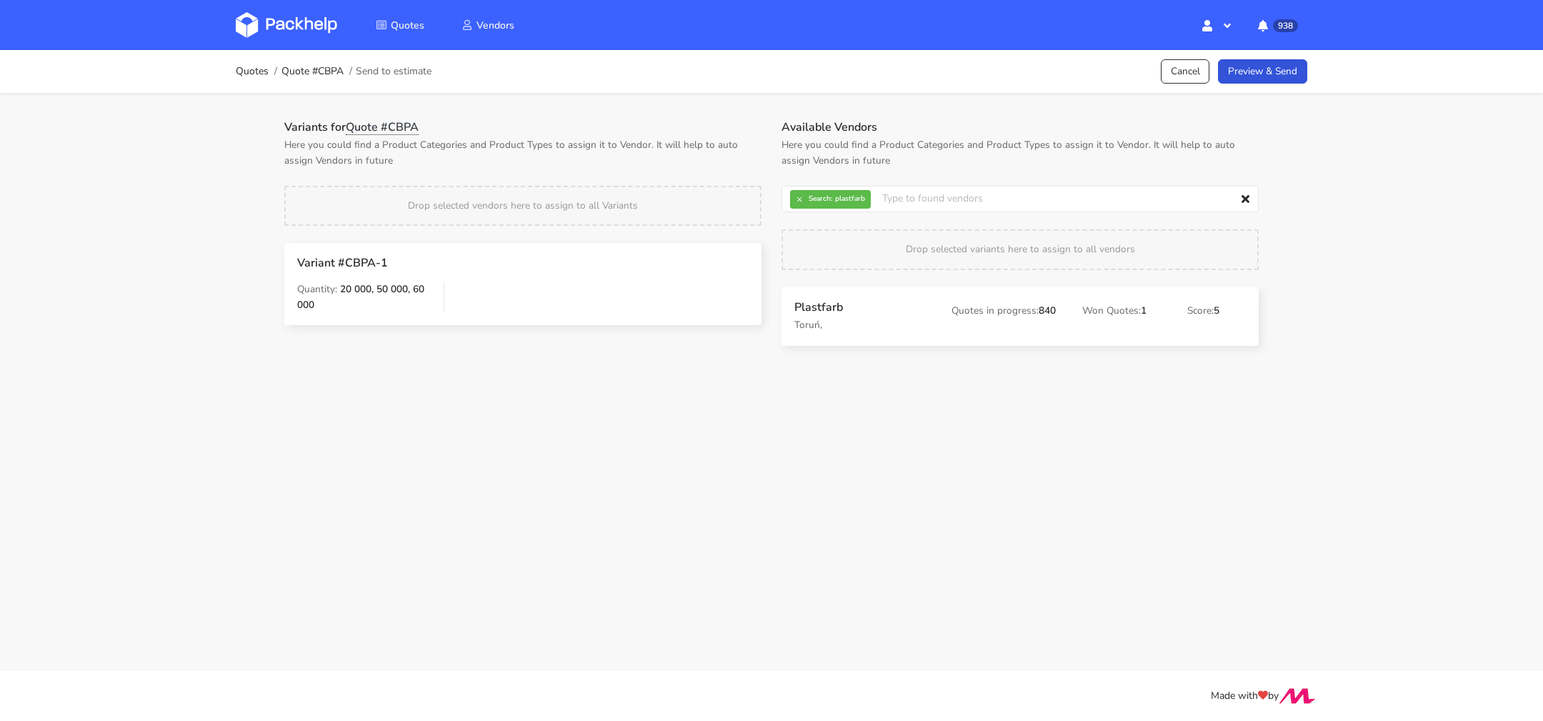
click at [699, 109] on div "Variants for Quote #CBPA Here you could find a Product Categories and Product T…" at bounding box center [771, 230] width 1029 height 274
drag, startPoint x: 904, startPoint y: 316, endPoint x: 894, endPoint y: 316, distance: 10.7
click at [1246, 72] on link "Preview & Send" at bounding box center [1262, 71] width 89 height 25
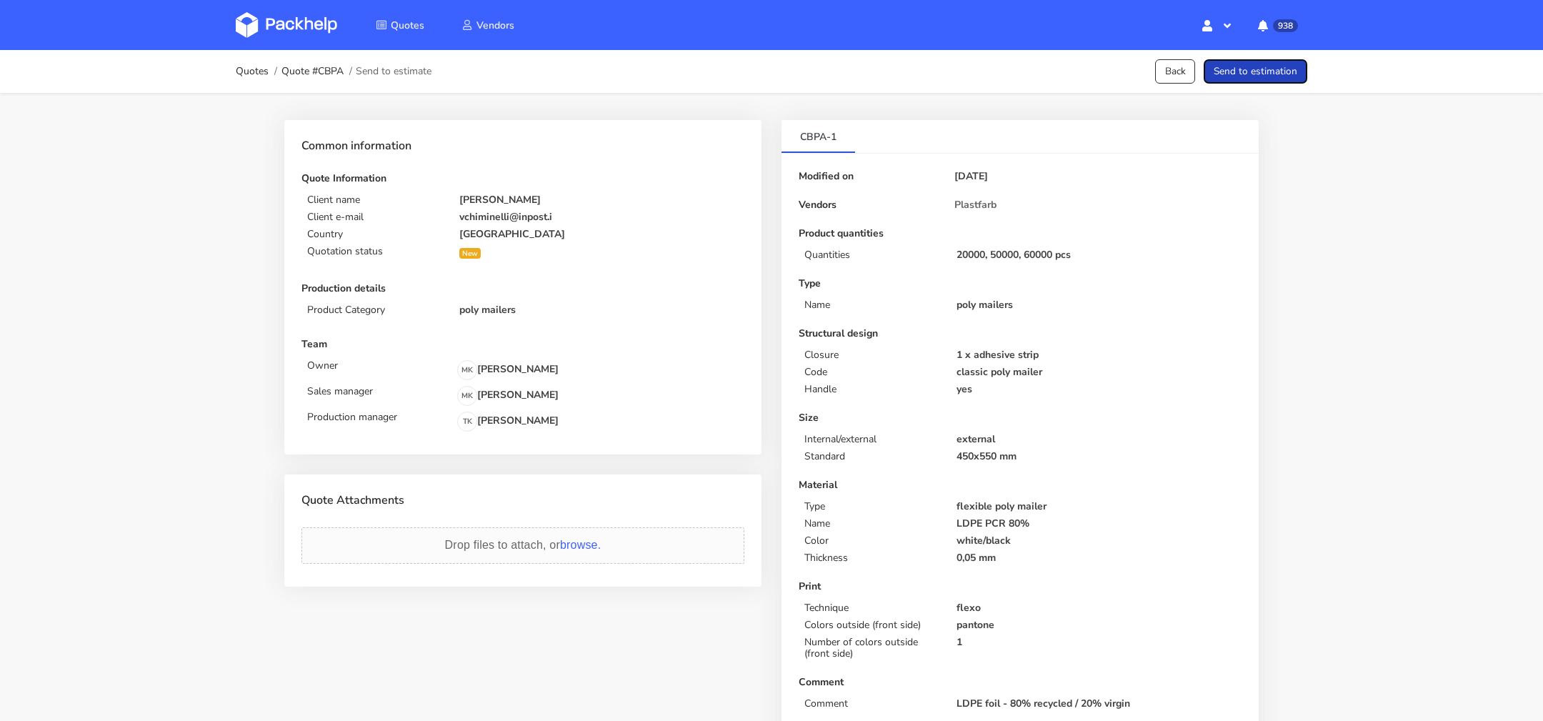
click at [1246, 72] on button "Send to estimation" at bounding box center [1255, 71] width 104 height 25
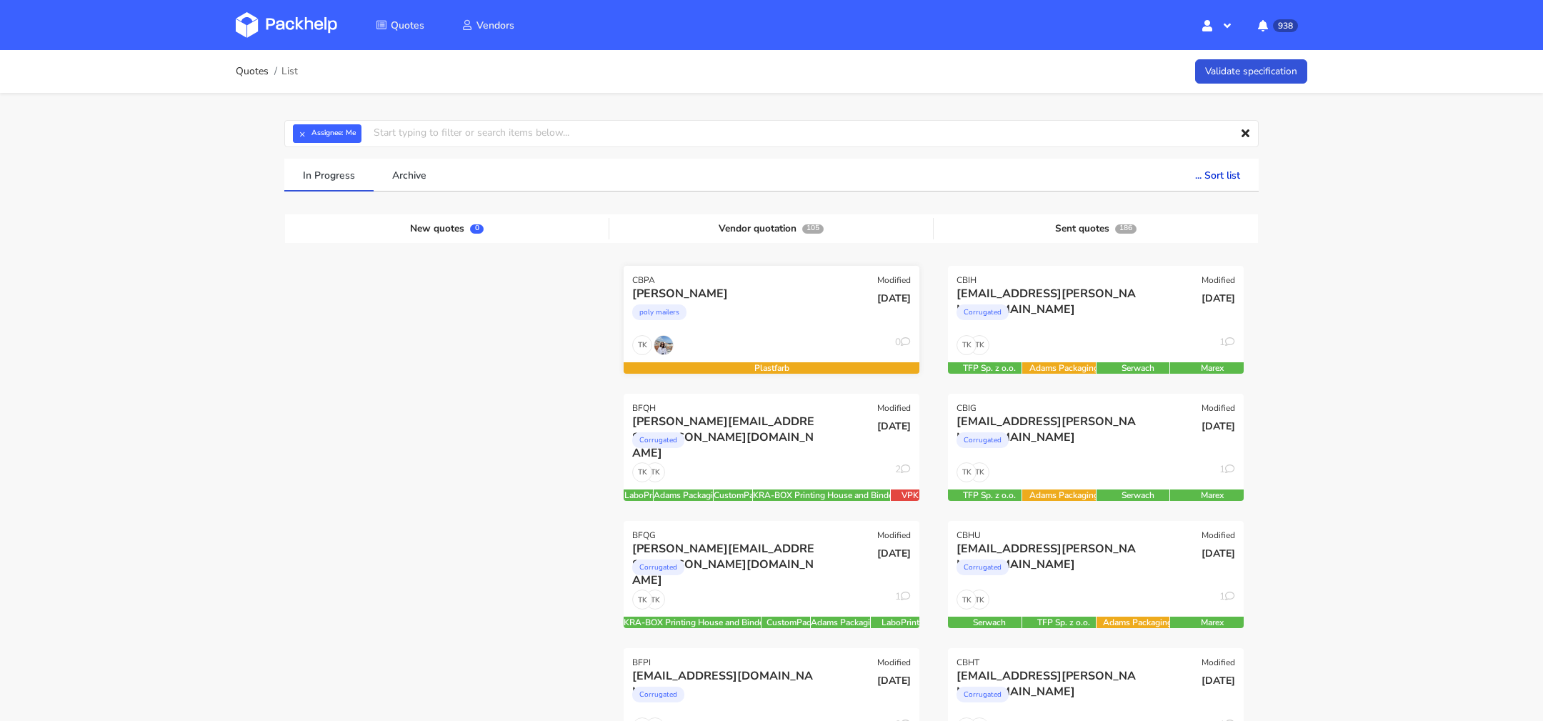
click at [815, 341] on div "TK 0" at bounding box center [772, 348] width 296 height 27
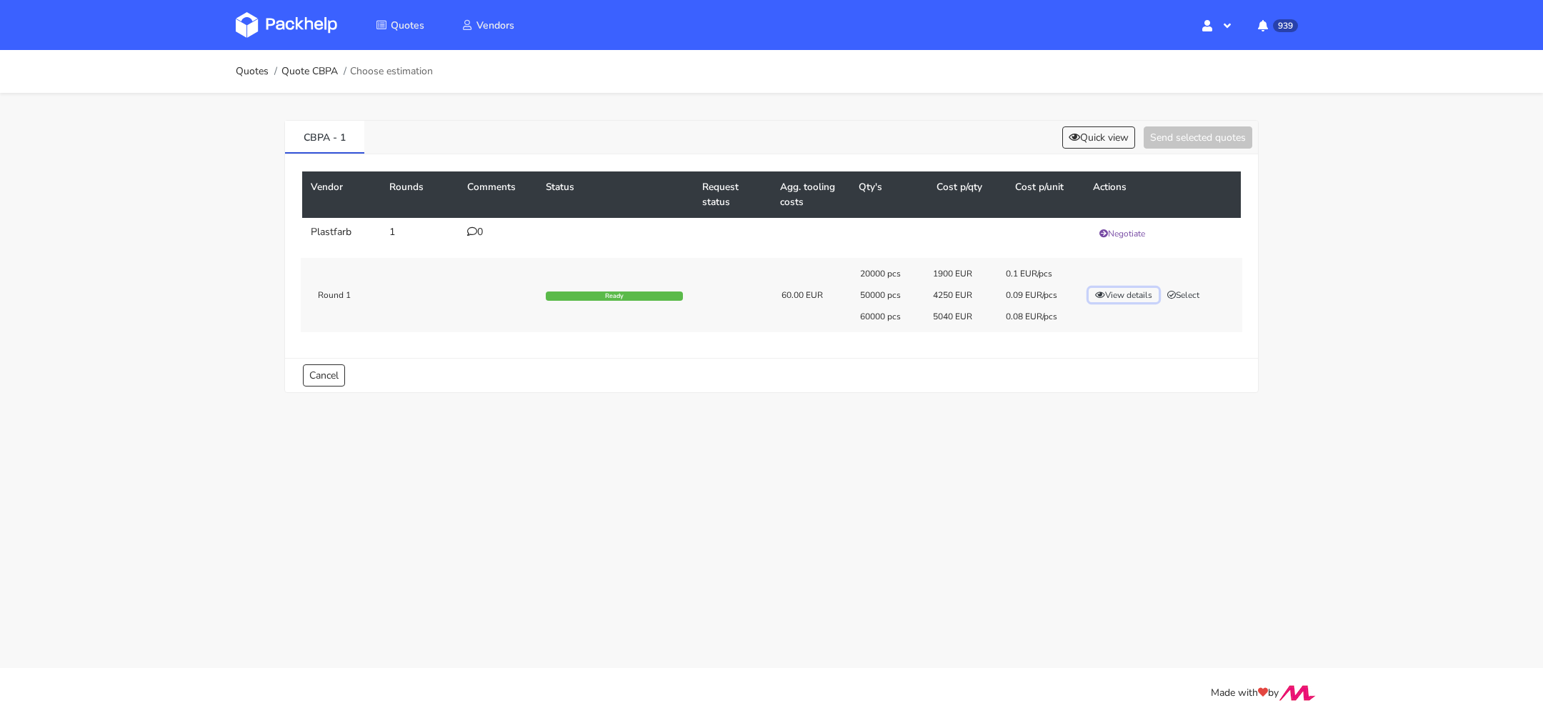
click at [1133, 289] on button "View details" at bounding box center [1123, 295] width 70 height 14
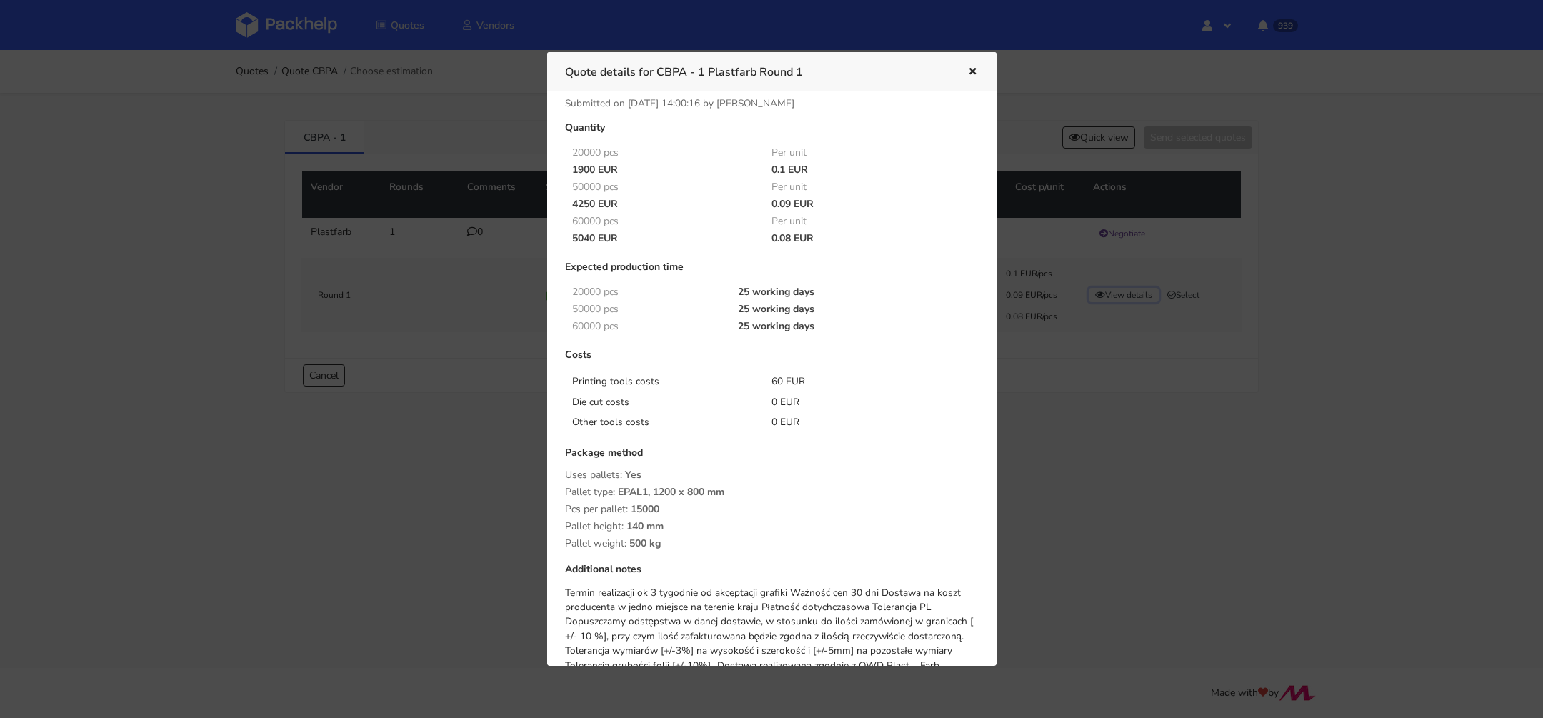
scroll to position [9, 0]
click at [969, 75] on icon "button" at bounding box center [972, 72] width 12 height 10
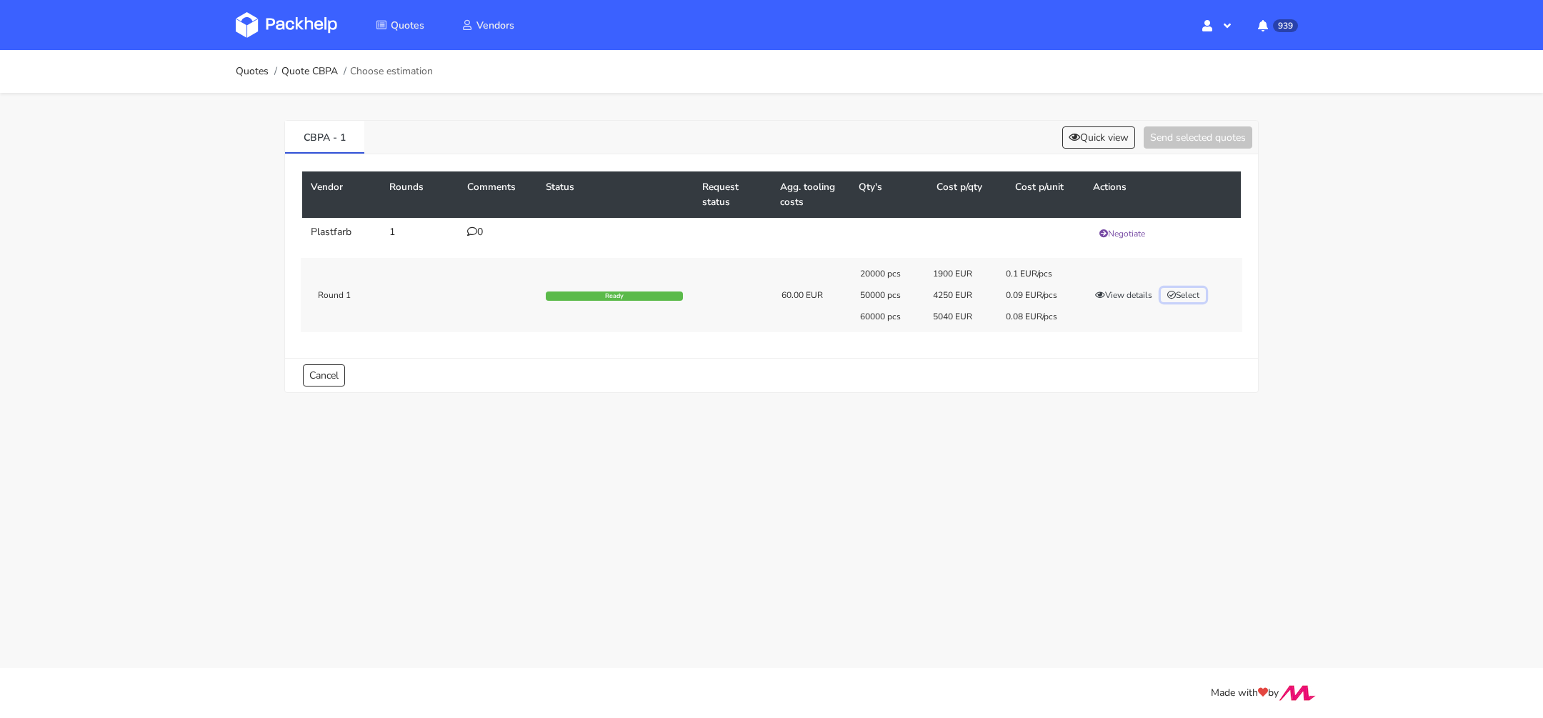
click at [1195, 293] on button "Select" at bounding box center [1183, 295] width 45 height 14
click at [1151, 132] on button "Send selected quotes ( 1 )" at bounding box center [1187, 137] width 129 height 22
click at [319, 76] on link "Quote CBPA" at bounding box center [309, 71] width 56 height 11
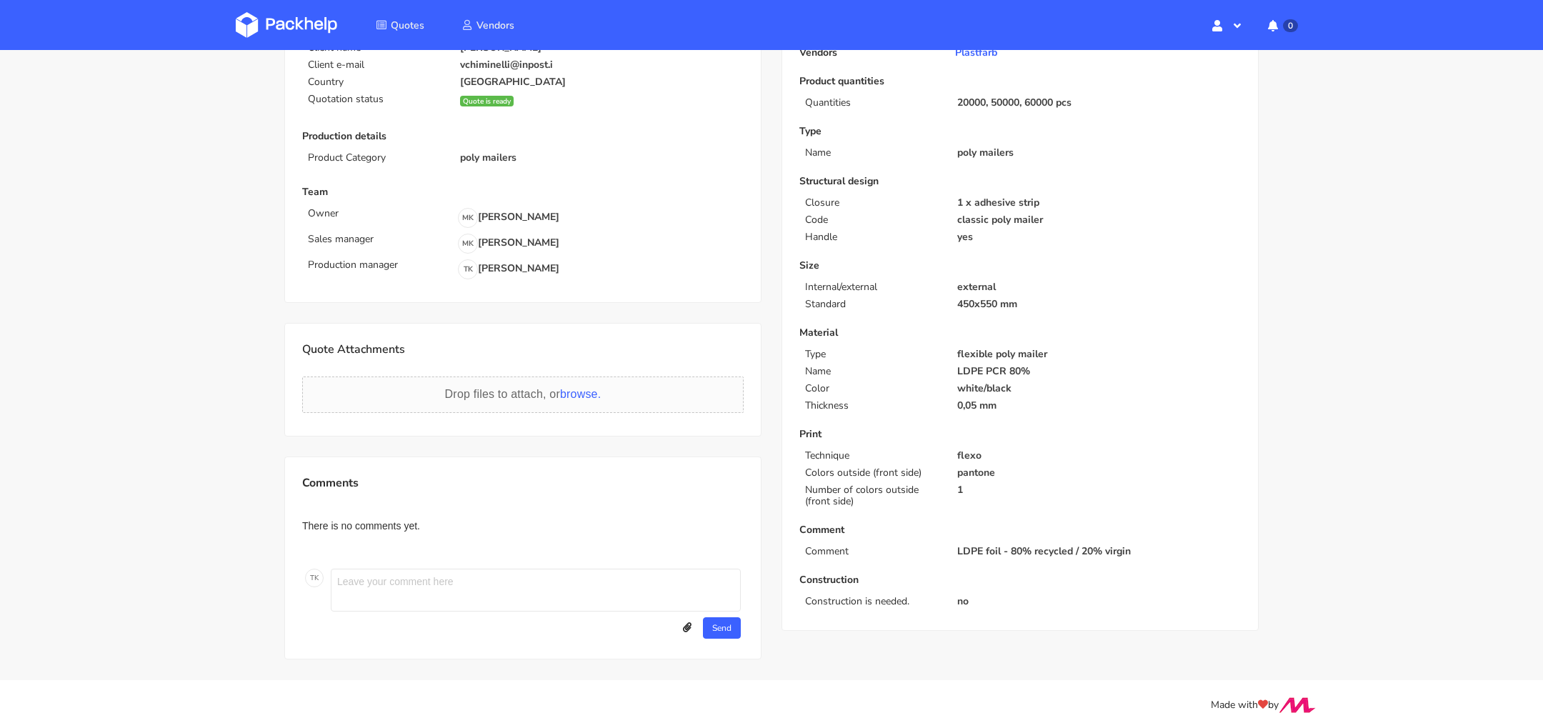
scroll to position [163, 0]
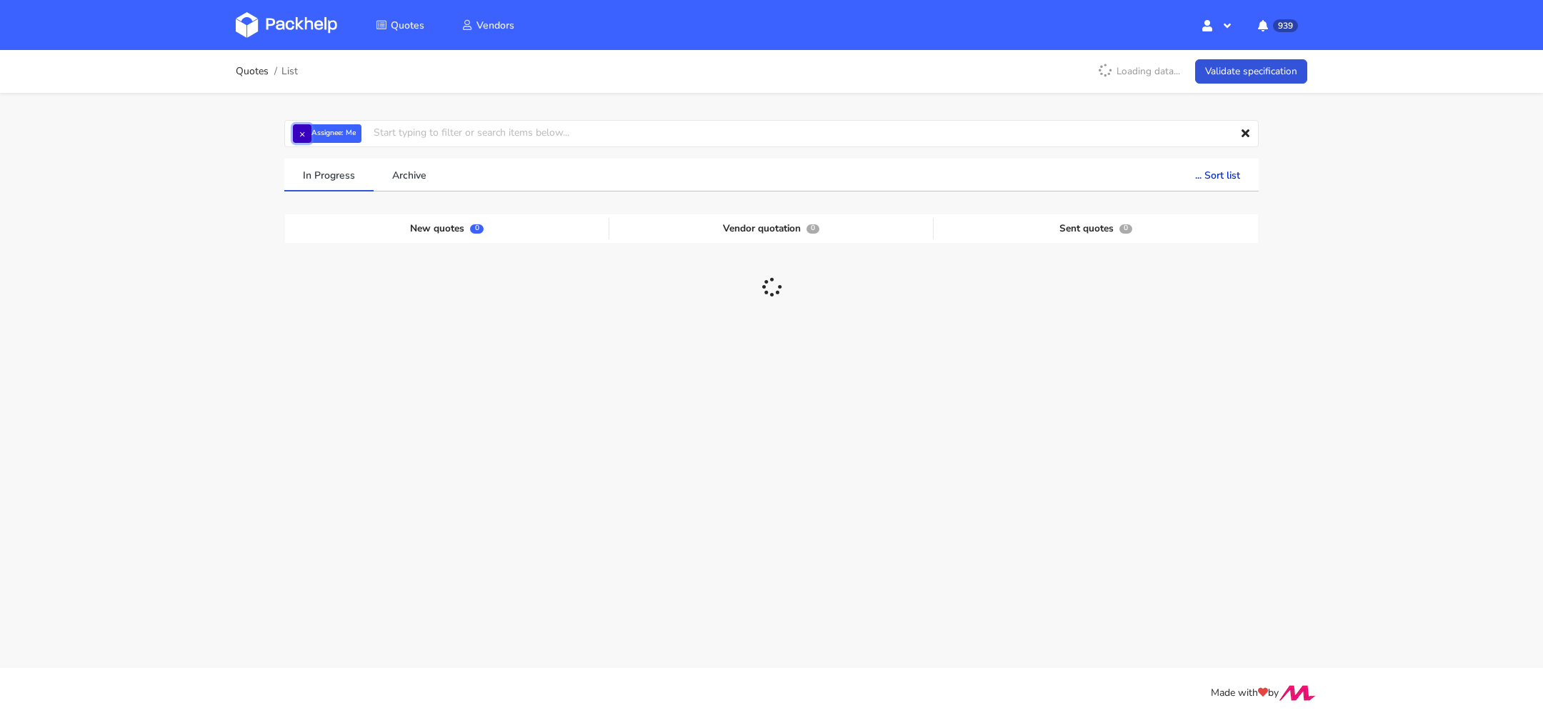
click at [302, 129] on button "×" at bounding box center [302, 133] width 19 height 19
click at [317, 135] on input "text" at bounding box center [771, 133] width 974 height 27
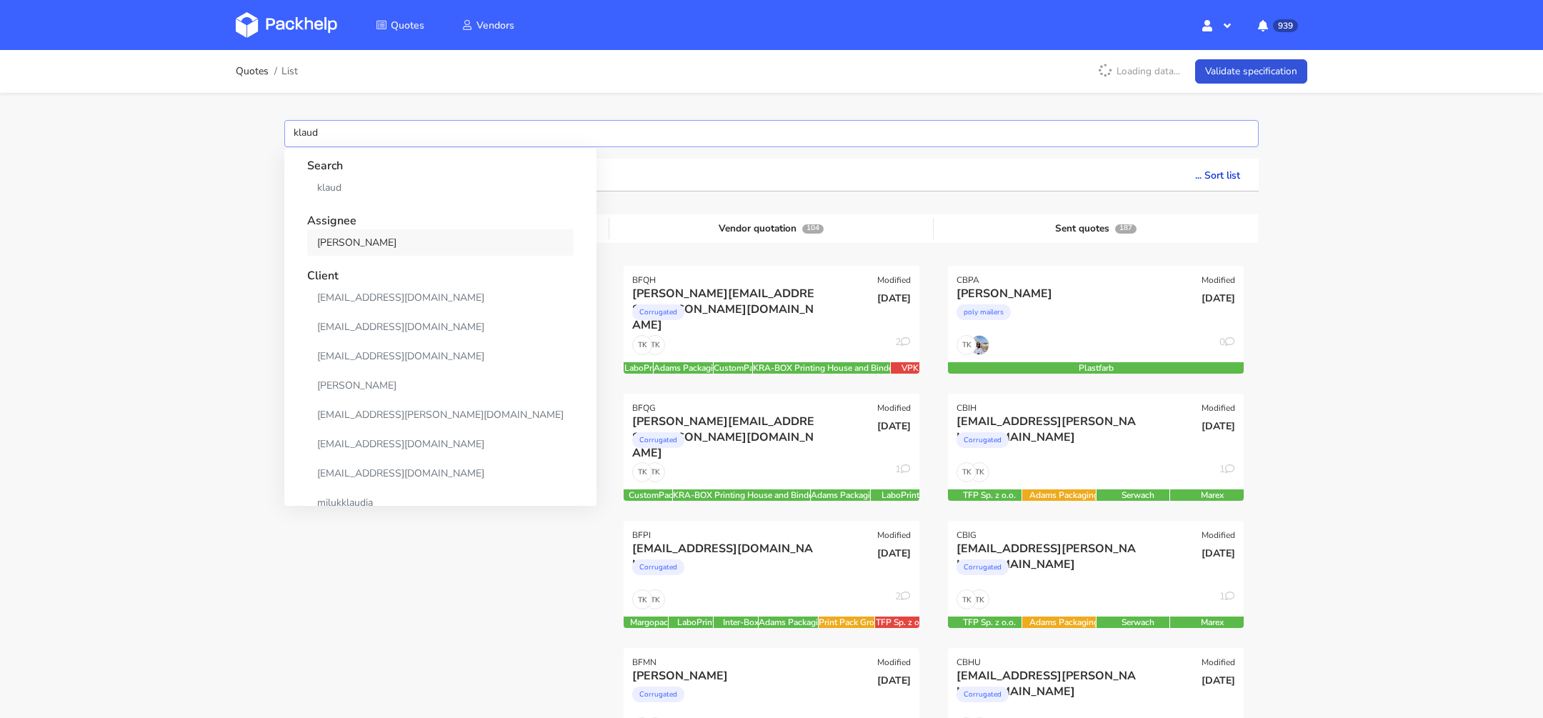
type input "klaud"
click at [342, 239] on link "[PERSON_NAME]" at bounding box center [440, 242] width 266 height 26
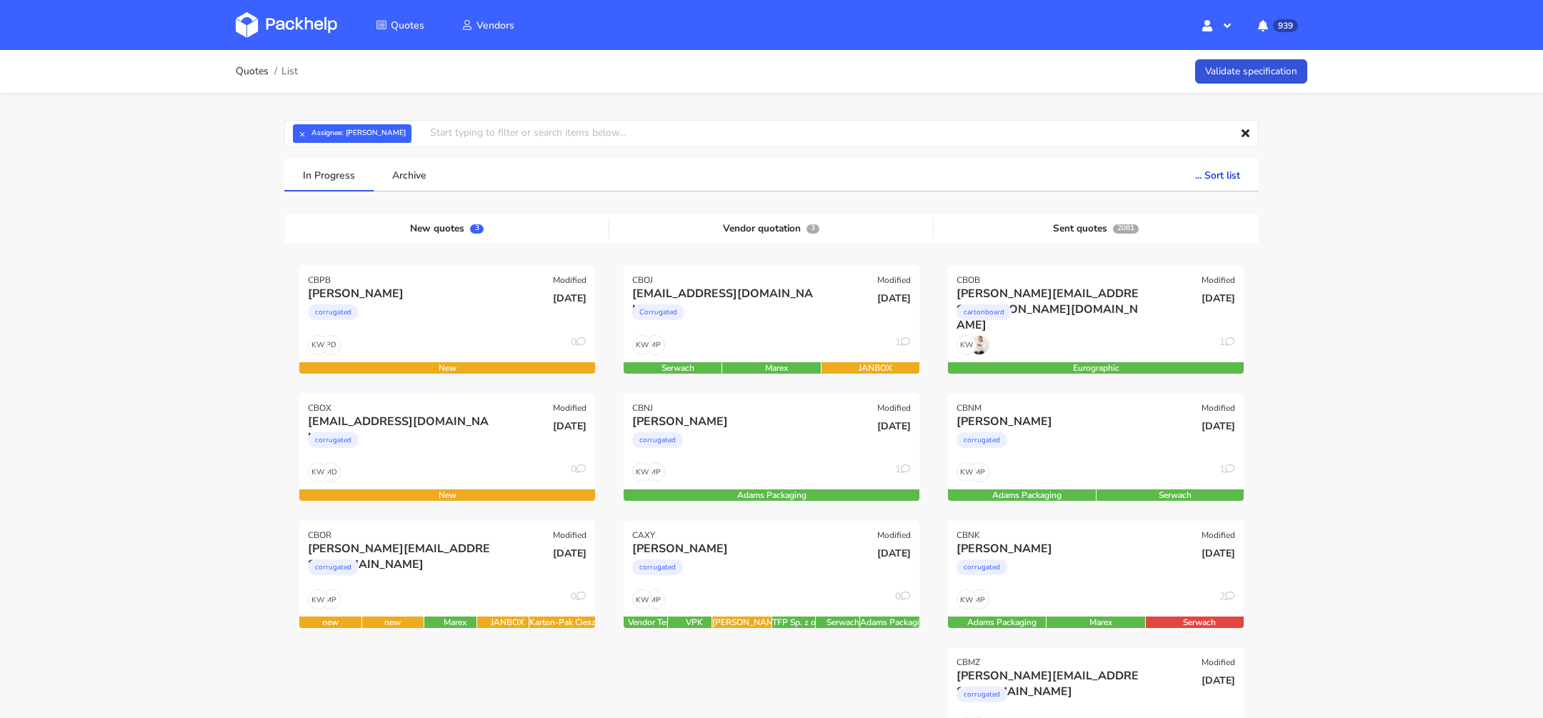
click at [462, 317] on div "corrugated" at bounding box center [402, 315] width 189 height 29
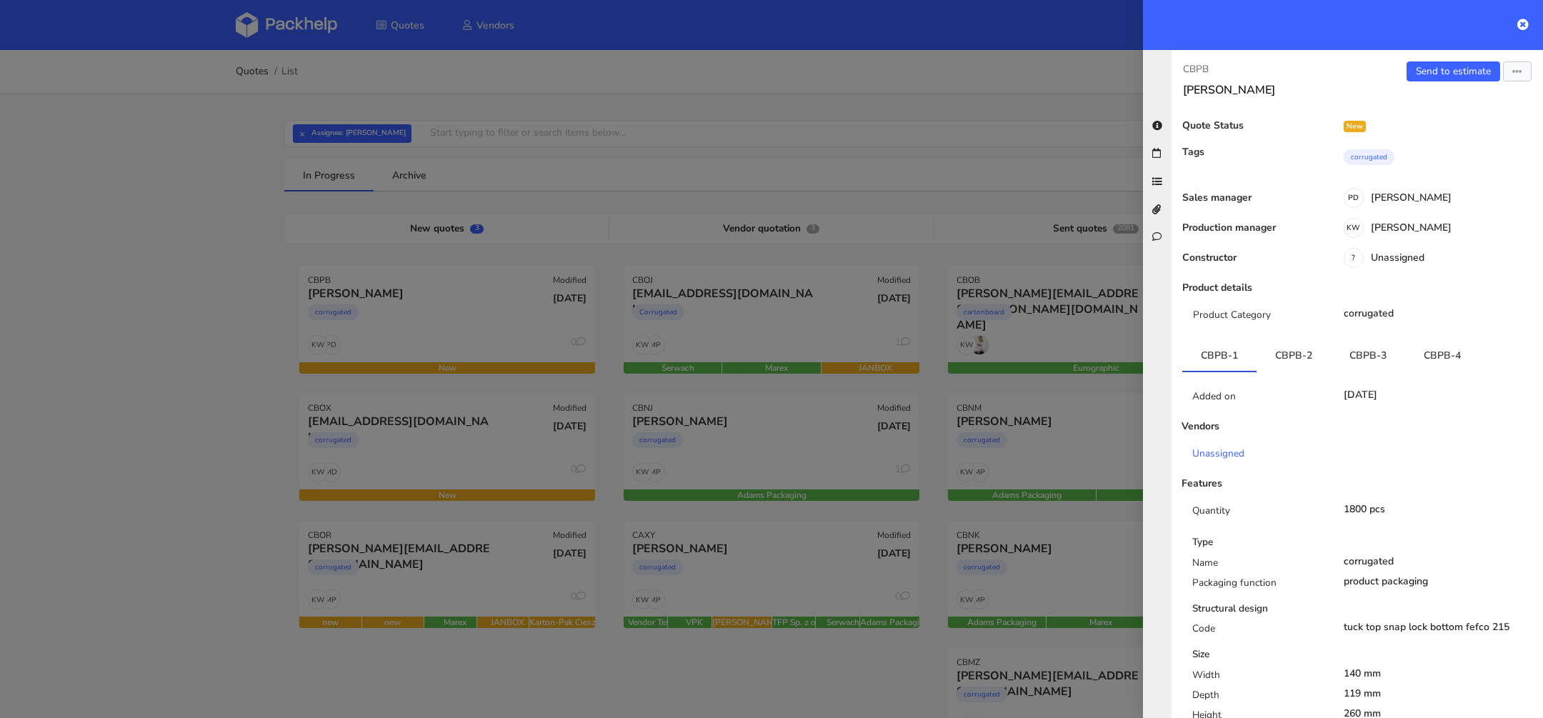
click at [1396, 226] on div "KW Klaudia Wiśniewska" at bounding box center [1434, 230] width 216 height 16
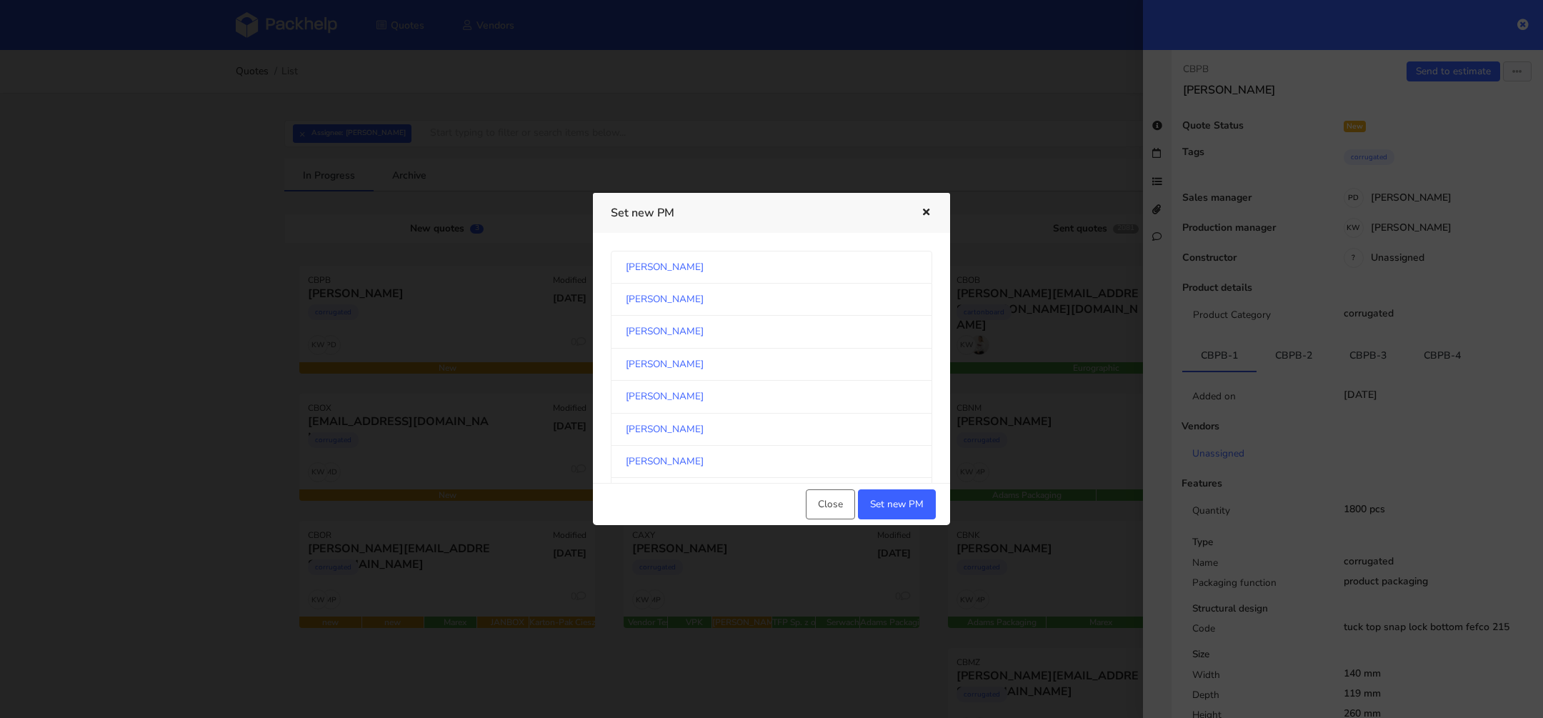
scroll to position [1296, 0]
click at [685, 359] on link "[PERSON_NAME]" at bounding box center [771, 365] width 321 height 32
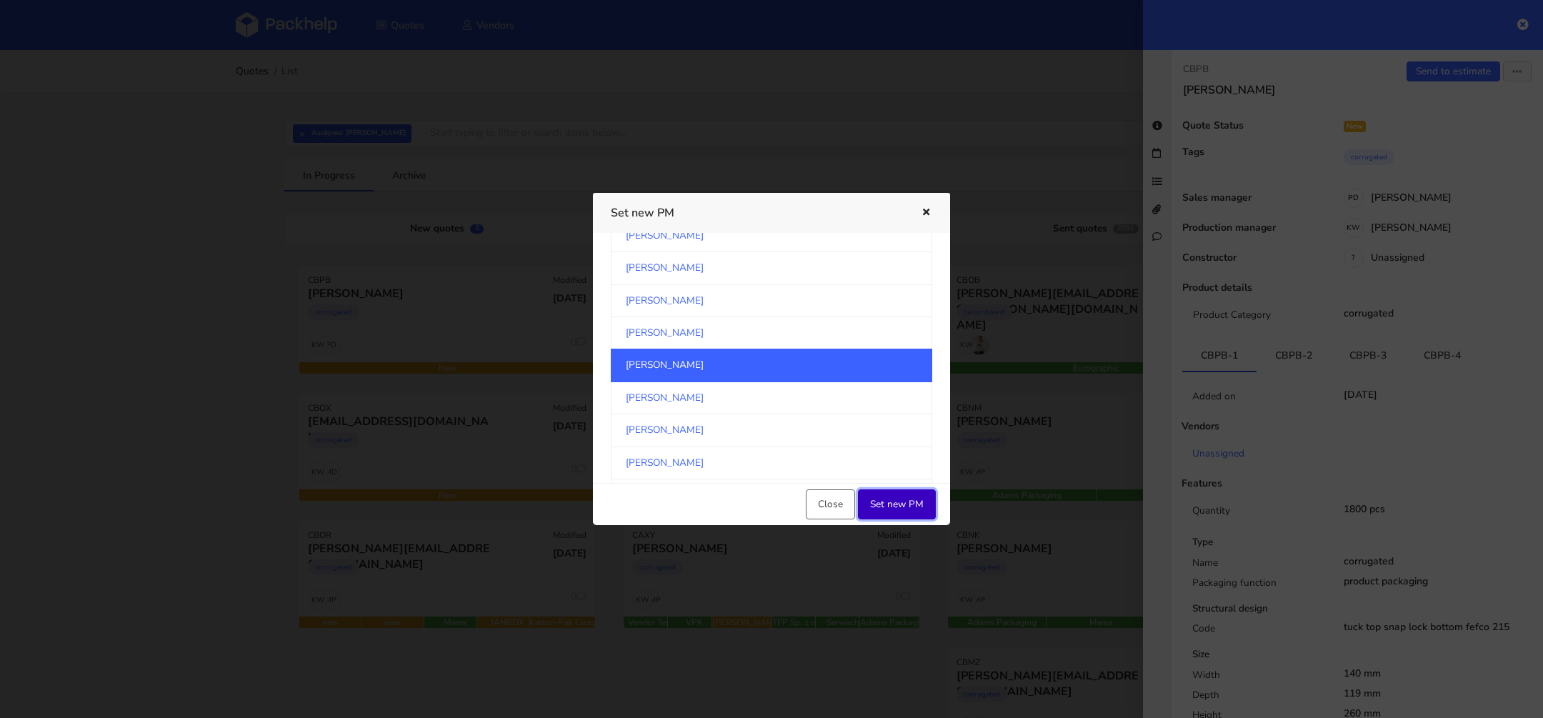
click at [908, 515] on button "Set new PM" at bounding box center [897, 504] width 78 height 30
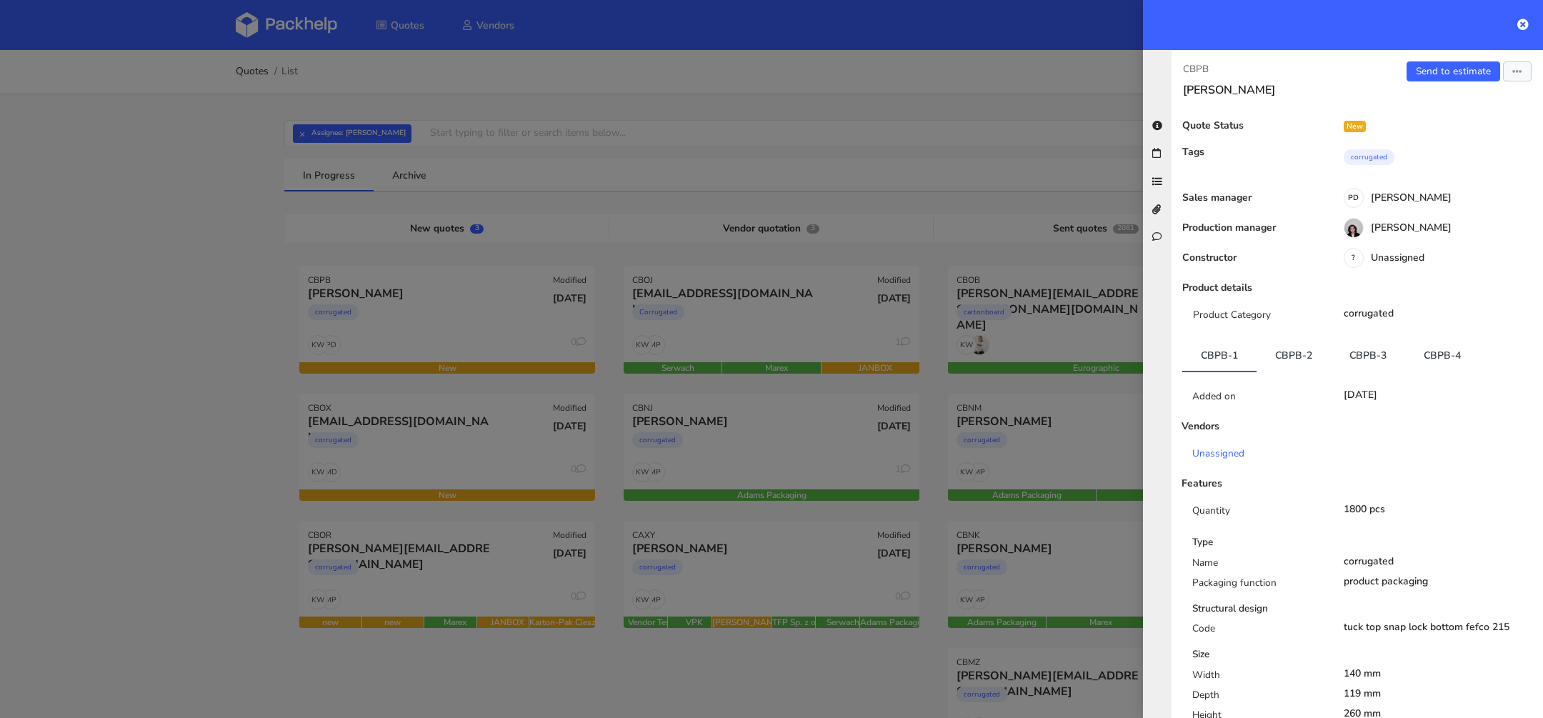
click at [181, 367] on div at bounding box center [771, 359] width 1543 height 718
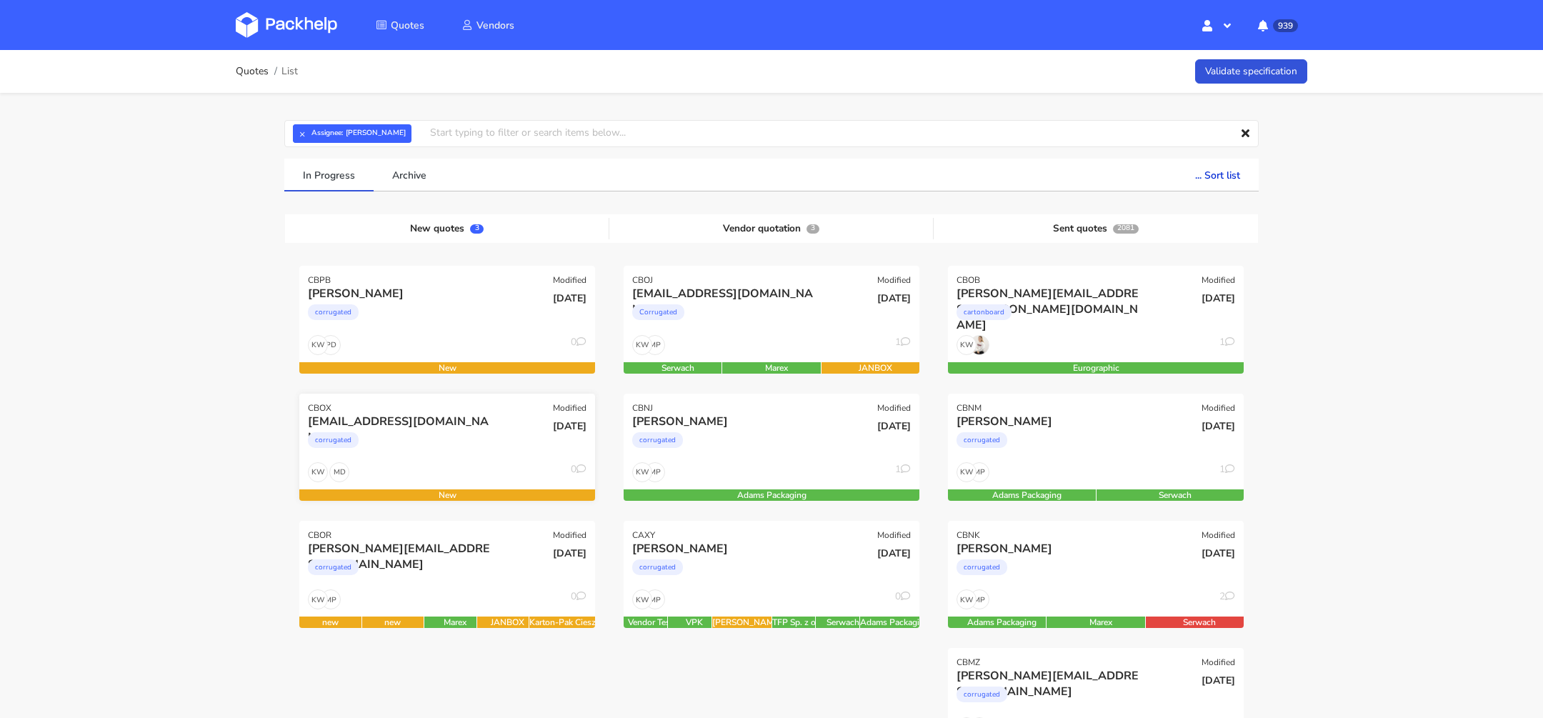
click at [434, 433] on div "corrugated" at bounding box center [402, 443] width 189 height 29
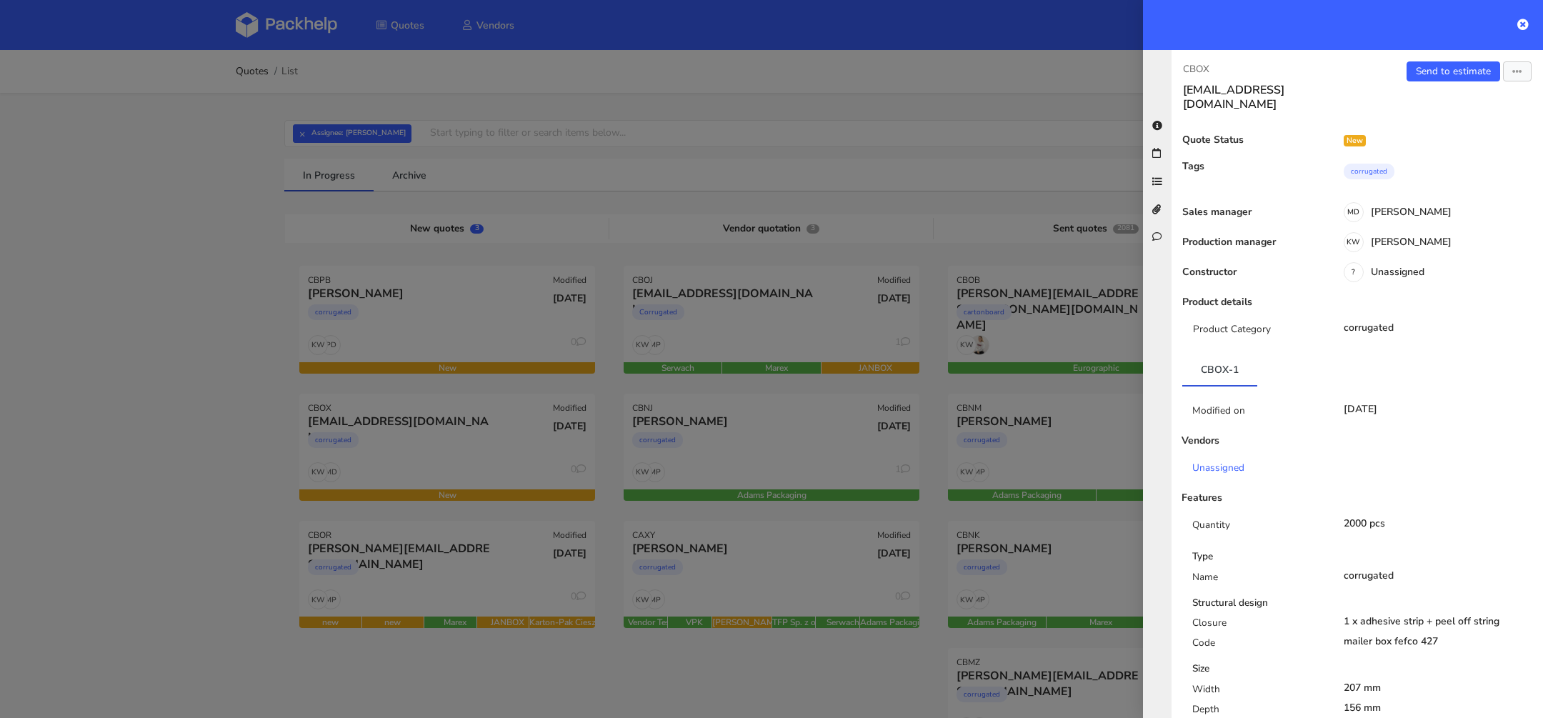
click at [1422, 236] on div "KW Klaudia Wiśniewska" at bounding box center [1434, 244] width 216 height 16
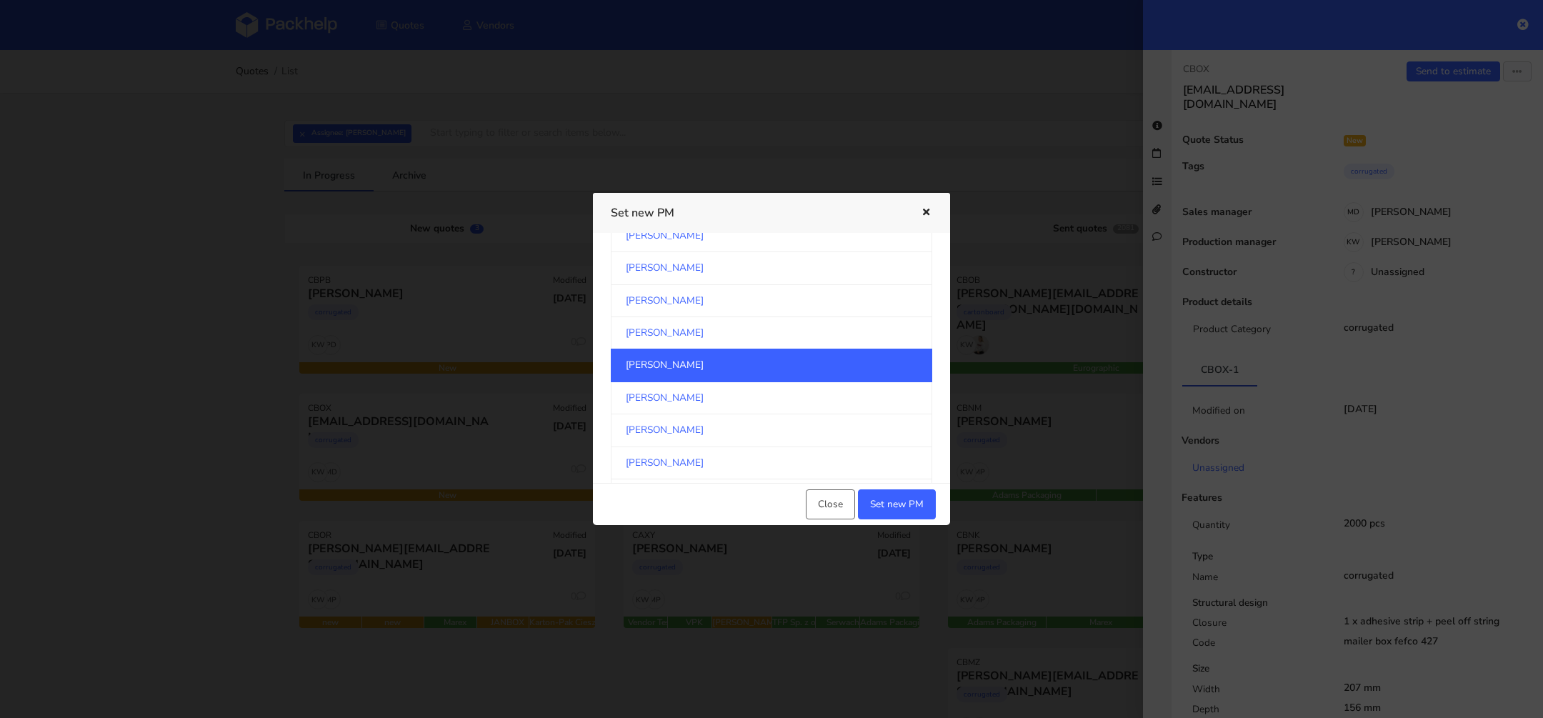
click at [711, 354] on link "[PERSON_NAME]" at bounding box center [771, 365] width 321 height 33
click at [903, 502] on button "Set new PM" at bounding box center [897, 504] width 78 height 30
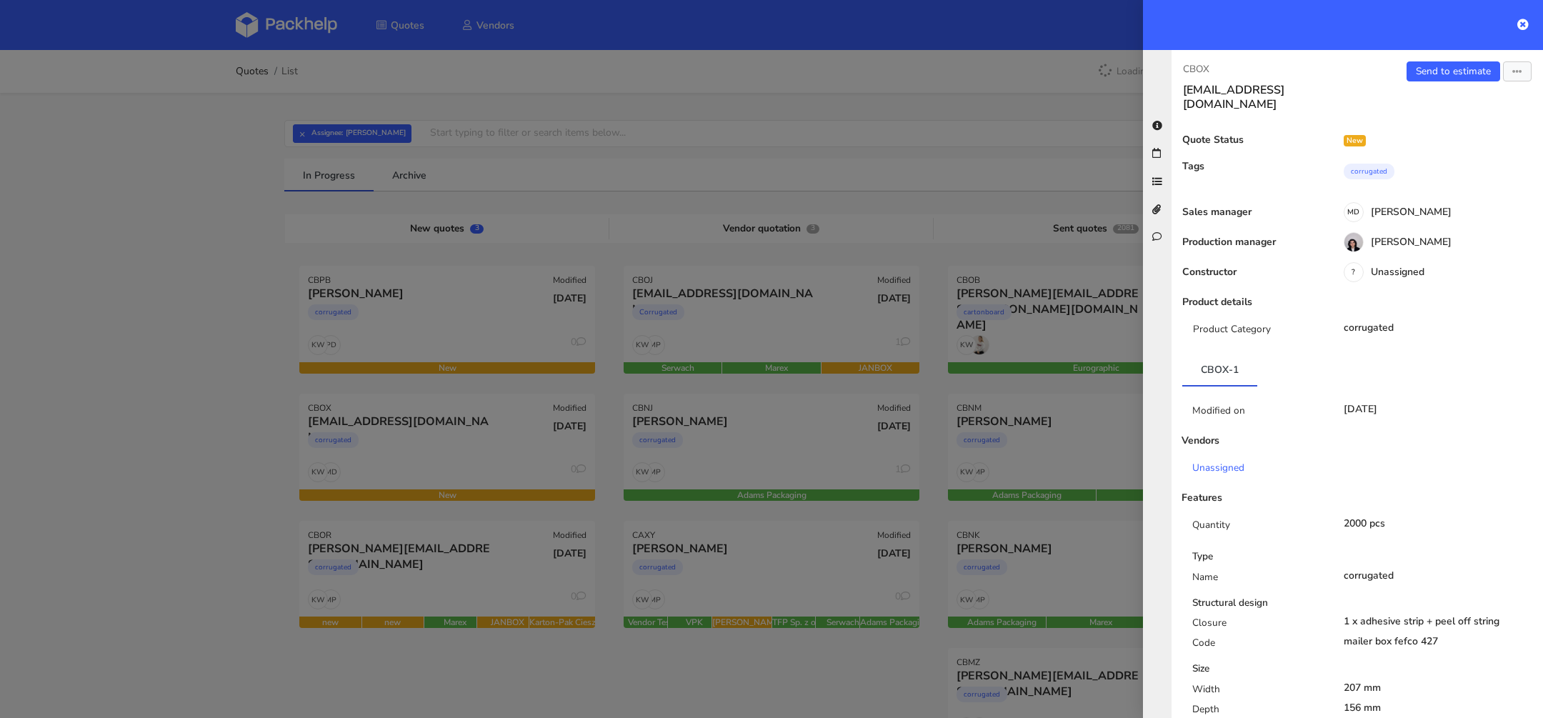
click at [218, 356] on div at bounding box center [771, 359] width 1543 height 718
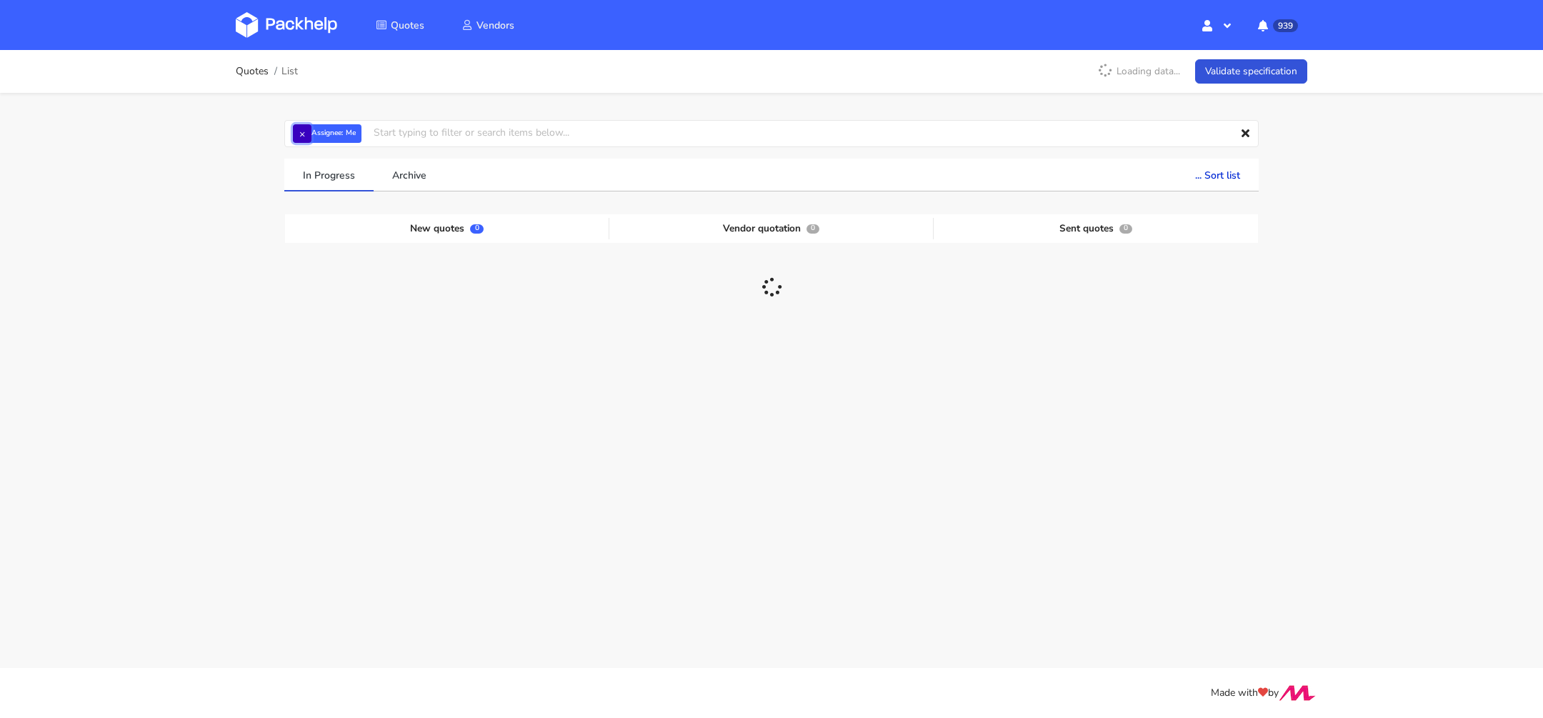
click at [306, 134] on button "×" at bounding box center [302, 133] width 19 height 19
click at [325, 131] on input "text" at bounding box center [771, 133] width 974 height 27
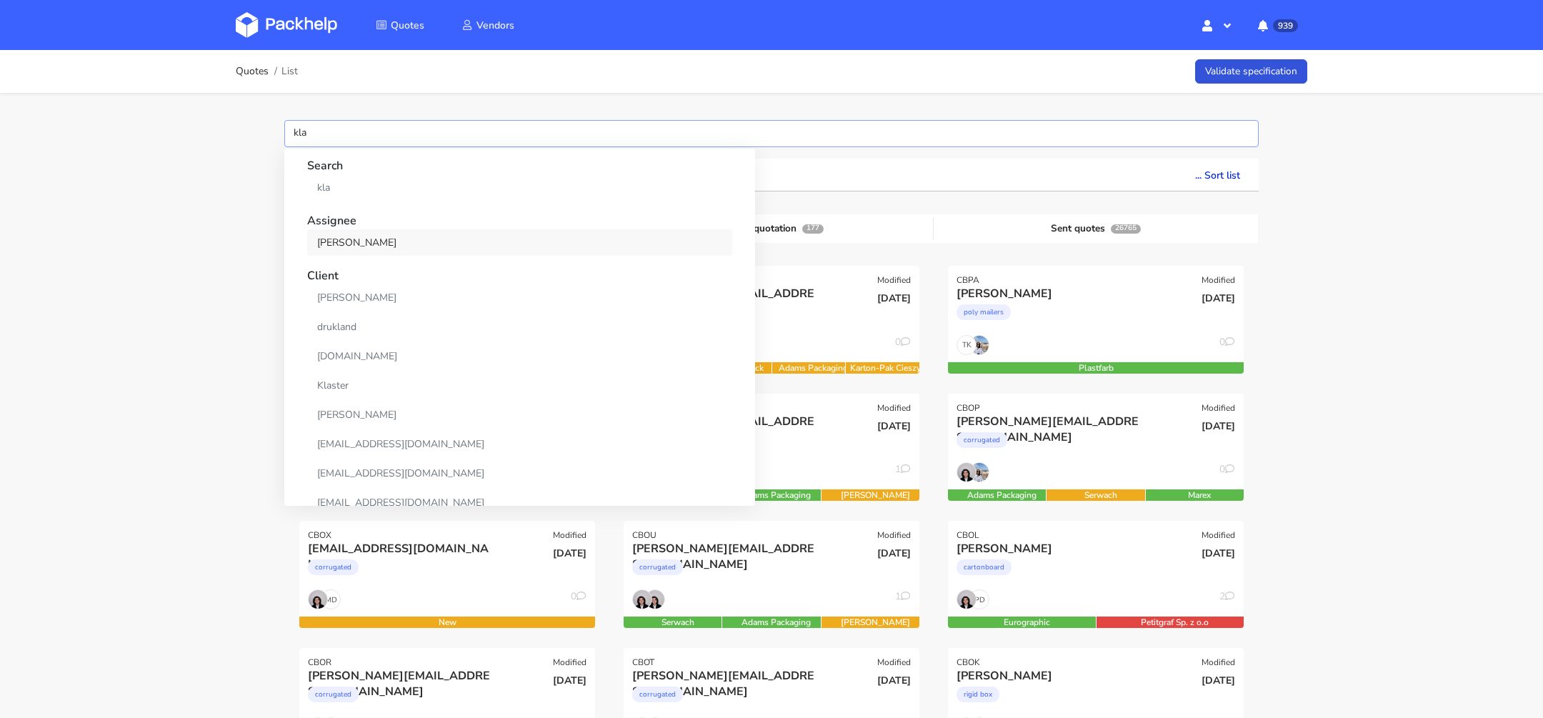
type input "kla"
click at [334, 244] on link "[PERSON_NAME]" at bounding box center [519, 242] width 425 height 26
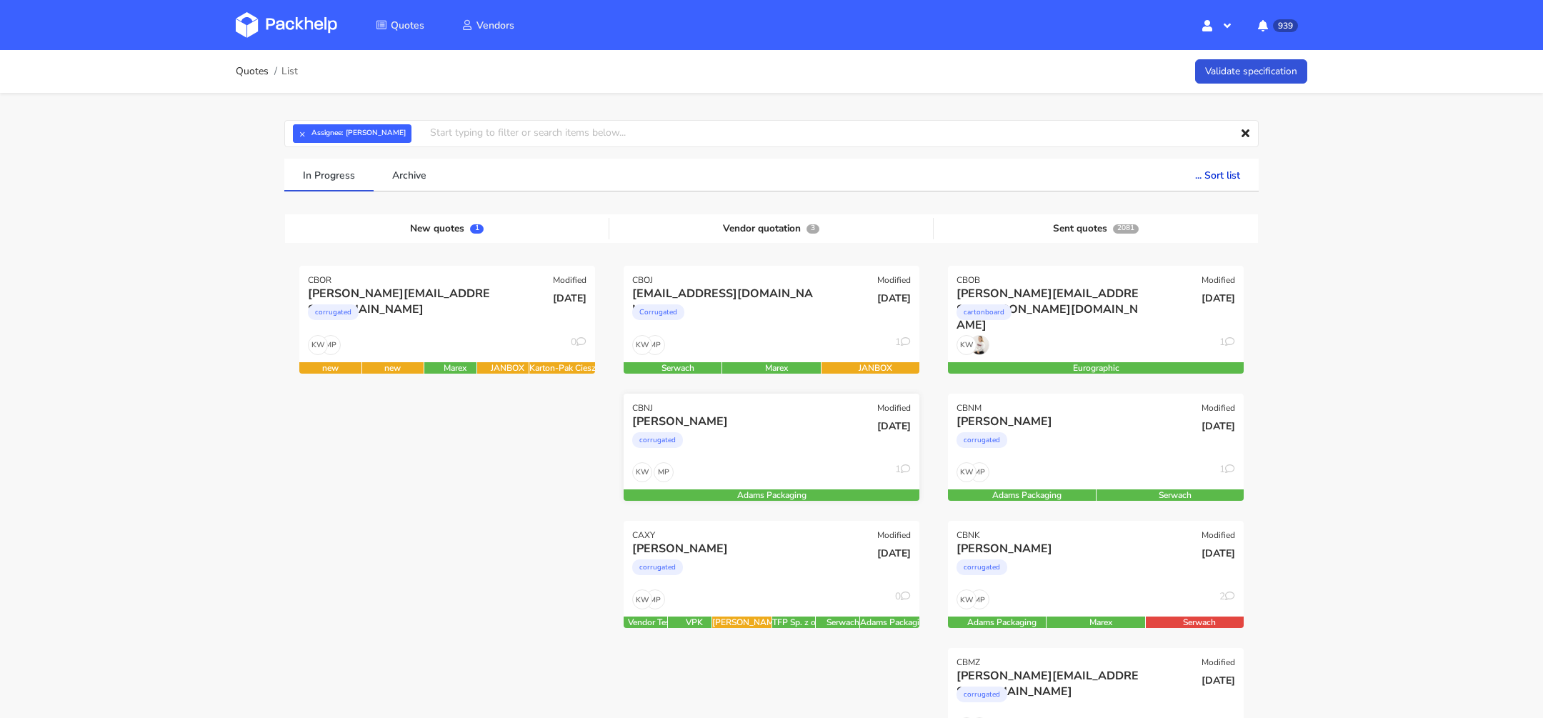
click at [736, 434] on div "corrugated" at bounding box center [726, 443] width 189 height 29
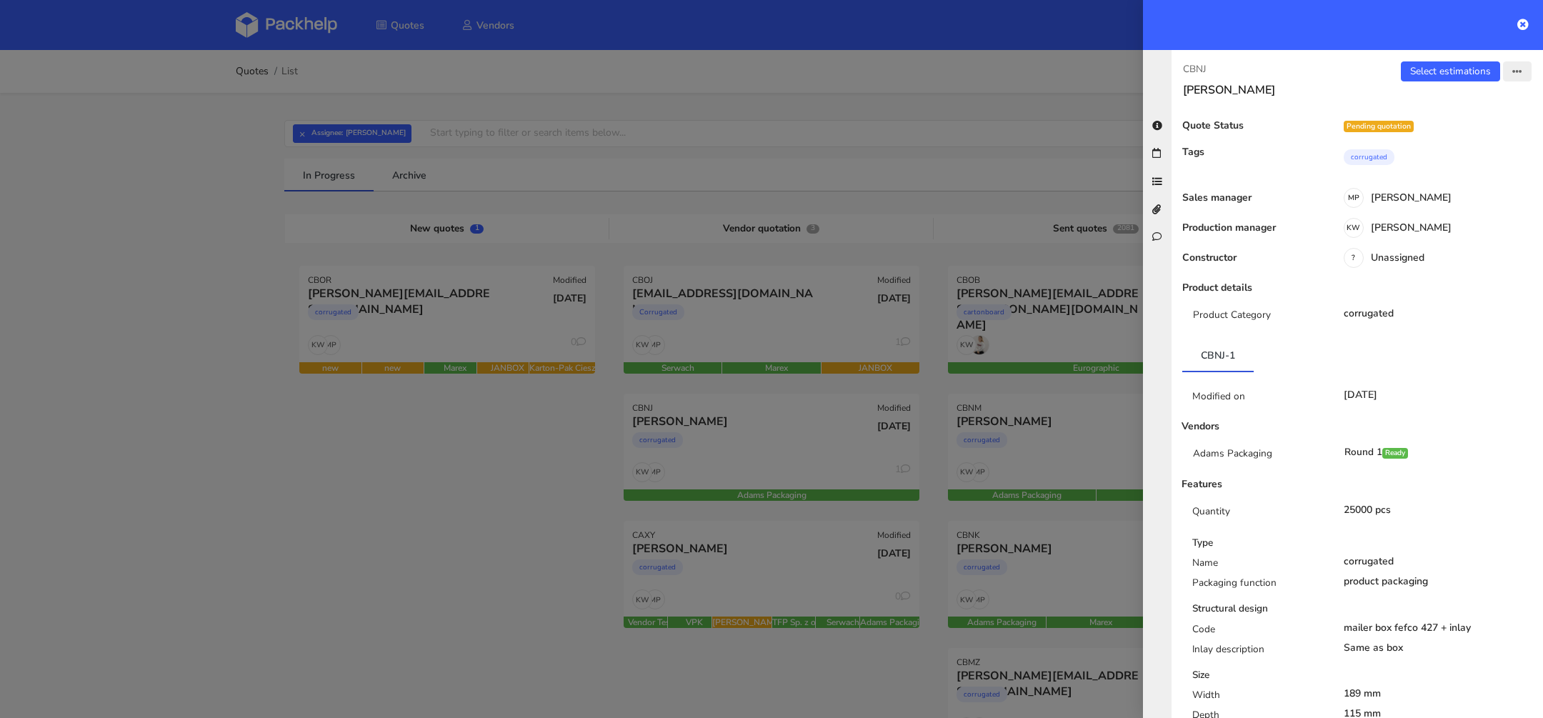
click at [1516, 69] on icon "button" at bounding box center [1517, 72] width 10 height 10
click at [1441, 132] on link "View quote" at bounding box center [1470, 127] width 126 height 24
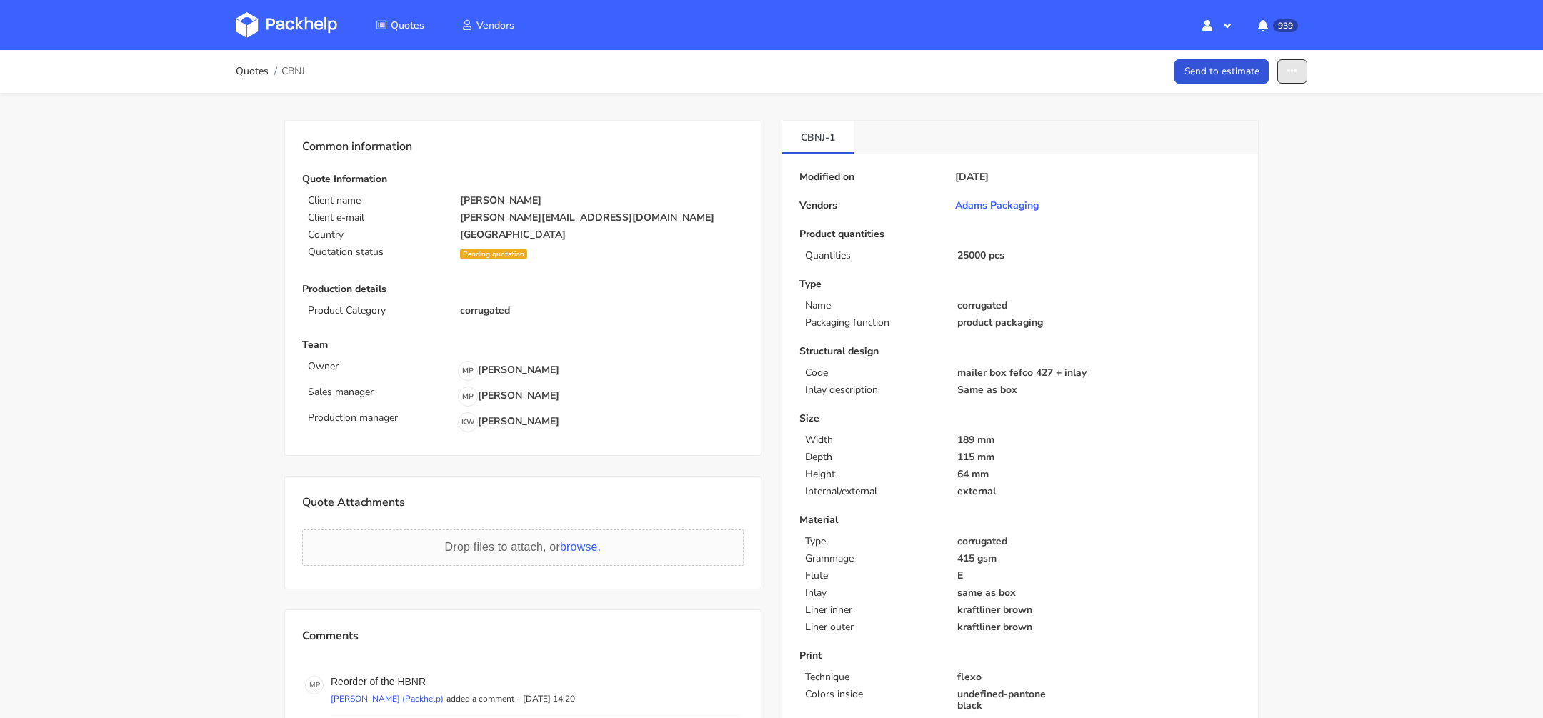
click at [1297, 67] on icon "button" at bounding box center [1292, 71] width 10 height 10
click at [1226, 185] on link "Show estimations" at bounding box center [1237, 183] width 126 height 24
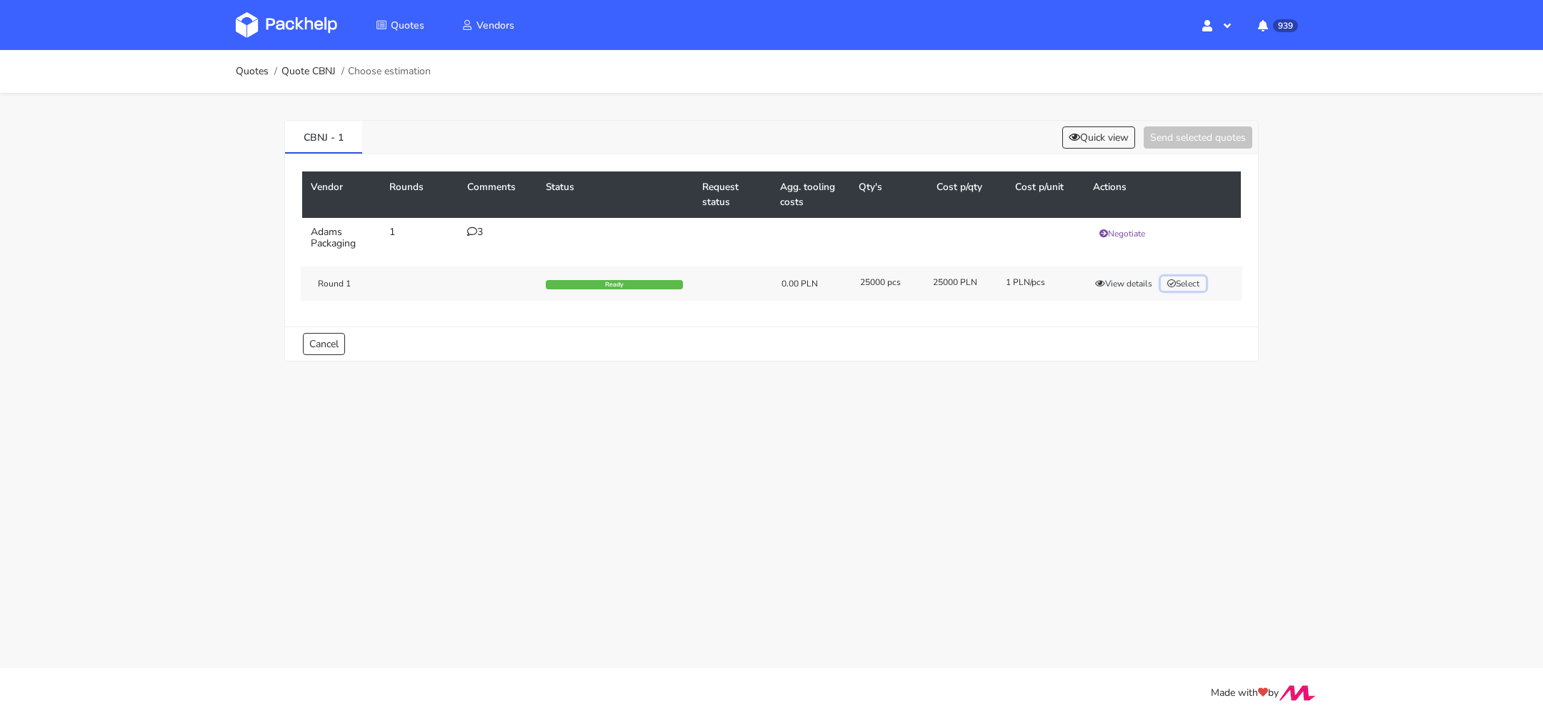
click at [1183, 276] on button "Select" at bounding box center [1183, 283] width 45 height 14
click at [1164, 145] on button "Send selected quotes ( 1 )" at bounding box center [1187, 137] width 129 height 22
click at [478, 231] on div "3" at bounding box center [497, 231] width 61 height 11
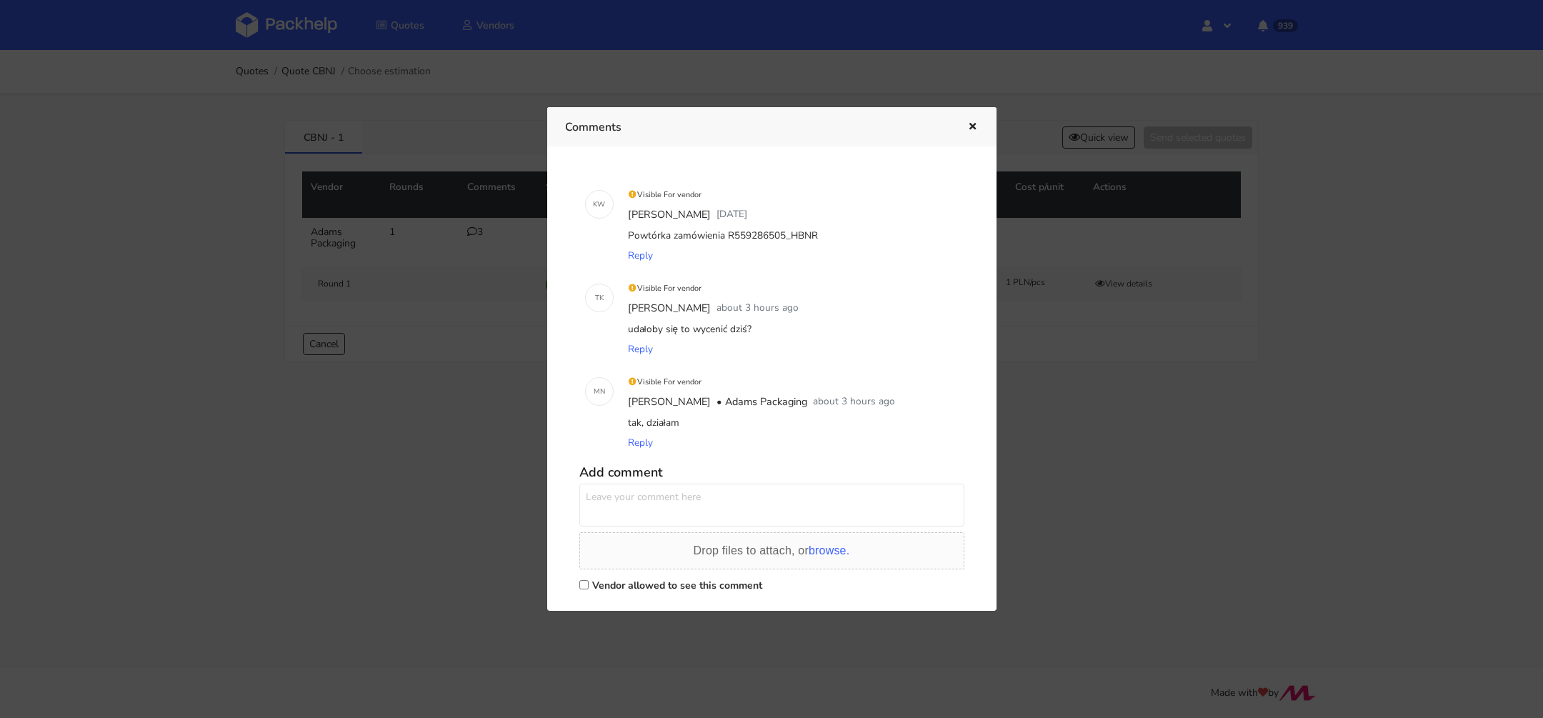
click at [973, 122] on icon "button" at bounding box center [972, 127] width 12 height 10
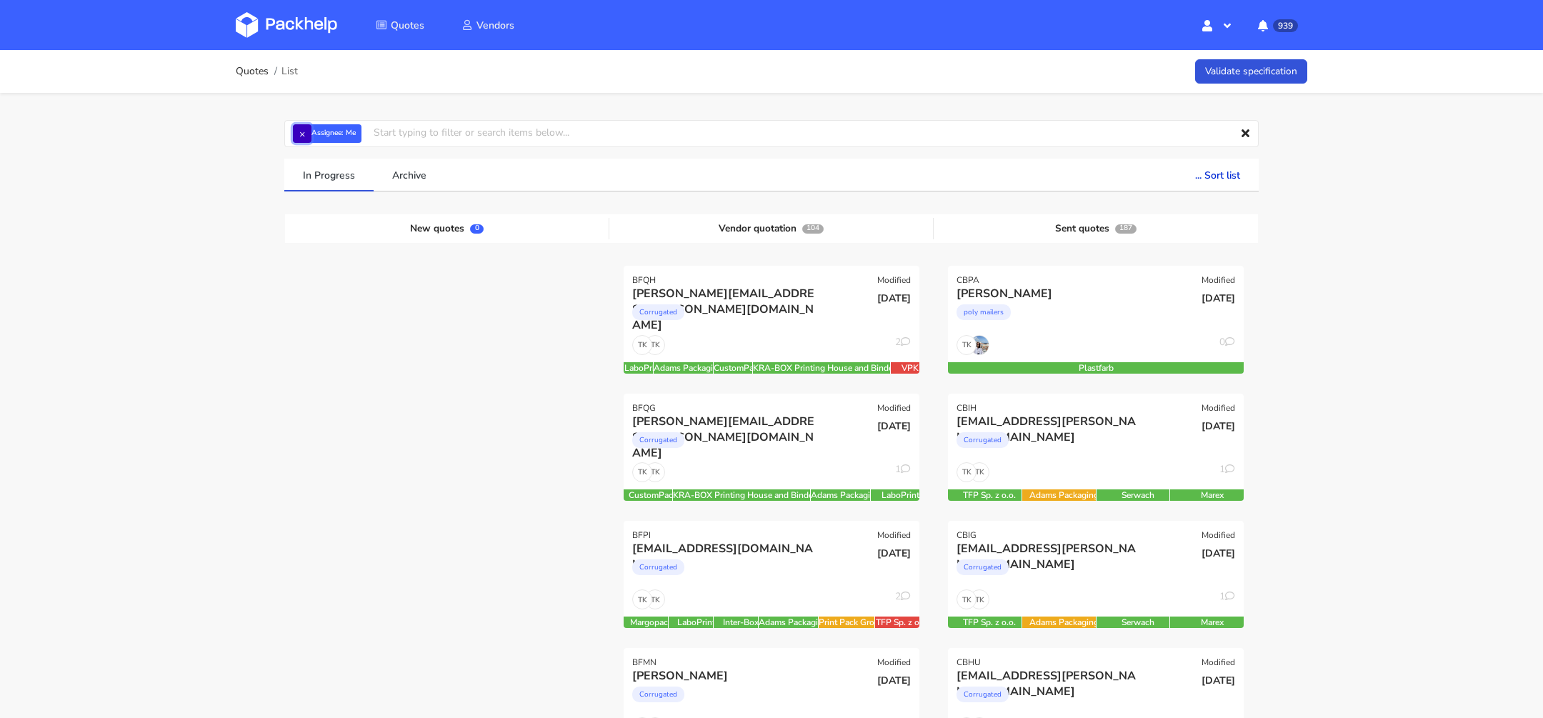
click at [297, 128] on button "×" at bounding box center [302, 133] width 19 height 19
click at [297, 128] on input "text" at bounding box center [771, 133] width 974 height 27
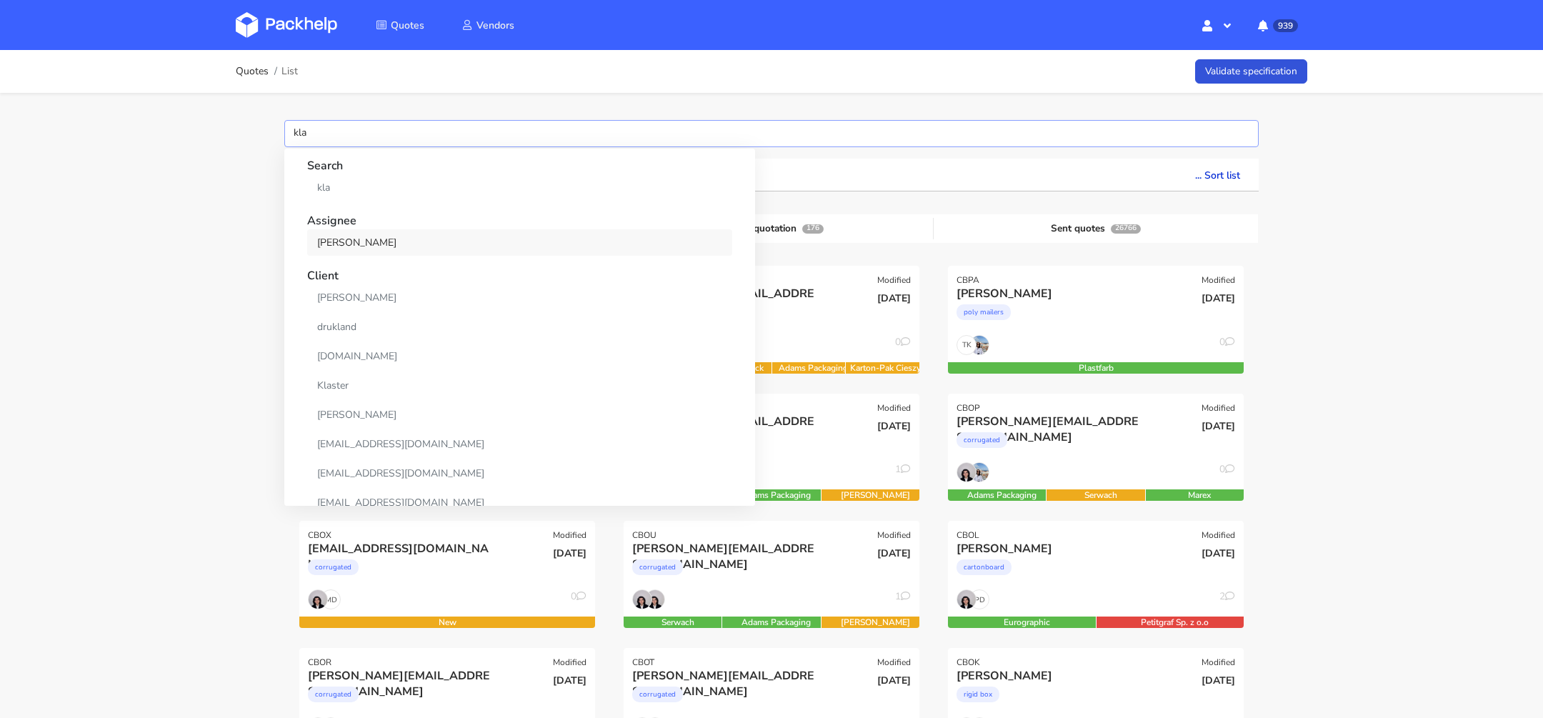
type input "kla"
click at [346, 244] on link "[PERSON_NAME]" at bounding box center [519, 242] width 425 height 26
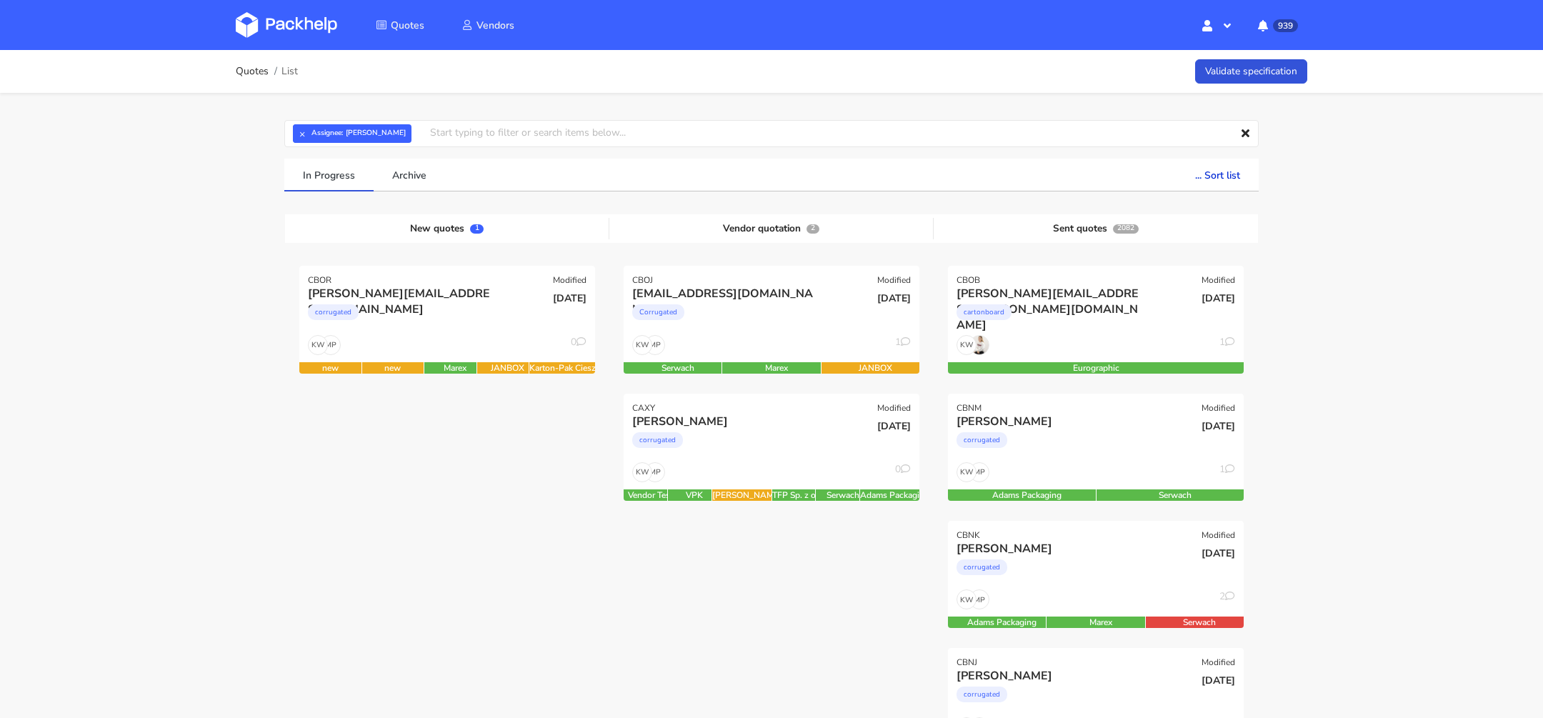
click at [750, 335] on div "MP KW 1" at bounding box center [772, 348] width 296 height 27
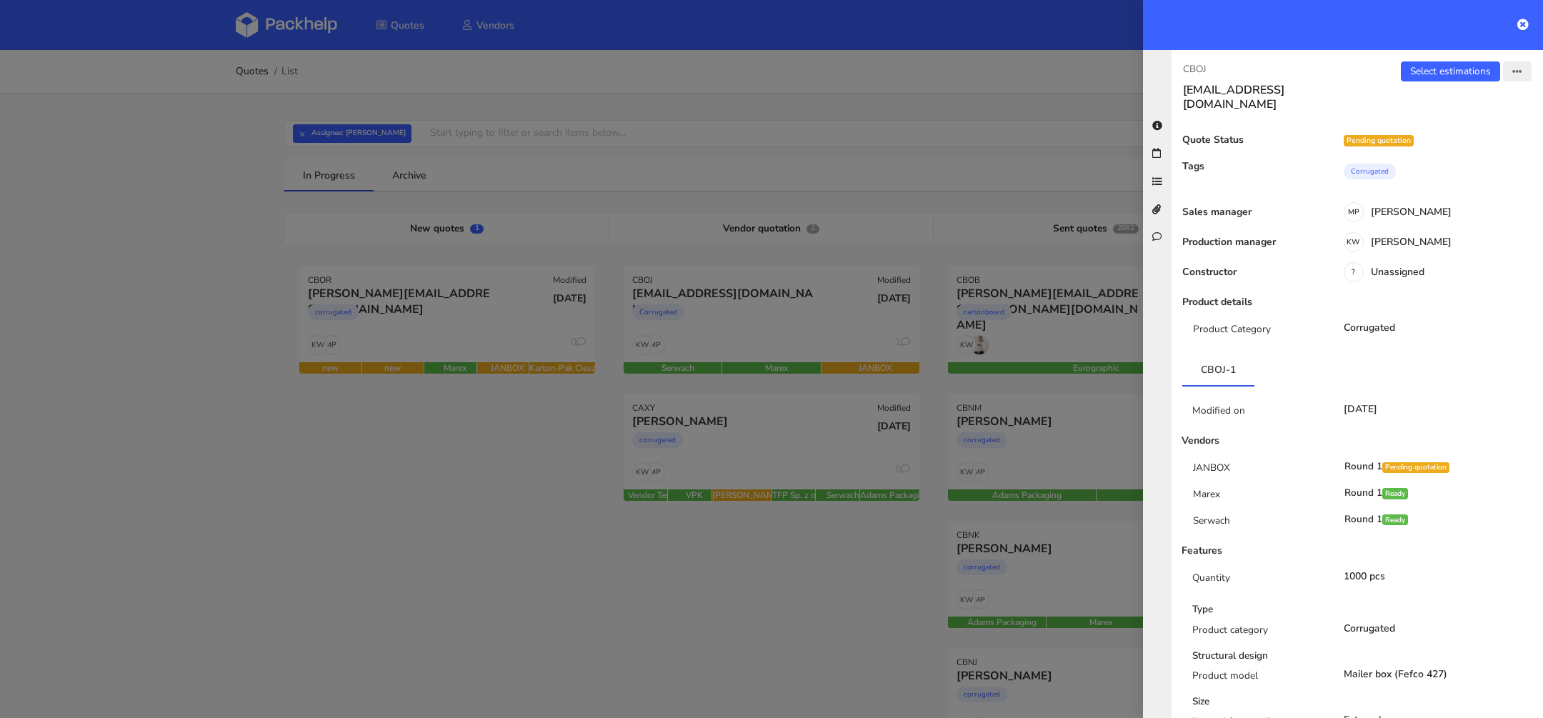
click at [1519, 81] on button "button" at bounding box center [1517, 71] width 29 height 20
click at [1520, 16] on link at bounding box center [1522, 24] width 11 height 17
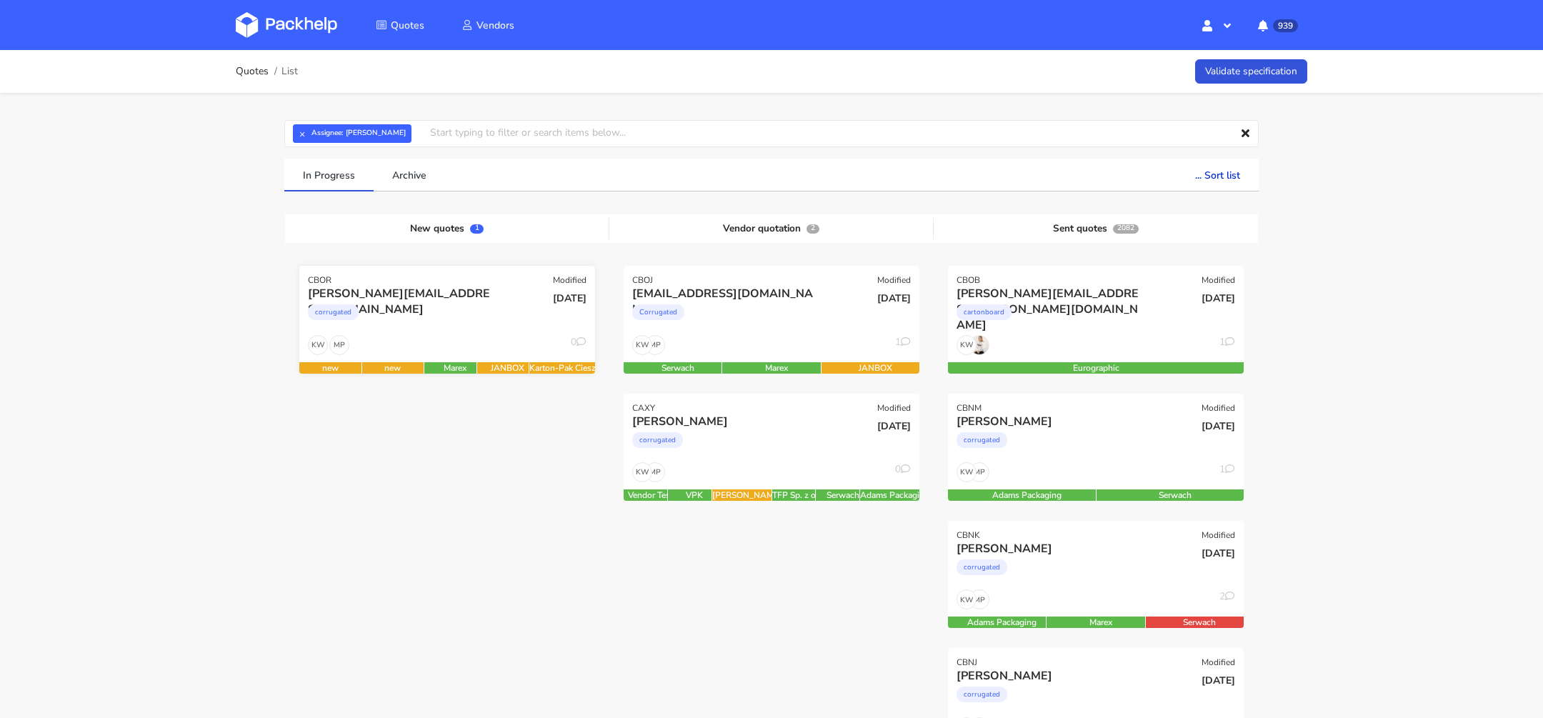
click at [553, 301] on span "26 Sep 2025" at bounding box center [570, 298] width 34 height 14
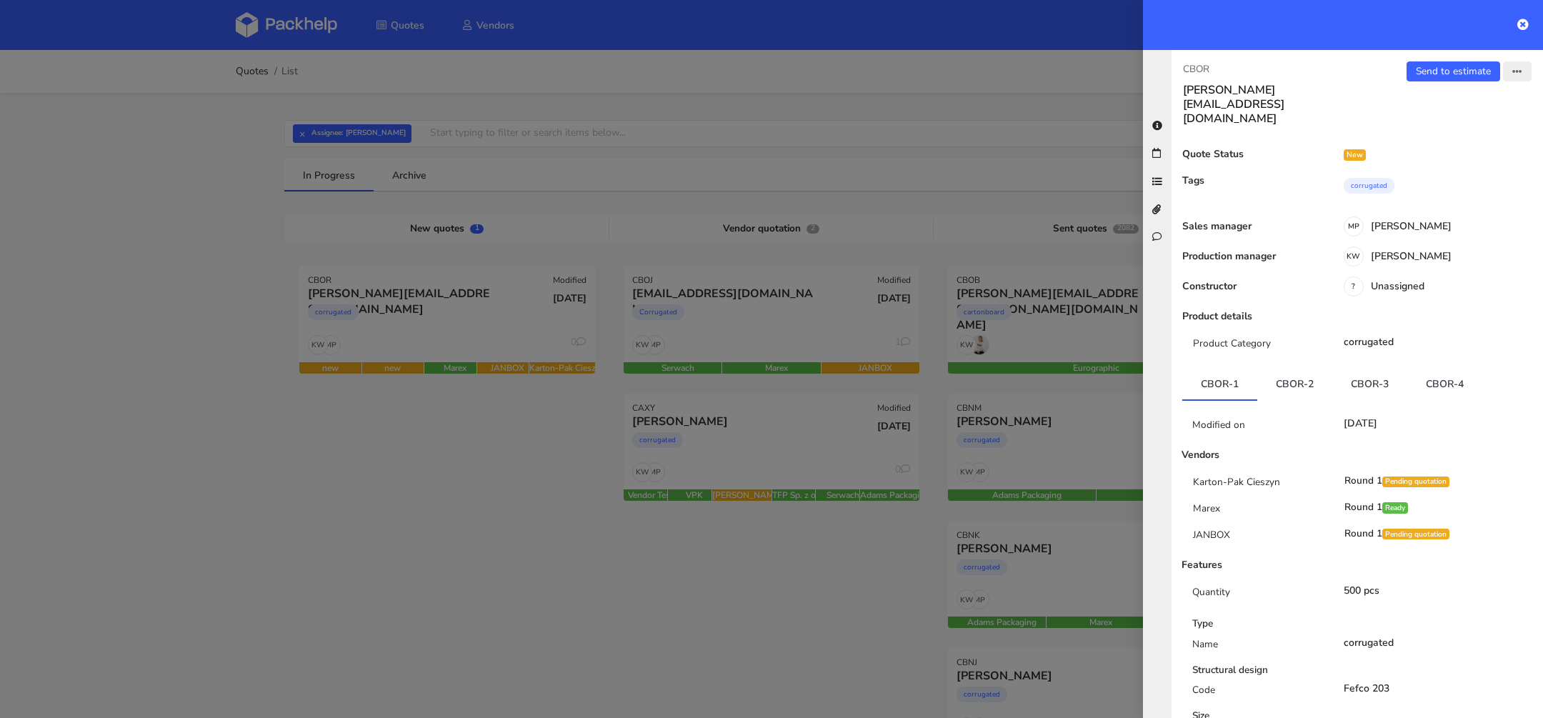
click at [1509, 79] on button "button" at bounding box center [1517, 71] width 29 height 20
click at [1462, 98] on link "View quote" at bounding box center [1470, 101] width 126 height 24
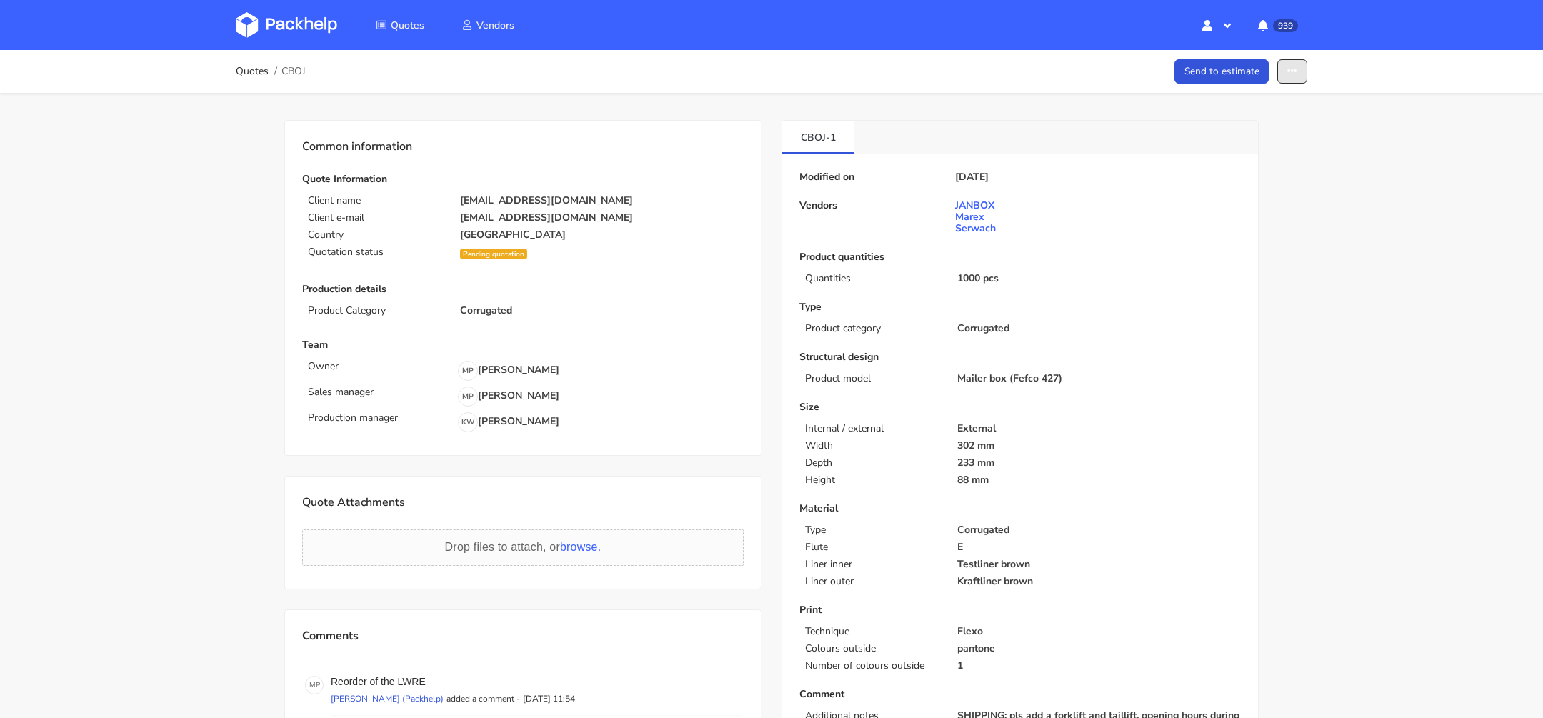
click at [1294, 73] on icon "button" at bounding box center [1292, 71] width 10 height 10
click at [1243, 186] on link "Show estimations" at bounding box center [1237, 183] width 126 height 24
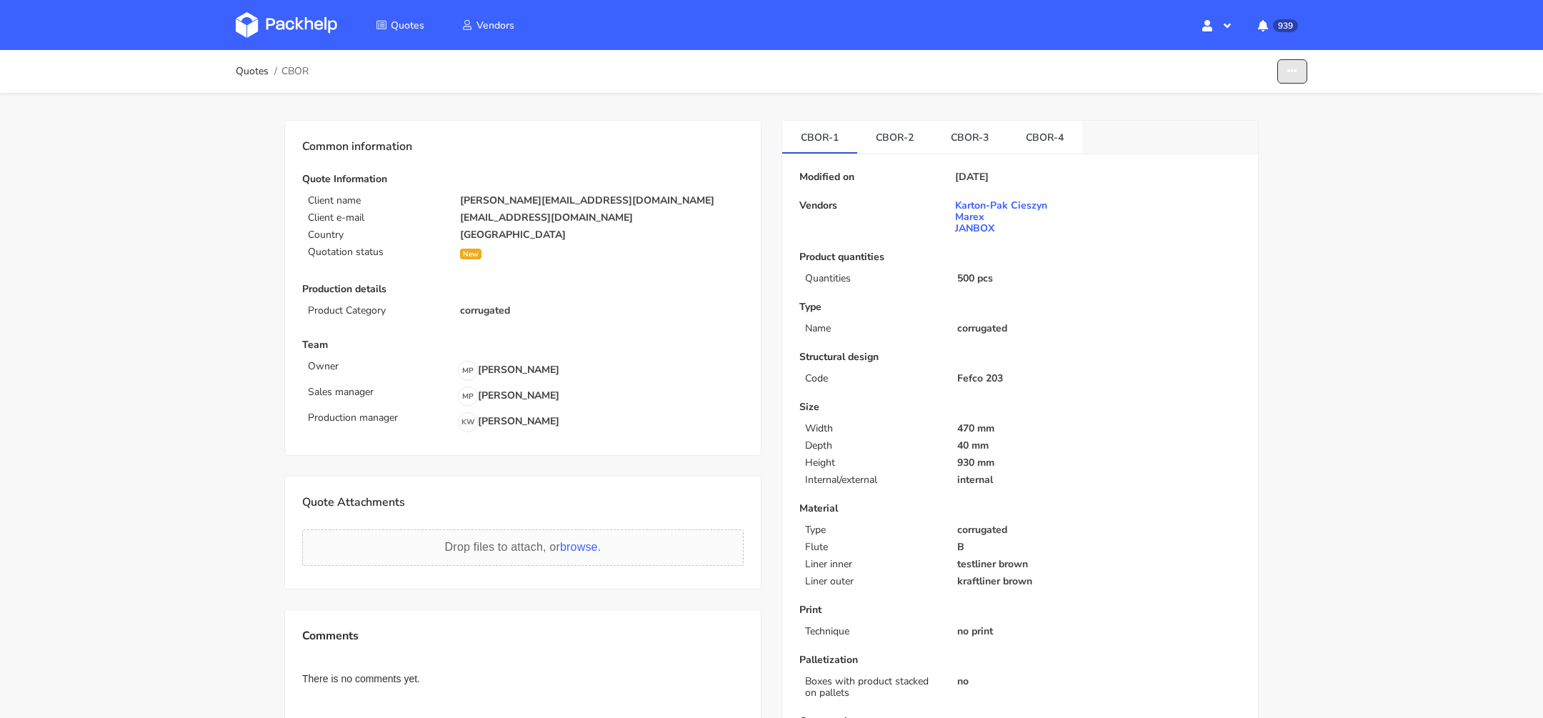
click at [1293, 74] on icon "button" at bounding box center [1292, 71] width 10 height 10
click at [1243, 159] on link "Show estimations" at bounding box center [1237, 156] width 126 height 24
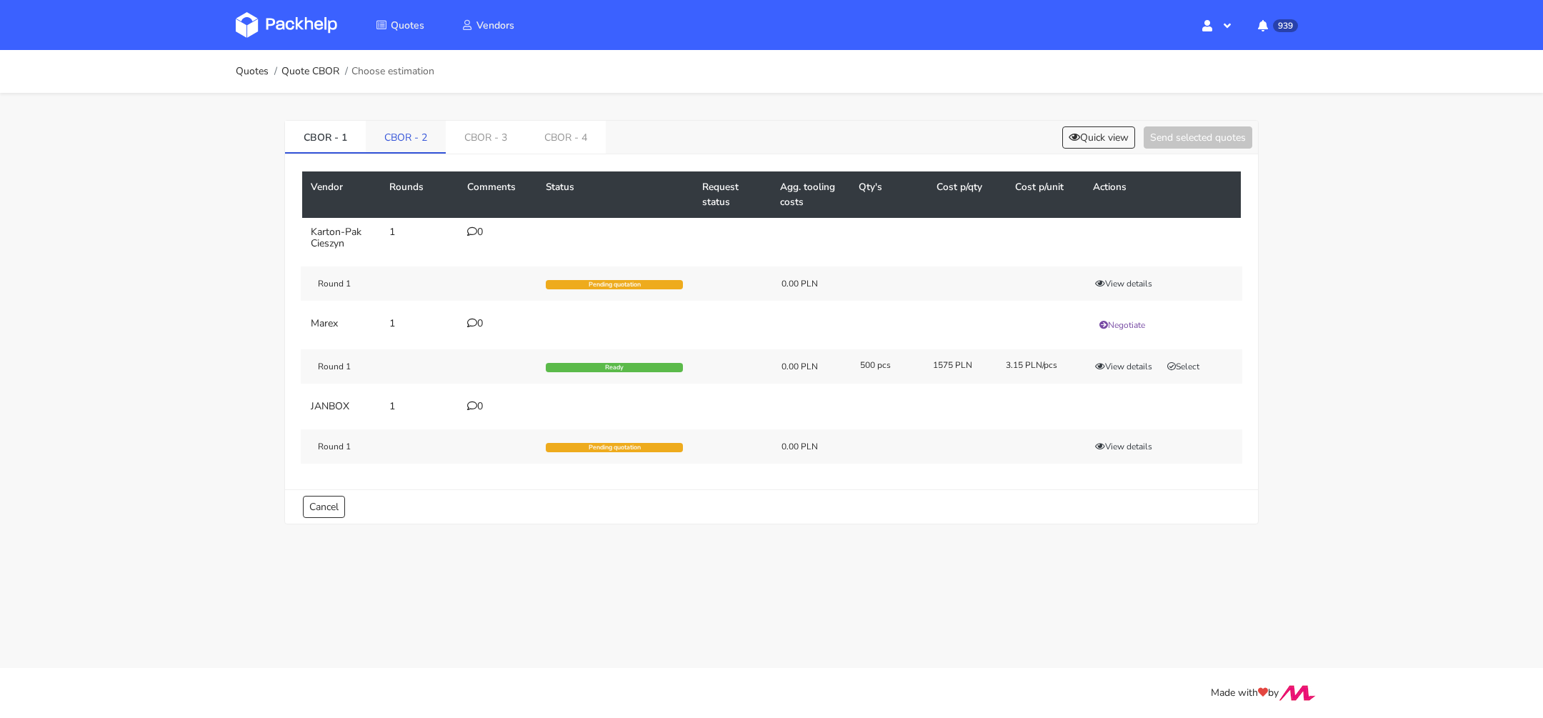
click at [399, 140] on link "CBOR - 2" at bounding box center [406, 136] width 80 height 31
click at [457, 150] on link "CBOR - 3" at bounding box center [486, 136] width 80 height 31
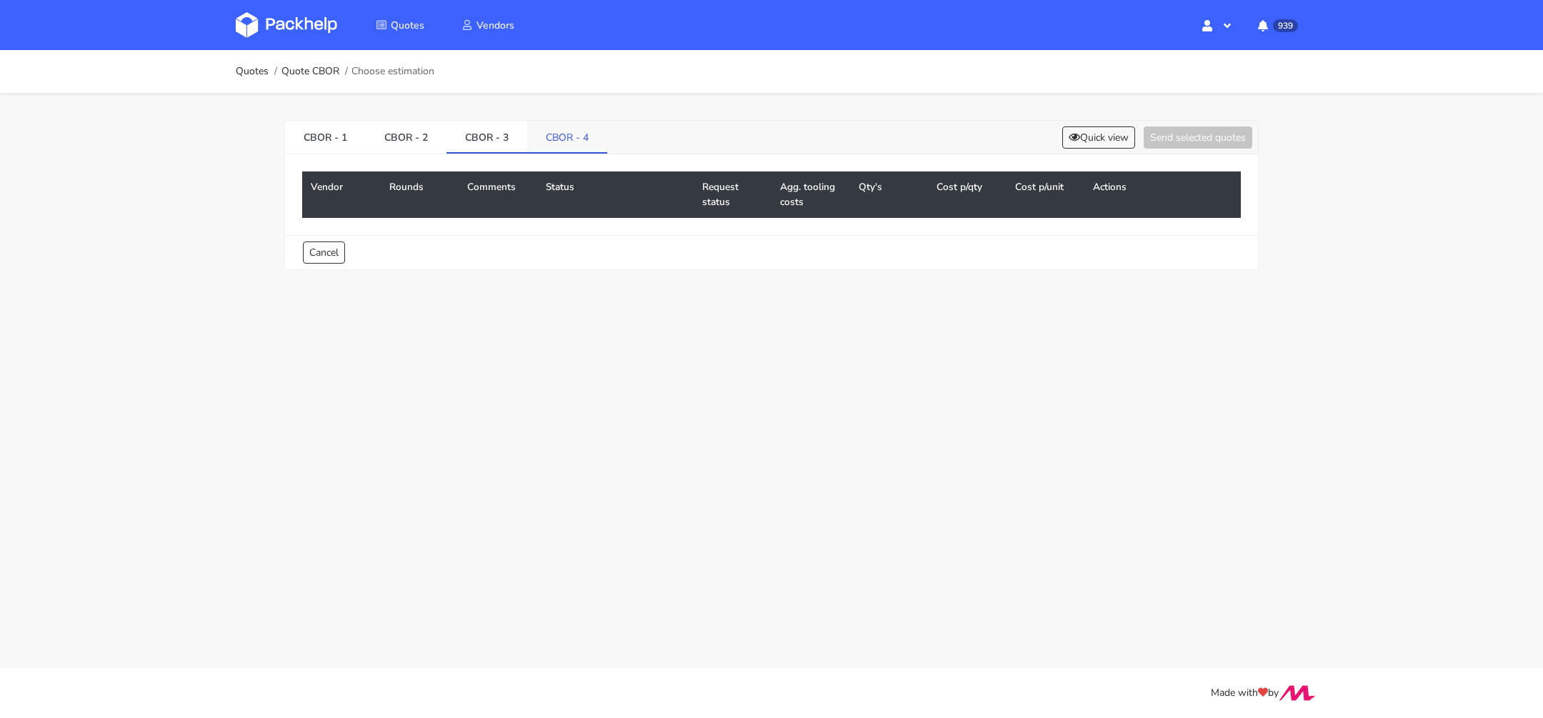
click at [559, 135] on link "CBOR - 4" at bounding box center [567, 136] width 80 height 31
click at [504, 136] on link "CBOR - 3" at bounding box center [486, 136] width 81 height 31
click at [552, 136] on link "CBOR - 4" at bounding box center [567, 136] width 81 height 31
click at [511, 136] on link "CBOR - 3" at bounding box center [486, 136] width 81 height 31
click at [404, 136] on link "CBOR - 2" at bounding box center [406, 136] width 81 height 31
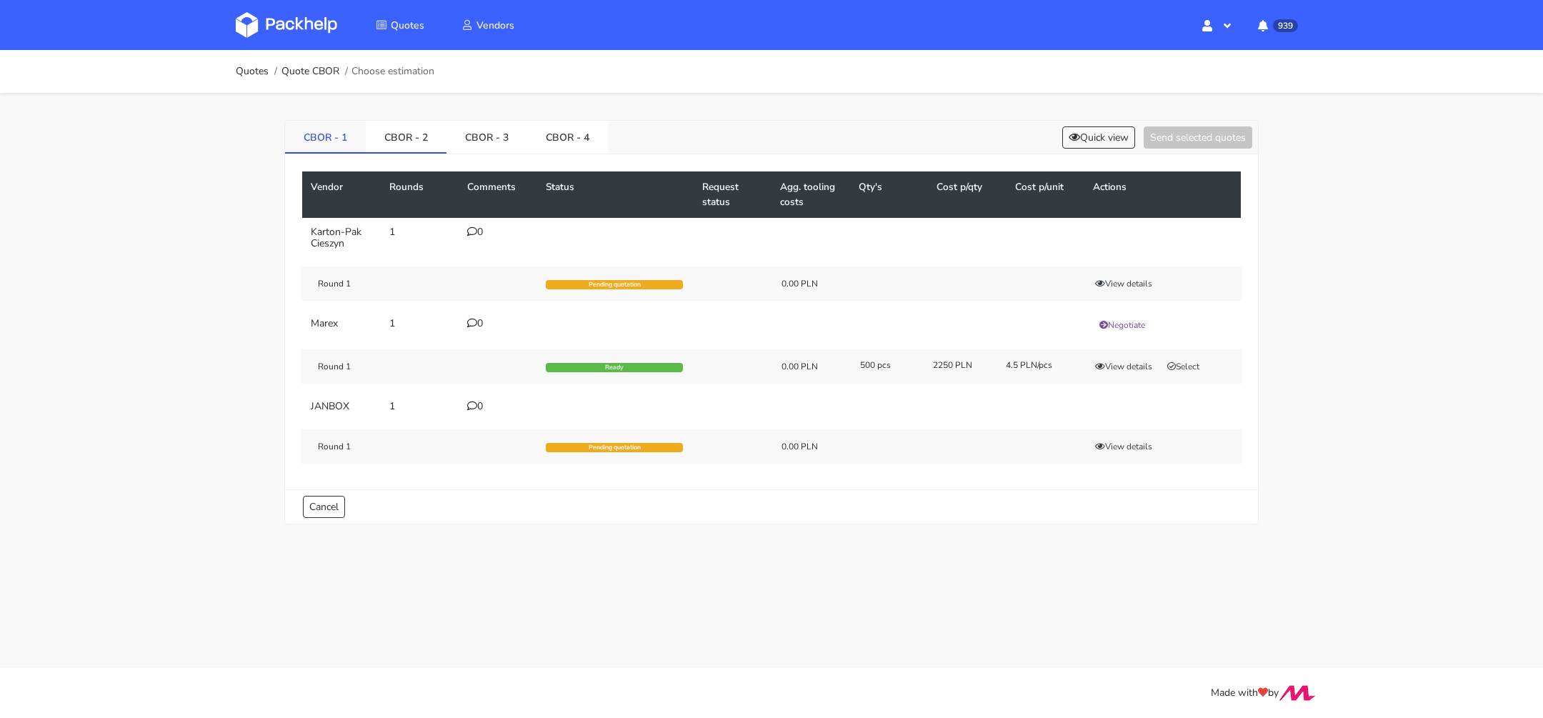
click at [324, 136] on link "CBOR - 1" at bounding box center [325, 136] width 81 height 31
click at [407, 155] on div "Vendor Rounds Comments Status Request status Agg. tooling costs Qty's Cost p/qt…" at bounding box center [771, 321] width 973 height 335
click at [407, 151] on link "CBOR - 2" at bounding box center [406, 136] width 81 height 31
click at [341, 144] on link "CBOR - 1" at bounding box center [325, 136] width 81 height 31
click at [1104, 363] on button "View details" at bounding box center [1123, 366] width 70 height 14
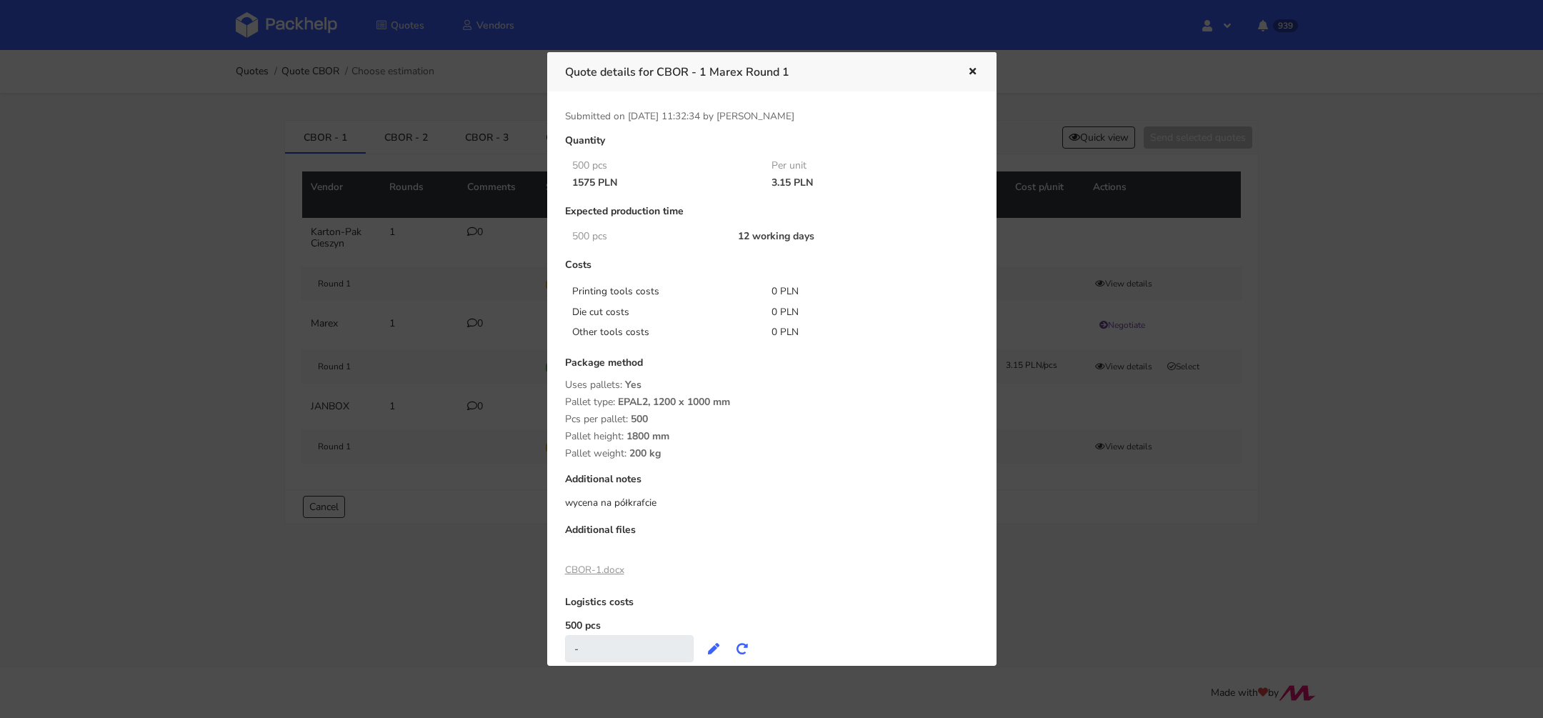
click at [969, 70] on icon "button" at bounding box center [972, 72] width 12 height 10
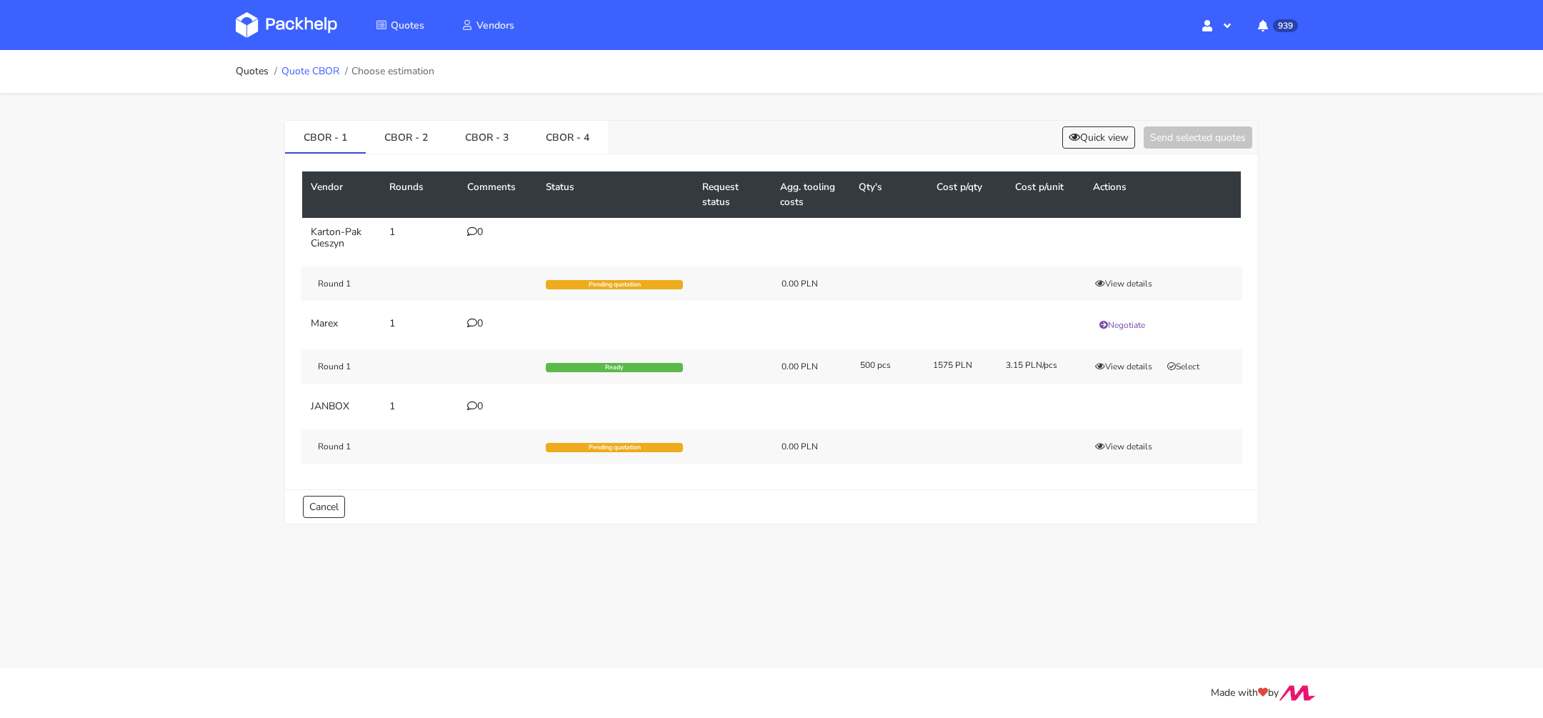
click at [326, 75] on link "Quote CBOR" at bounding box center [310, 71] width 58 height 11
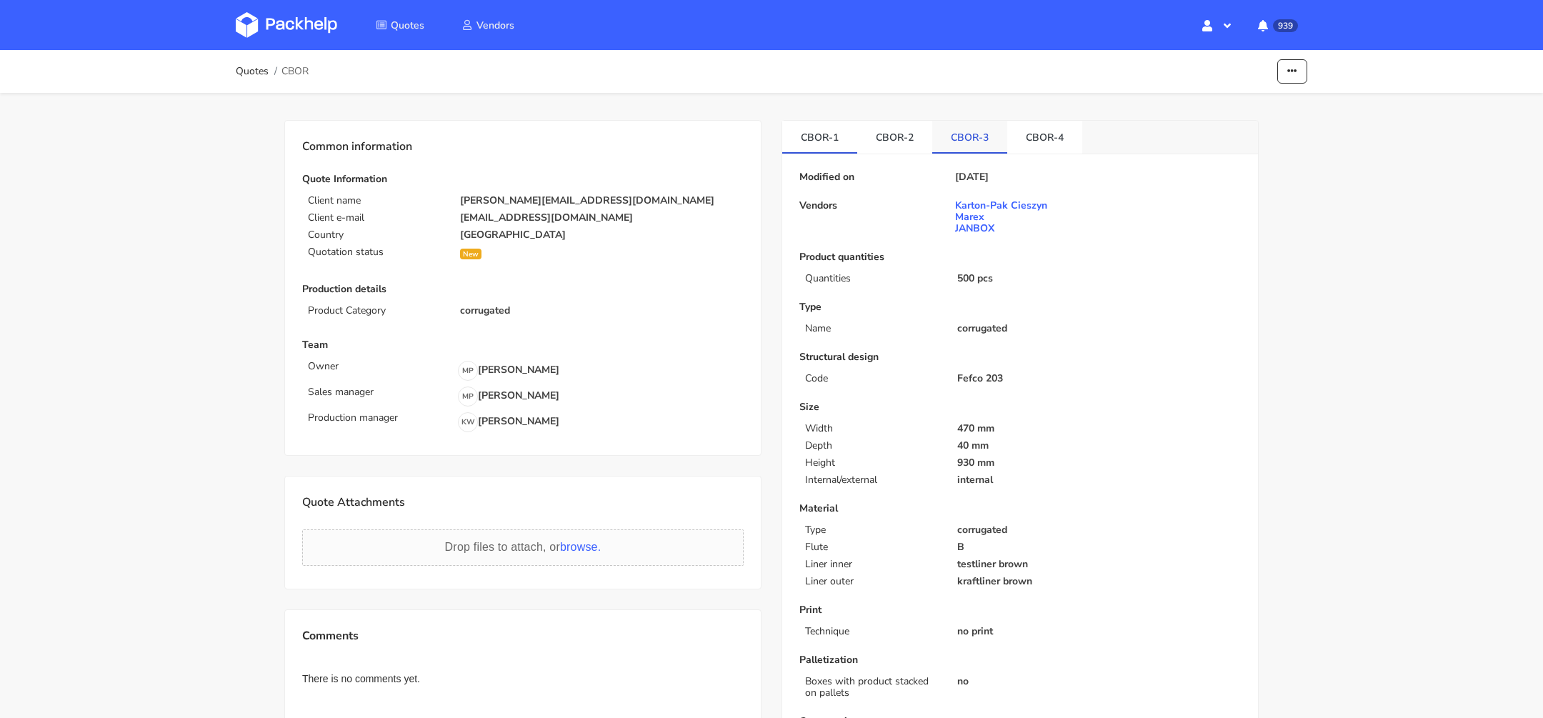
click at [966, 136] on link "CBOR-3" at bounding box center [969, 136] width 75 height 31
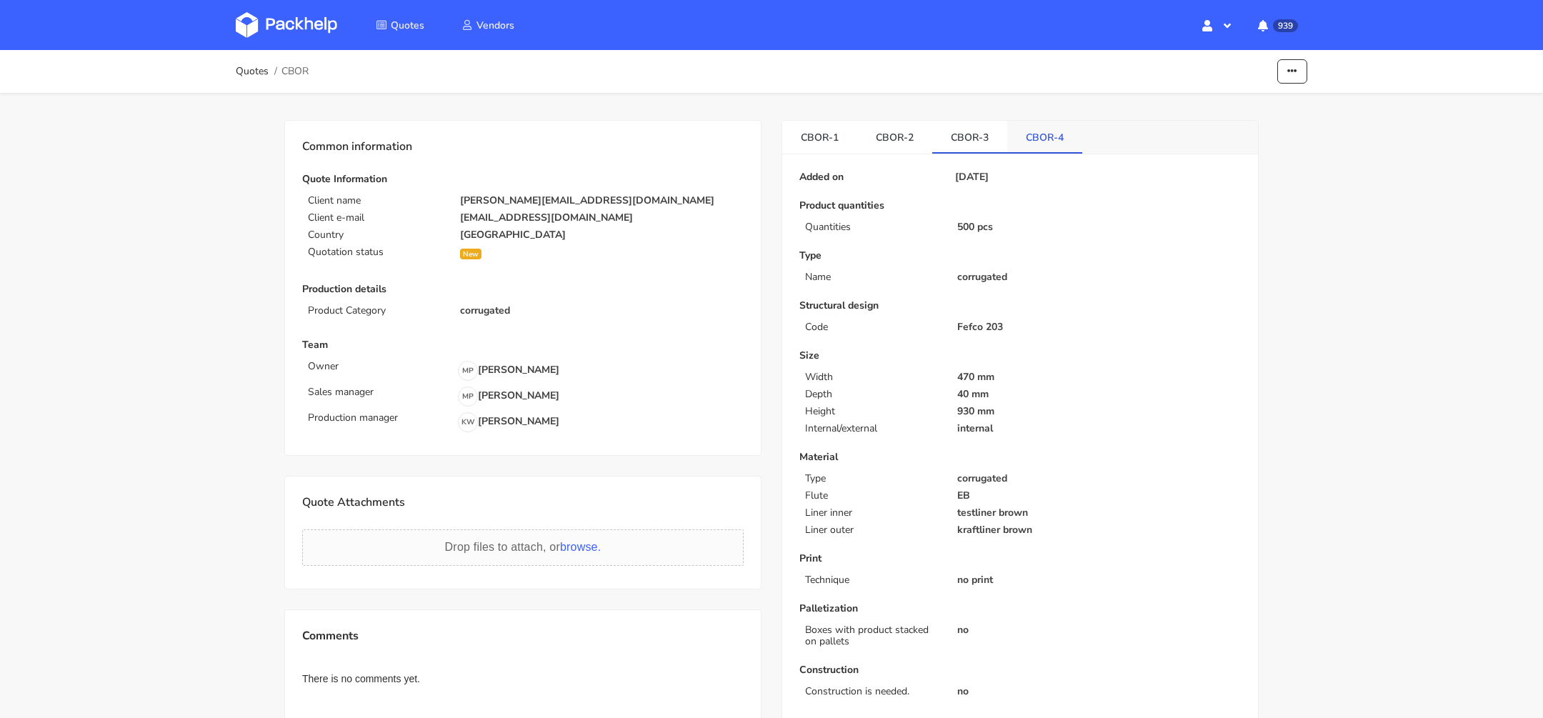
click at [1044, 141] on link "CBOR-4" at bounding box center [1044, 136] width 75 height 31
click at [976, 134] on link "CBOR-3" at bounding box center [969, 136] width 75 height 31
click at [914, 134] on link "CBOR-2" at bounding box center [894, 136] width 75 height 31
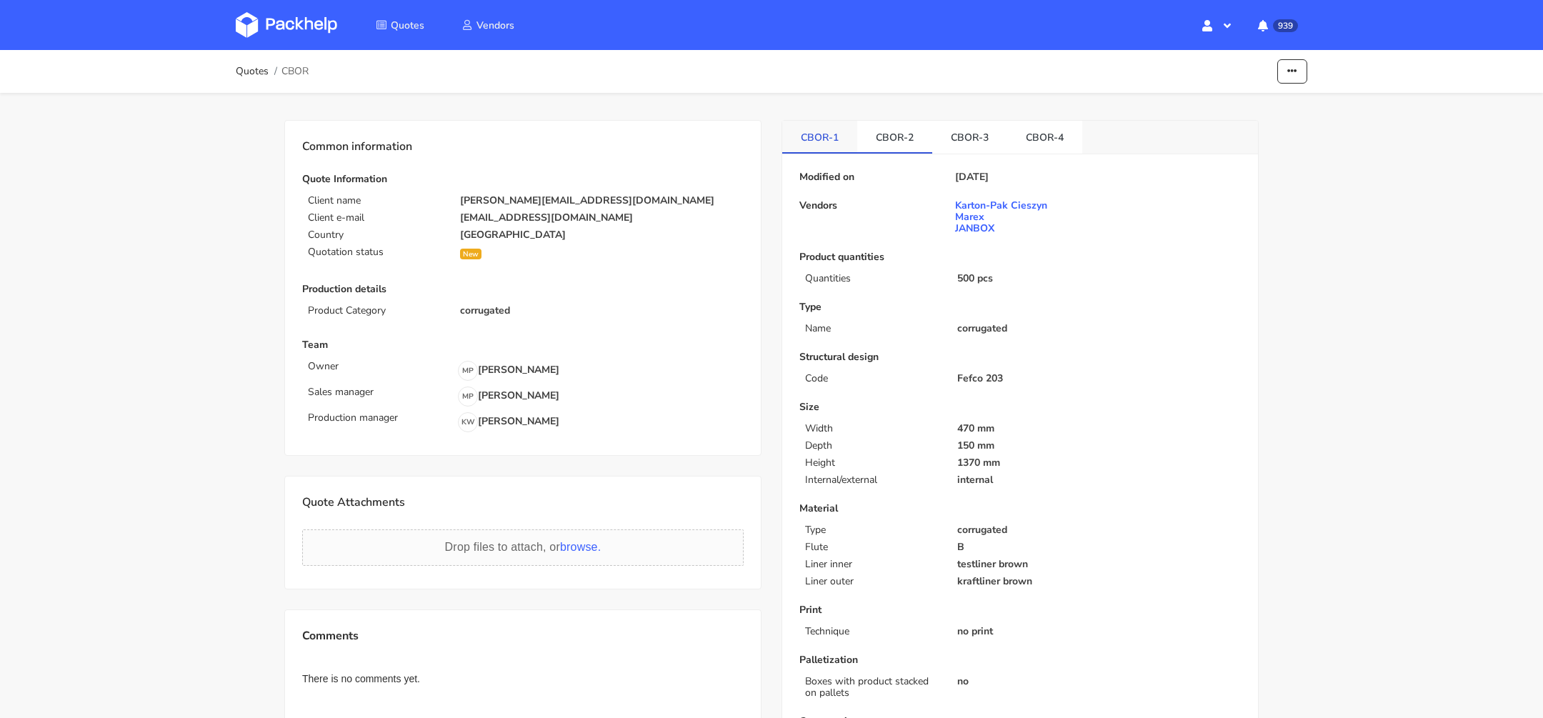
click at [840, 134] on link "CBOR-1" at bounding box center [819, 136] width 75 height 31
click at [883, 138] on link "CBOR-2" at bounding box center [894, 136] width 75 height 31
click at [963, 141] on link "CBOR-3" at bounding box center [969, 136] width 75 height 31
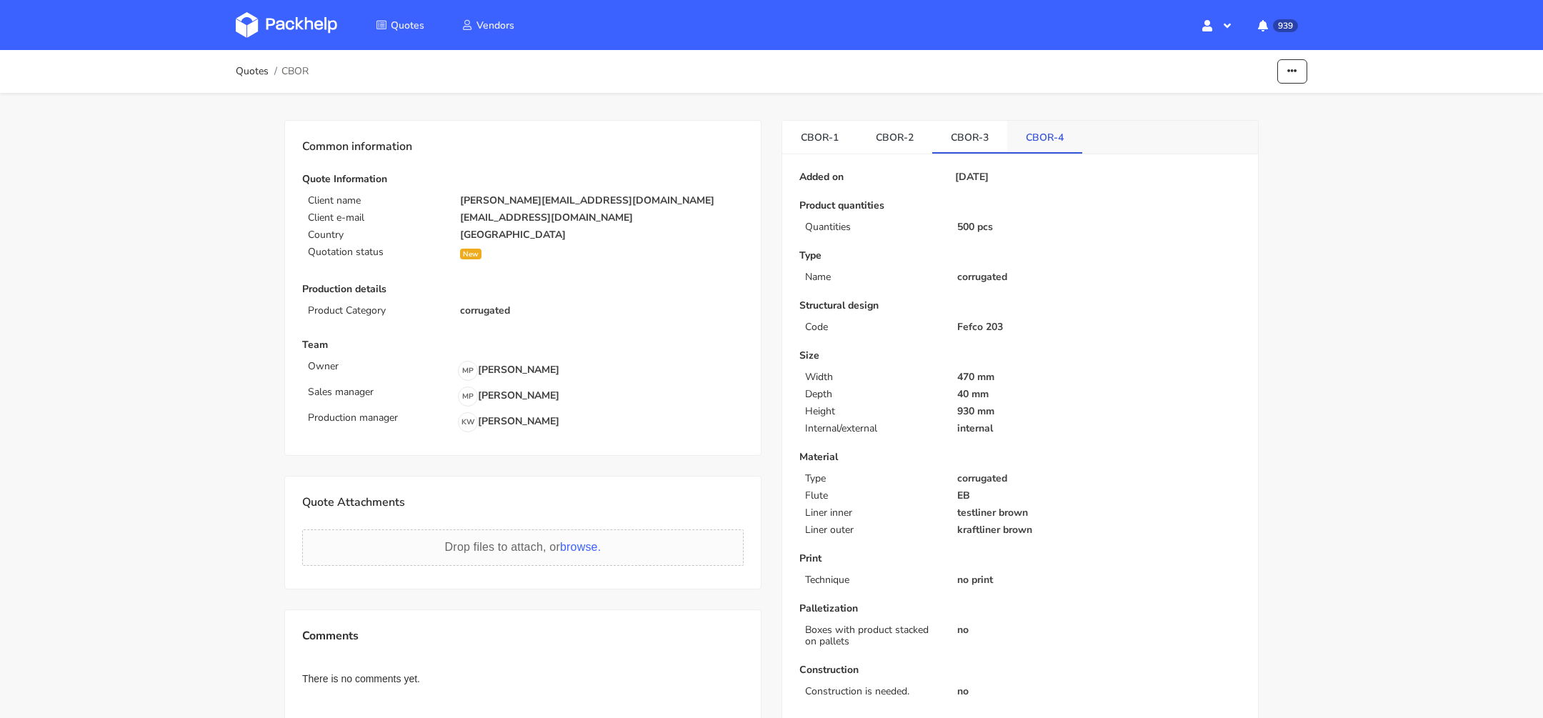
click at [1044, 139] on link "CBOR-4" at bounding box center [1044, 136] width 75 height 31
click at [991, 134] on link "CBOR-3" at bounding box center [969, 136] width 75 height 31
click at [909, 131] on link "CBOR-2" at bounding box center [894, 136] width 75 height 31
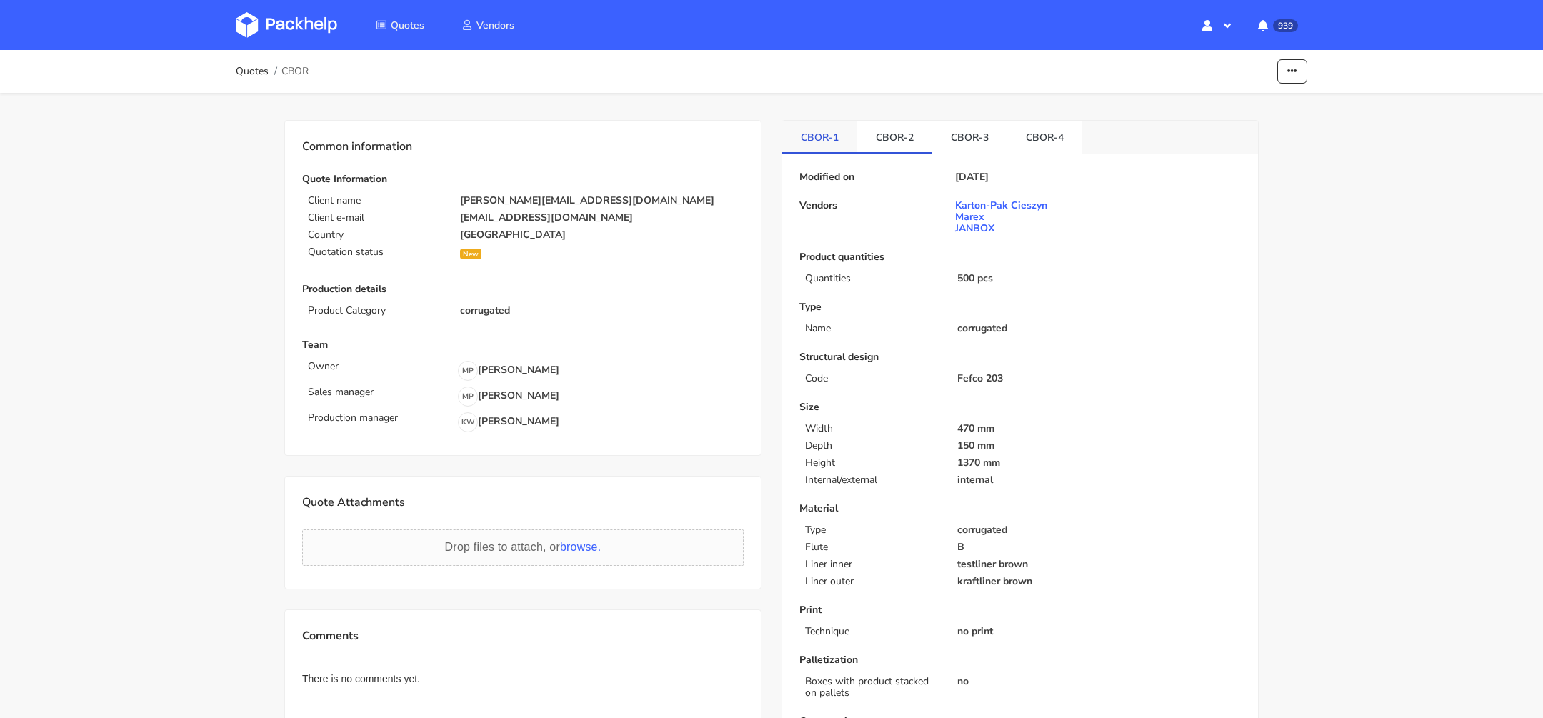
click at [830, 131] on link "CBOR-1" at bounding box center [819, 136] width 75 height 31
click at [1283, 70] on button "button" at bounding box center [1292, 71] width 30 height 25
click at [1219, 164] on link "Show estimations" at bounding box center [1237, 156] width 126 height 24
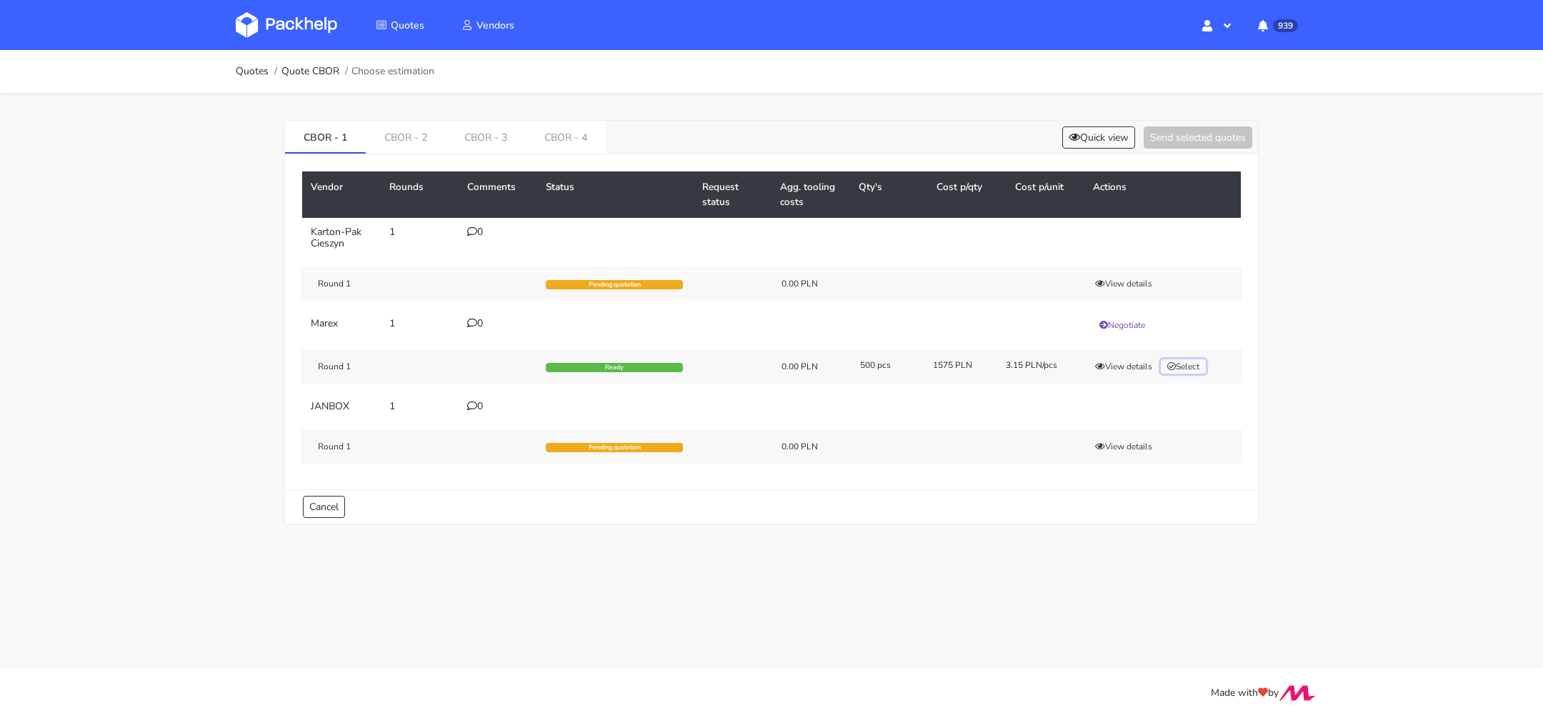
click at [1198, 362] on button "Select" at bounding box center [1183, 366] width 45 height 14
click at [386, 134] on link "CBOR - 2" at bounding box center [406, 136] width 80 height 31
click at [1191, 364] on button "Select" at bounding box center [1183, 366] width 45 height 14
click at [1196, 136] on button "Send selected quotes ( 2 )" at bounding box center [1187, 137] width 129 height 22
click at [293, 39] on link at bounding box center [297, 24] width 123 height 41
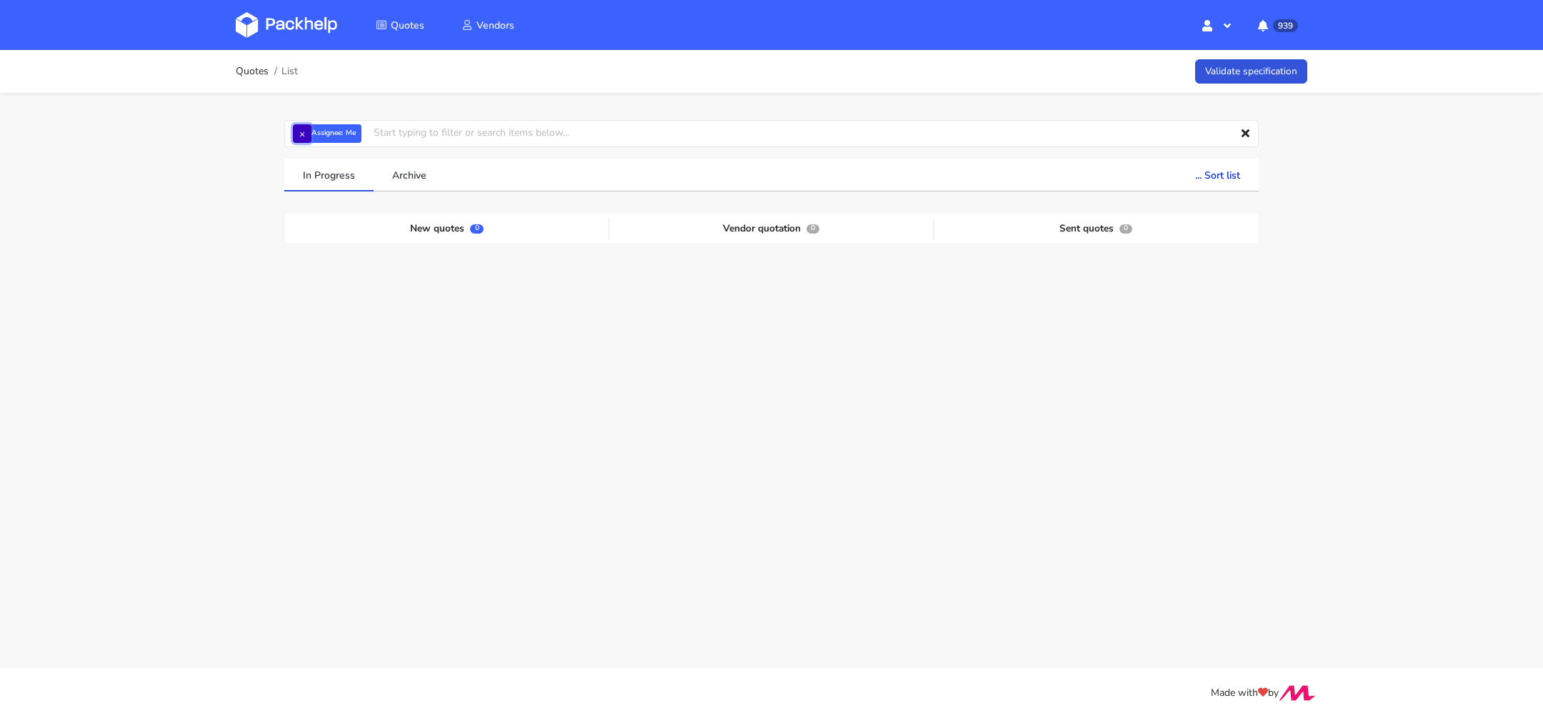
click at [304, 132] on button "×" at bounding box center [302, 133] width 19 height 19
click at [312, 132] on input "text" at bounding box center [771, 133] width 974 height 27
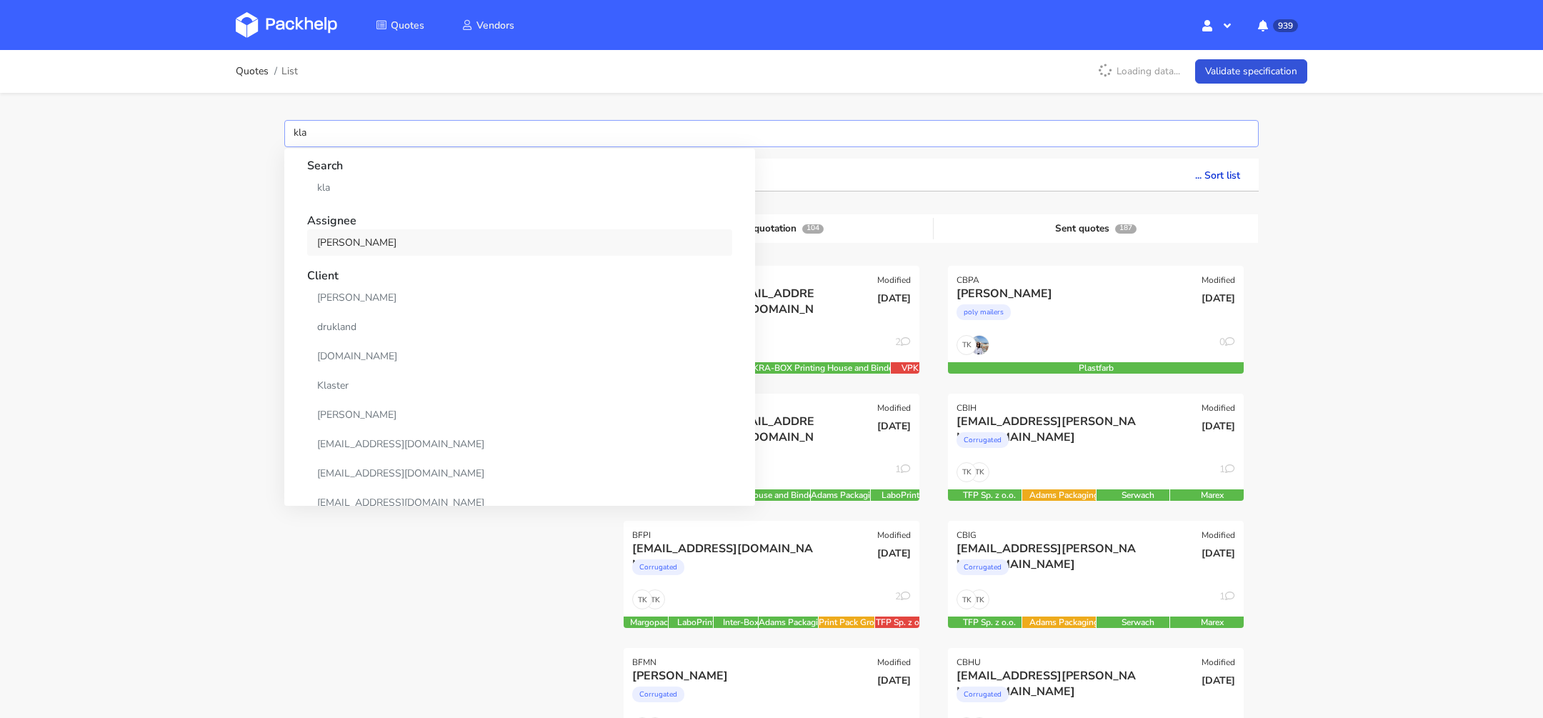
type input "kla"
click at [368, 240] on link "[PERSON_NAME]" at bounding box center [519, 242] width 425 height 26
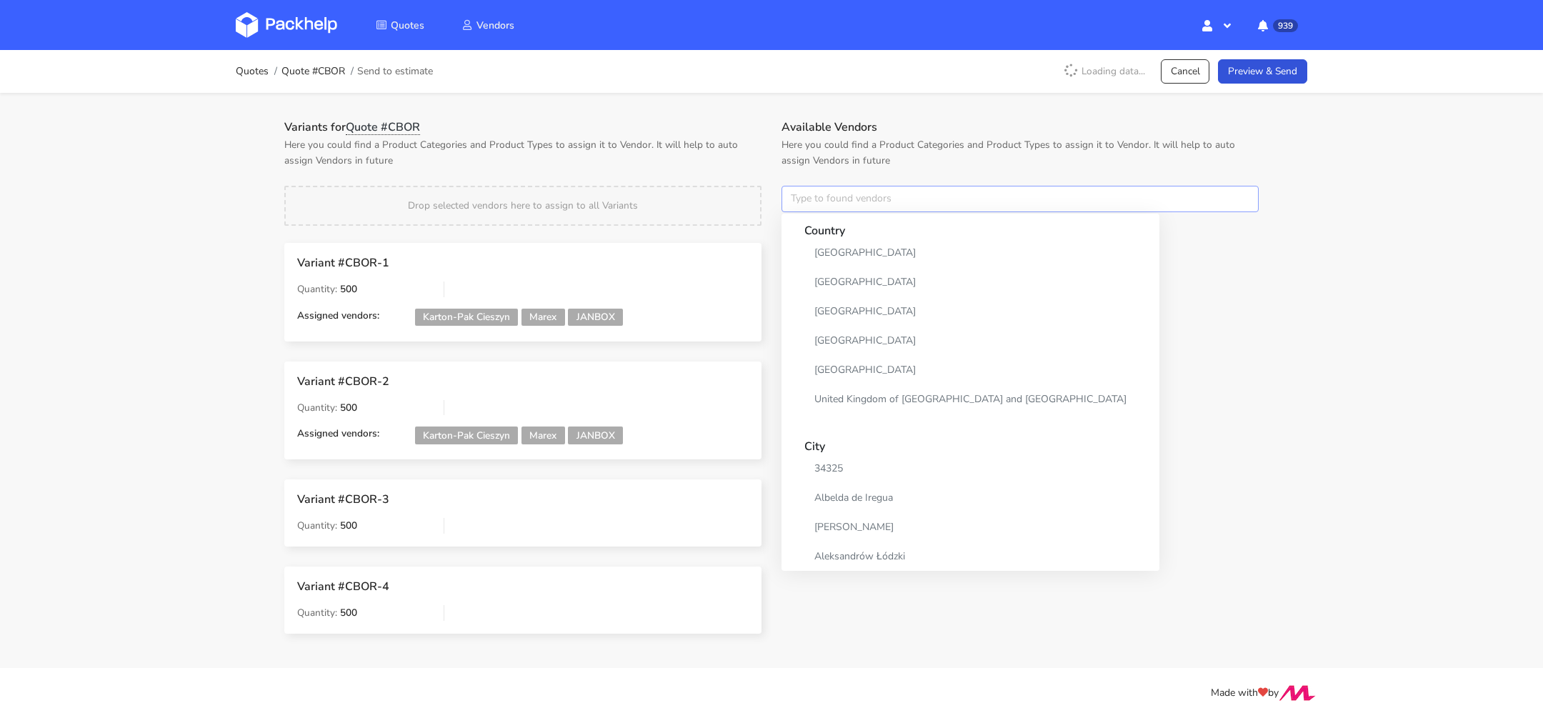
click at [939, 205] on input "text" at bounding box center [1019, 199] width 477 height 27
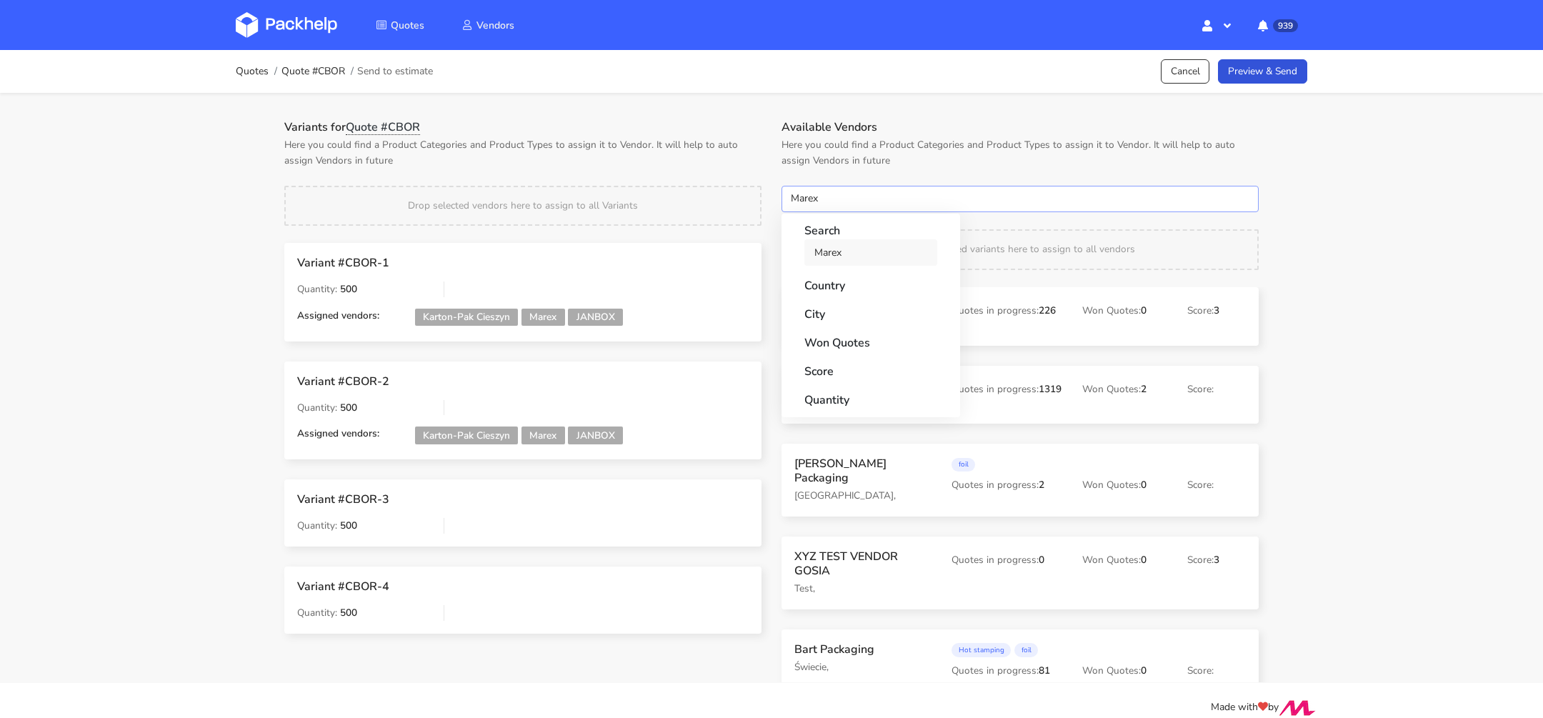
type input "Marex"
click at [884, 261] on link "Marex" at bounding box center [870, 252] width 133 height 26
click at [1370, 255] on div "Quotes Quote #CBOR Send to estimate Cancel Preview & Send Variants for Quote #C…" at bounding box center [771, 366] width 1543 height 633
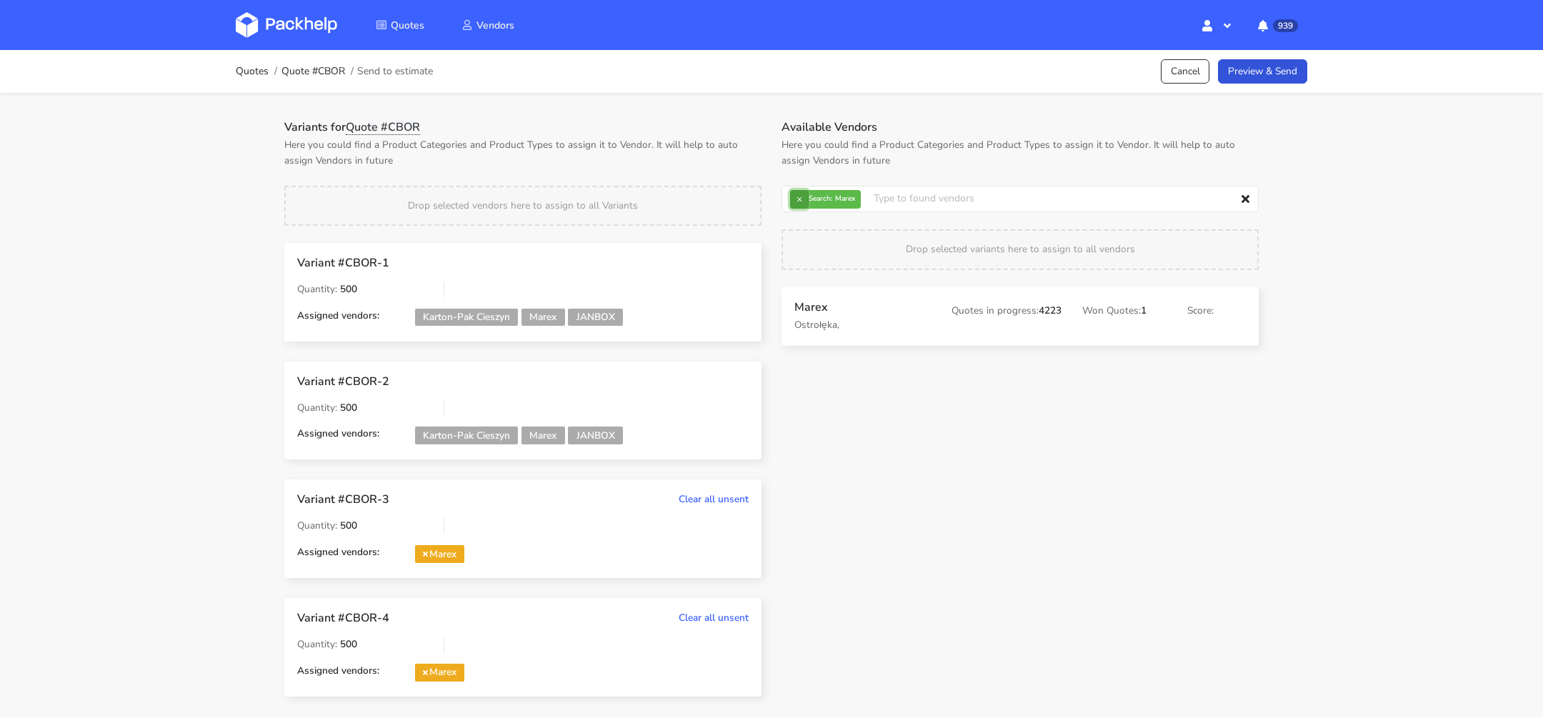
click at [796, 199] on button "×" at bounding box center [799, 199] width 19 height 19
click at [818, 199] on input "text" at bounding box center [1019, 199] width 477 height 27
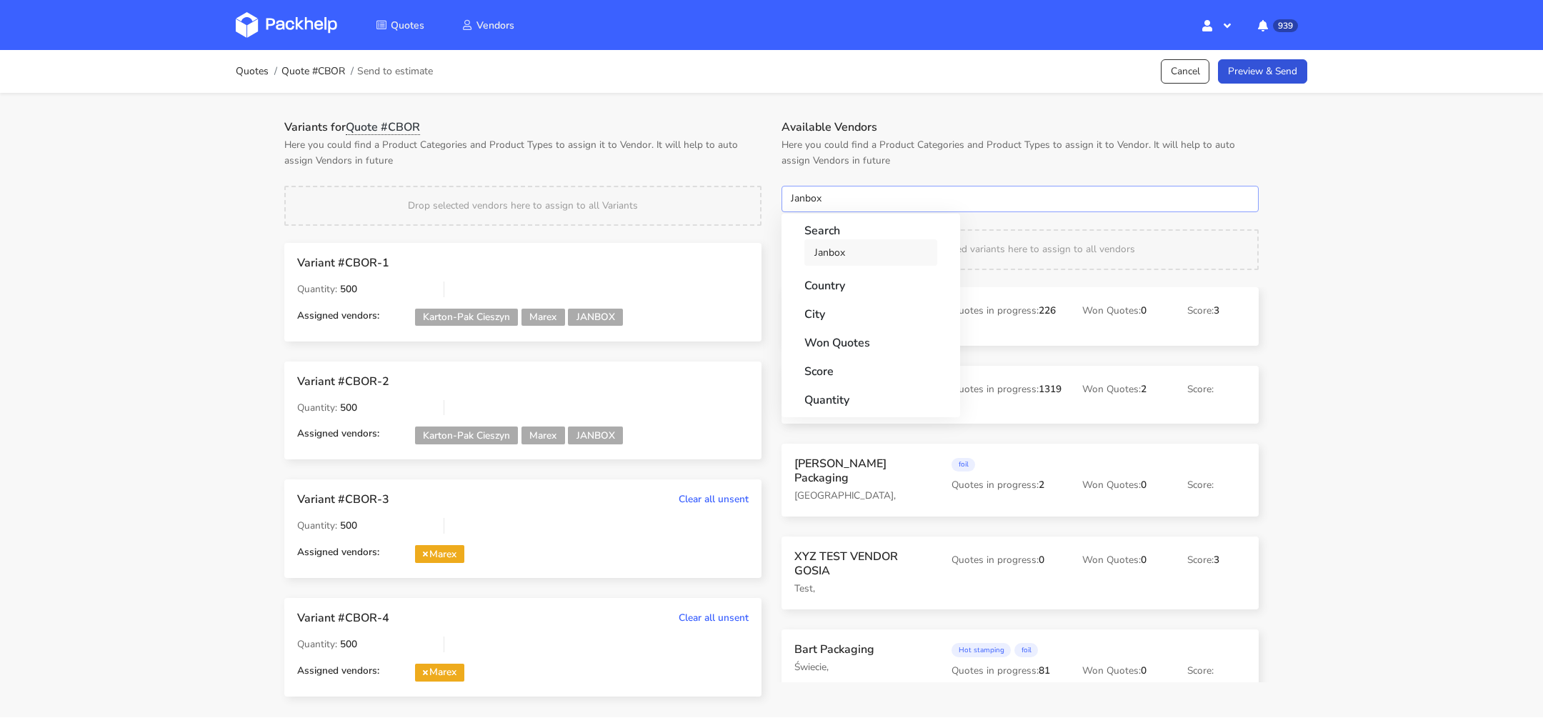
type input "Janbox"
click at [845, 249] on link "Janbox" at bounding box center [870, 252] width 133 height 26
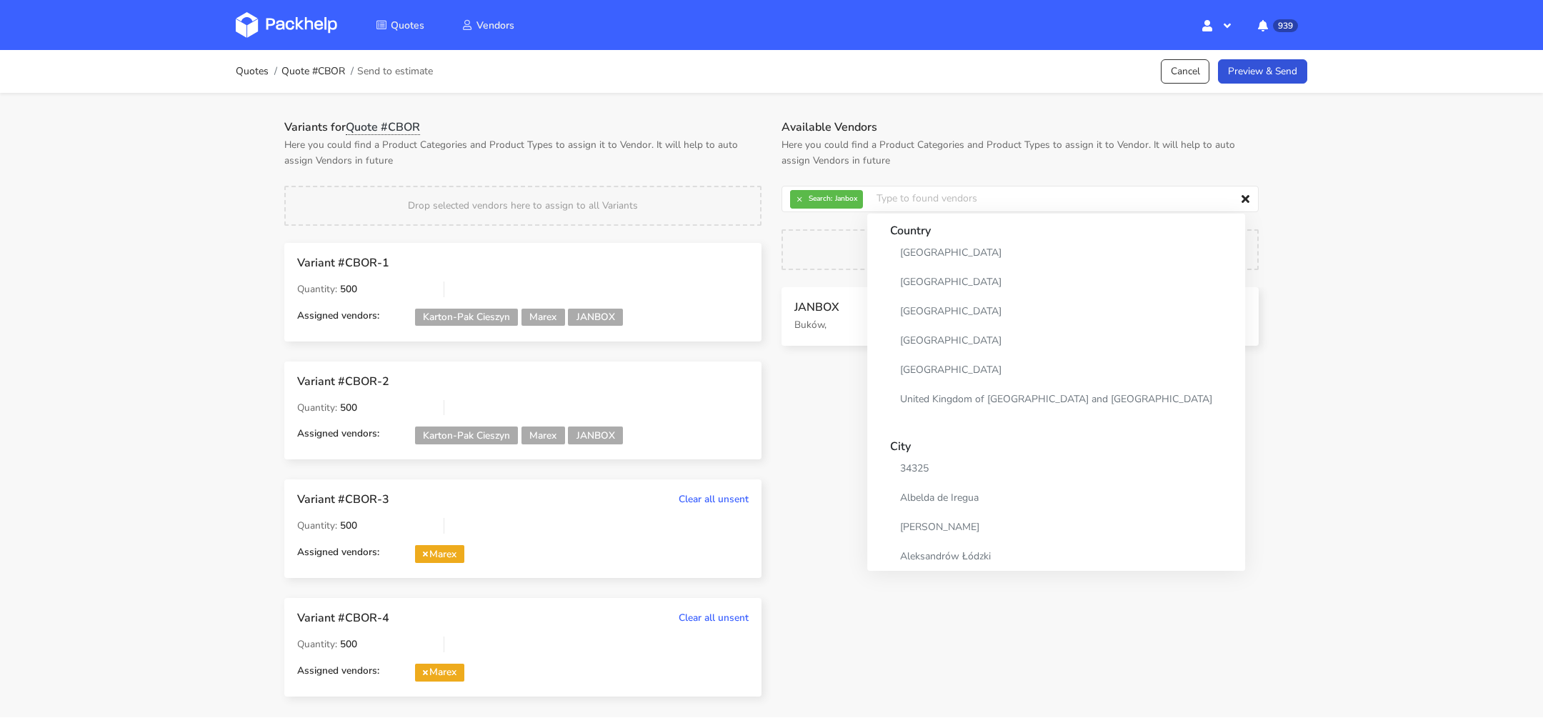
click at [1056, 154] on p "Here you could find a Product Categories and Product Types to assign it to Vend…" at bounding box center [1019, 152] width 477 height 31
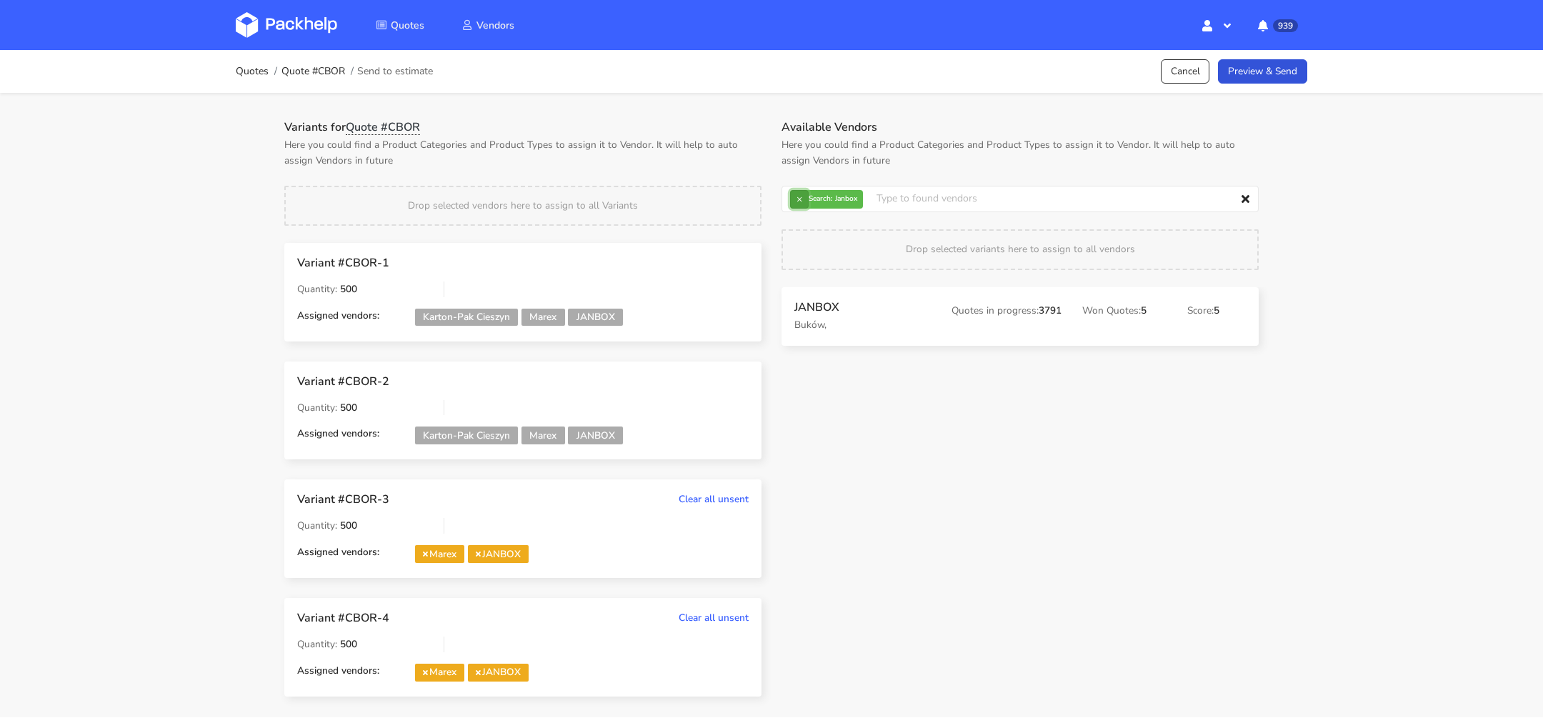
click at [798, 204] on button "×" at bounding box center [799, 199] width 19 height 19
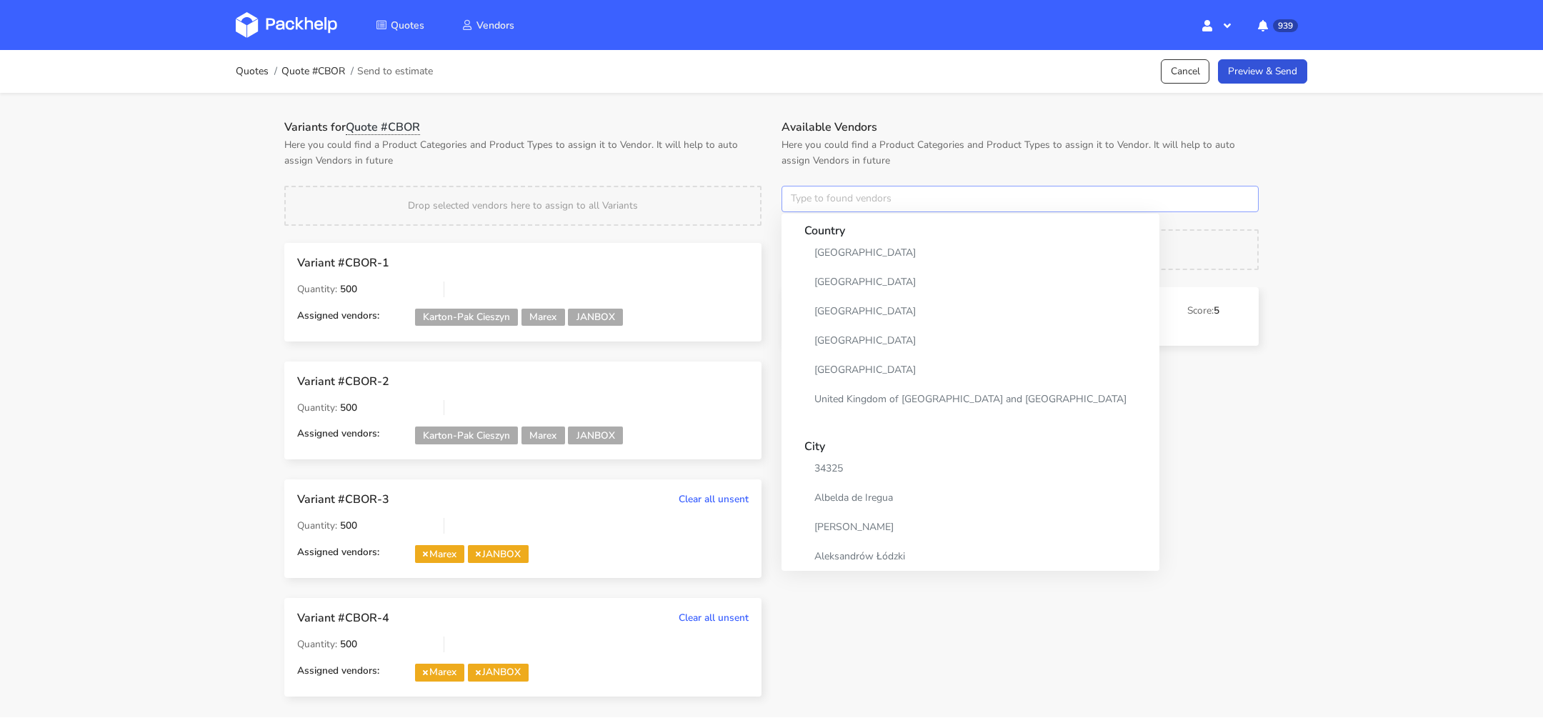
click at [813, 204] on input "text" at bounding box center [1019, 199] width 477 height 27
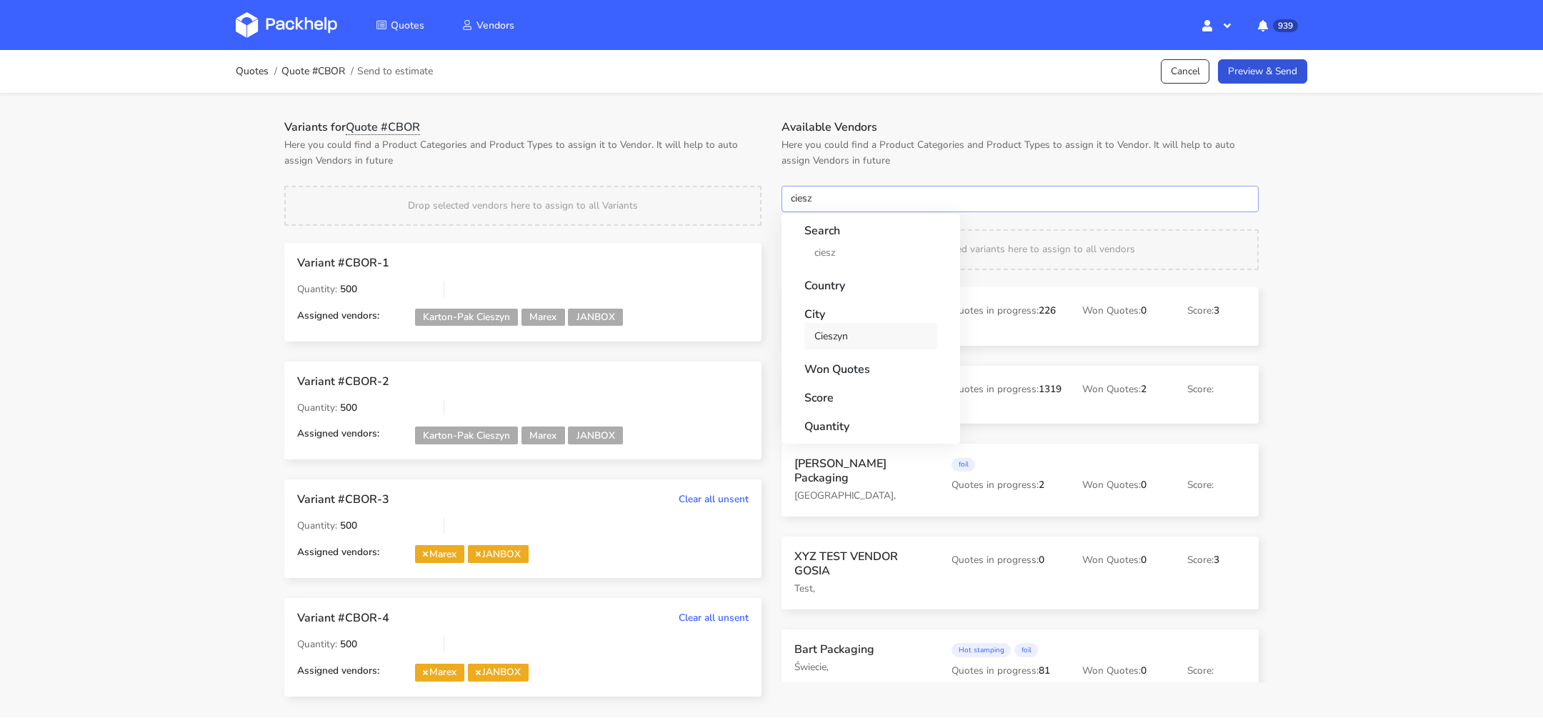
type input "ciesz"
click at [847, 328] on link "Cieszyn" at bounding box center [870, 336] width 133 height 26
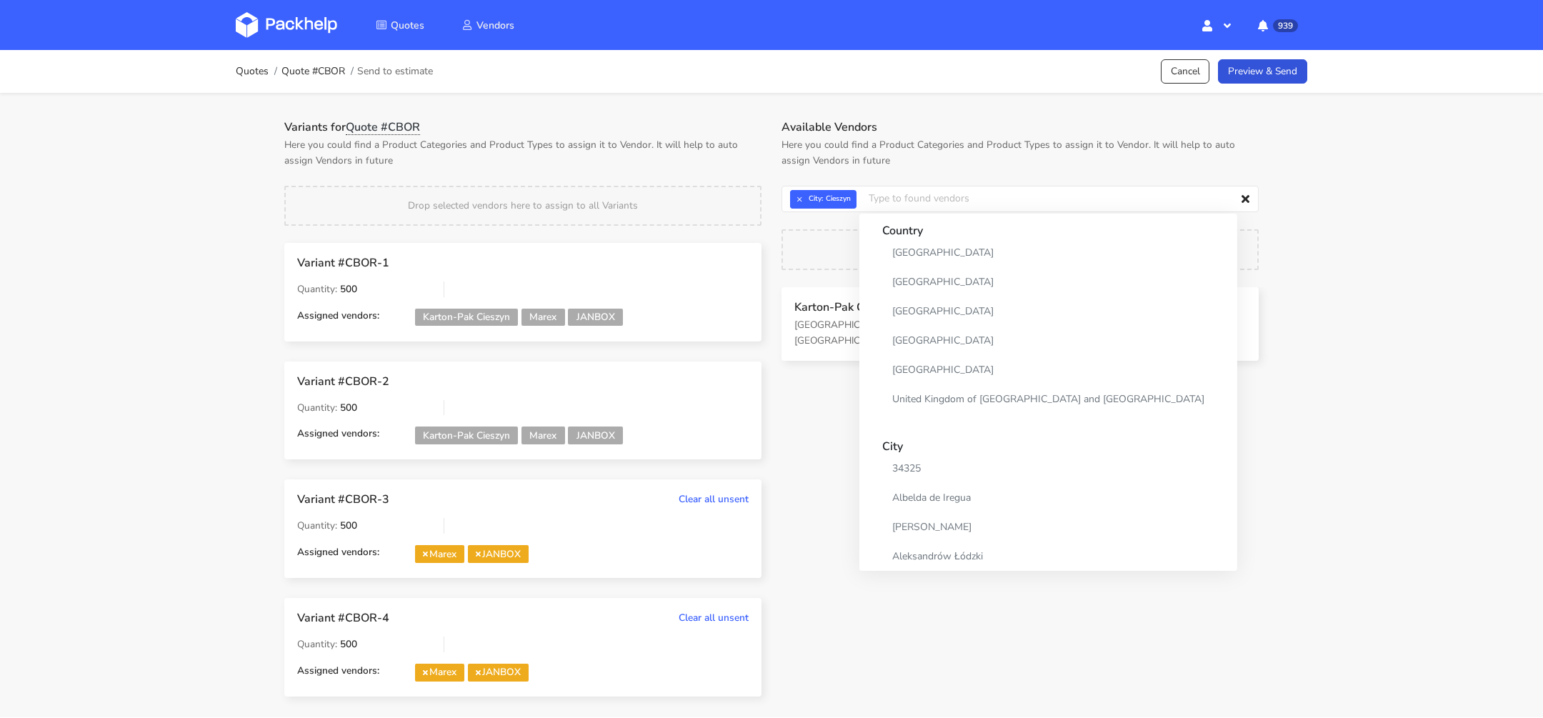
click at [1386, 251] on div "Quotes Quote #CBOR Send to estimate Cancel Preview & Send Variants for Quote #C…" at bounding box center [771, 383] width 1543 height 667
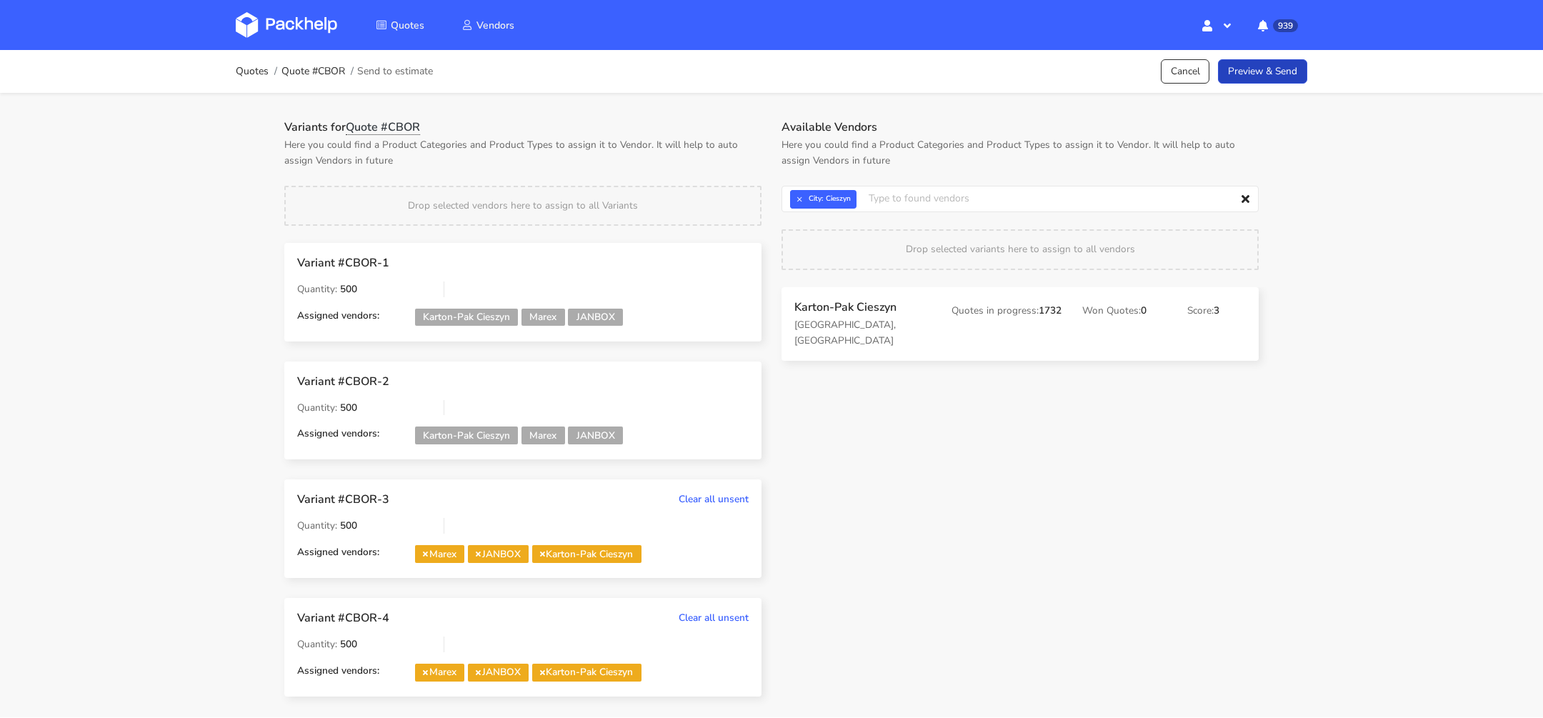
click at [1261, 78] on link "Preview & Send" at bounding box center [1262, 71] width 89 height 25
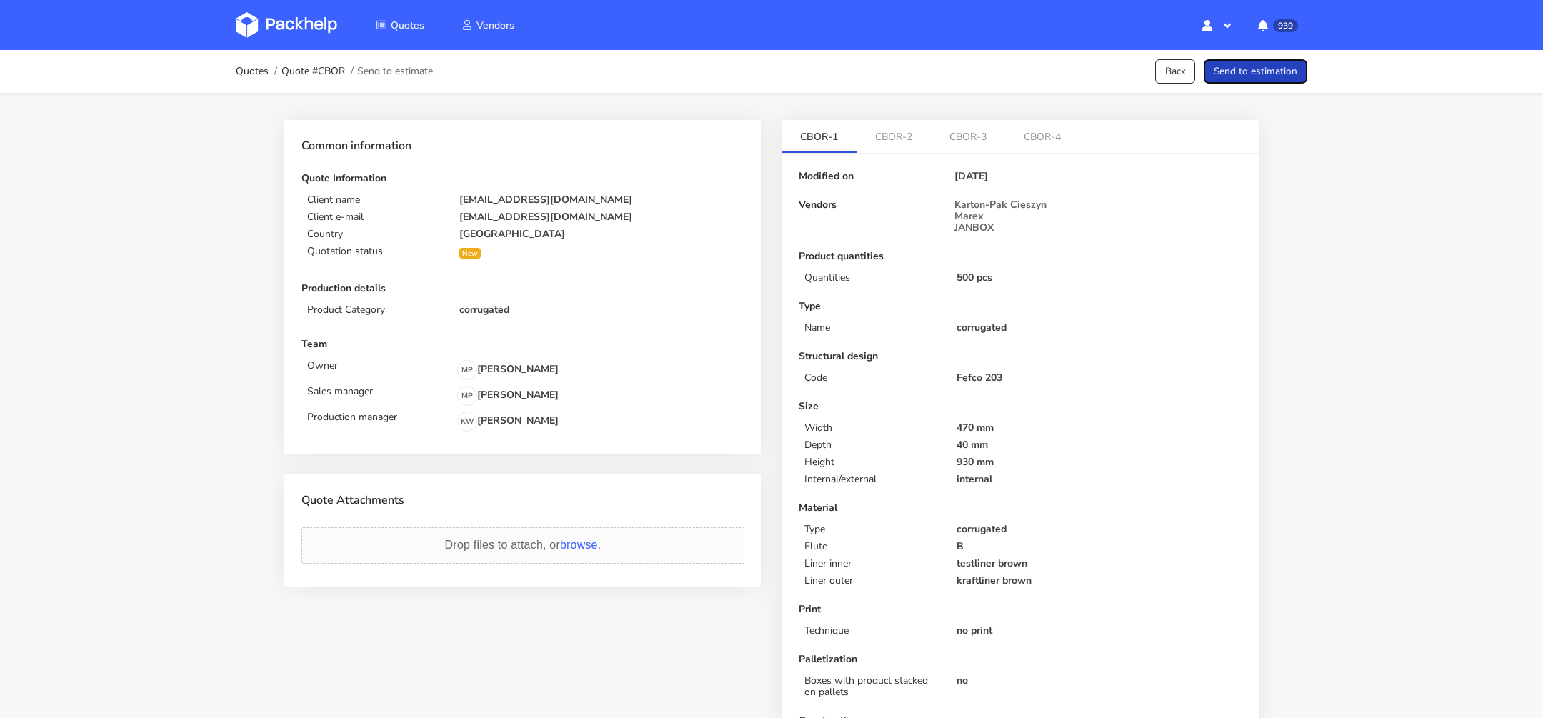
click at [1261, 78] on button "Send to estimation" at bounding box center [1255, 71] width 104 height 25
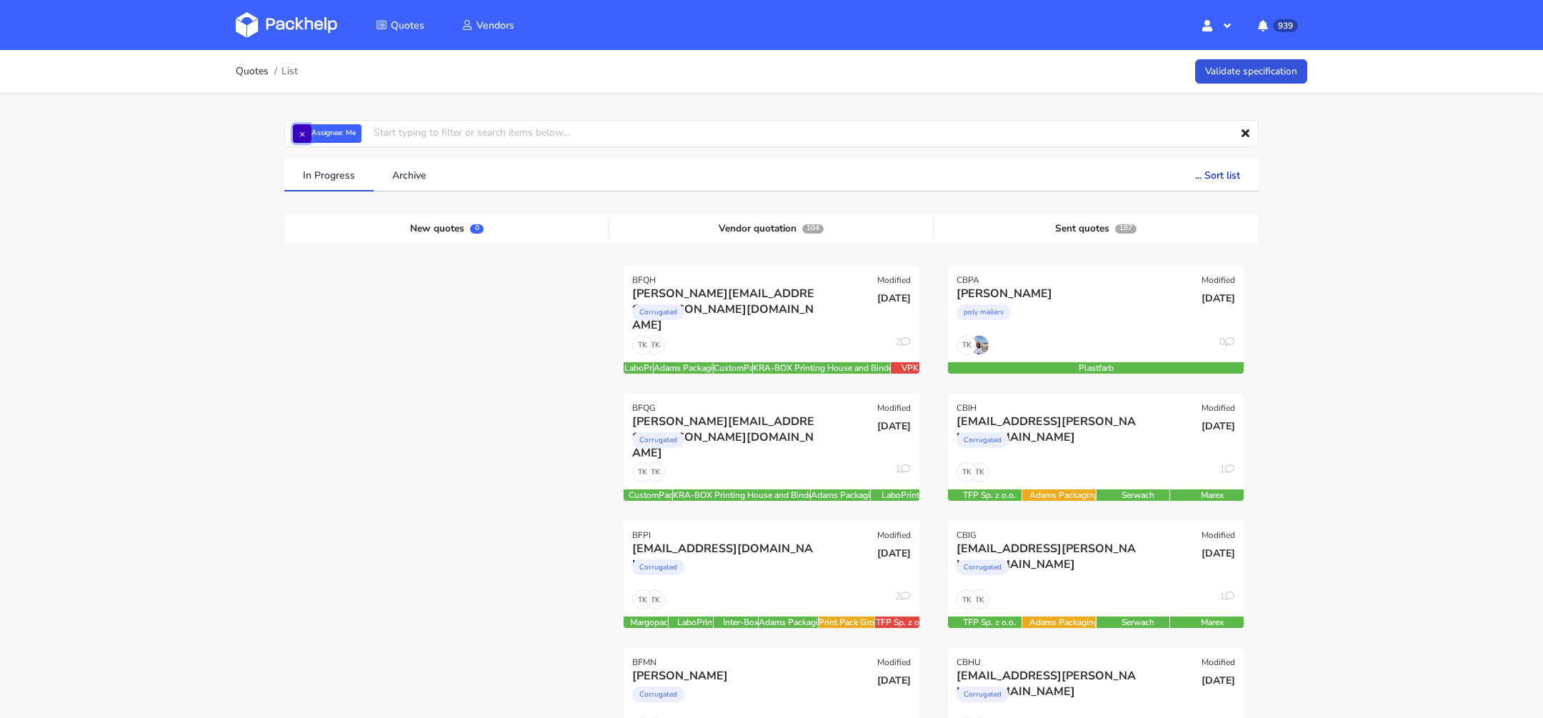
click at [306, 129] on button "×" at bounding box center [302, 133] width 19 height 19
click at [339, 134] on input "text" at bounding box center [771, 133] width 974 height 27
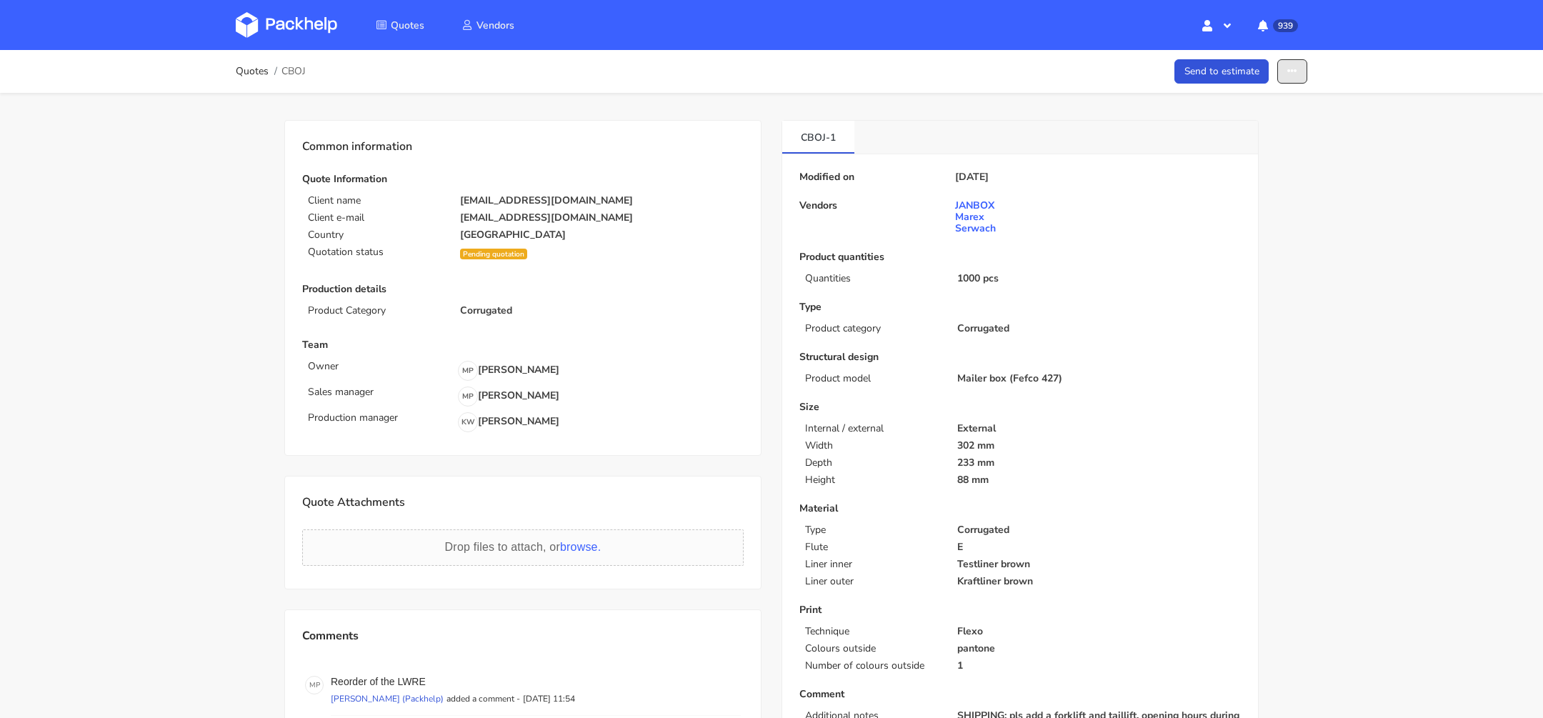
click at [1295, 71] on icon "button" at bounding box center [1292, 71] width 10 height 10
click at [1242, 186] on link "Show estimations" at bounding box center [1237, 183] width 126 height 24
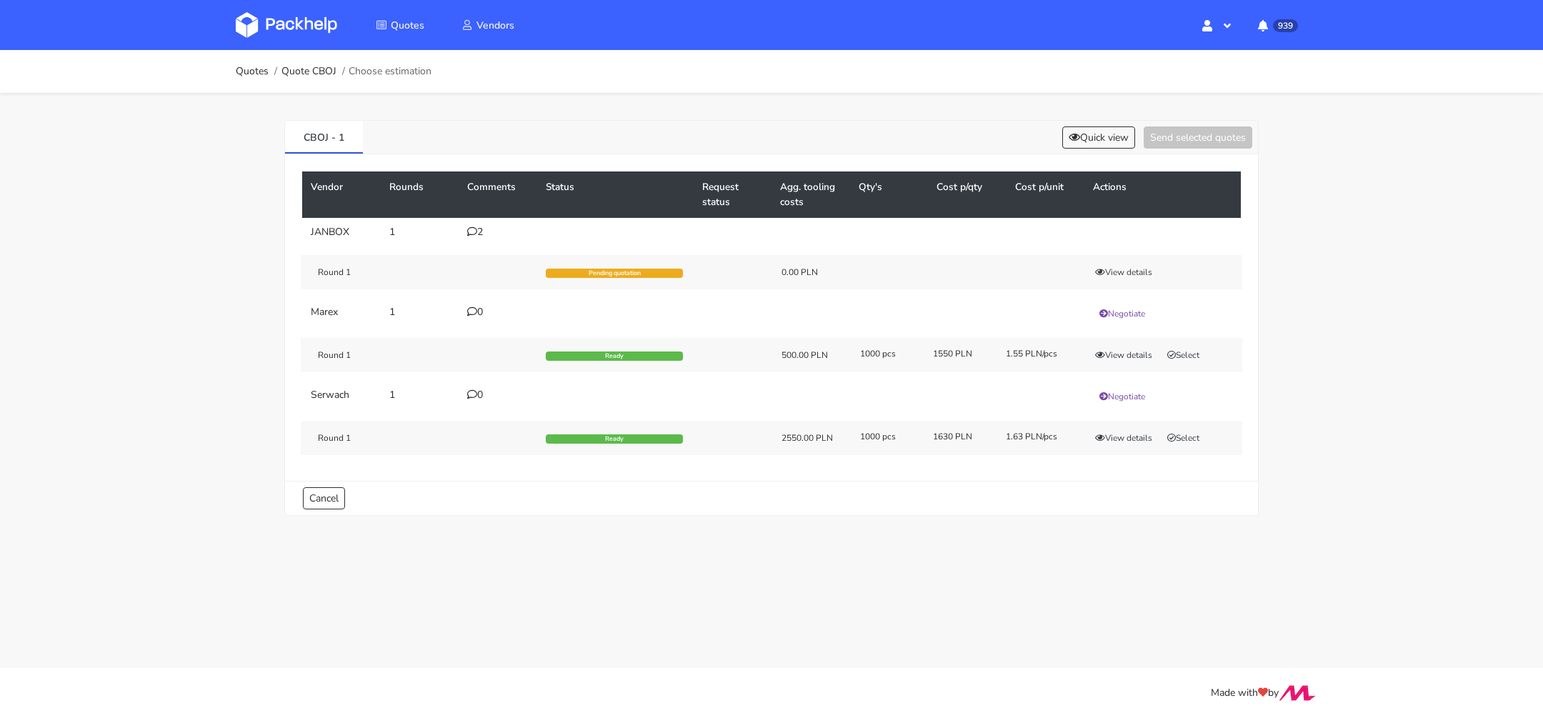
click at [476, 231] on div "2" at bounding box center [497, 231] width 61 height 11
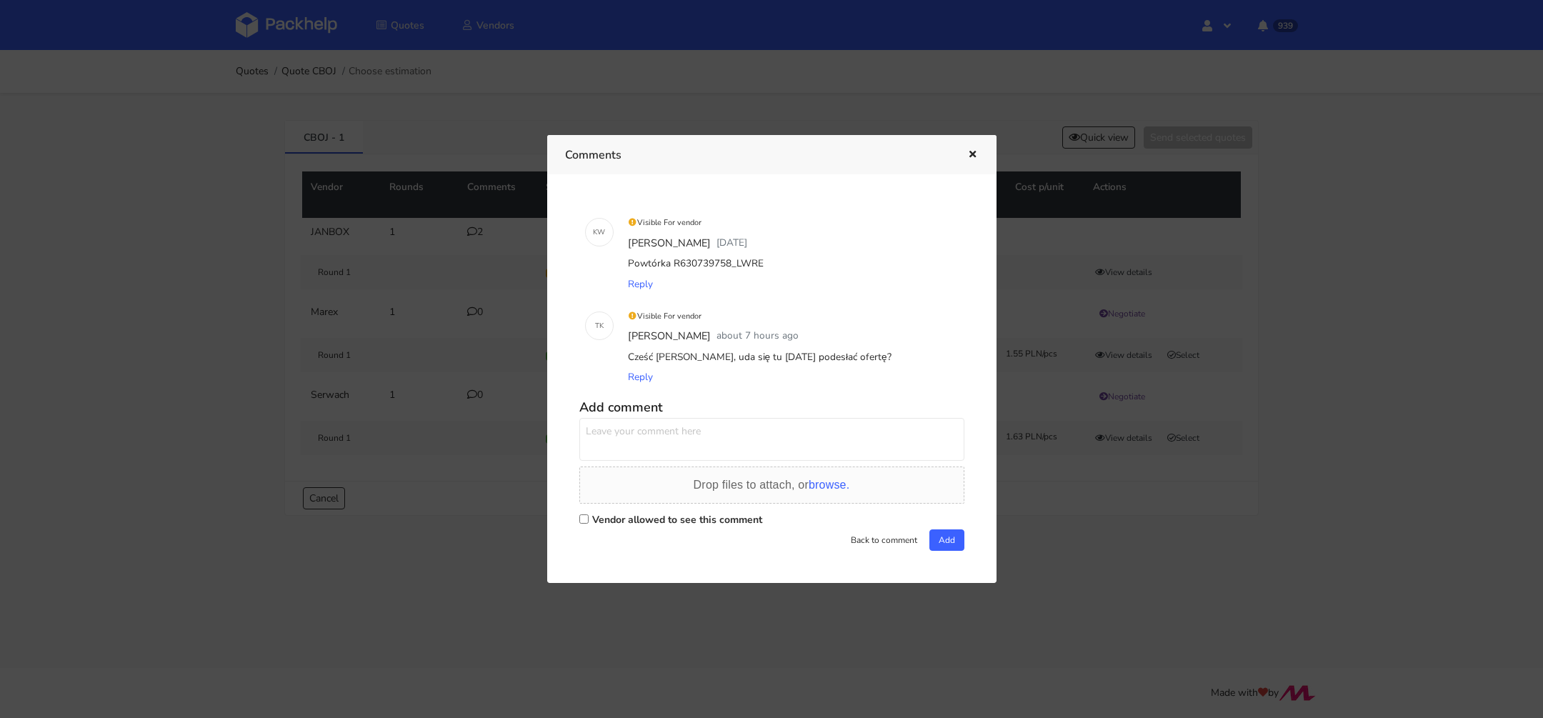
click at [291, 371] on div at bounding box center [771, 359] width 1543 height 718
